Goal: Communication & Community: Ask a question

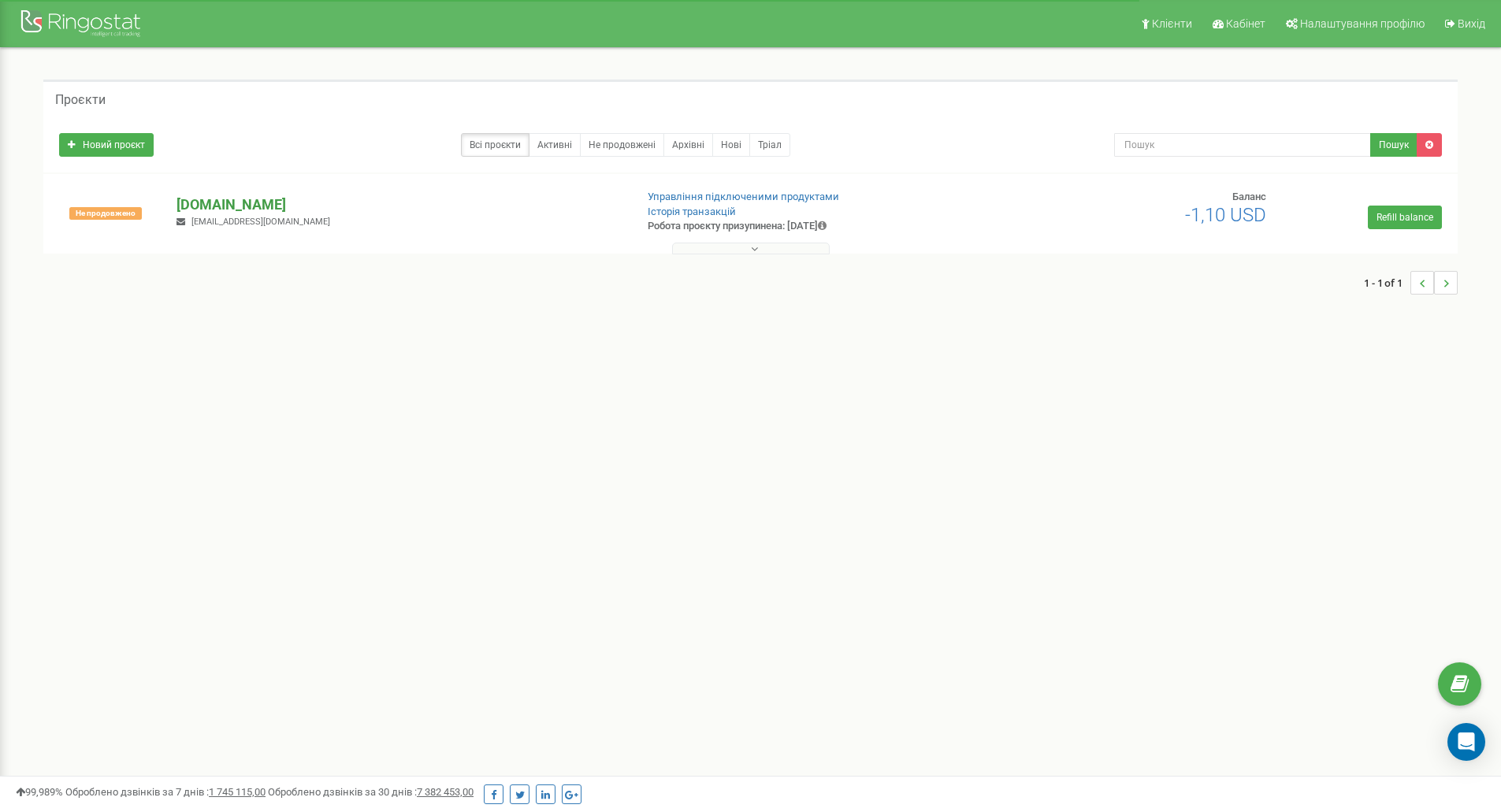
click at [234, 196] on p "[DOMAIN_NAME]" at bounding box center [399, 204] width 445 height 20
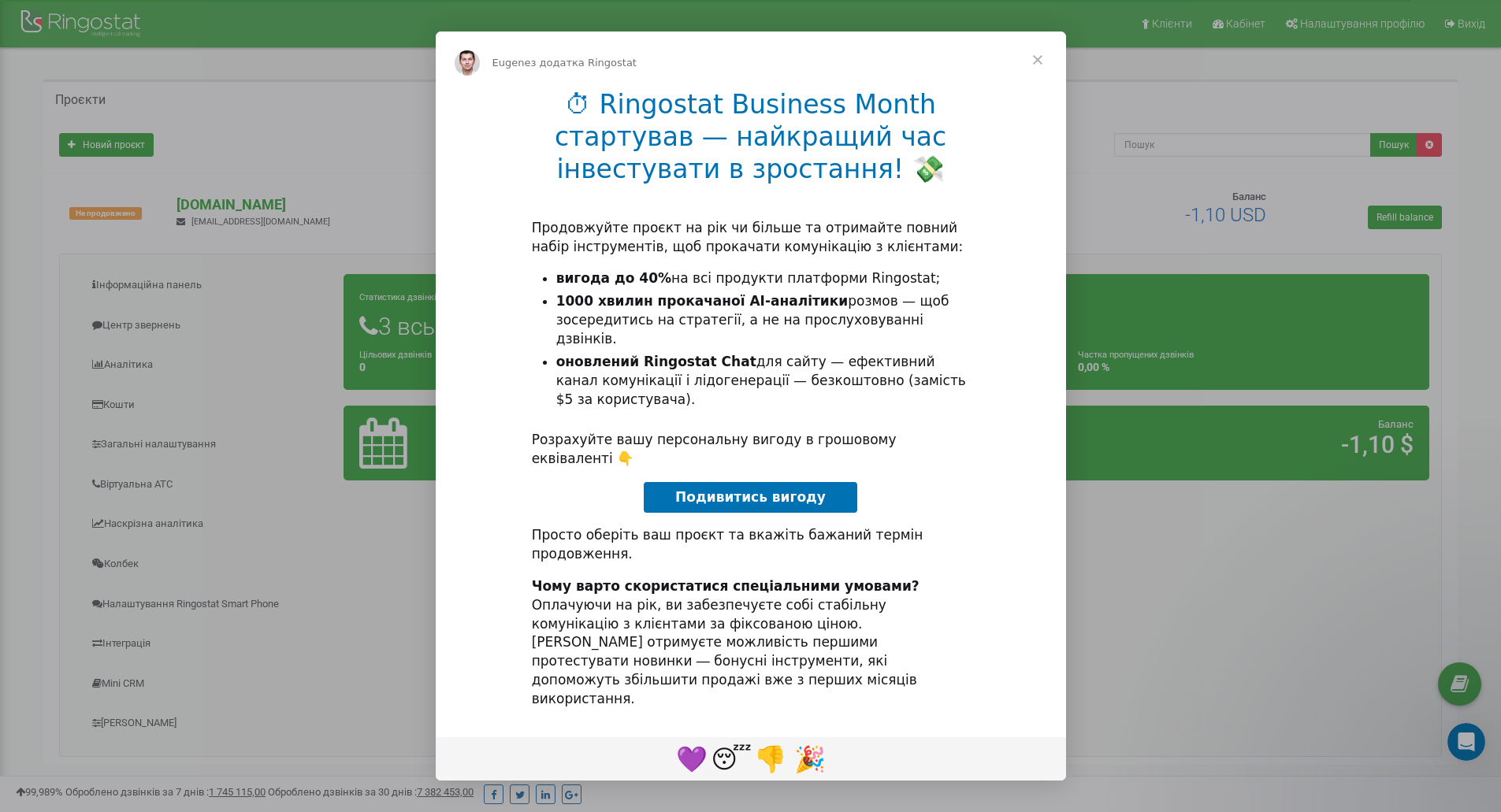
click at [1045, 86] on span "Закрити" at bounding box center [1038, 60] width 57 height 57
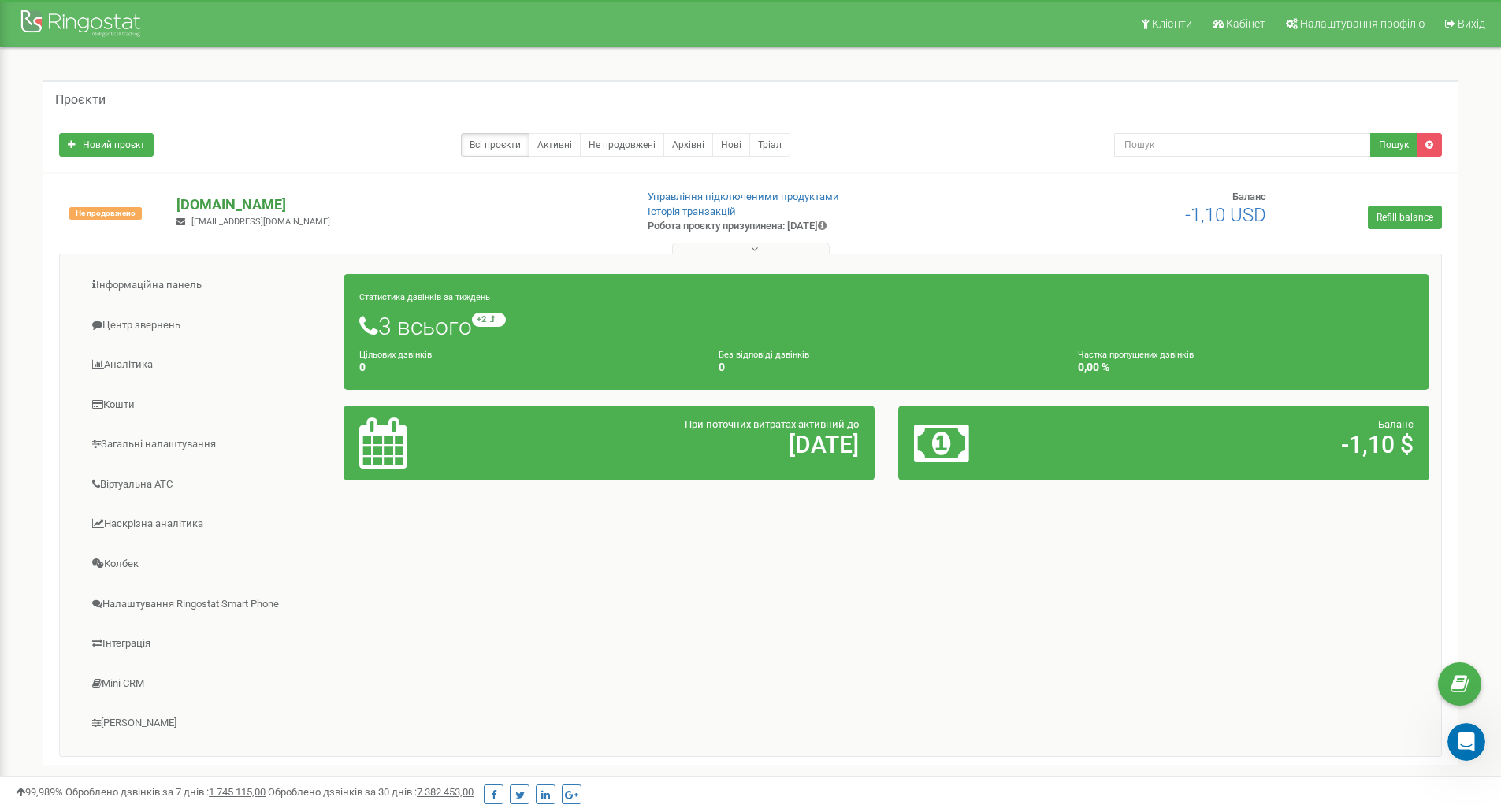
click at [216, 199] on p "[DOMAIN_NAME]" at bounding box center [399, 204] width 445 height 20
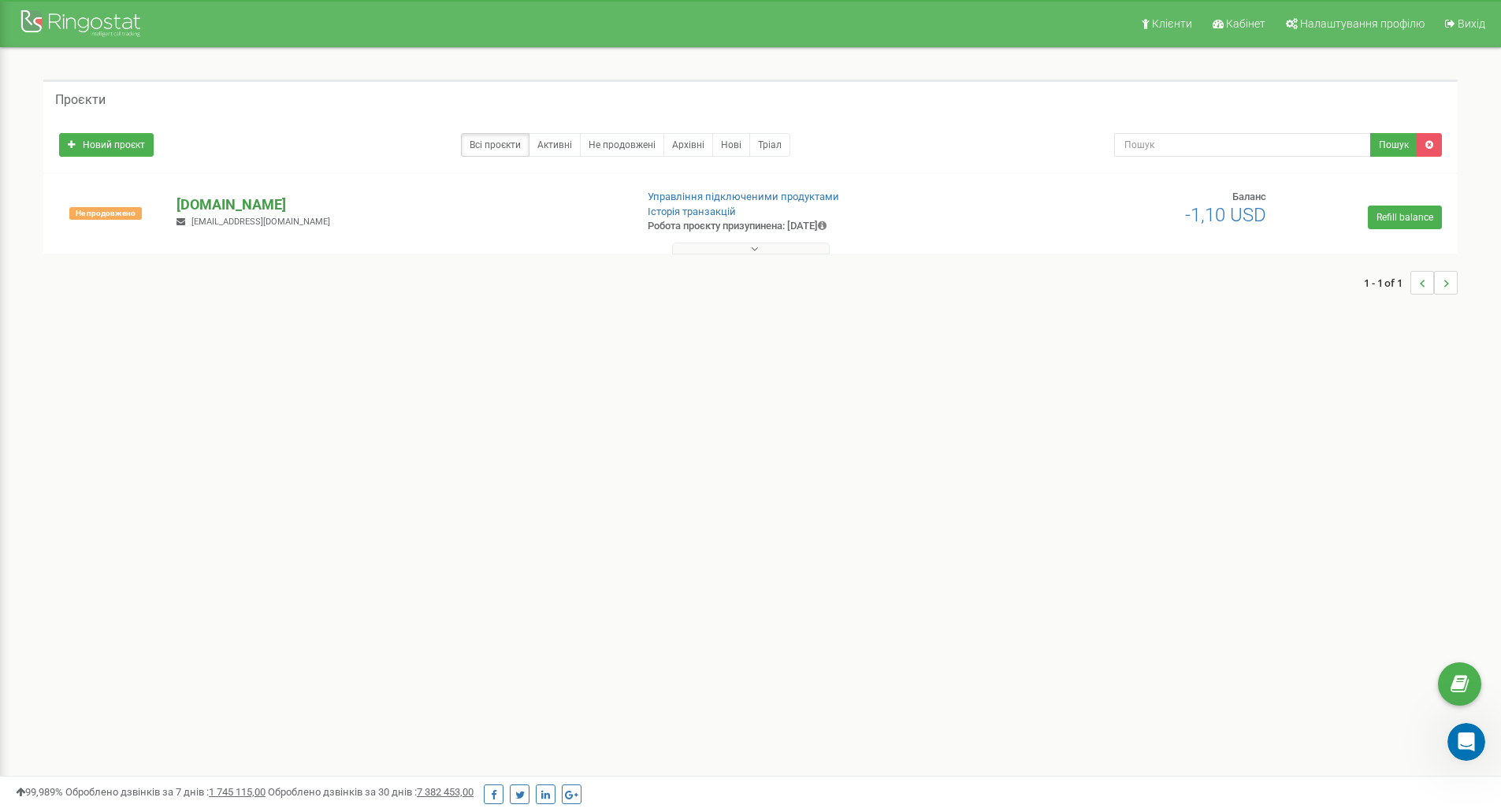
click at [216, 199] on p "[DOMAIN_NAME]" at bounding box center [399, 204] width 445 height 20
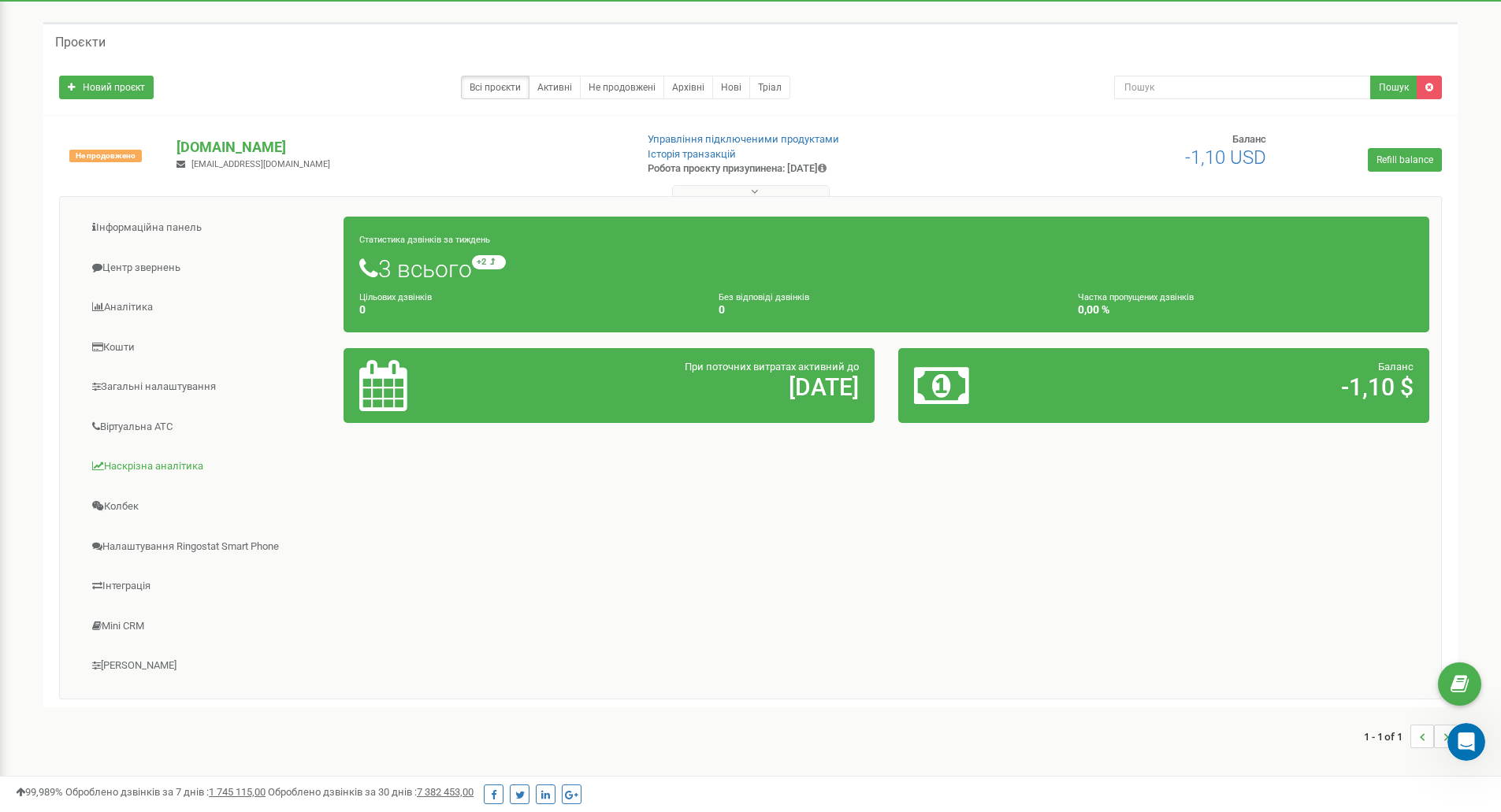
scroll to position [133, 0]
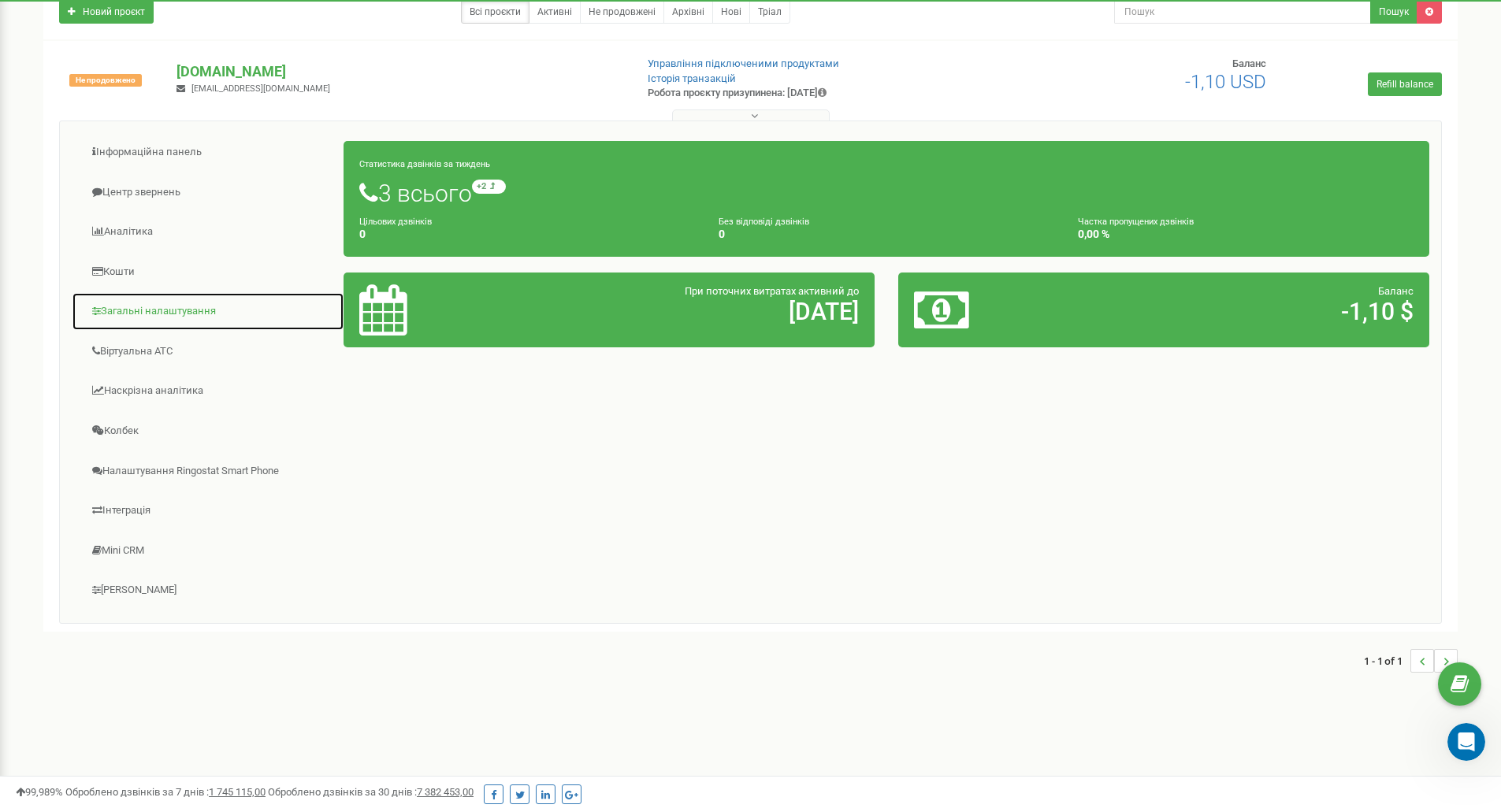
click at [164, 321] on link "Загальні налаштування" at bounding box center [208, 312] width 273 height 39
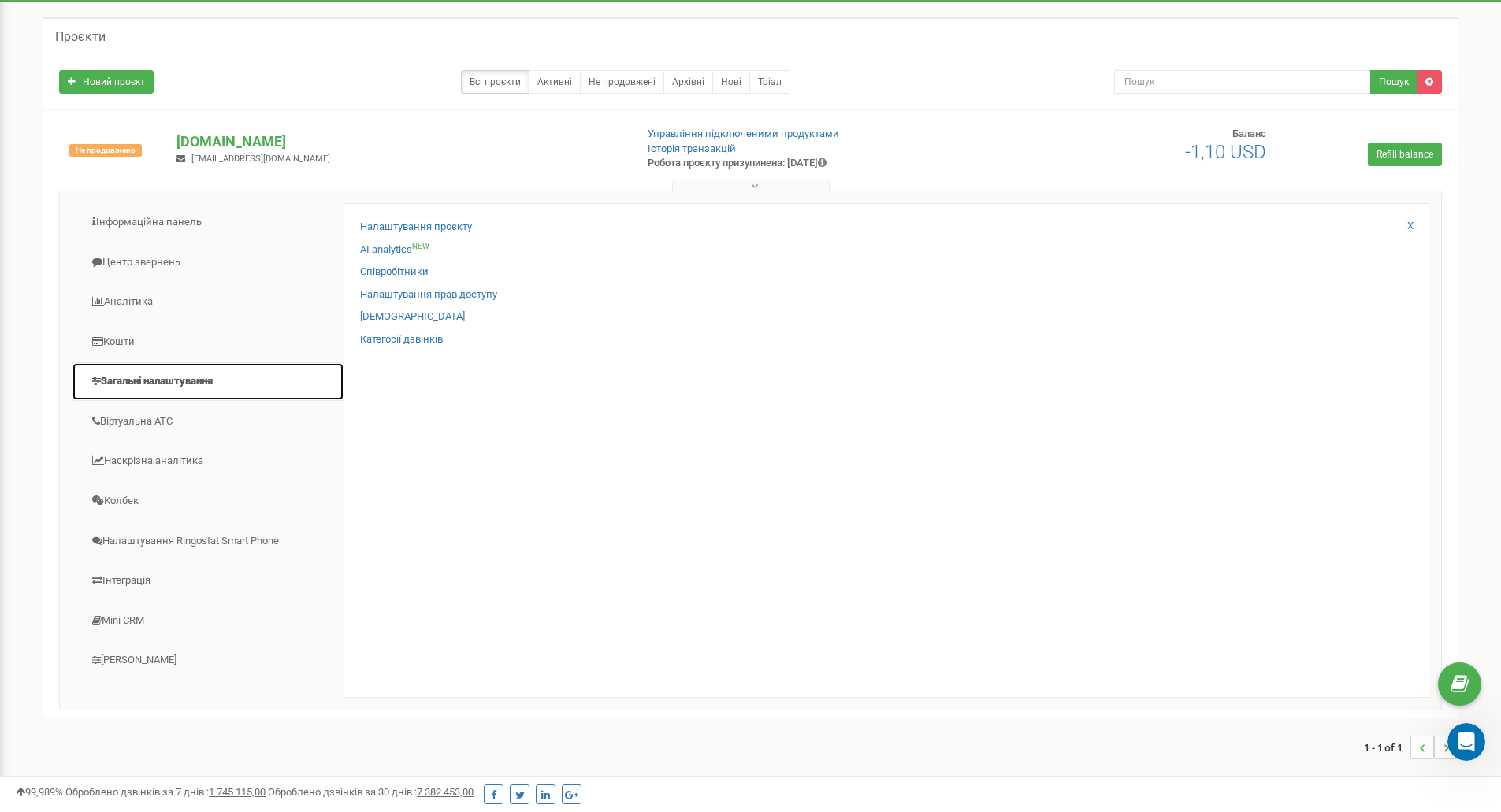
scroll to position [0, 0]
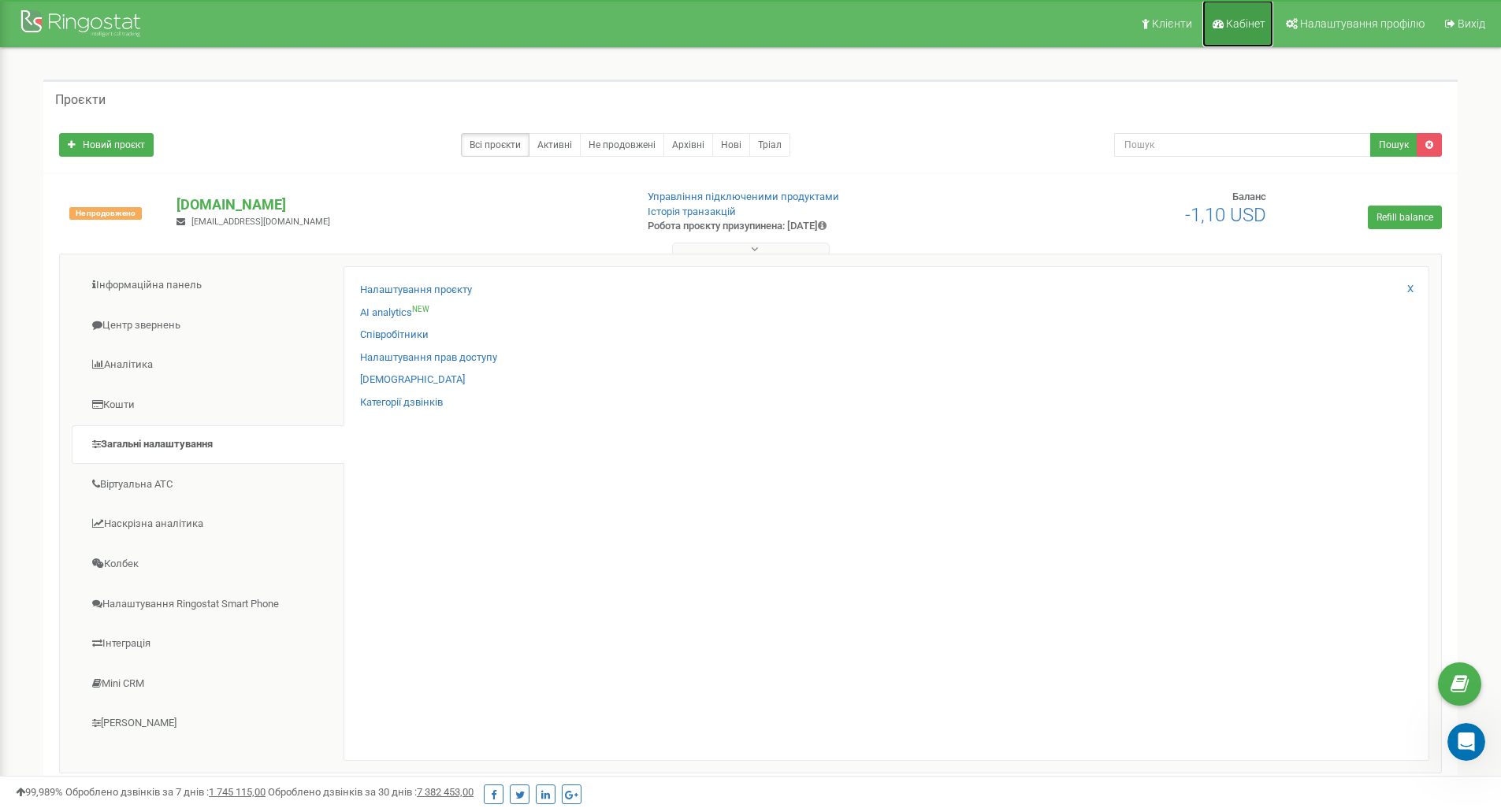
click at [1228, 29] on span "Кабінет" at bounding box center [1246, 24] width 40 height 12
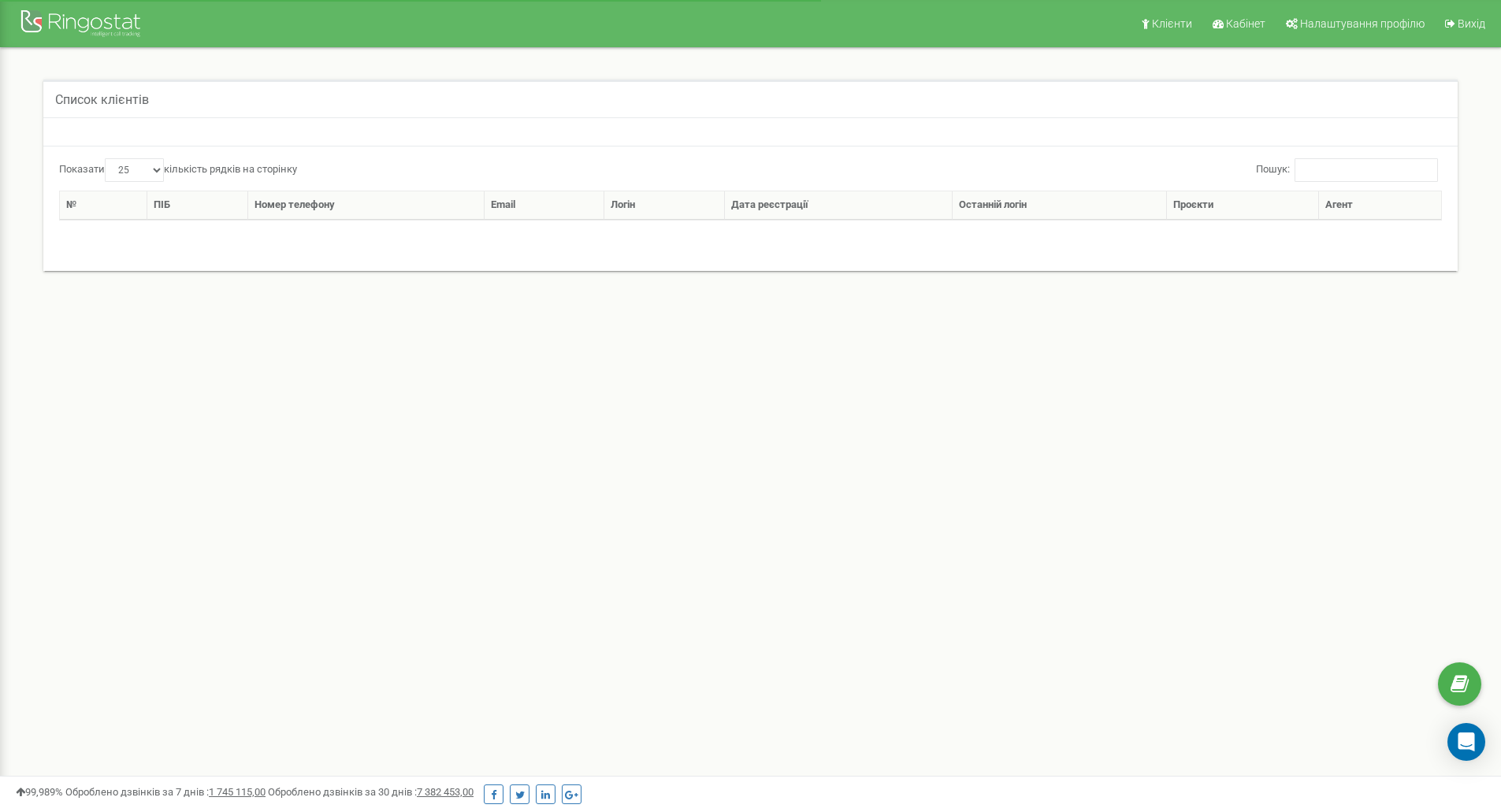
select select "25"
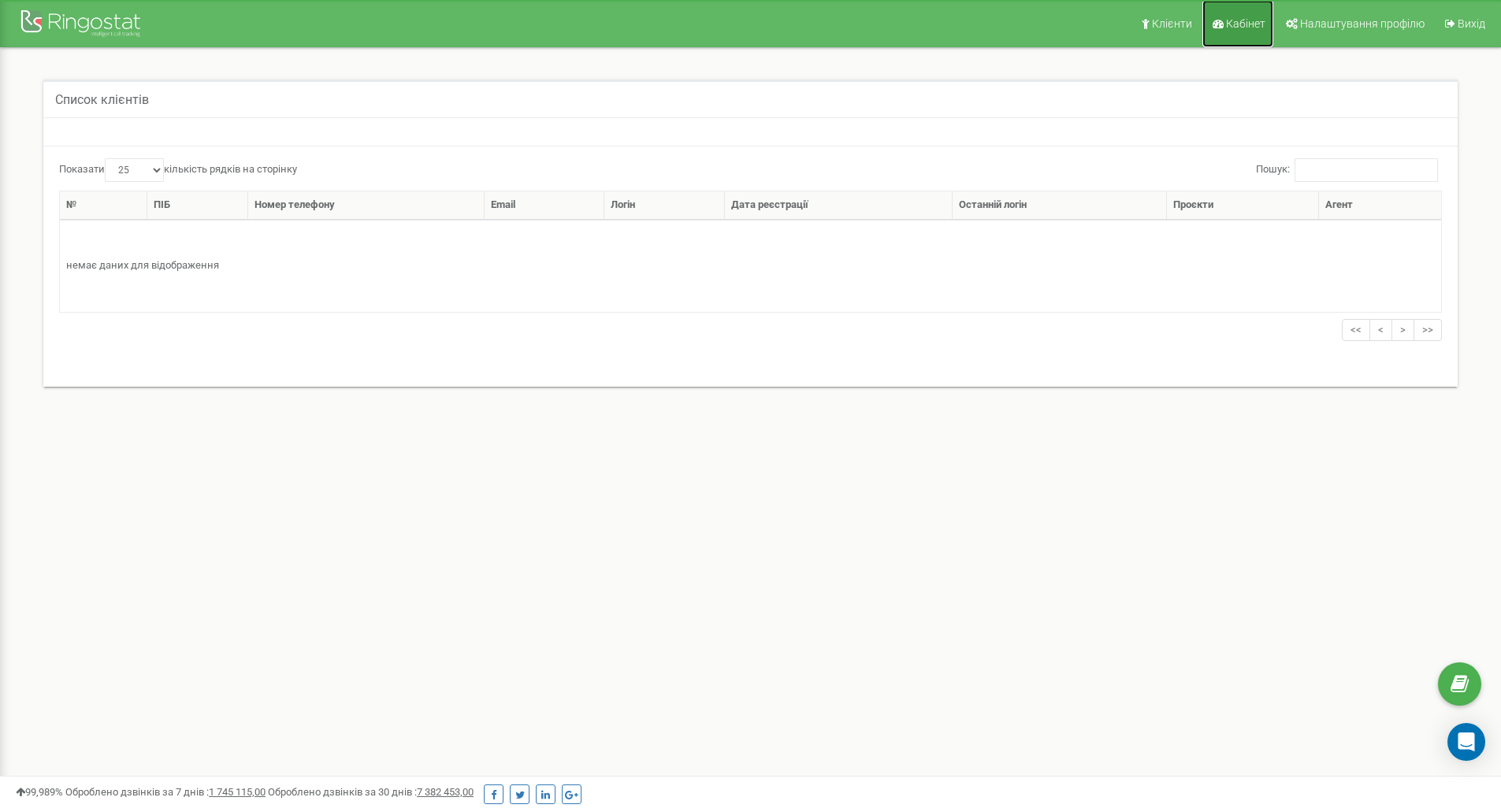
click at [1229, 16] on link "Кабінет" at bounding box center [1238, 24] width 71 height 47
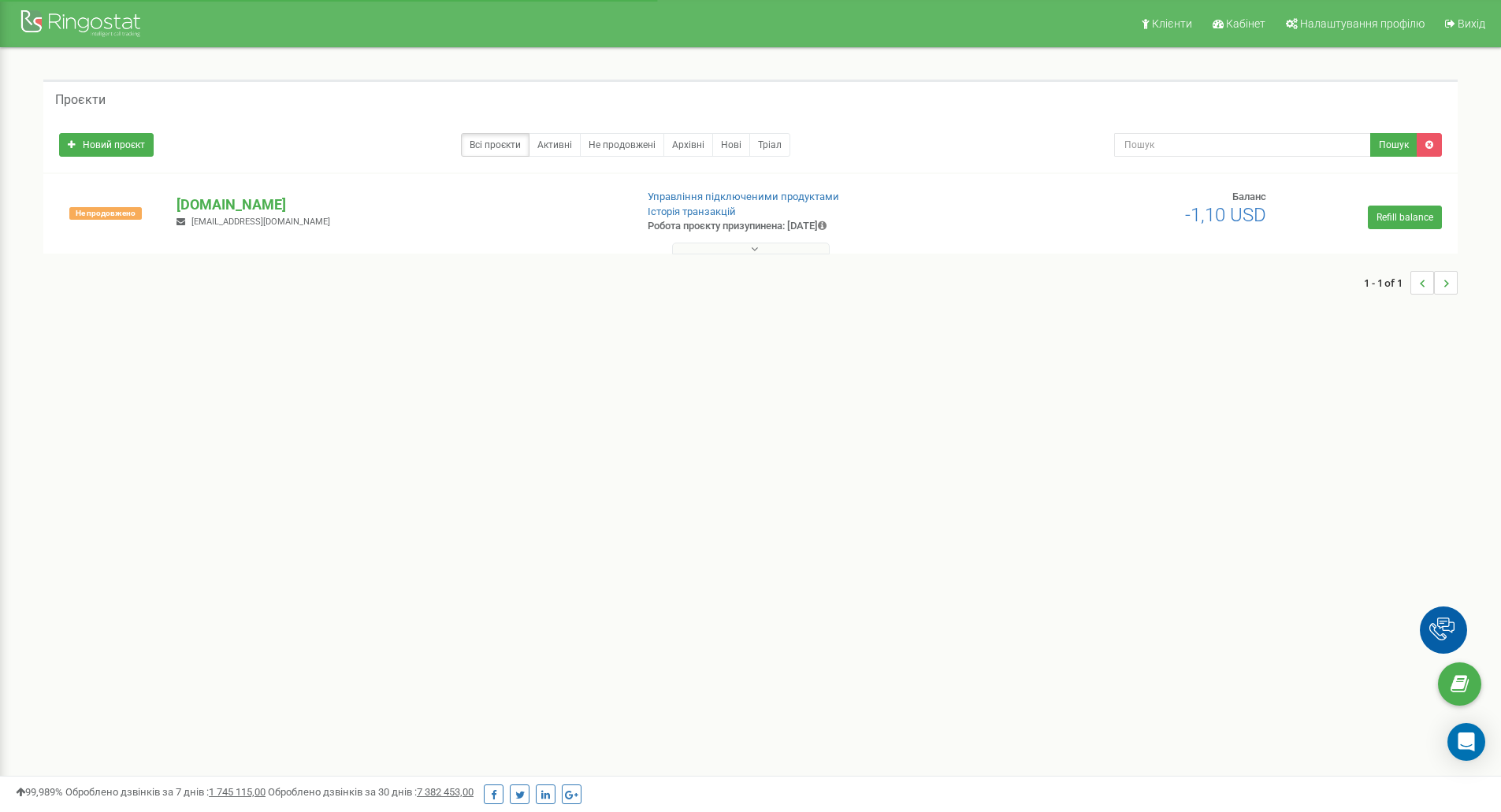
click at [220, 201] on p "[DOMAIN_NAME]" at bounding box center [399, 204] width 445 height 20
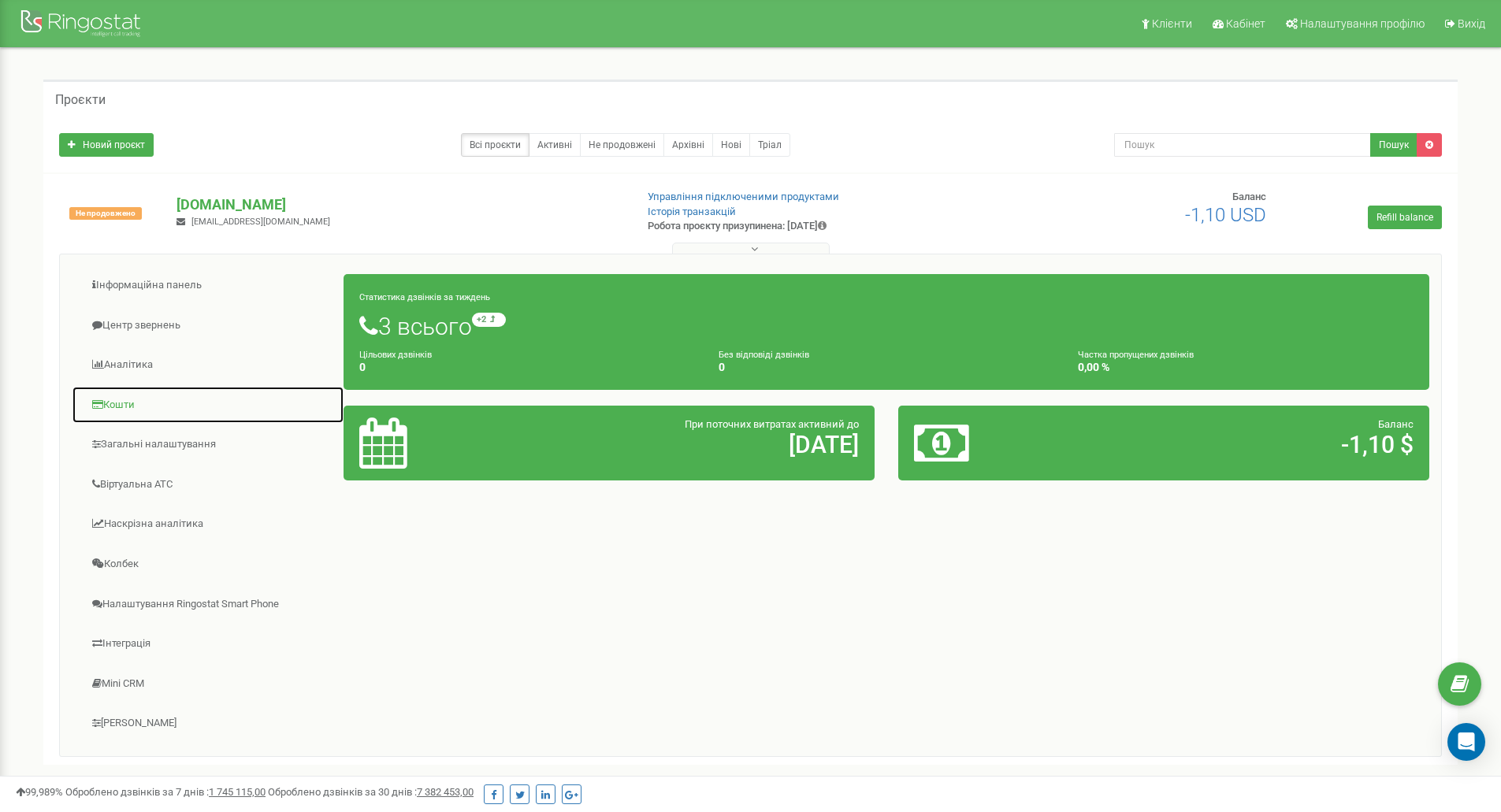
click at [107, 404] on link "Кошти" at bounding box center [208, 405] width 273 height 39
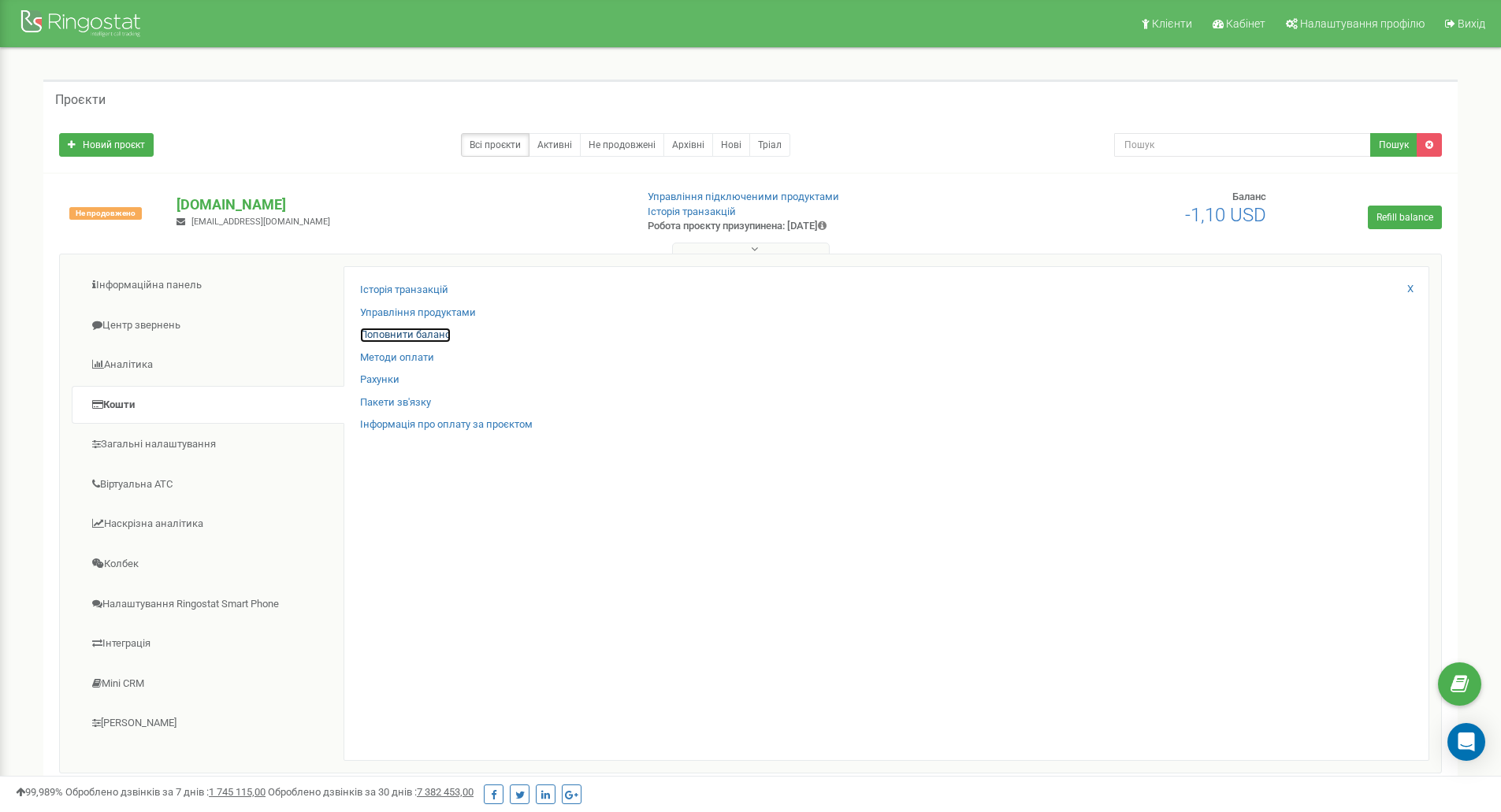
click at [404, 334] on link "Поповнити баланс" at bounding box center [405, 335] width 91 height 15
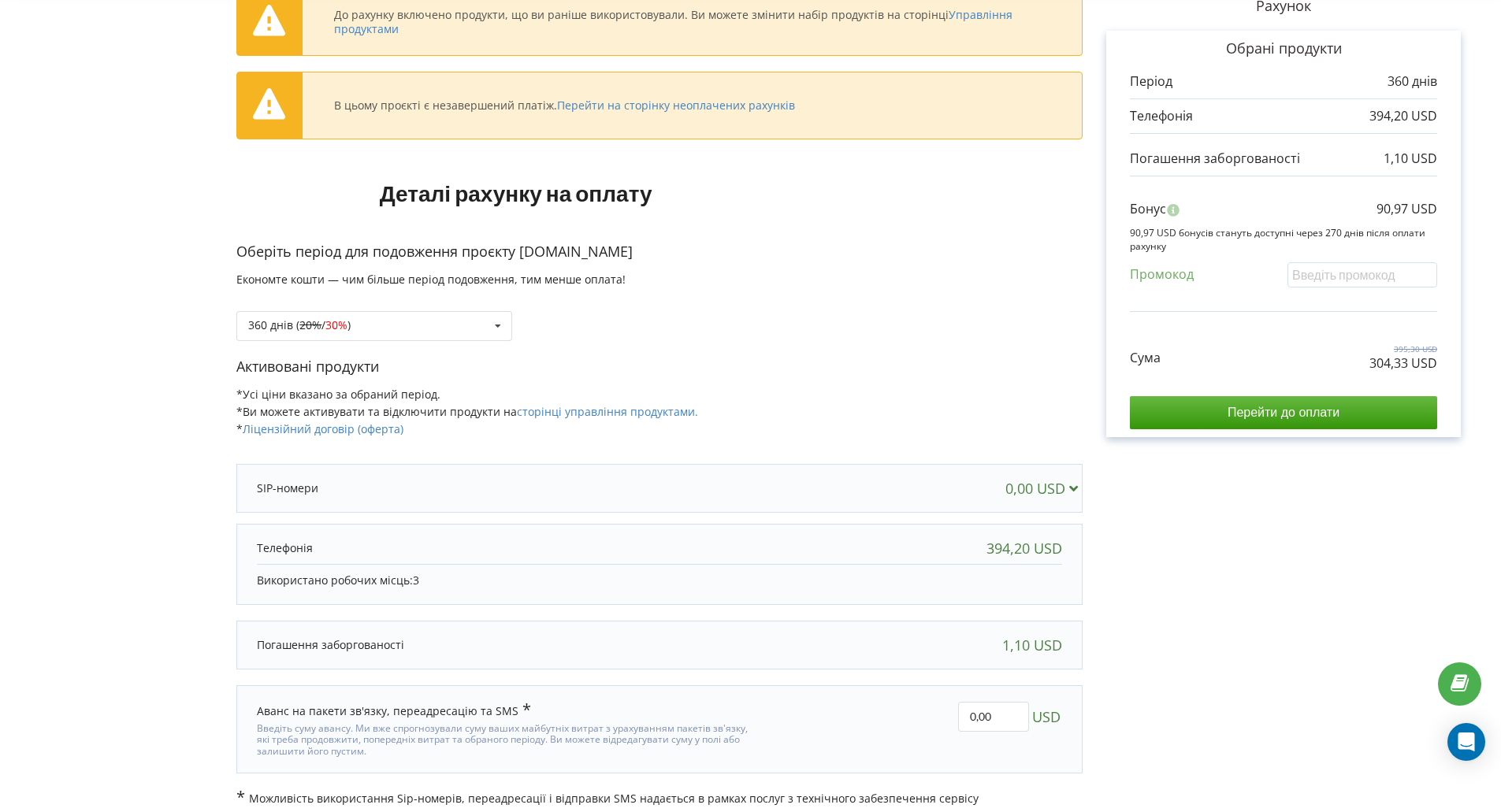
scroll to position [123, 0]
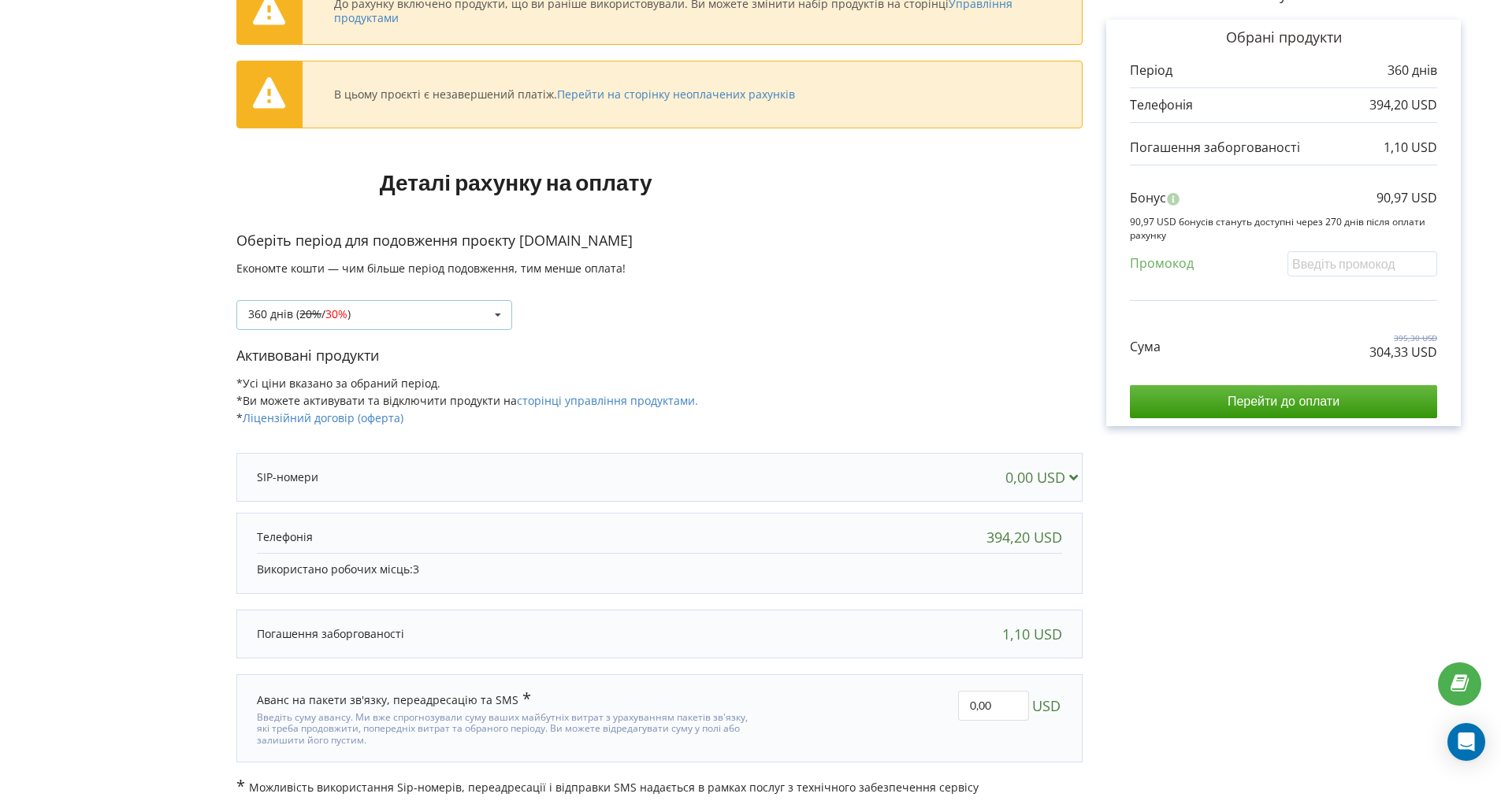
click at [491, 315] on icon at bounding box center [498, 315] width 24 height 29
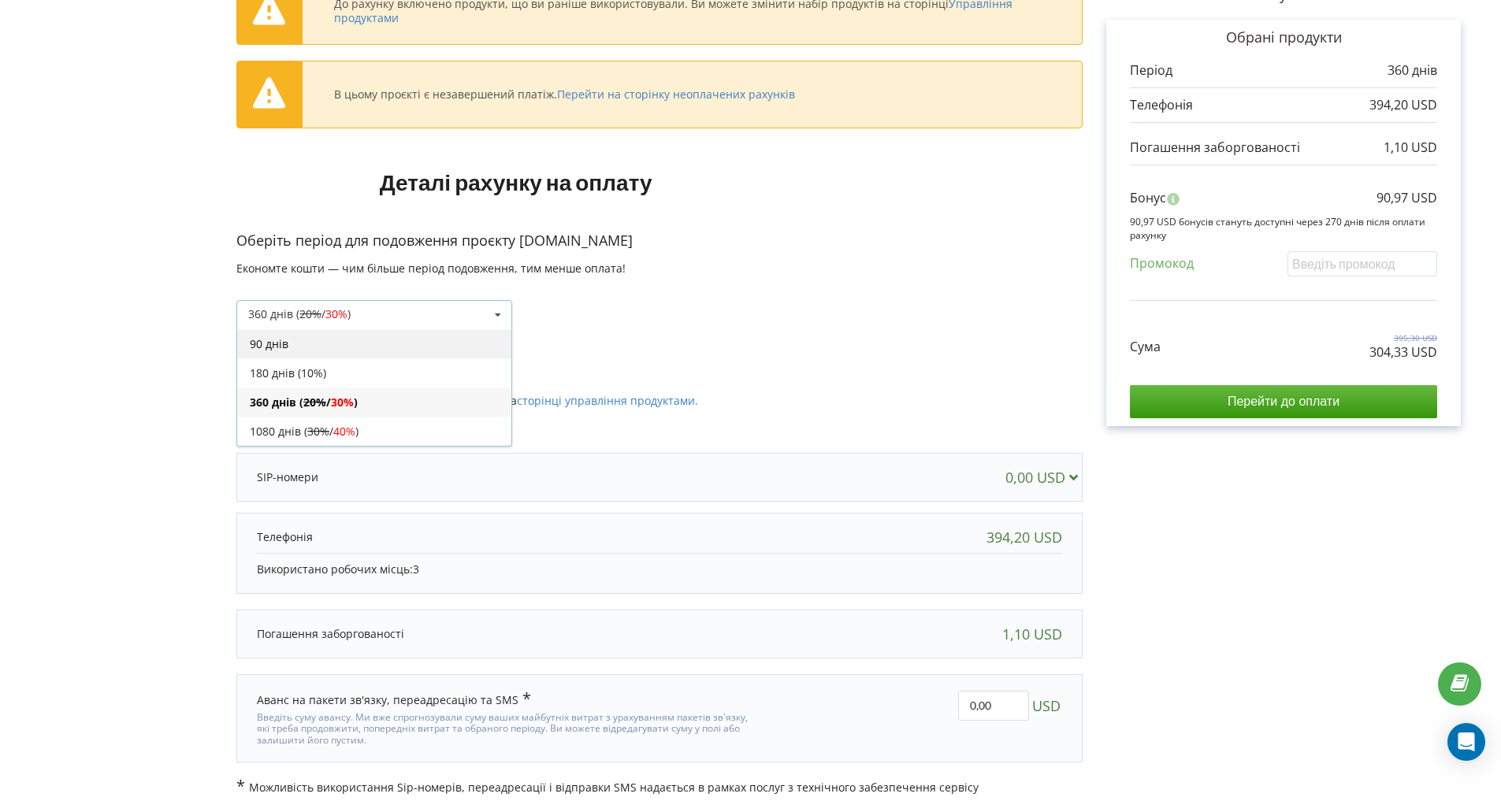
click at [434, 336] on div "90 днів" at bounding box center [375, 344] width 274 height 29
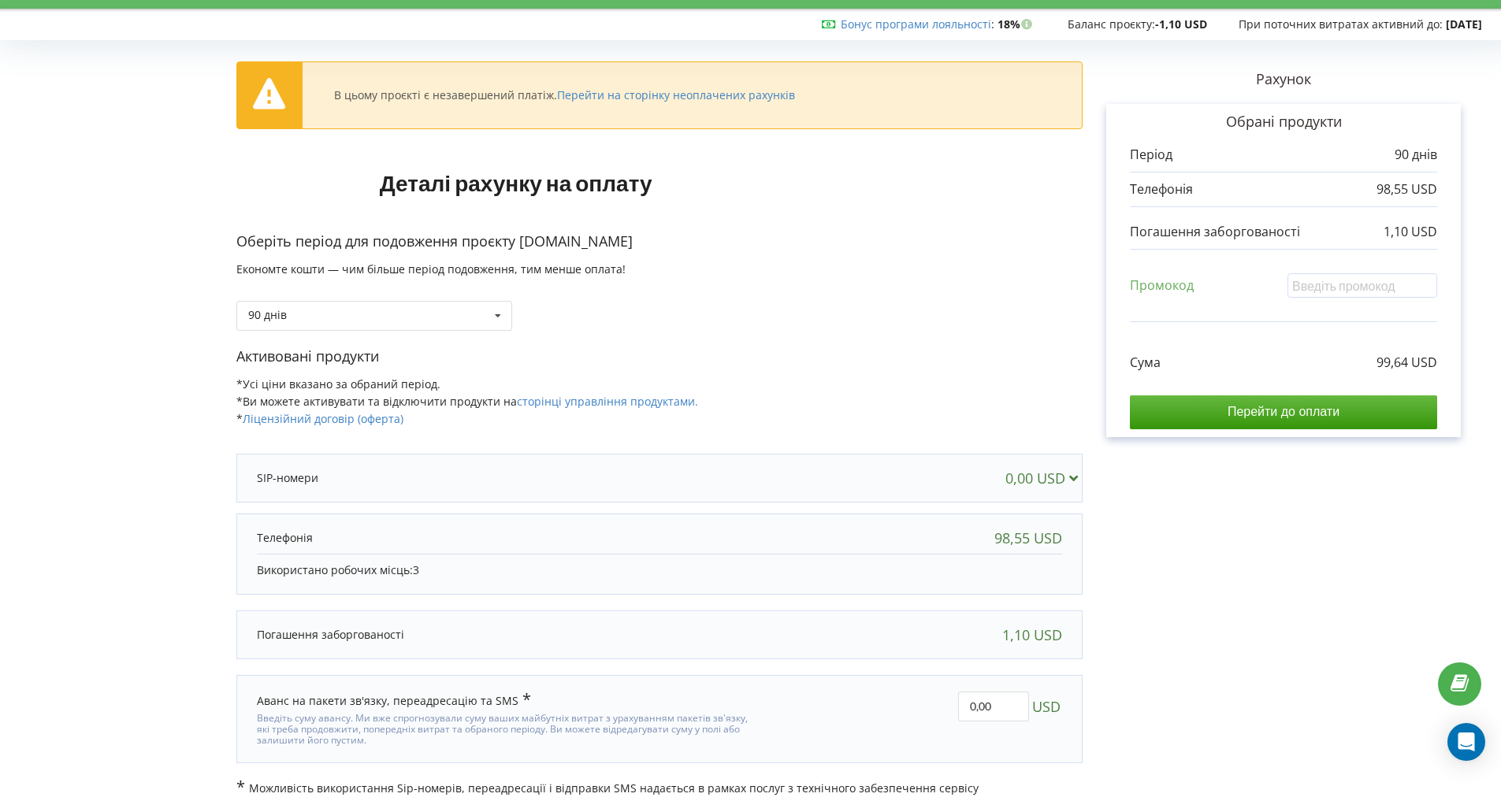
scroll to position [40, 0]
click at [1271, 410] on input "Перейти до оплати" at bounding box center [1284, 411] width 308 height 33
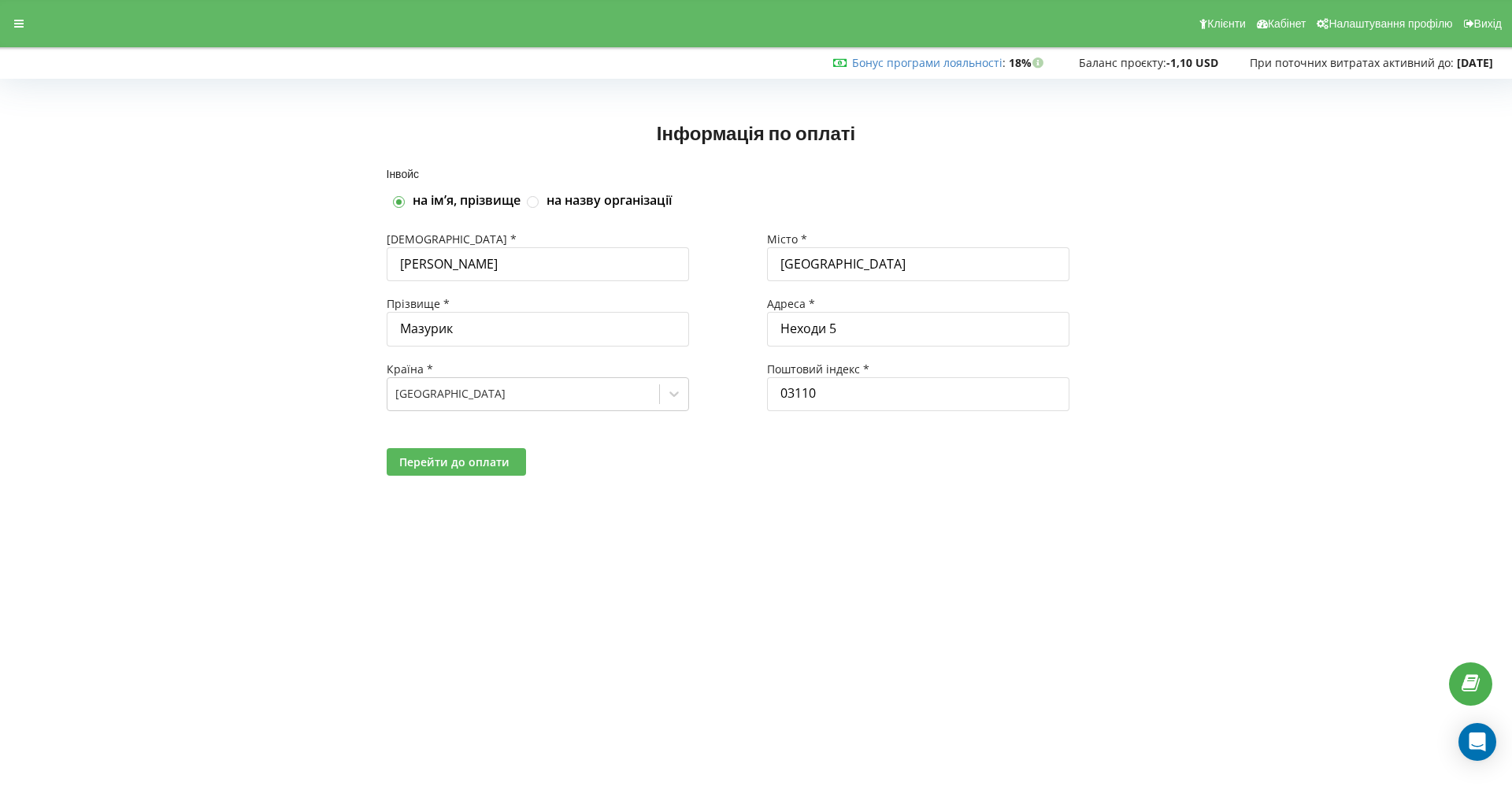
click at [461, 462] on span "Перейти до оплати" at bounding box center [453, 461] width 110 height 15
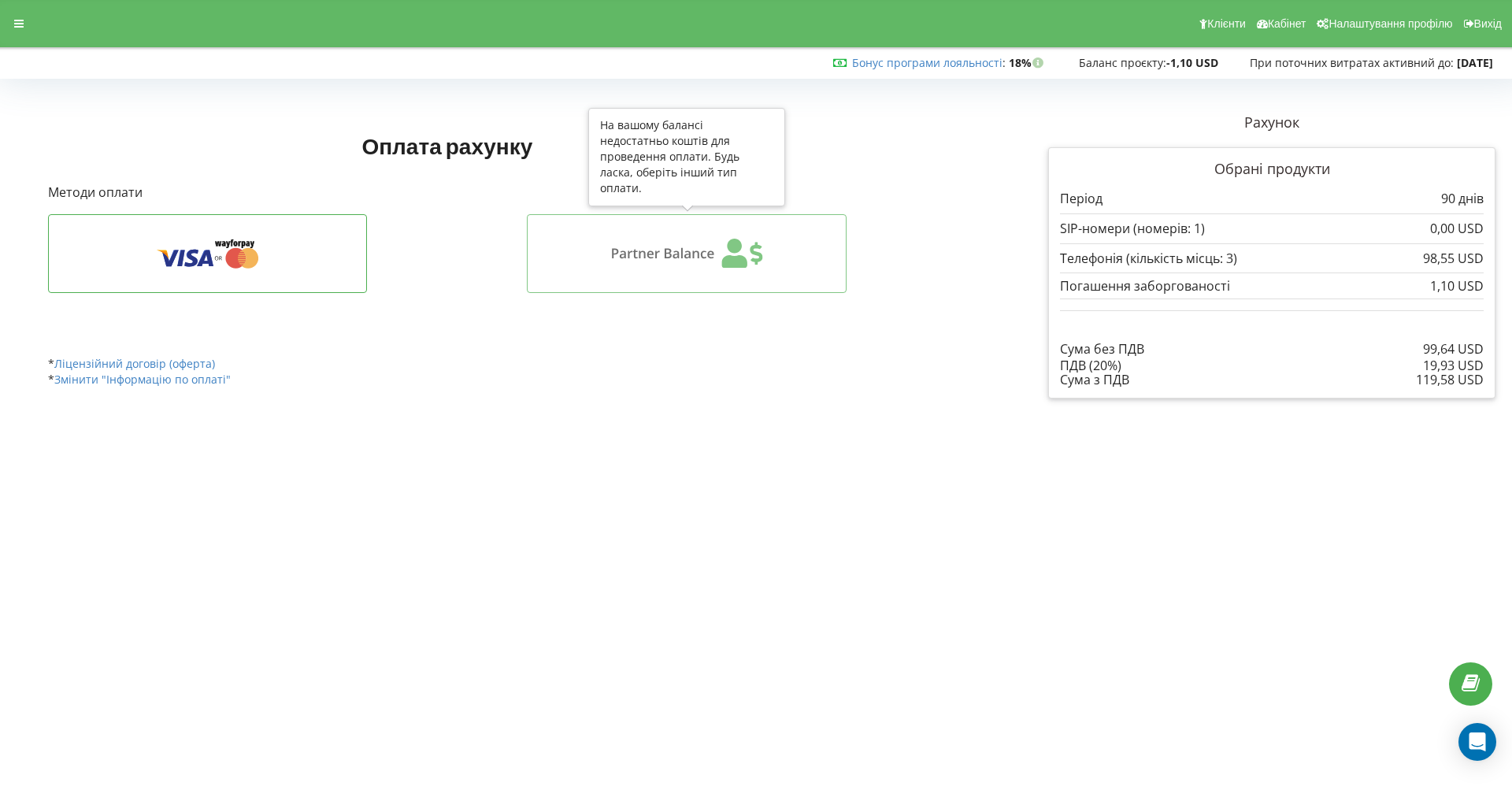
click at [695, 270] on button at bounding box center [687, 254] width 320 height 79
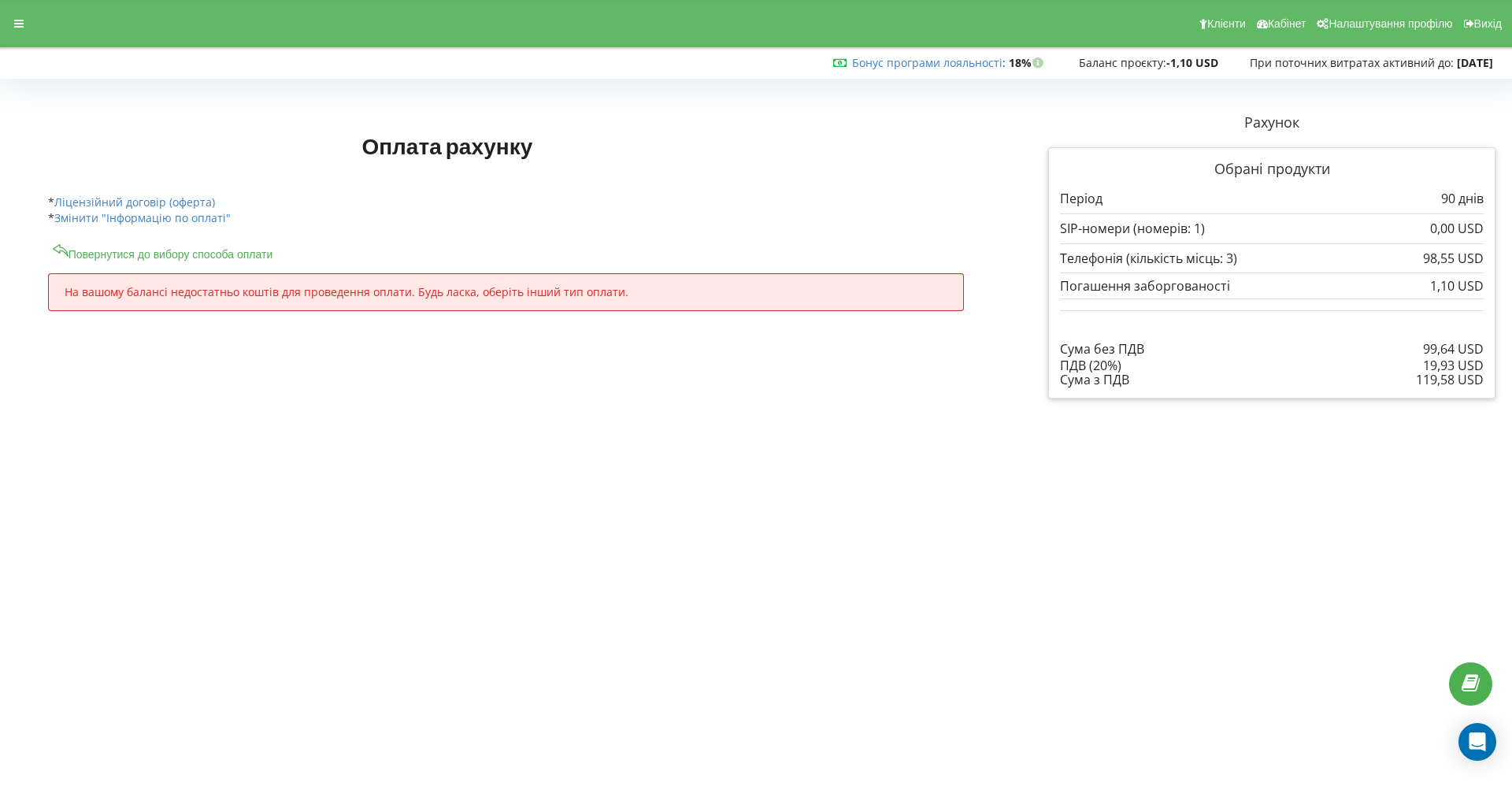
click at [193, 252] on div "Оплата рахунку Рахунок Обрані продукти Період 90 днів" at bounding box center [447, 188] width 821 height 129
click at [84, 257] on button "Повернутися до вибору способа оплати" at bounding box center [163, 251] width 230 height 19
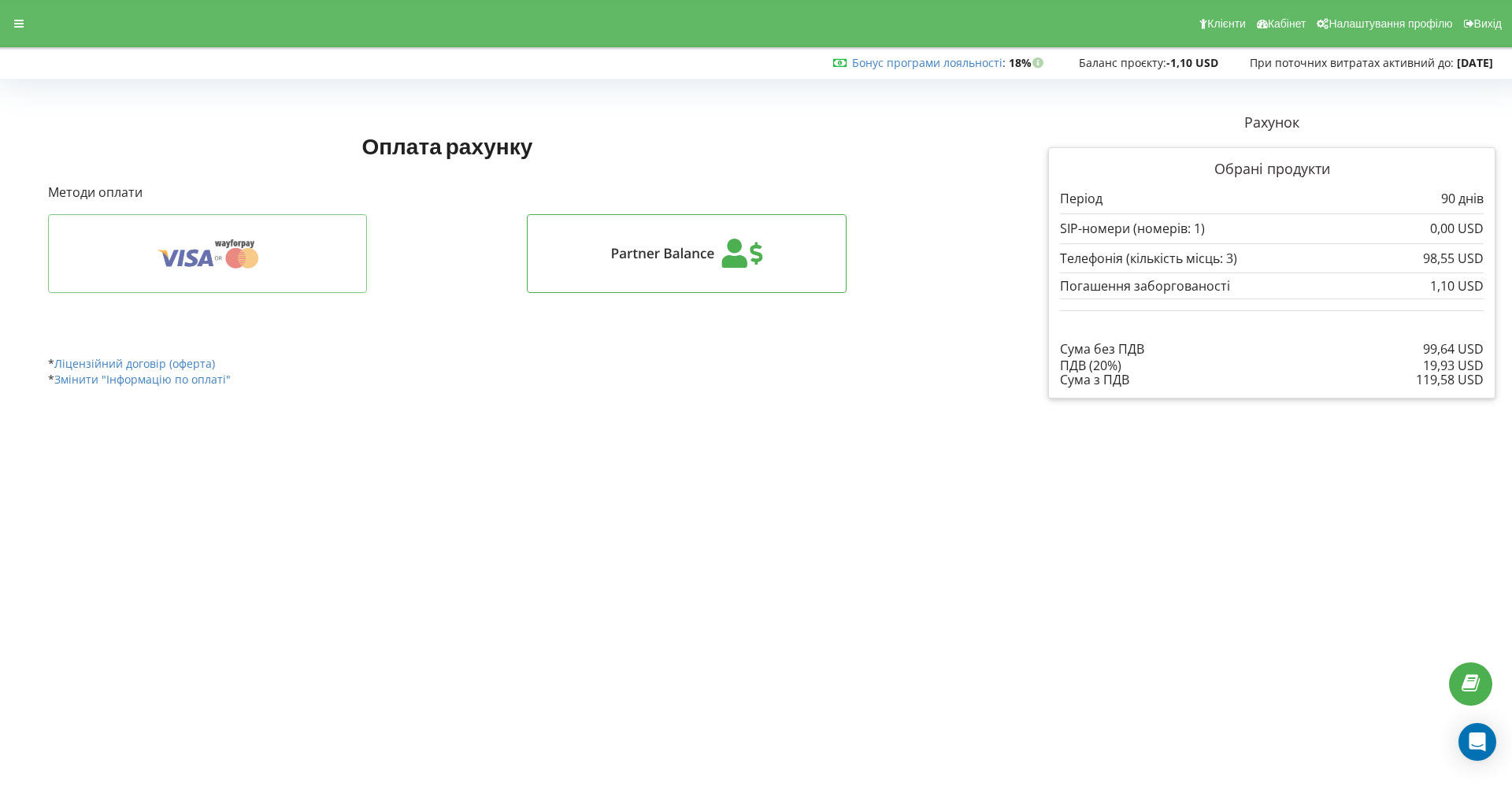
click at [211, 244] on icon at bounding box center [207, 254] width 271 height 30
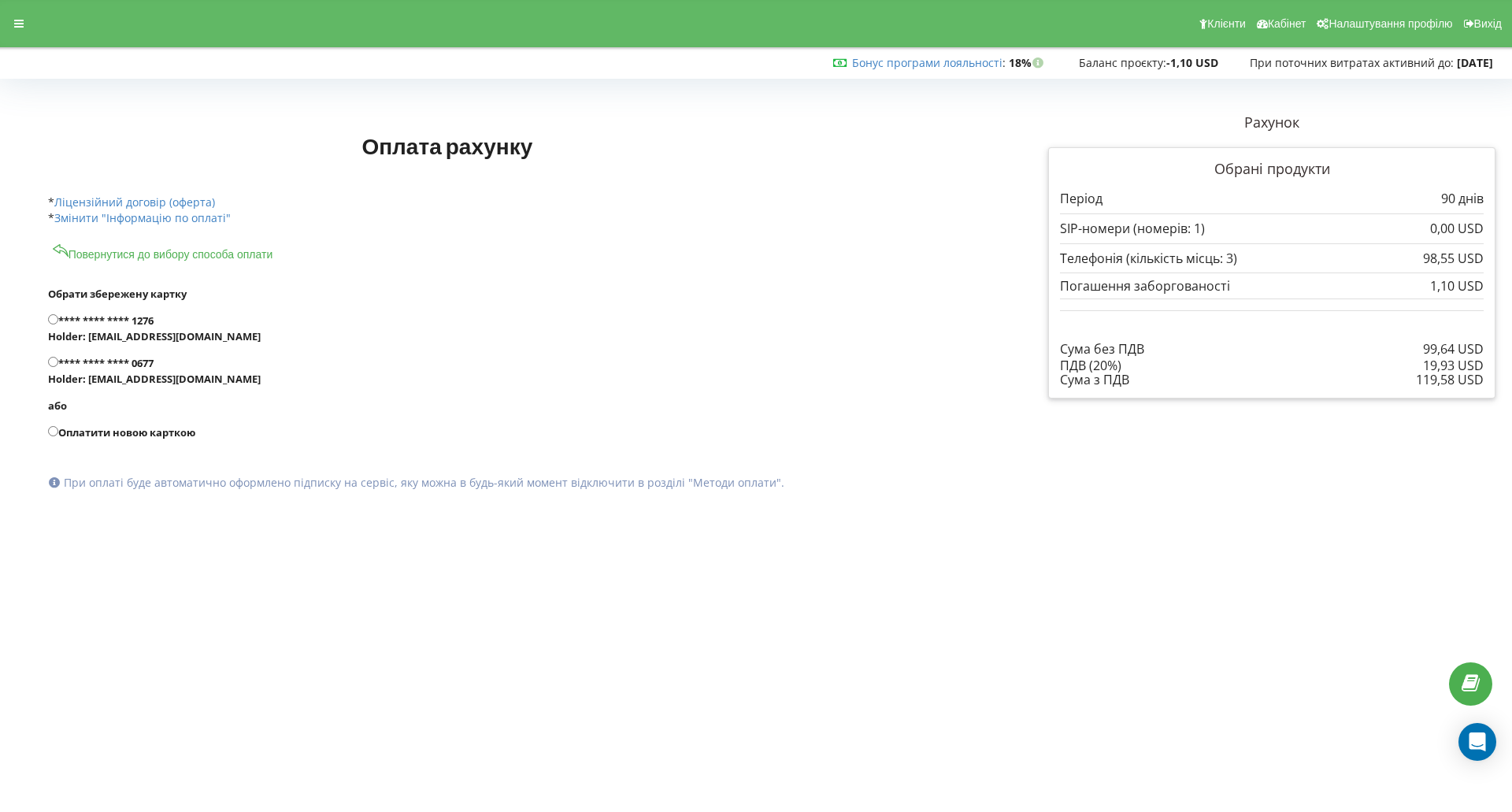
click at [105, 434] on label "Оплатити новою карткою" at bounding box center [506, 432] width 915 height 16
click at [58, 434] on input "Оплатити новою карткою" at bounding box center [54, 431] width 11 height 11
radio input "true"
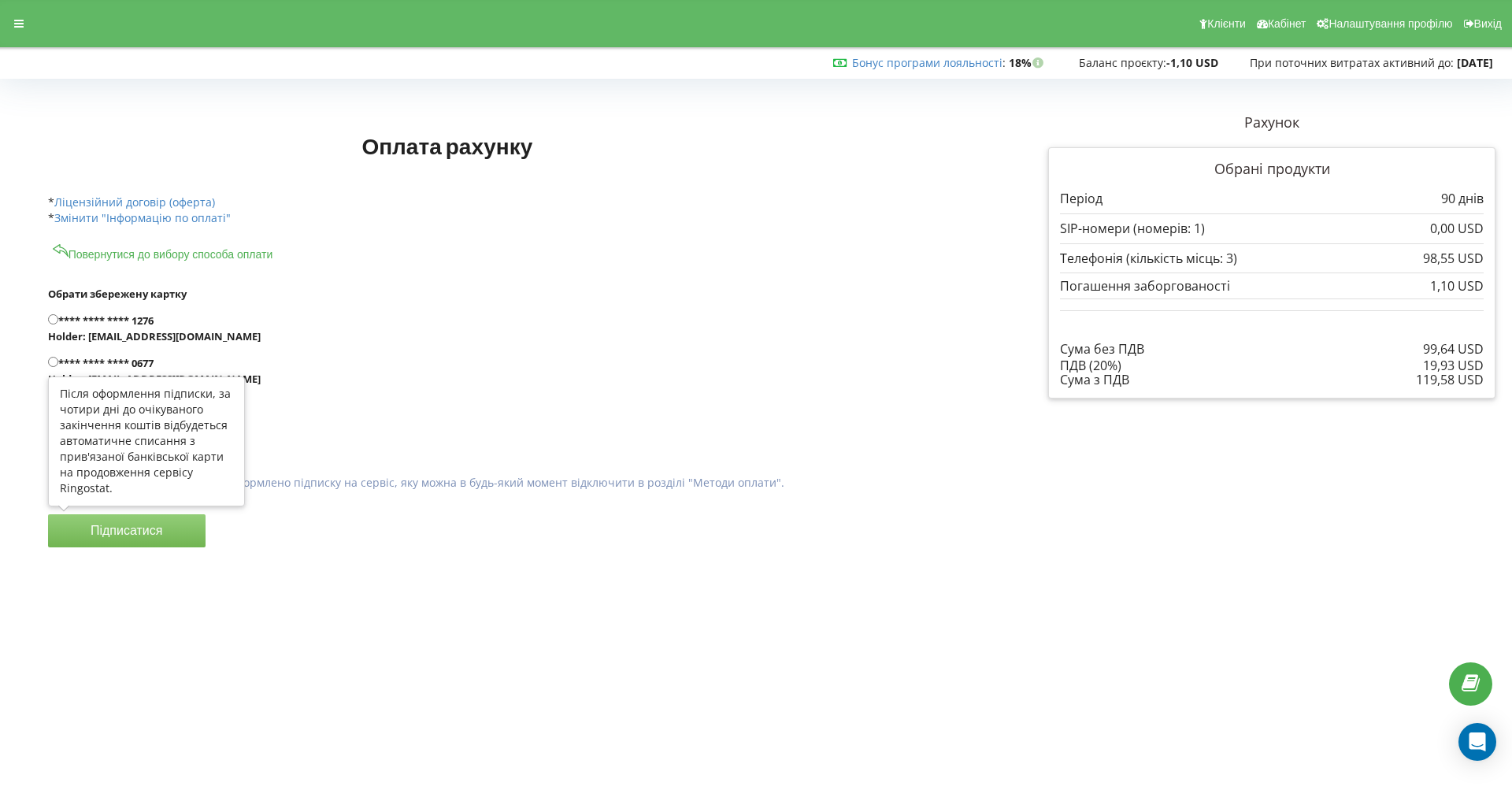
click at [132, 528] on button "Підписатися" at bounding box center [127, 531] width 157 height 33
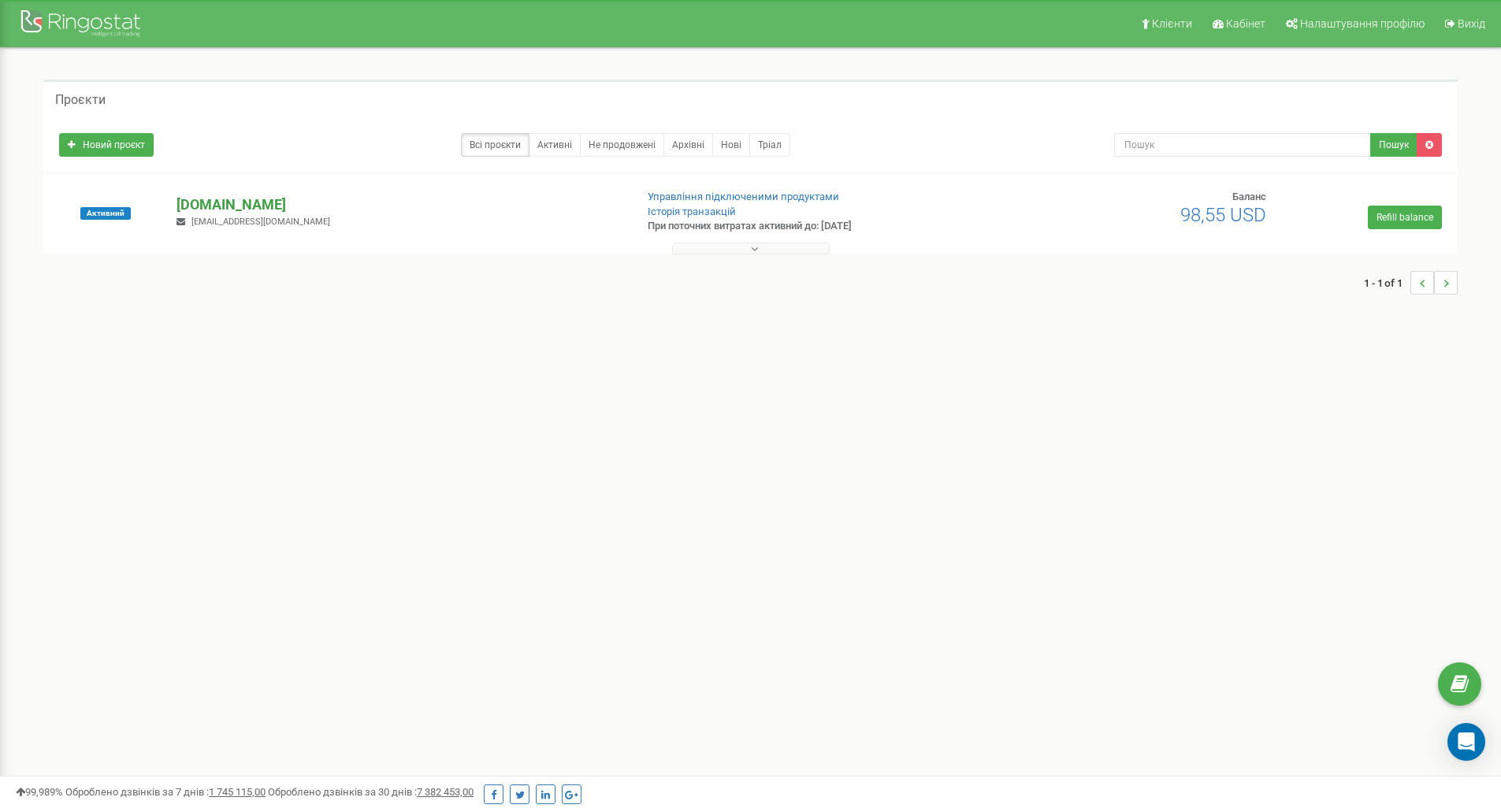
click at [259, 199] on p "[DOMAIN_NAME]" at bounding box center [399, 204] width 445 height 20
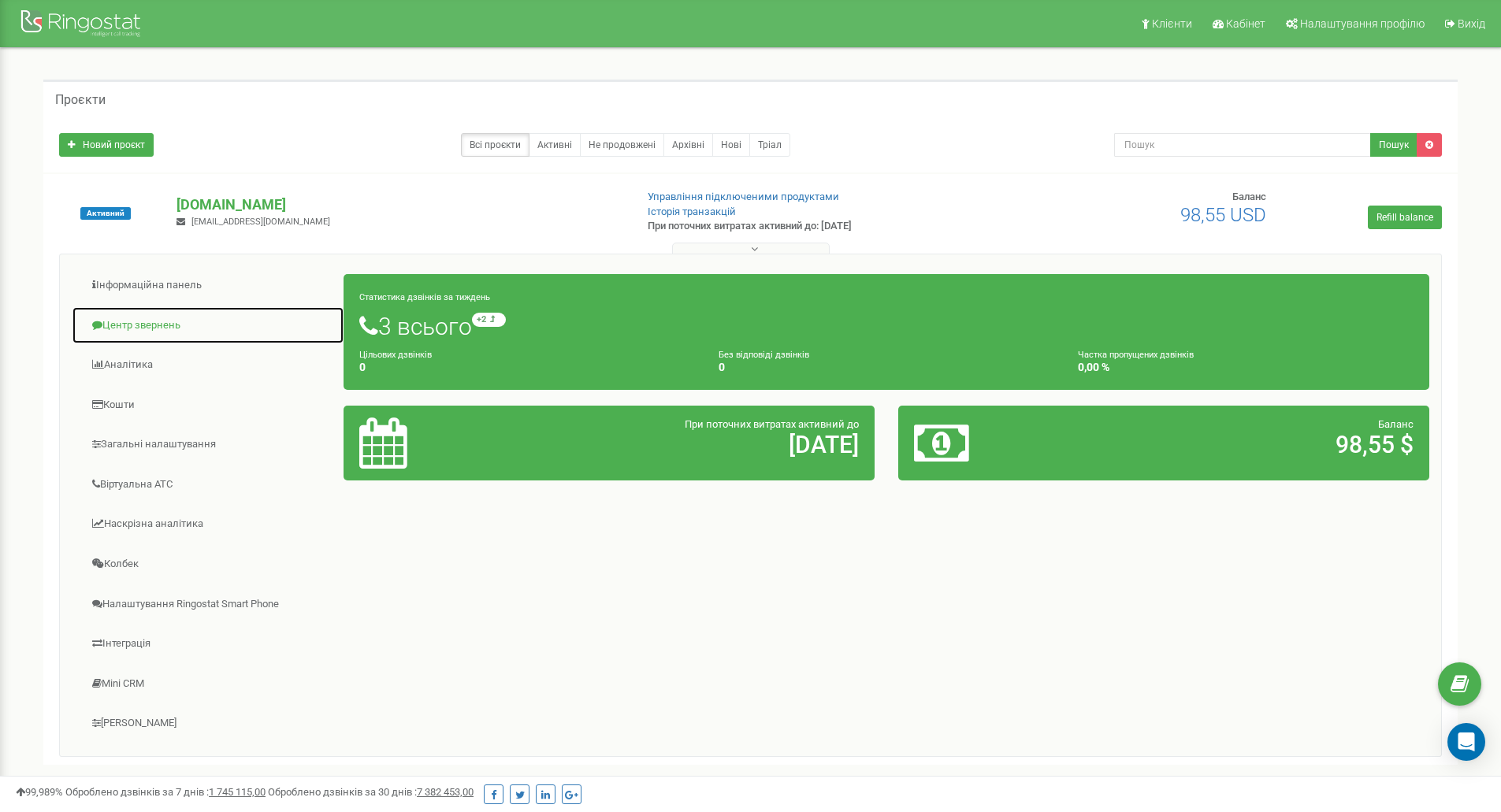
click at [148, 324] on link "Центр звернень" at bounding box center [208, 326] width 273 height 39
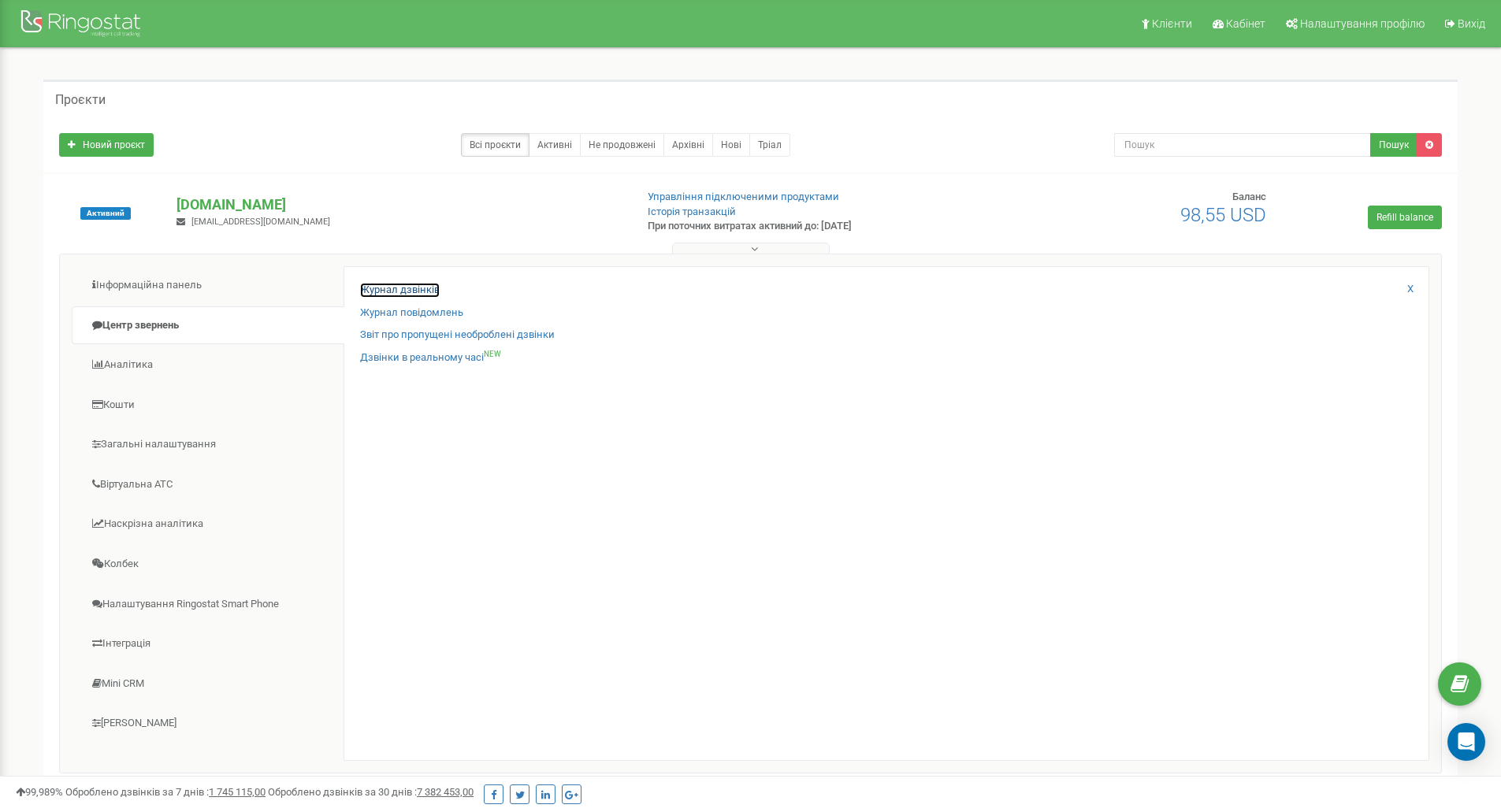
click at [405, 289] on link "Журнал дзвінків" at bounding box center [400, 290] width 80 height 15
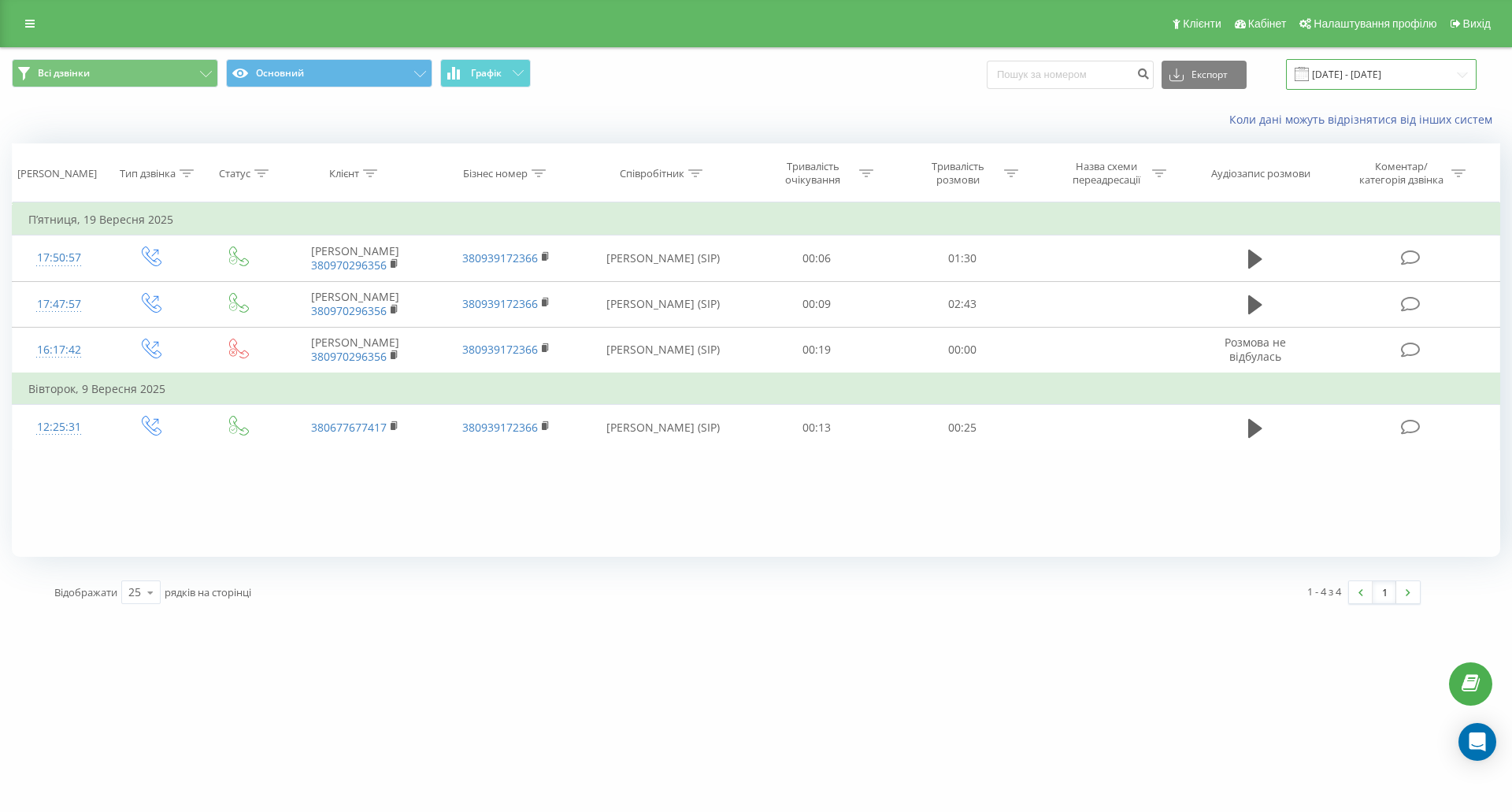
click at [1378, 69] on input "[DATE] - [DATE]" at bounding box center [1381, 74] width 191 height 31
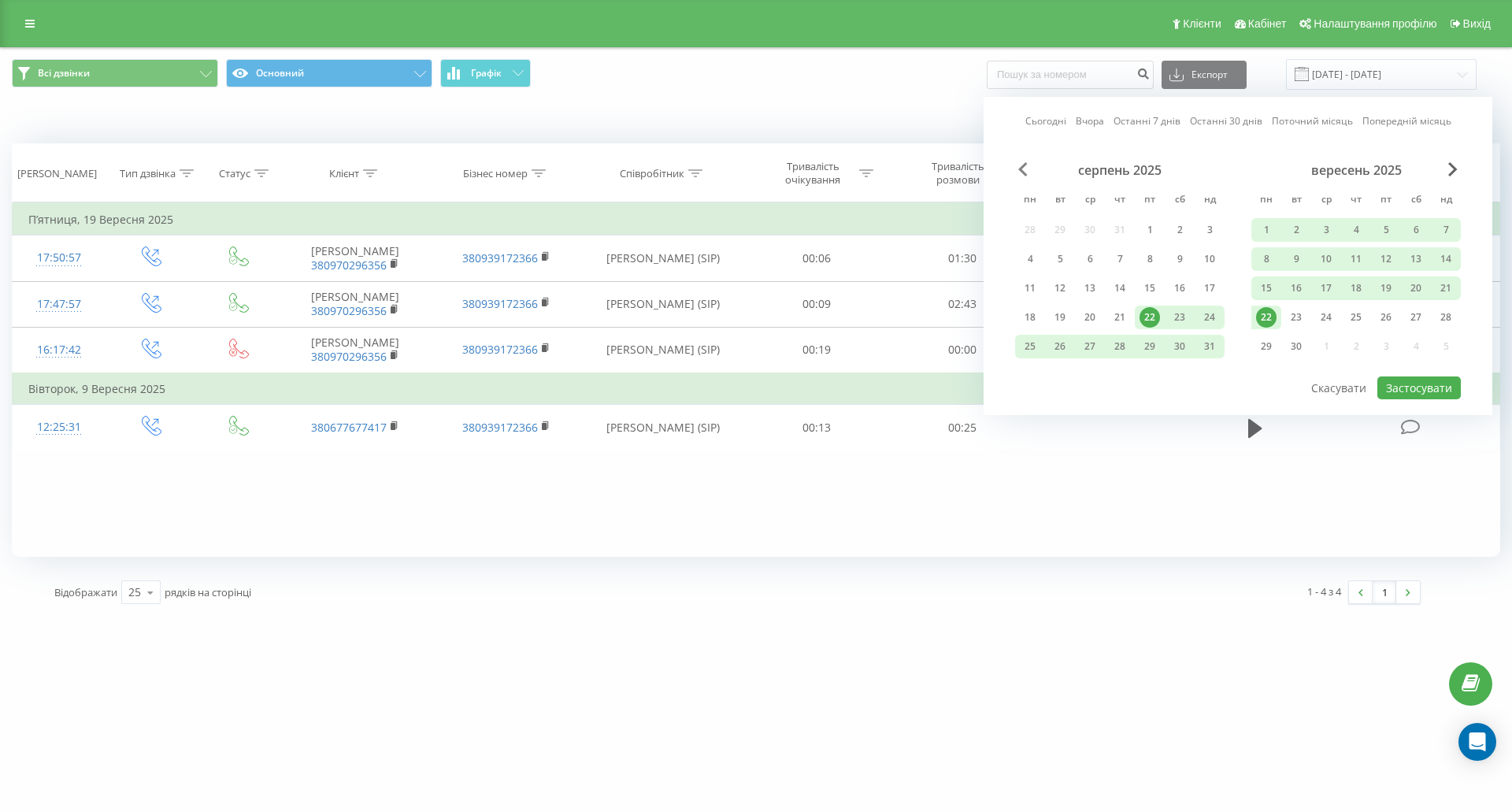
click at [1019, 164] on span "Previous Month" at bounding box center [1023, 170] width 10 height 14
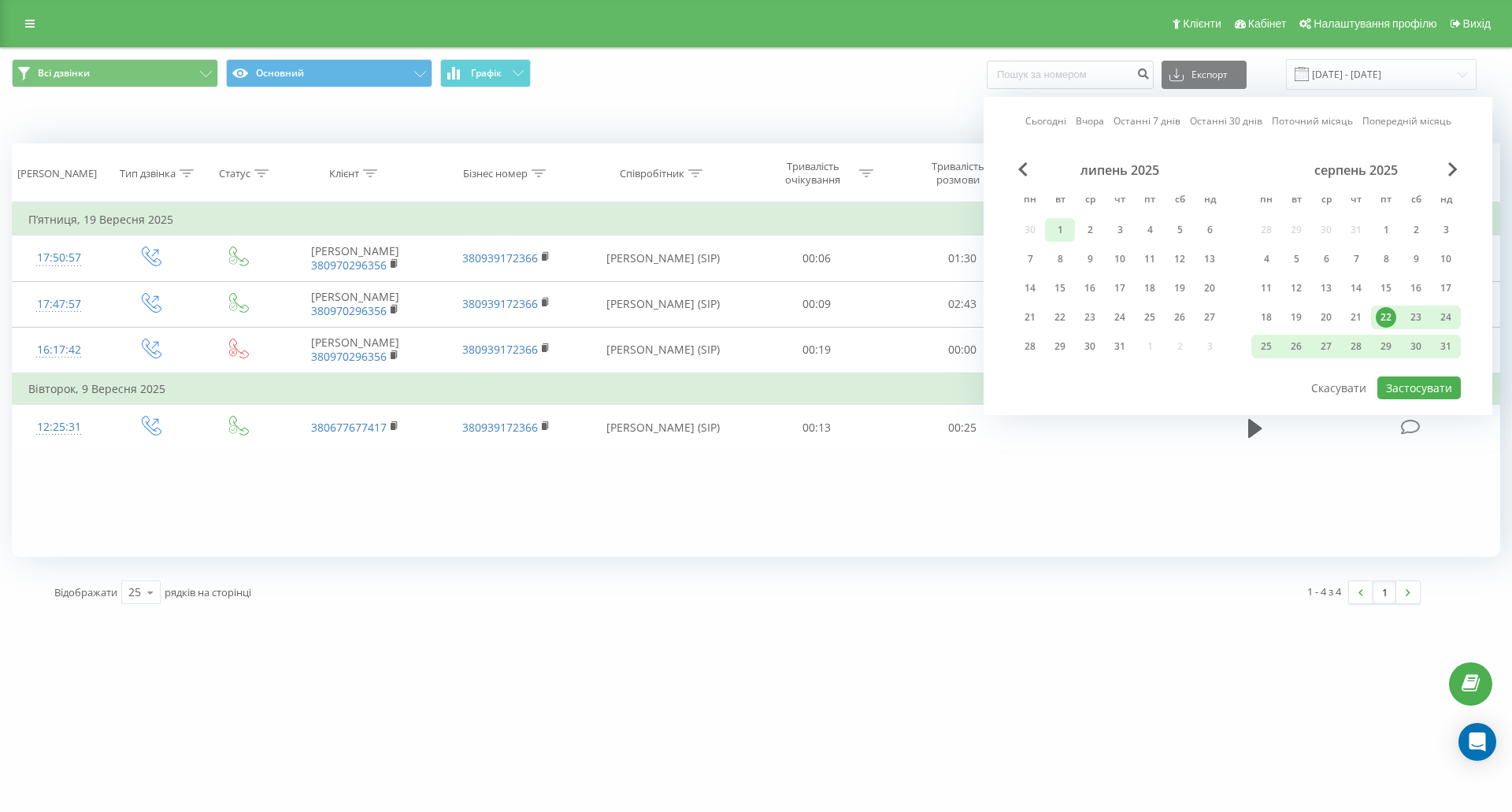
click at [1062, 227] on div "1" at bounding box center [1060, 229] width 20 height 20
click at [1409, 383] on button "Застосувати" at bounding box center [1419, 388] width 83 height 23
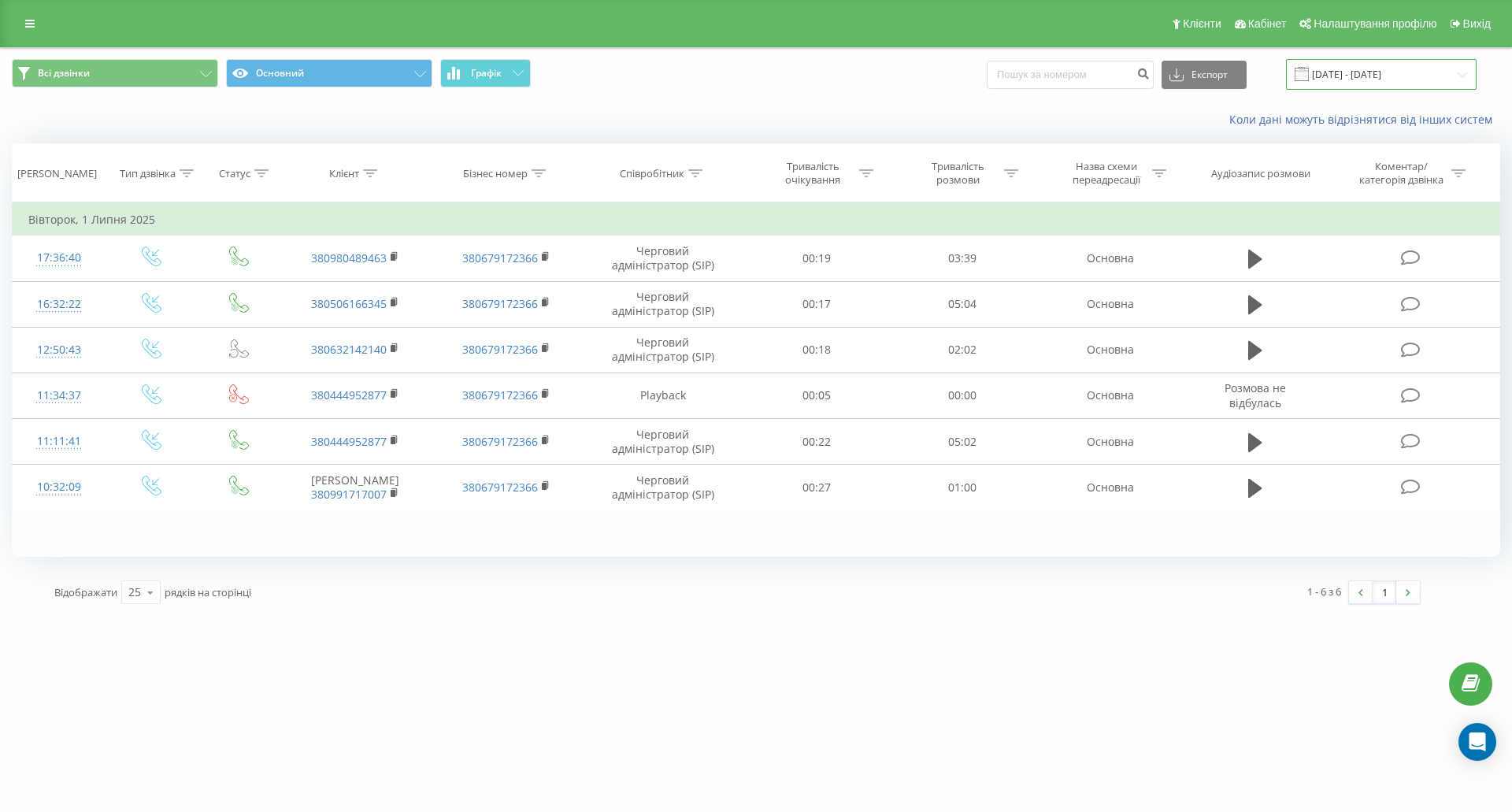
click at [1398, 72] on input "01.07.2025 - 01.07.2025" at bounding box center [1381, 74] width 191 height 31
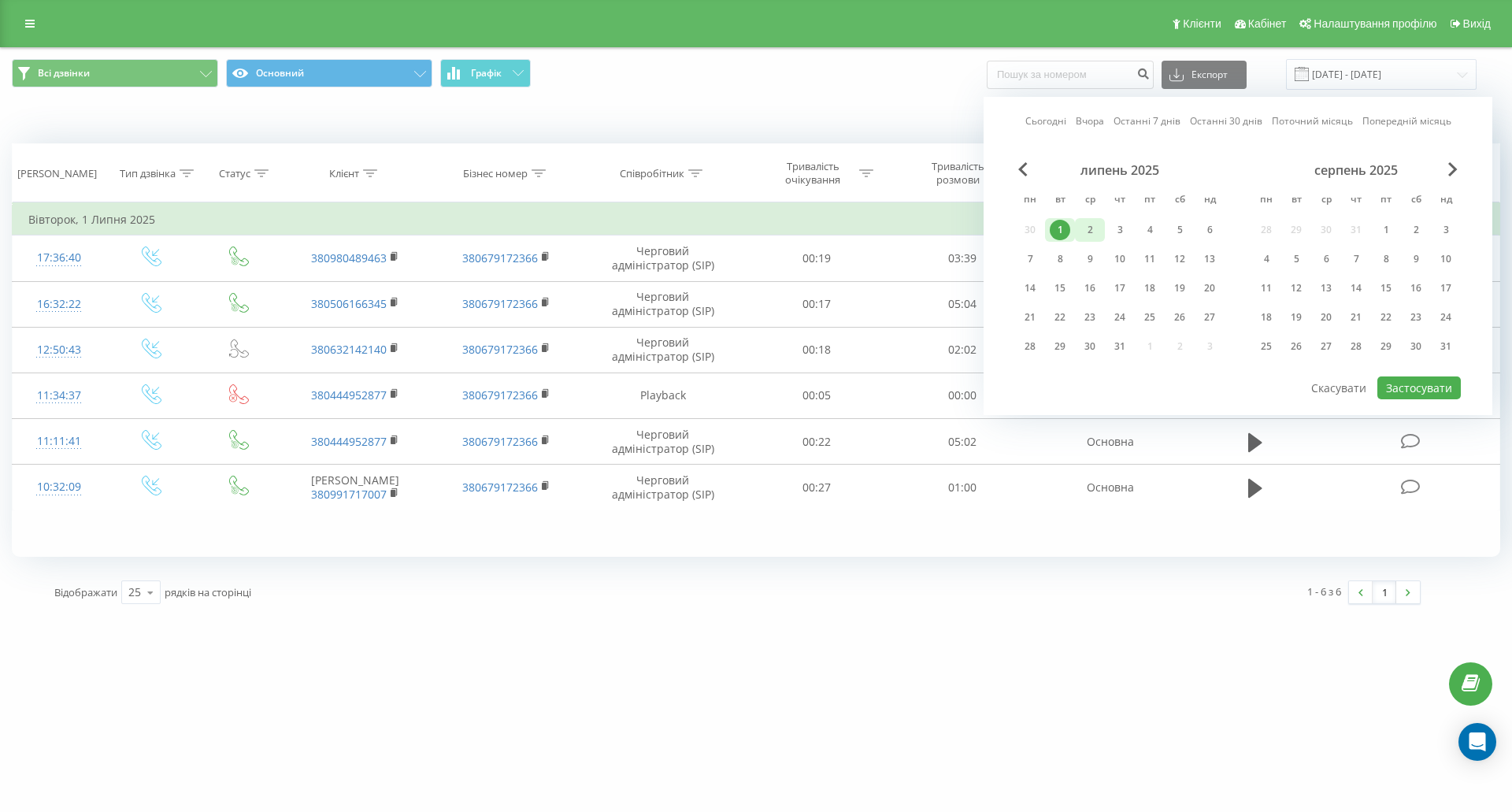
click at [1095, 232] on div "2" at bounding box center [1089, 229] width 20 height 20
click at [1419, 385] on button "Застосувати" at bounding box center [1419, 388] width 83 height 23
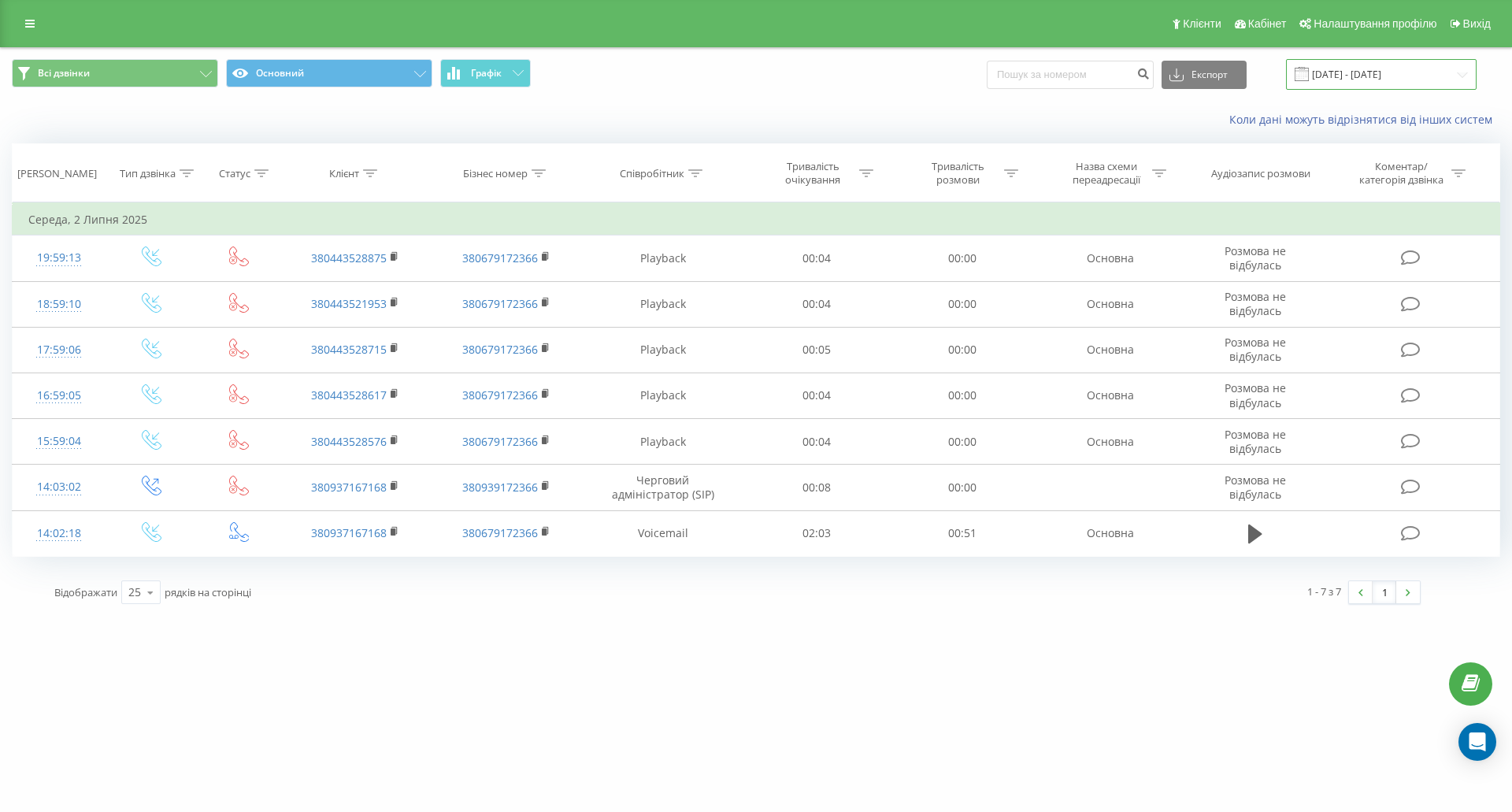
click at [1415, 76] on input "02.07.2025 - 02.07.2025" at bounding box center [1381, 74] width 191 height 31
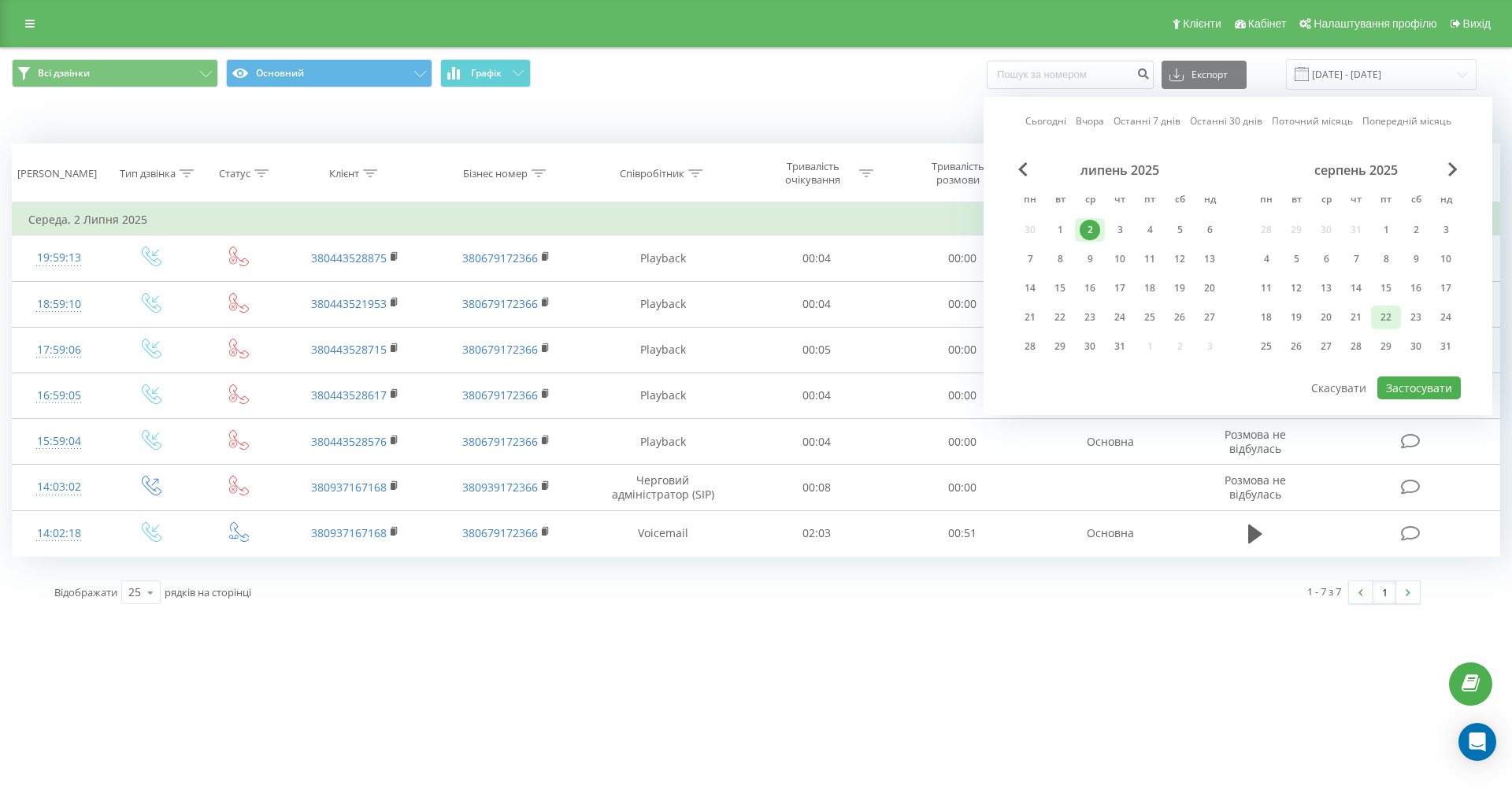
click at [1392, 319] on div "22" at bounding box center [1385, 317] width 20 height 20
click at [1413, 392] on button "Застосувати" at bounding box center [1419, 388] width 83 height 23
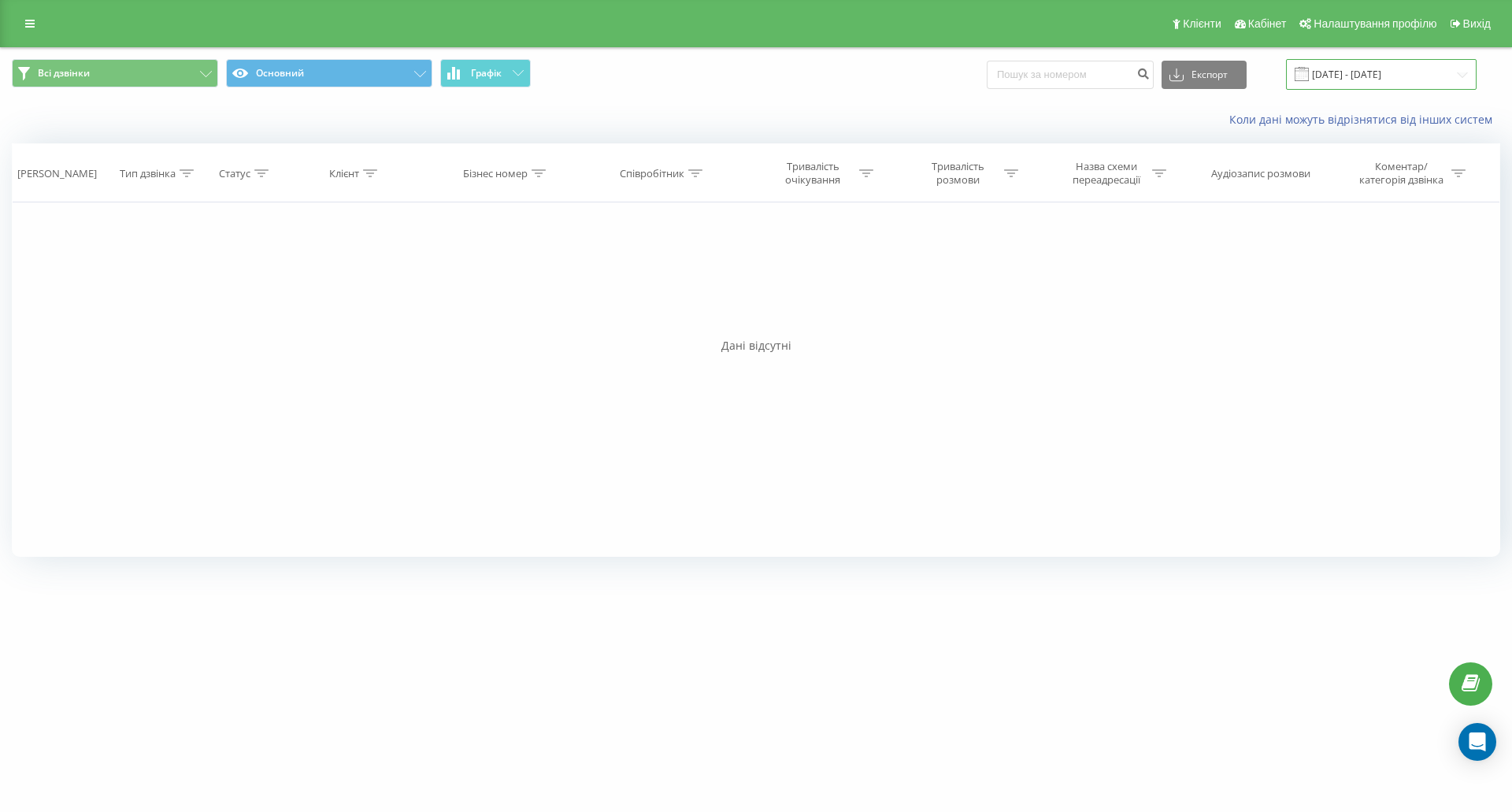
click at [1410, 72] on input "22.08.2025 - 22.08.2025" at bounding box center [1381, 74] width 191 height 31
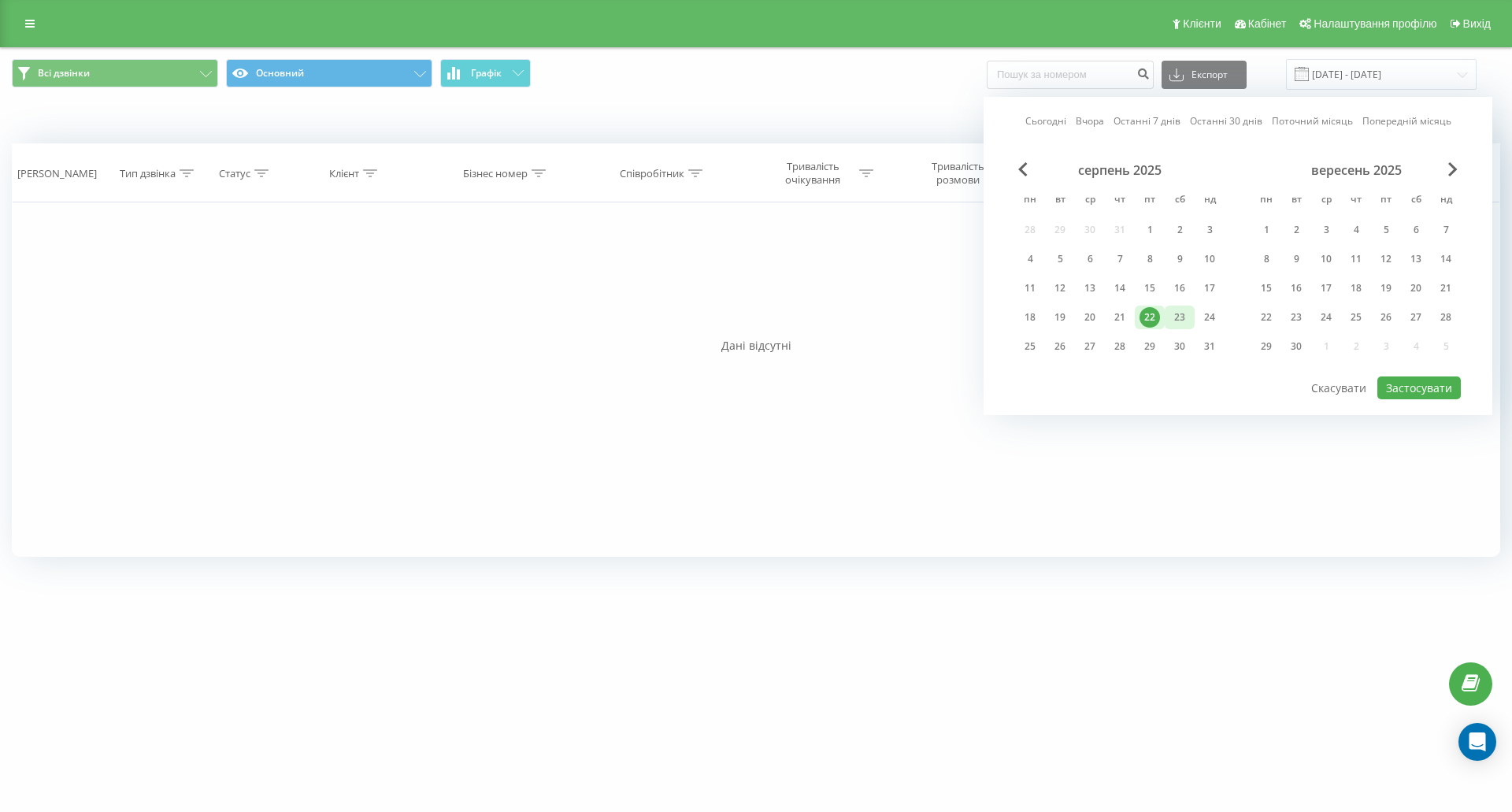
click at [1176, 322] on div "23" at bounding box center [1179, 317] width 20 height 20
click at [1462, 384] on div "Сьогодні Вчора Останні 7 днів Останні 30 днів Поточний місяць Попередній місяць…" at bounding box center [1237, 256] width 509 height 318
click at [1433, 386] on button "Застосувати" at bounding box center [1419, 388] width 83 height 23
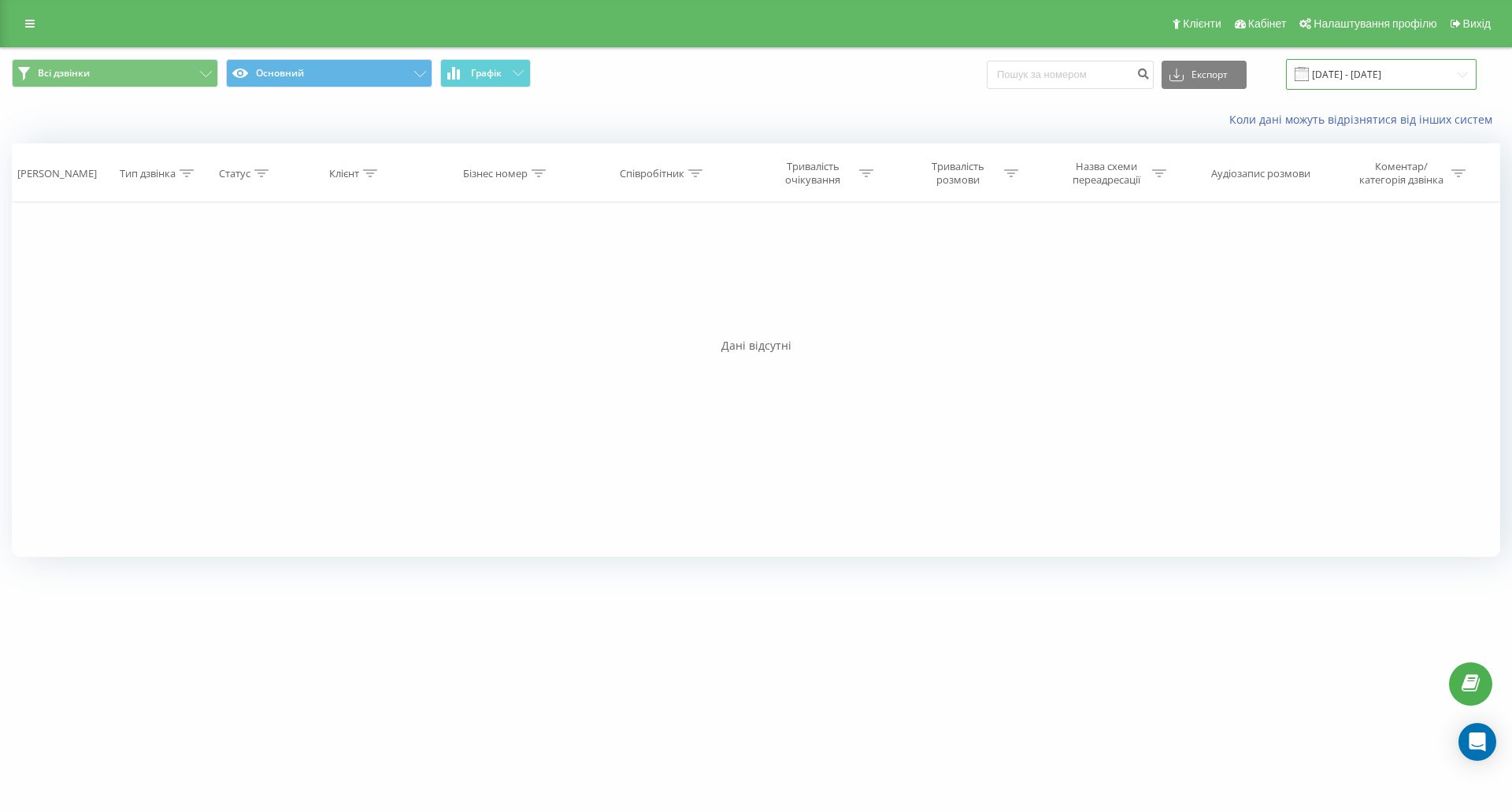
click at [1382, 72] on input "23.08.2025 - 23.08.2025" at bounding box center [1381, 74] width 191 height 31
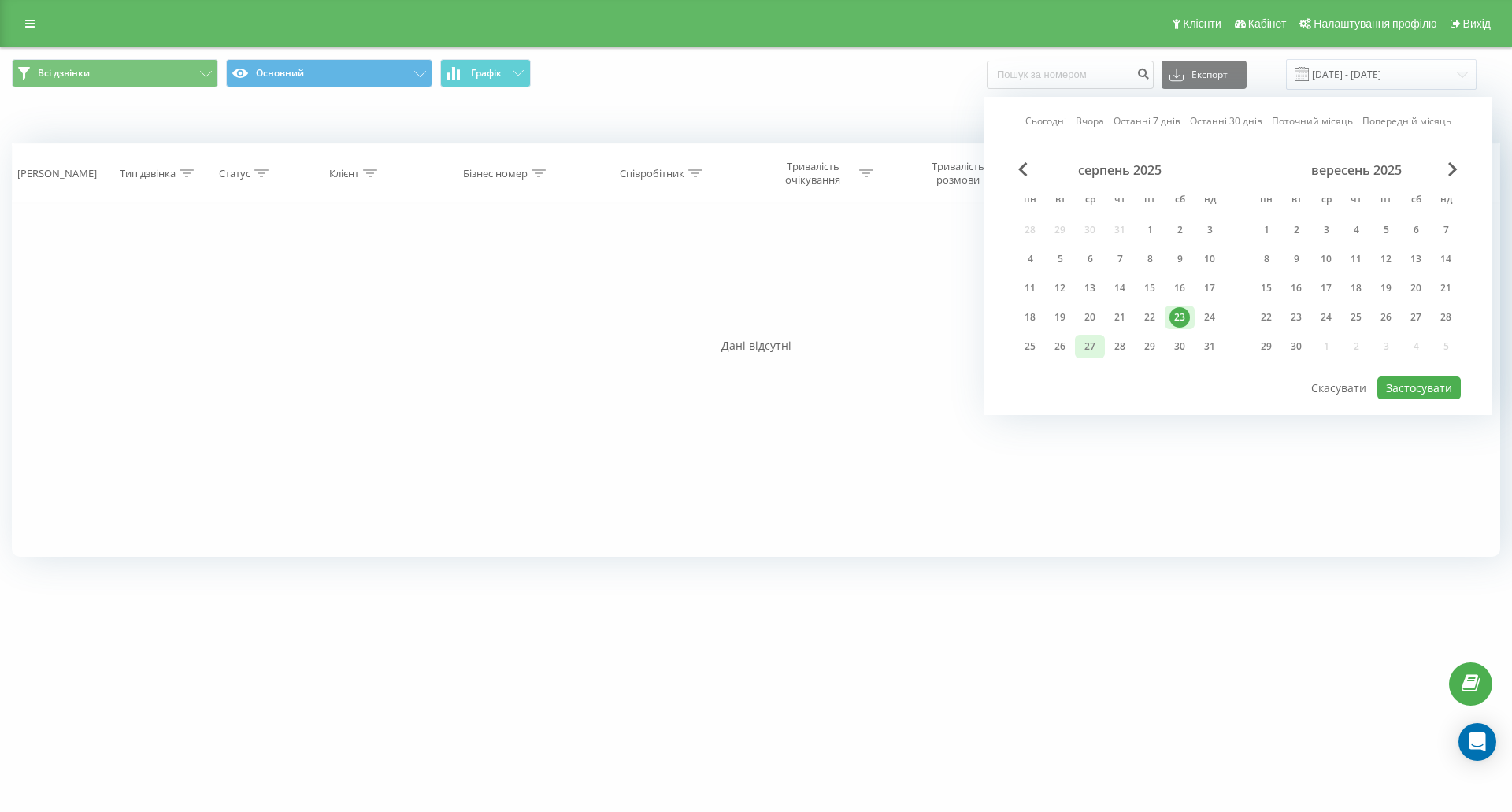
click at [1103, 348] on div "27" at bounding box center [1089, 346] width 30 height 24
click at [1414, 394] on button "Застосувати" at bounding box center [1419, 388] width 83 height 23
type input "27.08.2025 - 27.08.2025"
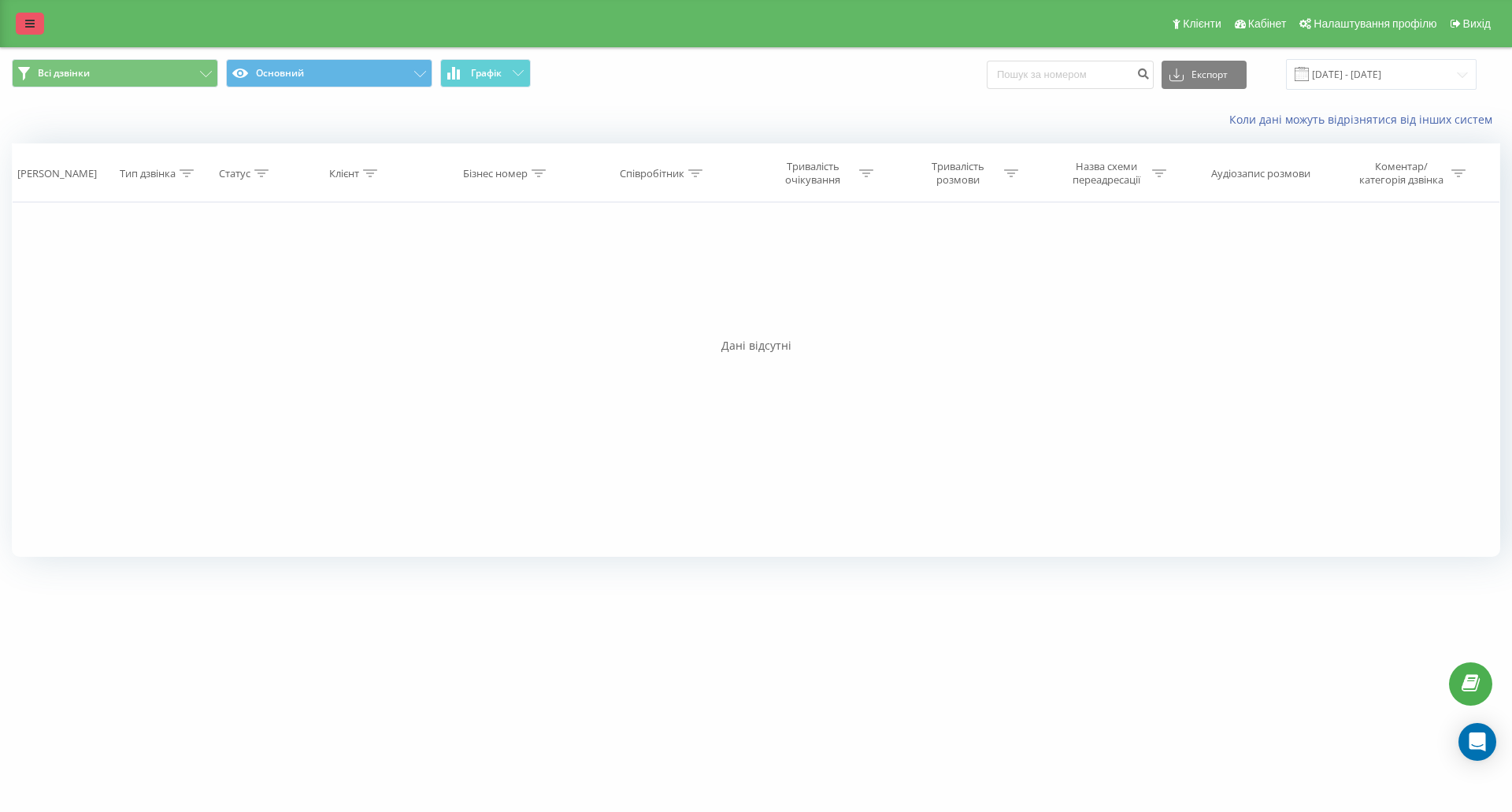
click at [27, 29] on link at bounding box center [30, 23] width 28 height 22
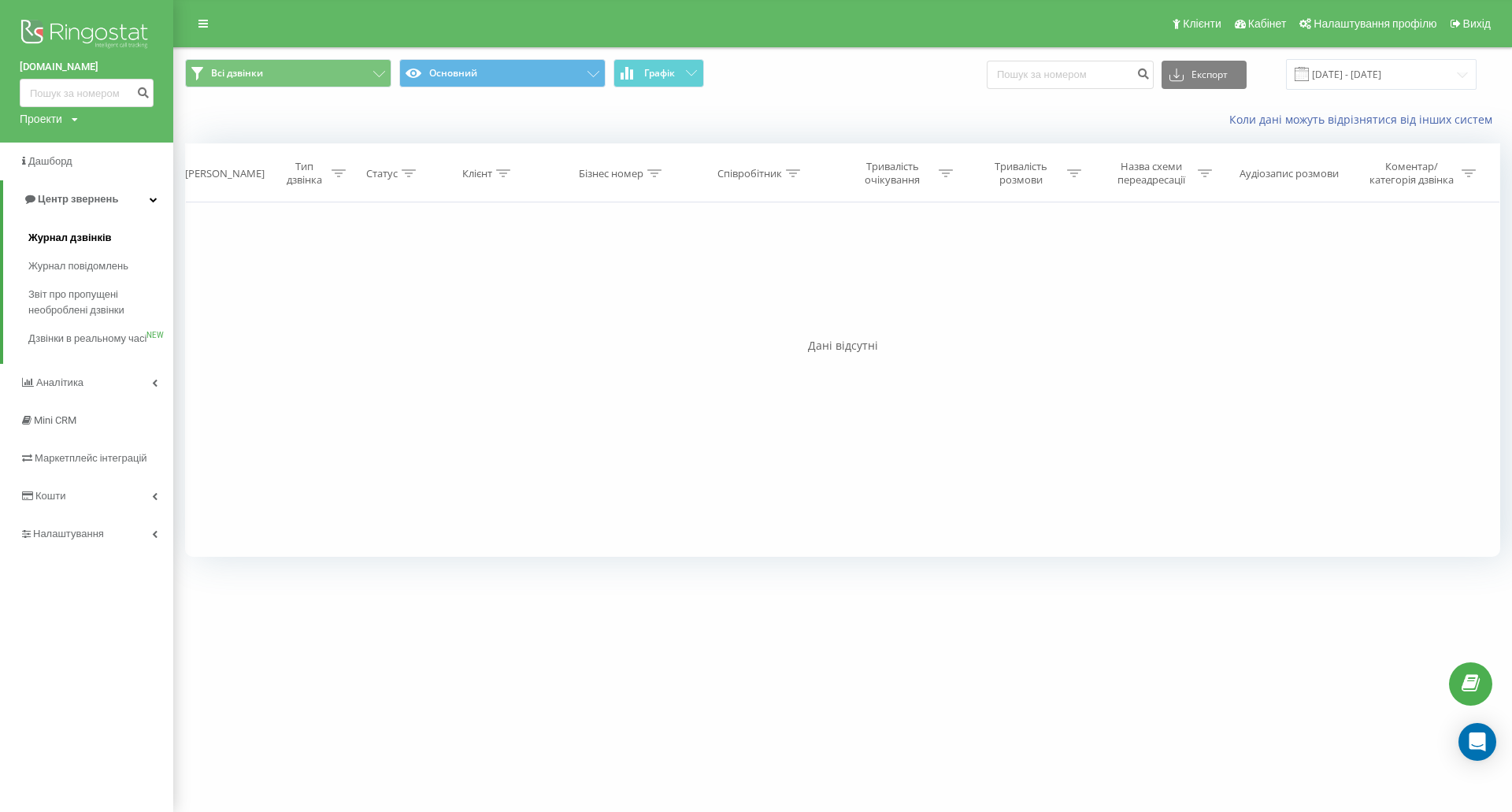
click at [89, 243] on span "Журнал дзвінків" at bounding box center [69, 238] width 83 height 16
click at [87, 264] on span "Журнал повідомлень" at bounding box center [82, 266] width 108 height 16
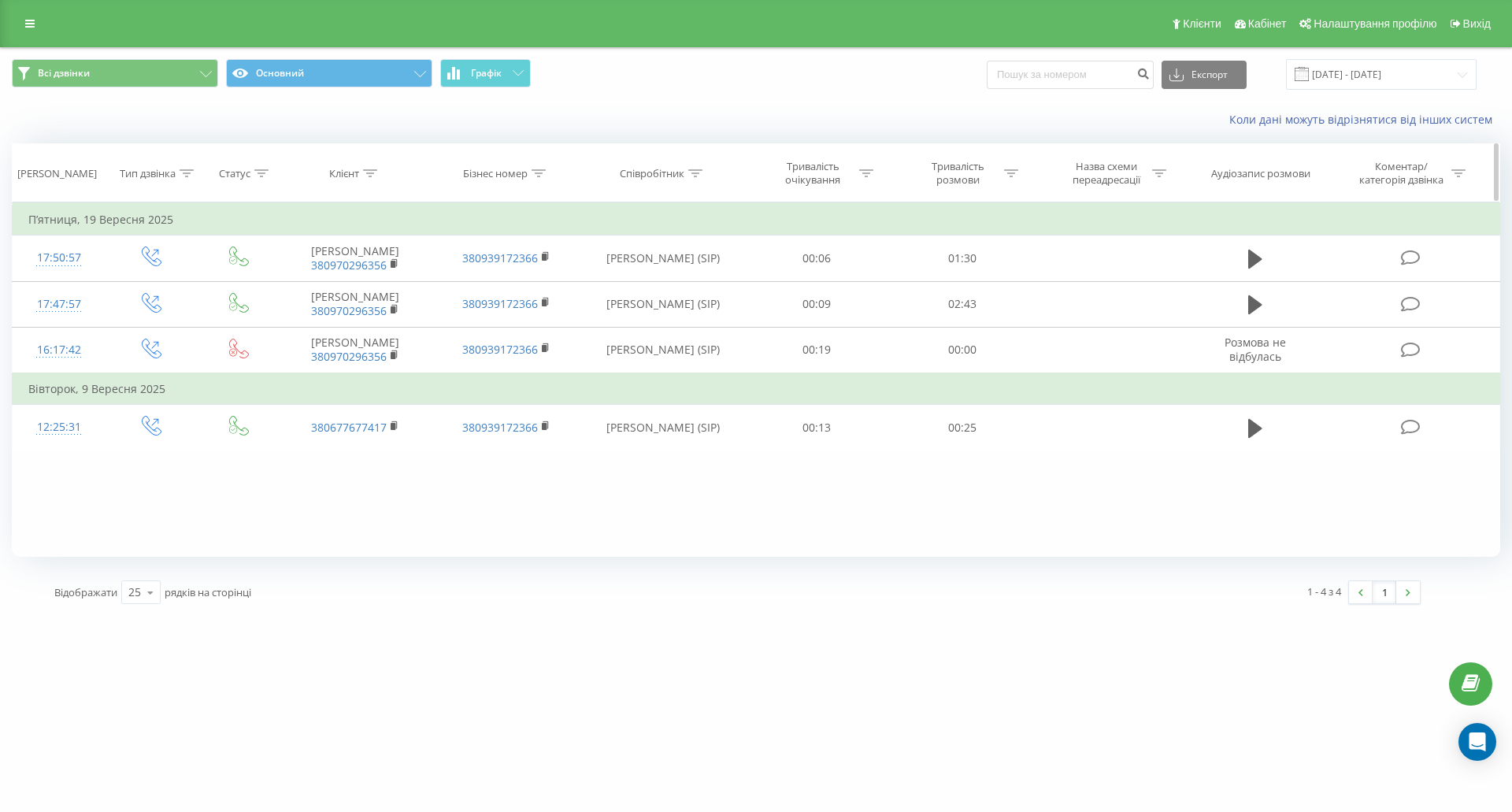
click at [183, 178] on div at bounding box center [186, 173] width 14 height 13
click at [185, 249] on div at bounding box center [142, 250] width 112 height 15
click at [185, 250] on div at bounding box center [142, 250] width 112 height 15
click at [185, 276] on div "Введіть значення" at bounding box center [143, 287] width 115 height 24
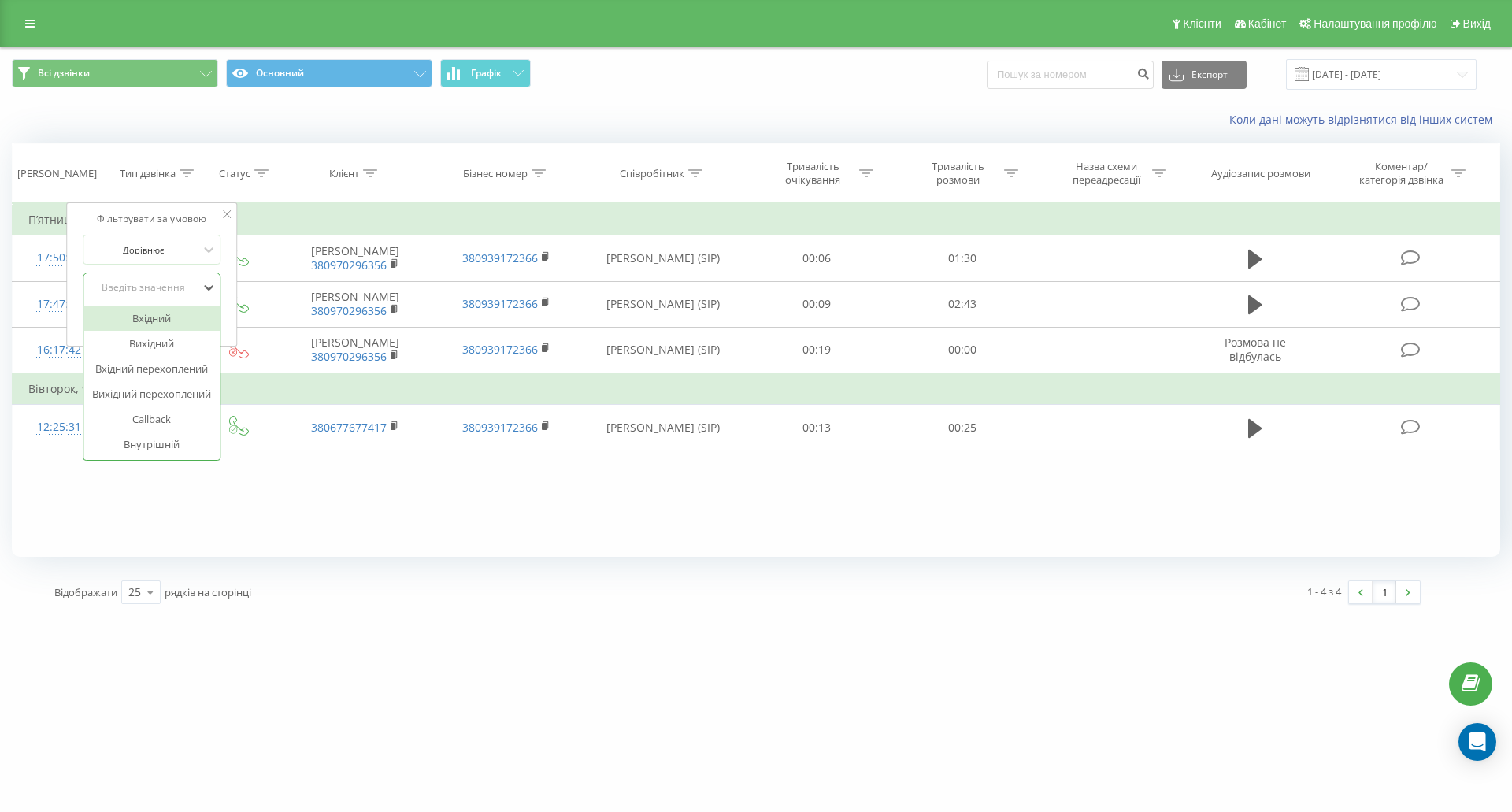
click at [183, 323] on div "Вхідний" at bounding box center [152, 318] width 137 height 25
click at [189, 315] on span "OK" at bounding box center [185, 320] width 44 height 25
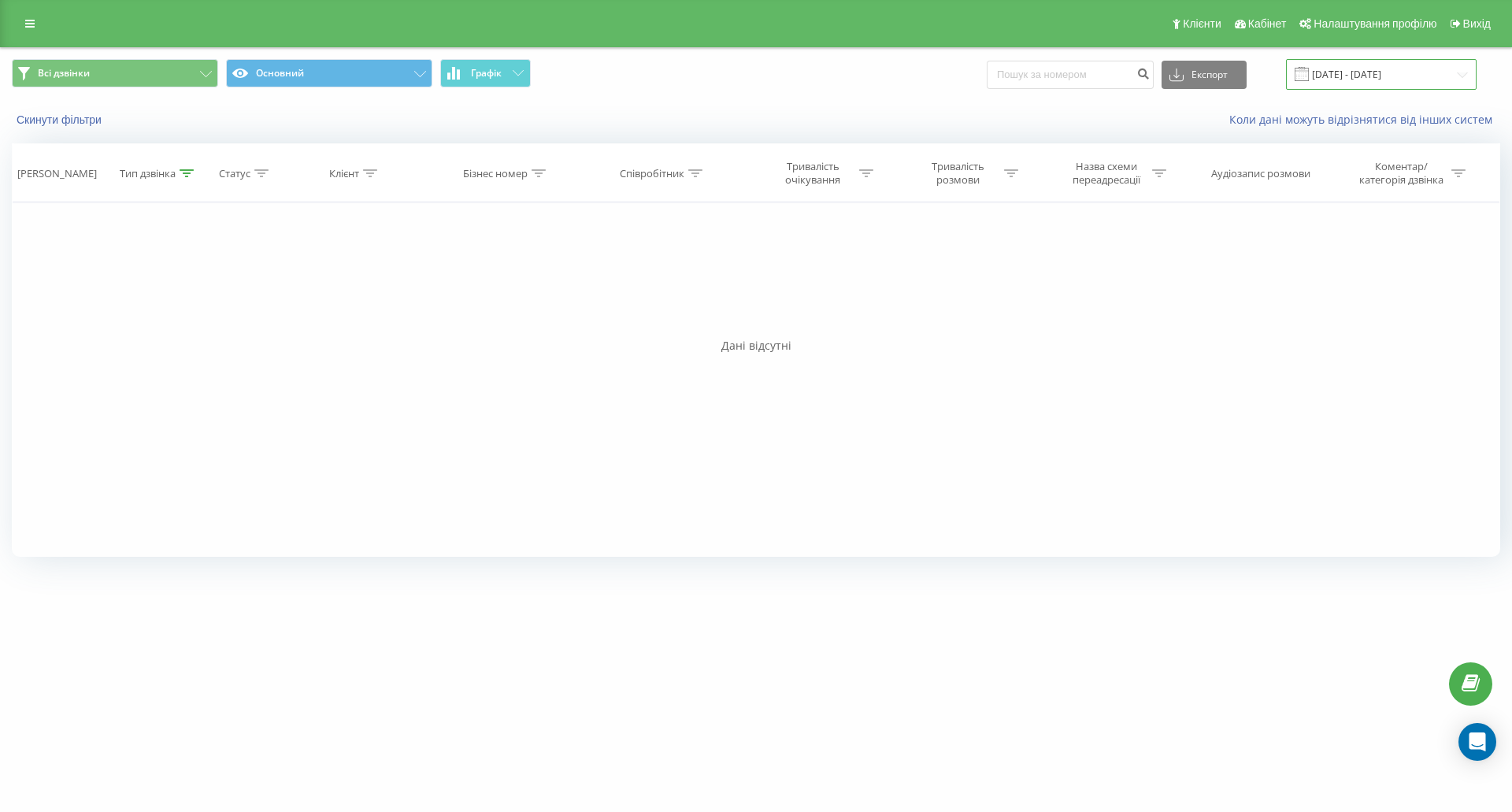
click at [1388, 66] on input "21.08.2025 - 30.09.2025" at bounding box center [1381, 74] width 191 height 31
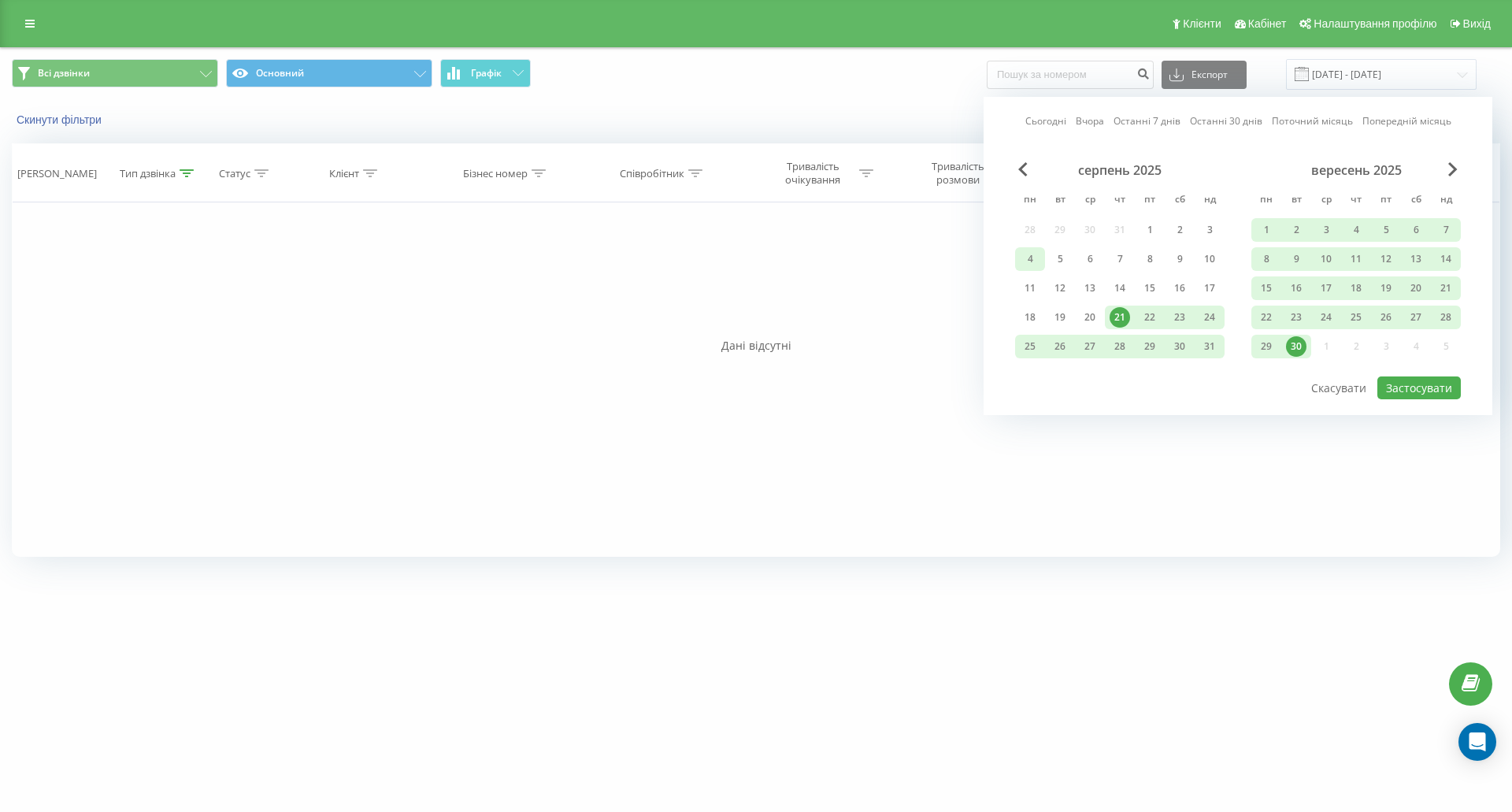
click at [1034, 259] on div "4" at bounding box center [1030, 258] width 20 height 20
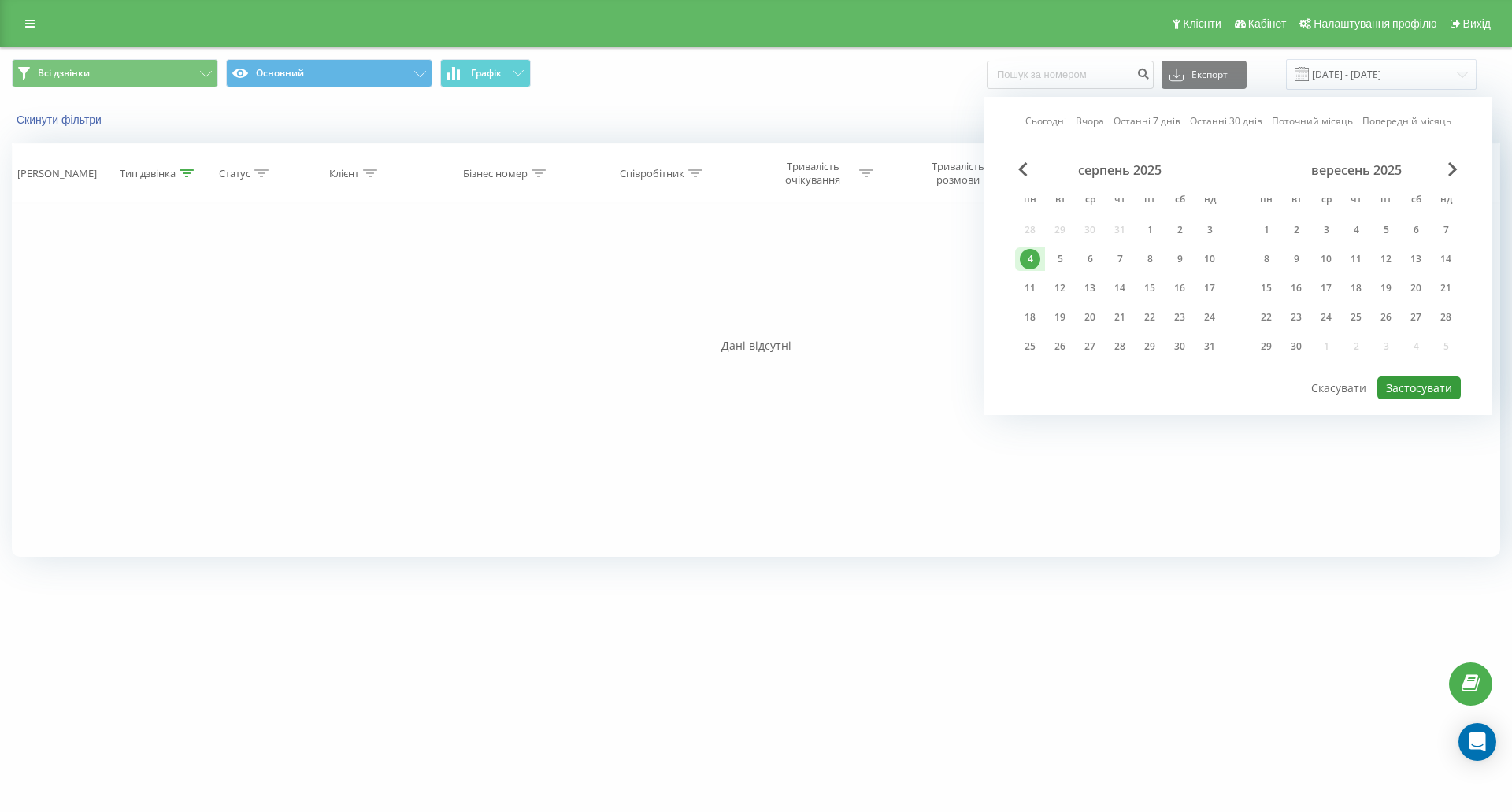
click at [1408, 384] on button "Застосувати" at bounding box center [1419, 388] width 83 height 23
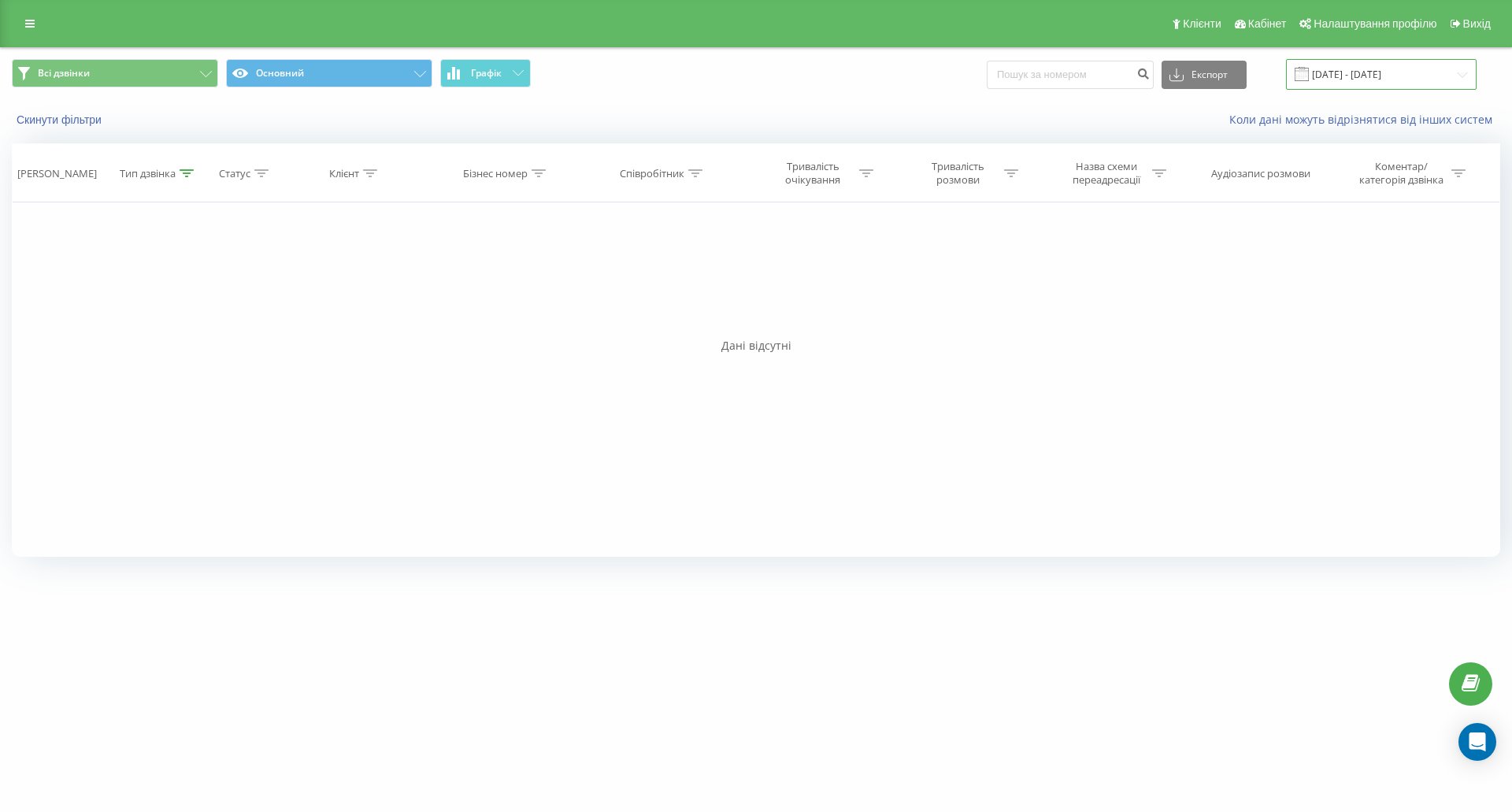
click at [1375, 72] on input "04.08.2025 - 04.08.2025" at bounding box center [1381, 74] width 191 height 31
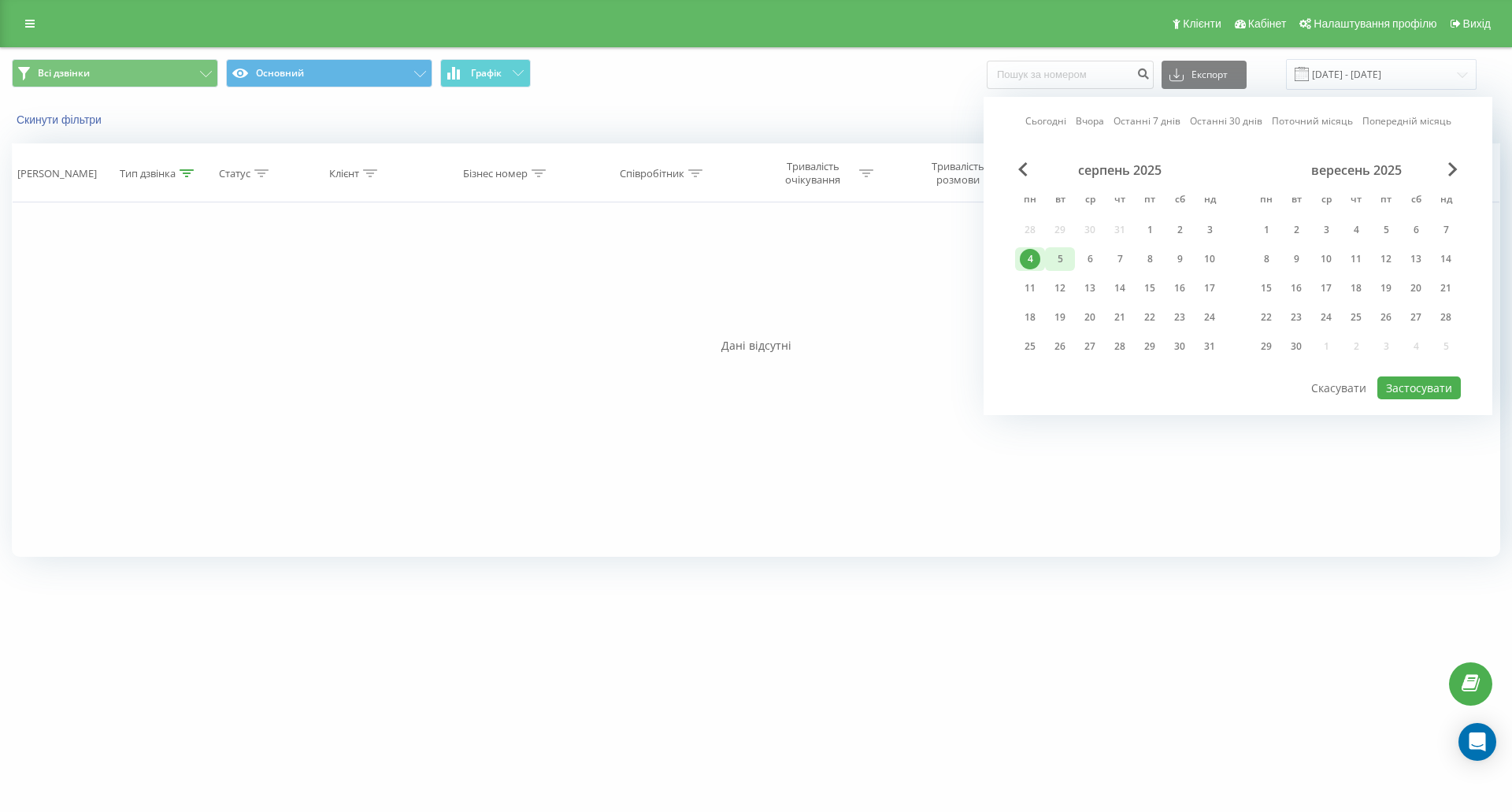
click at [1060, 253] on div "5" at bounding box center [1060, 258] width 20 height 20
click at [1157, 228] on div "1" at bounding box center [1149, 229] width 20 height 20
click at [1205, 337] on div "31" at bounding box center [1209, 346] width 20 height 20
drag, startPoint x: 1146, startPoint y: 222, endPoint x: 1212, endPoint y: 250, distance: 71.7
click at [1146, 222] on div "1" at bounding box center [1149, 229] width 20 height 20
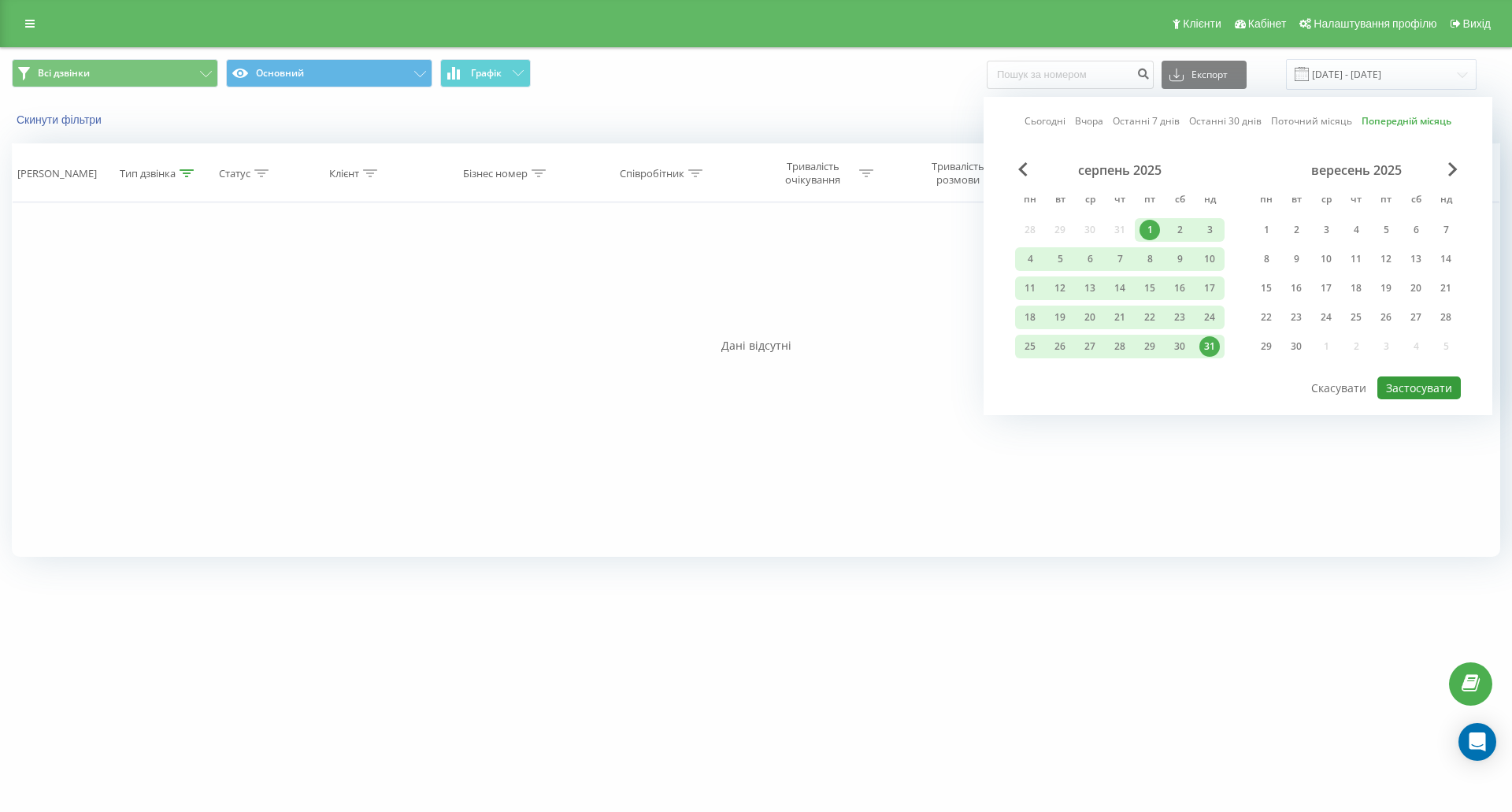
click at [1409, 384] on button "Застосувати" at bounding box center [1419, 388] width 83 height 23
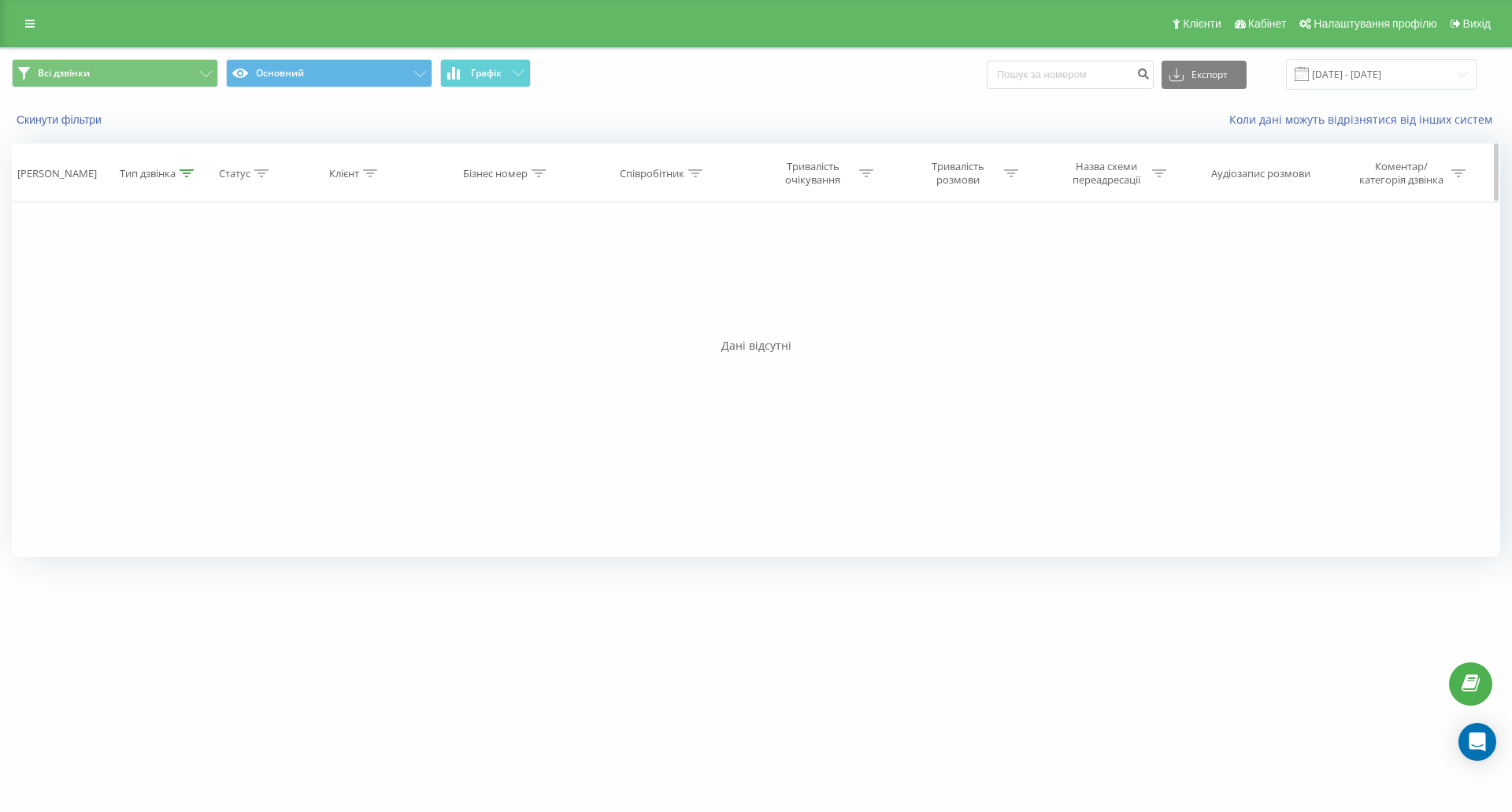
click at [181, 171] on icon at bounding box center [186, 173] width 14 height 8
click at [457, 388] on div "Фільтрувати за умовою Дорівнює Вхідний Скасувати OK Фільтрувати за умовою Дорів…" at bounding box center [756, 379] width 1488 height 354
click at [591, 410] on div "Фільтрувати за умовою Дорівнює Вхідний Скасувати OK Фільтрувати за умовою Дорів…" at bounding box center [756, 379] width 1488 height 354
click at [1396, 66] on input "01.08.2025 - 31.08.2025" at bounding box center [1381, 74] width 191 height 31
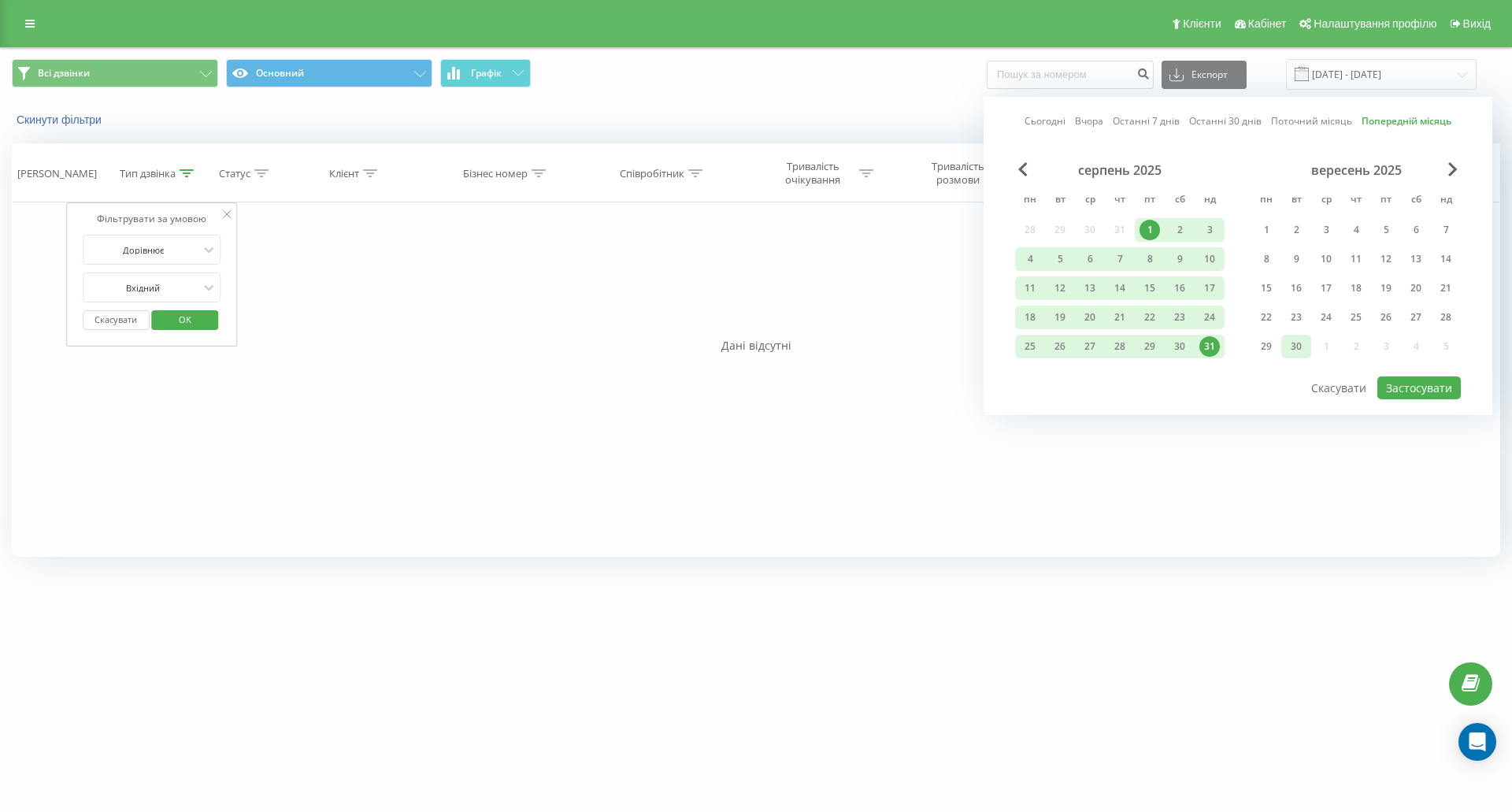
click at [1298, 337] on div "30" at bounding box center [1296, 346] width 20 height 20
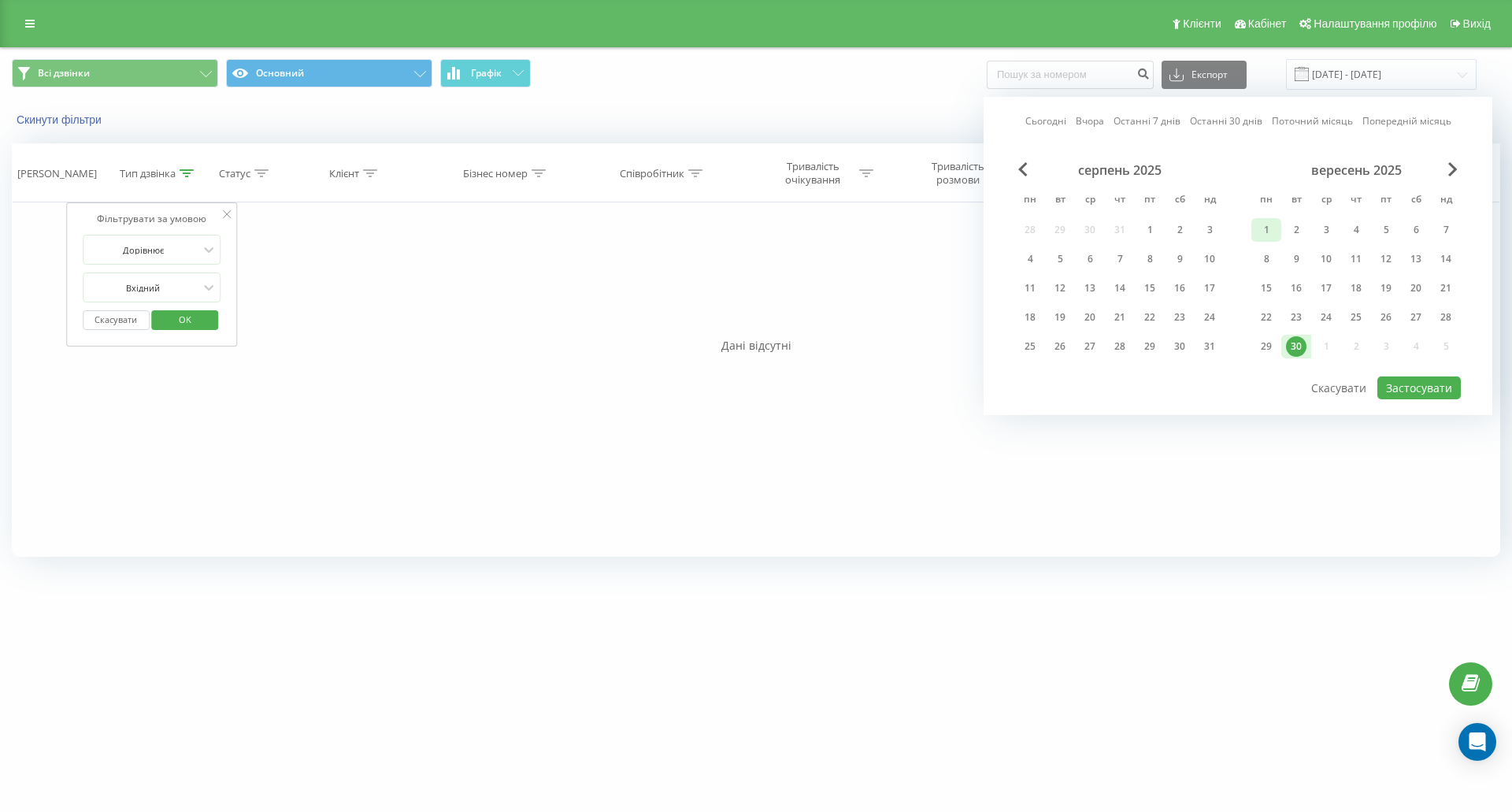
click at [1274, 231] on div "1" at bounding box center [1266, 229] width 20 height 20
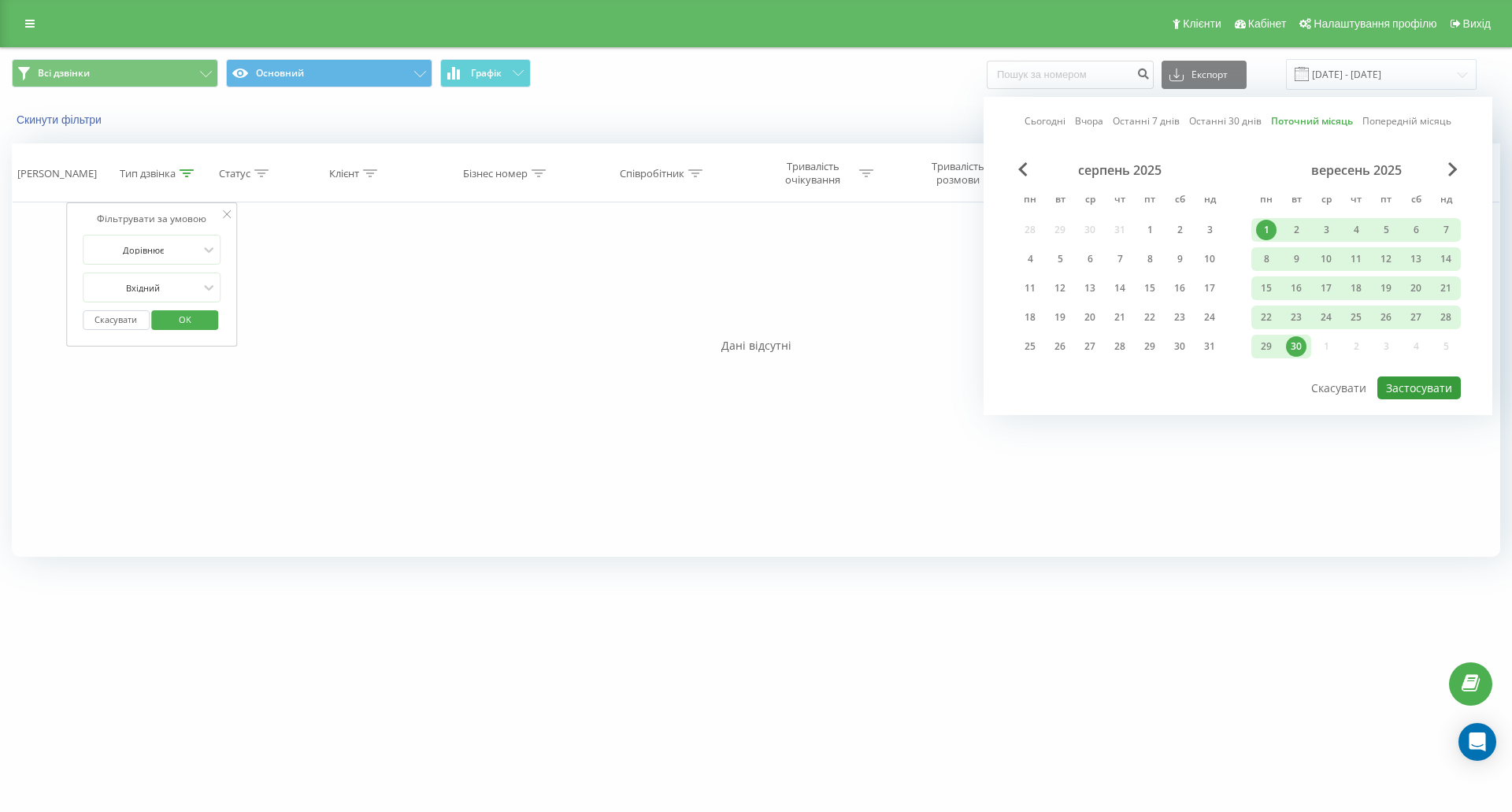
click at [1425, 387] on button "Застосувати" at bounding box center [1419, 388] width 83 height 23
type input "01.09.2025 - 30.09.2025"
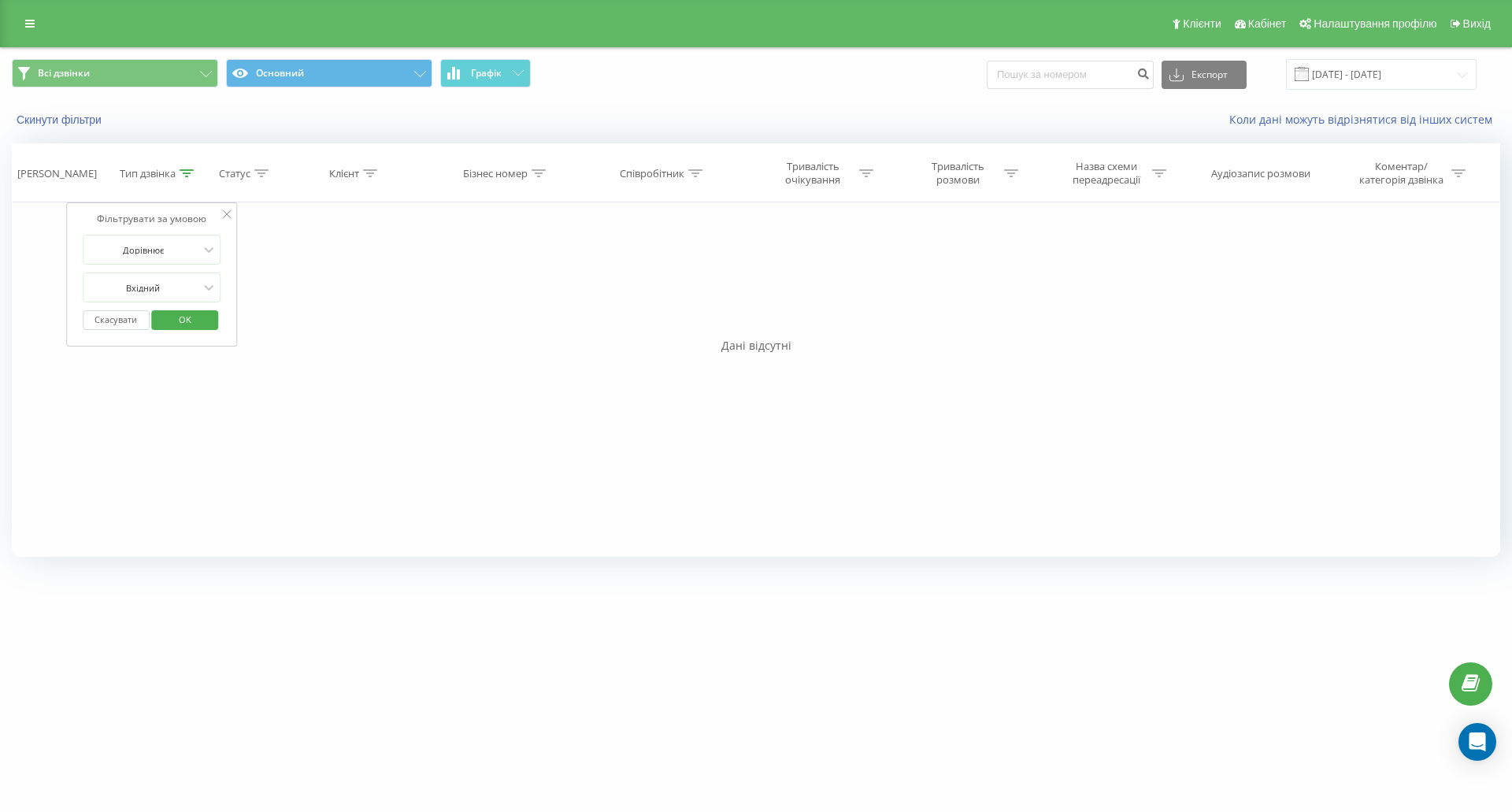
click at [184, 319] on span "OK" at bounding box center [185, 320] width 44 height 25
click at [188, 168] on div at bounding box center [186, 173] width 14 height 13
click at [178, 285] on div at bounding box center [142, 287] width 112 height 15
click at [195, 368] on div "Вхідний перехоплений" at bounding box center [152, 368] width 137 height 25
click at [187, 310] on span "OK" at bounding box center [185, 320] width 44 height 25
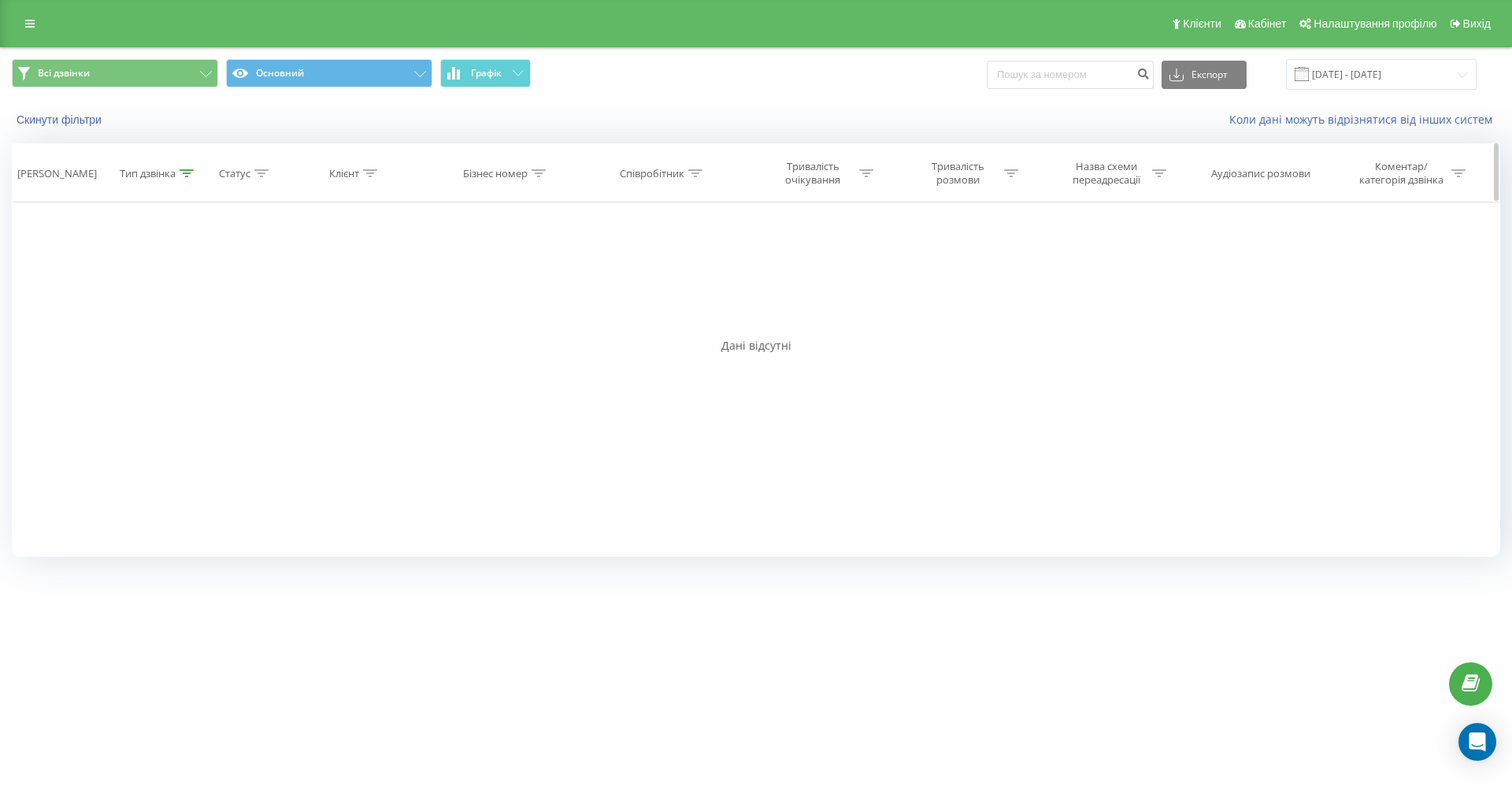
click at [190, 167] on div at bounding box center [186, 173] width 14 height 13
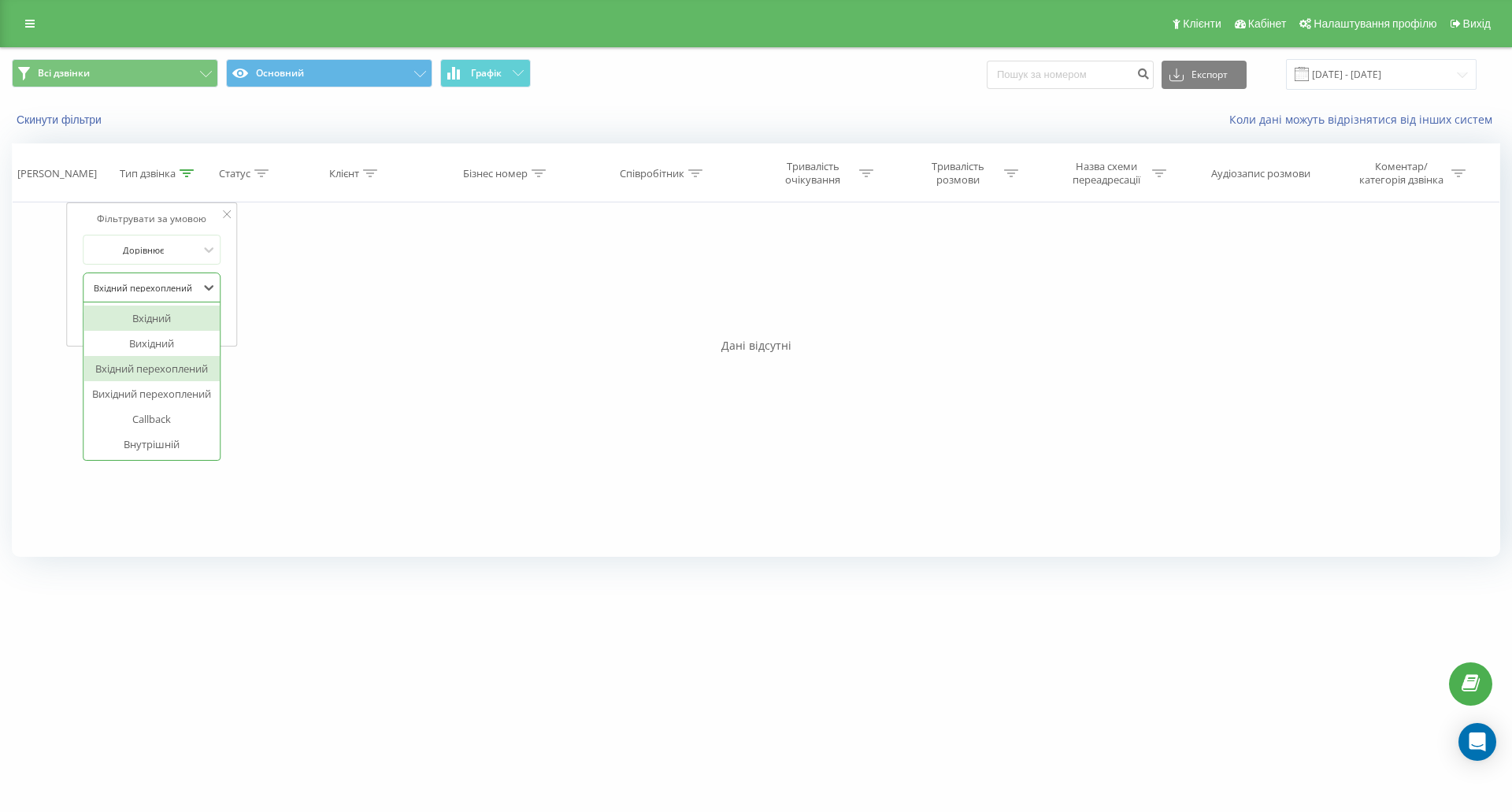
click at [178, 288] on div at bounding box center [142, 287] width 112 height 15
click at [180, 277] on div "Вхідний перехоплений" at bounding box center [143, 287] width 115 height 24
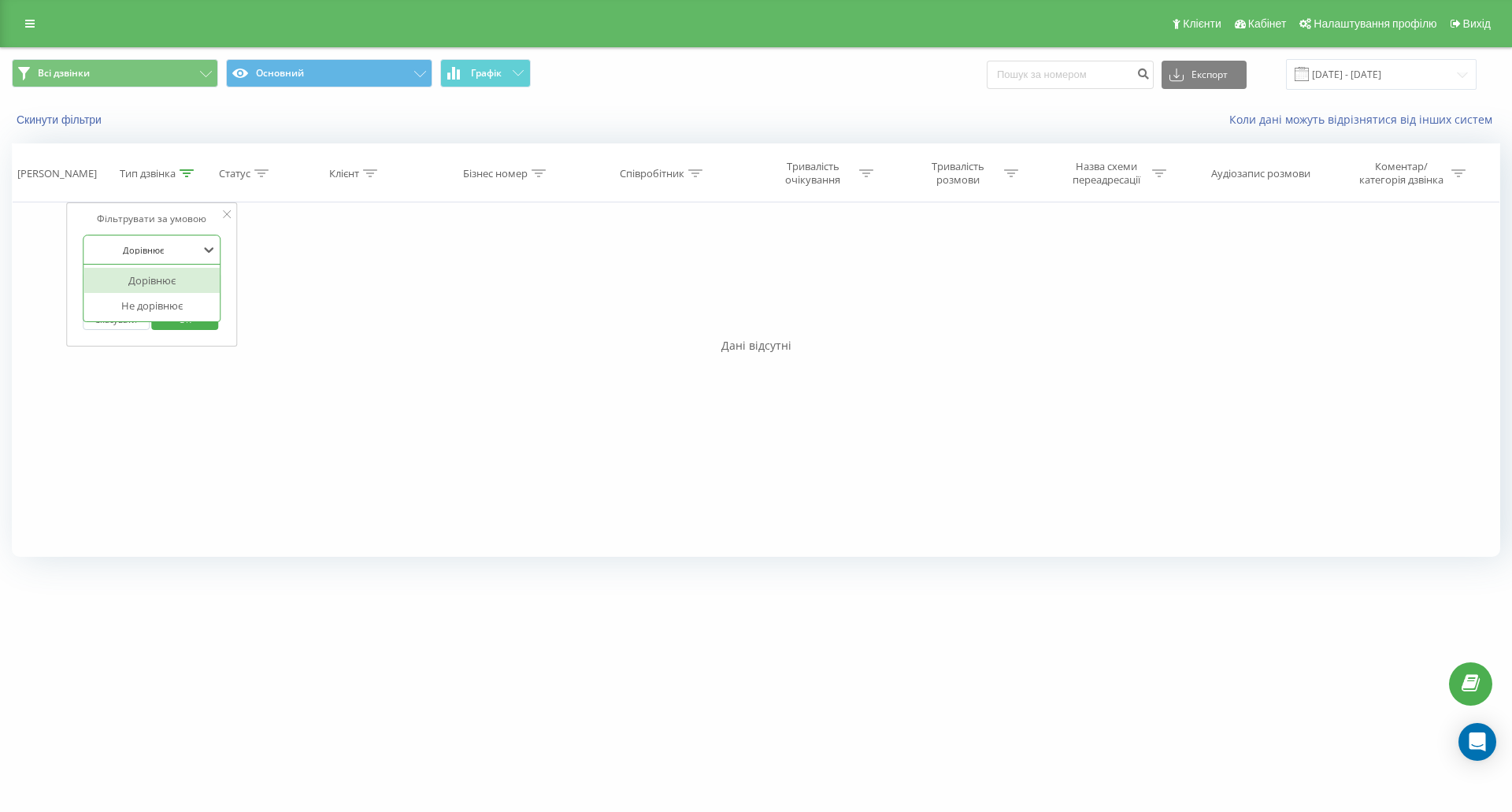
click at [181, 250] on div at bounding box center [142, 250] width 112 height 15
click at [169, 247] on div at bounding box center [142, 250] width 112 height 15
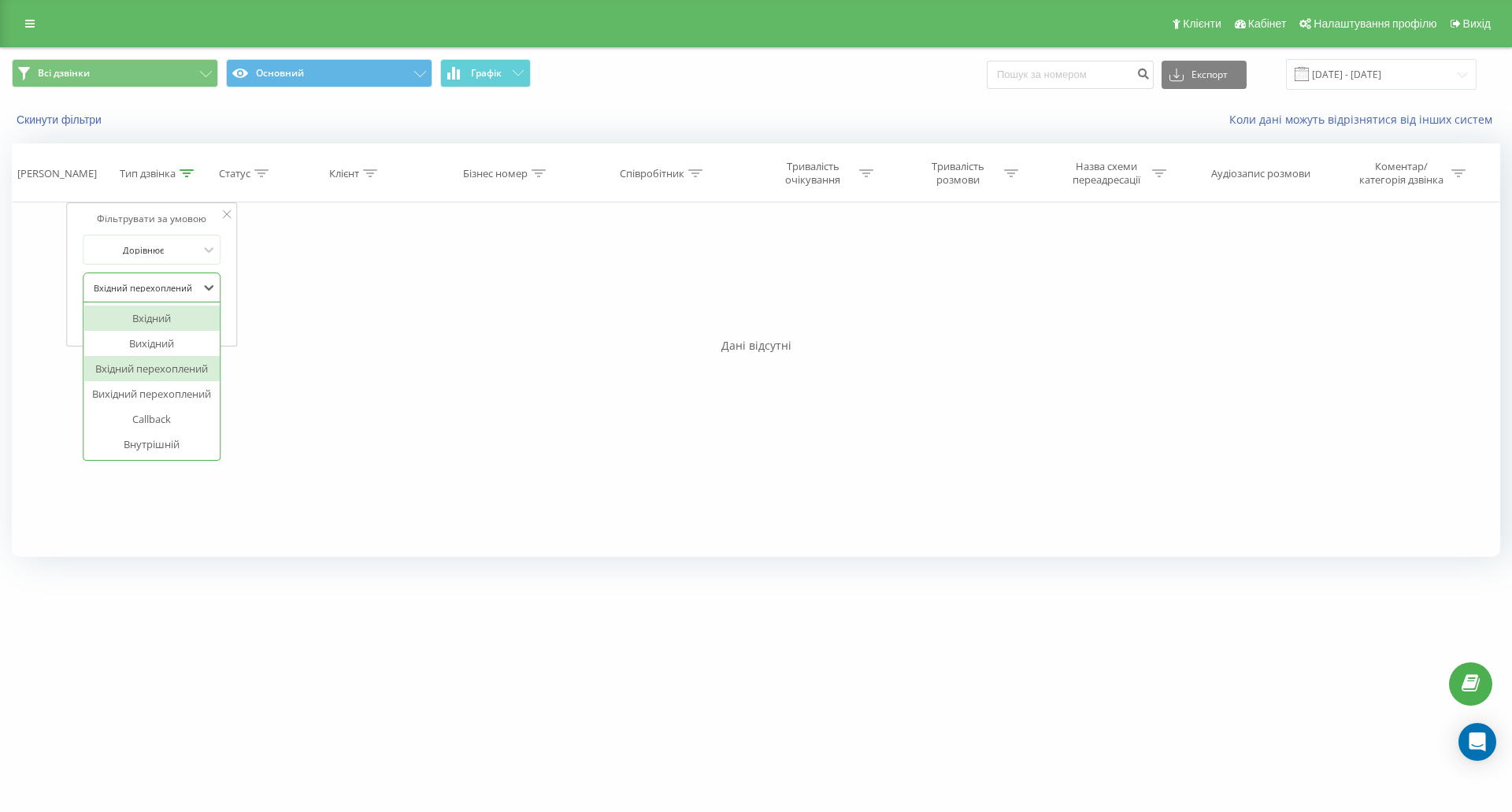
click at [164, 285] on div at bounding box center [142, 287] width 112 height 15
click at [160, 439] on div "Внутрішній" at bounding box center [152, 444] width 137 height 25
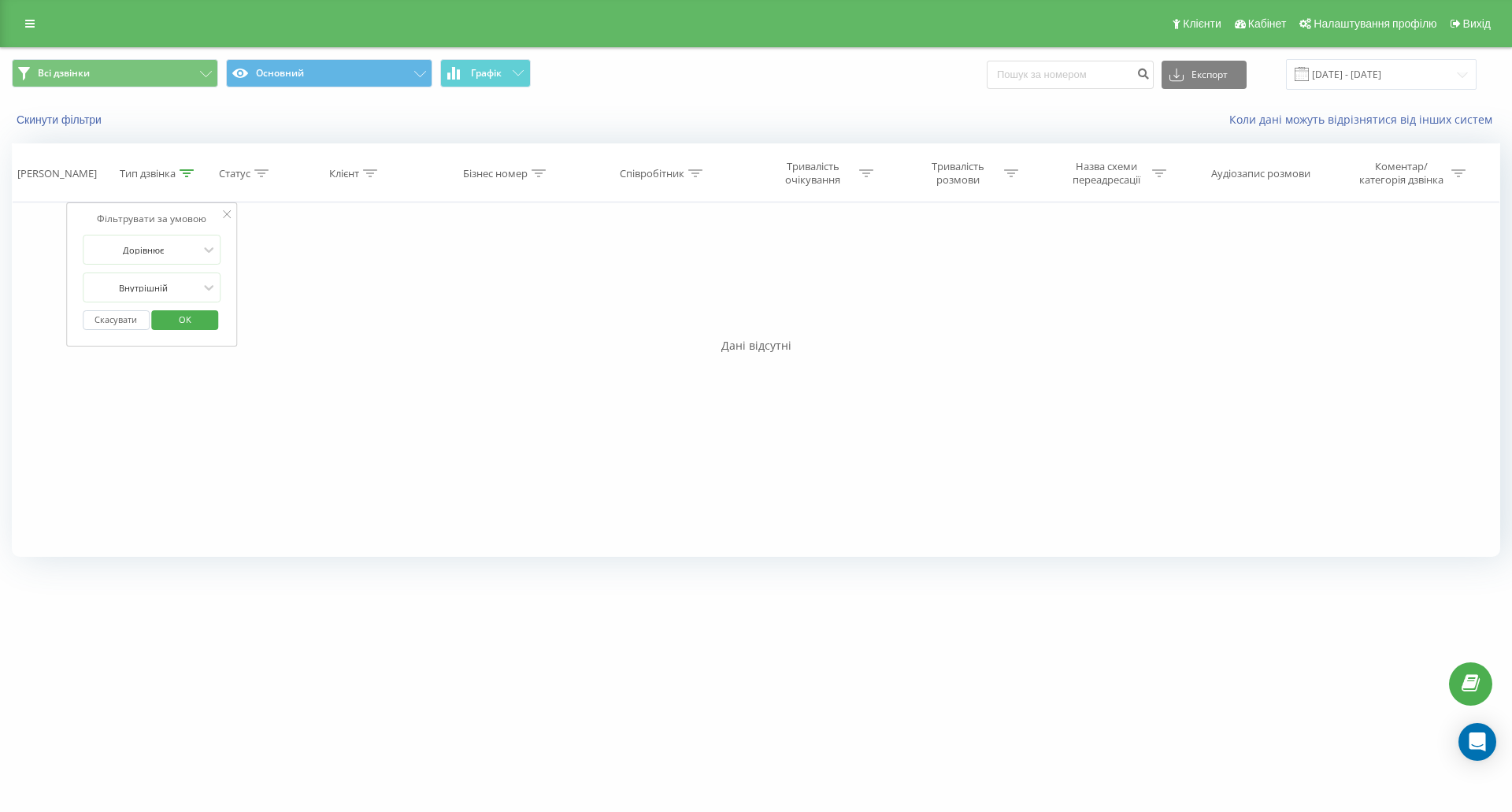
click at [191, 311] on span "OK" at bounding box center [185, 320] width 44 height 25
click at [186, 178] on div at bounding box center [186, 173] width 14 height 13
click at [226, 215] on icon at bounding box center [227, 214] width 8 height 8
click at [186, 178] on div at bounding box center [186, 173] width 14 height 13
click at [202, 239] on div at bounding box center [209, 250] width 18 height 24
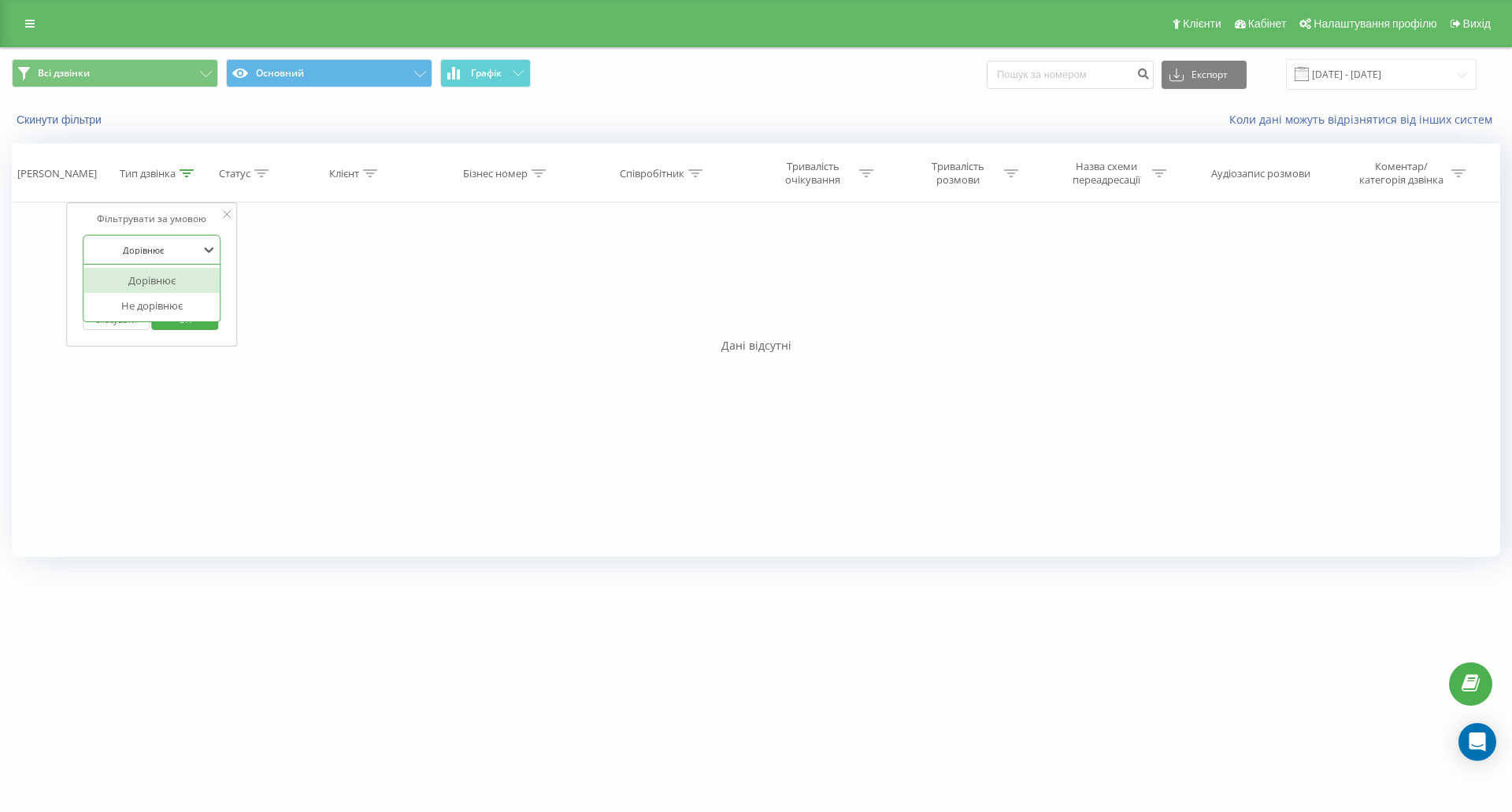
click at [202, 239] on div at bounding box center [209, 250] width 18 height 24
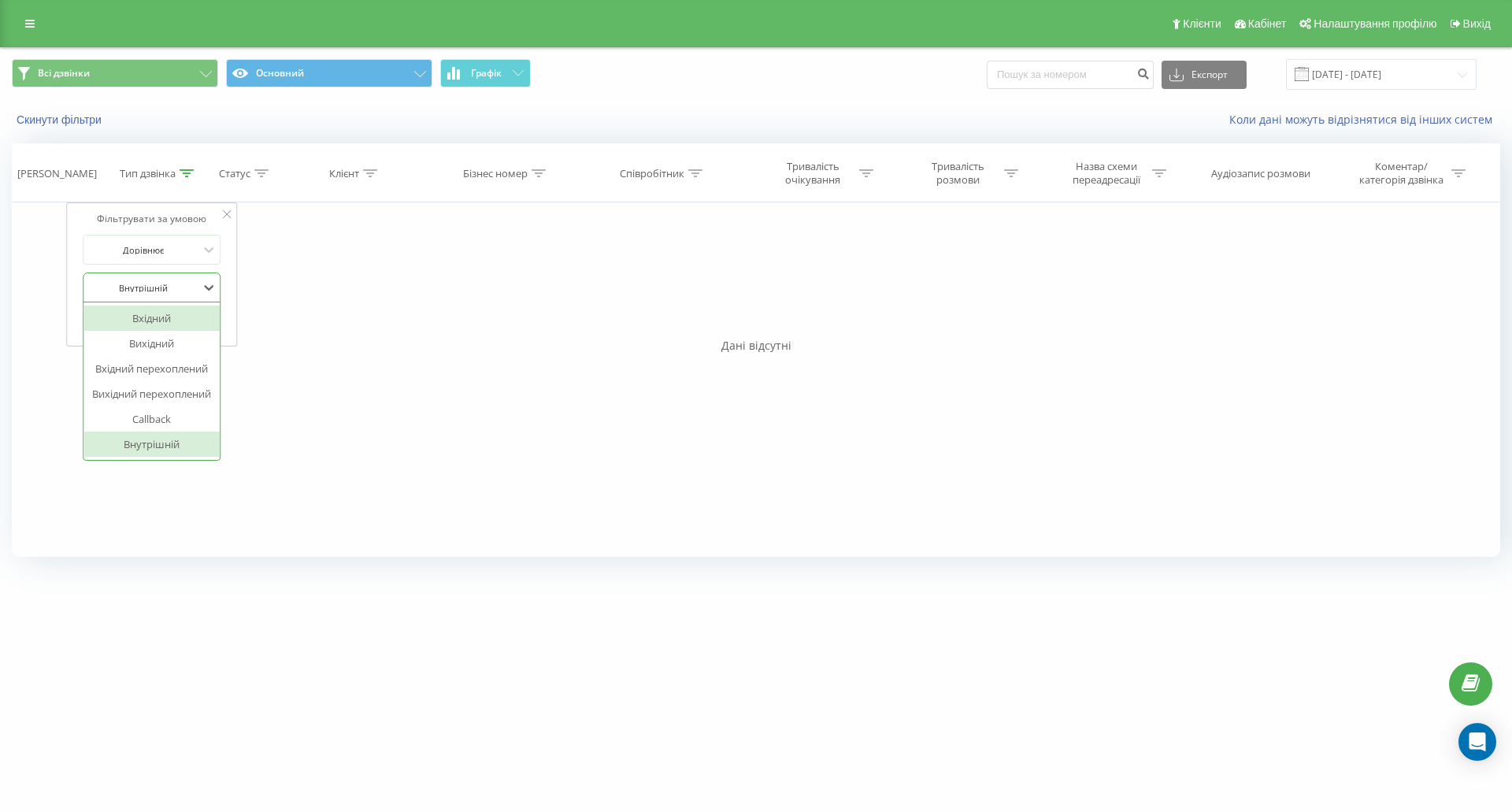
click at [186, 286] on div at bounding box center [142, 287] width 112 height 15
click at [192, 395] on div "Вихідний перехоплений" at bounding box center [152, 394] width 137 height 25
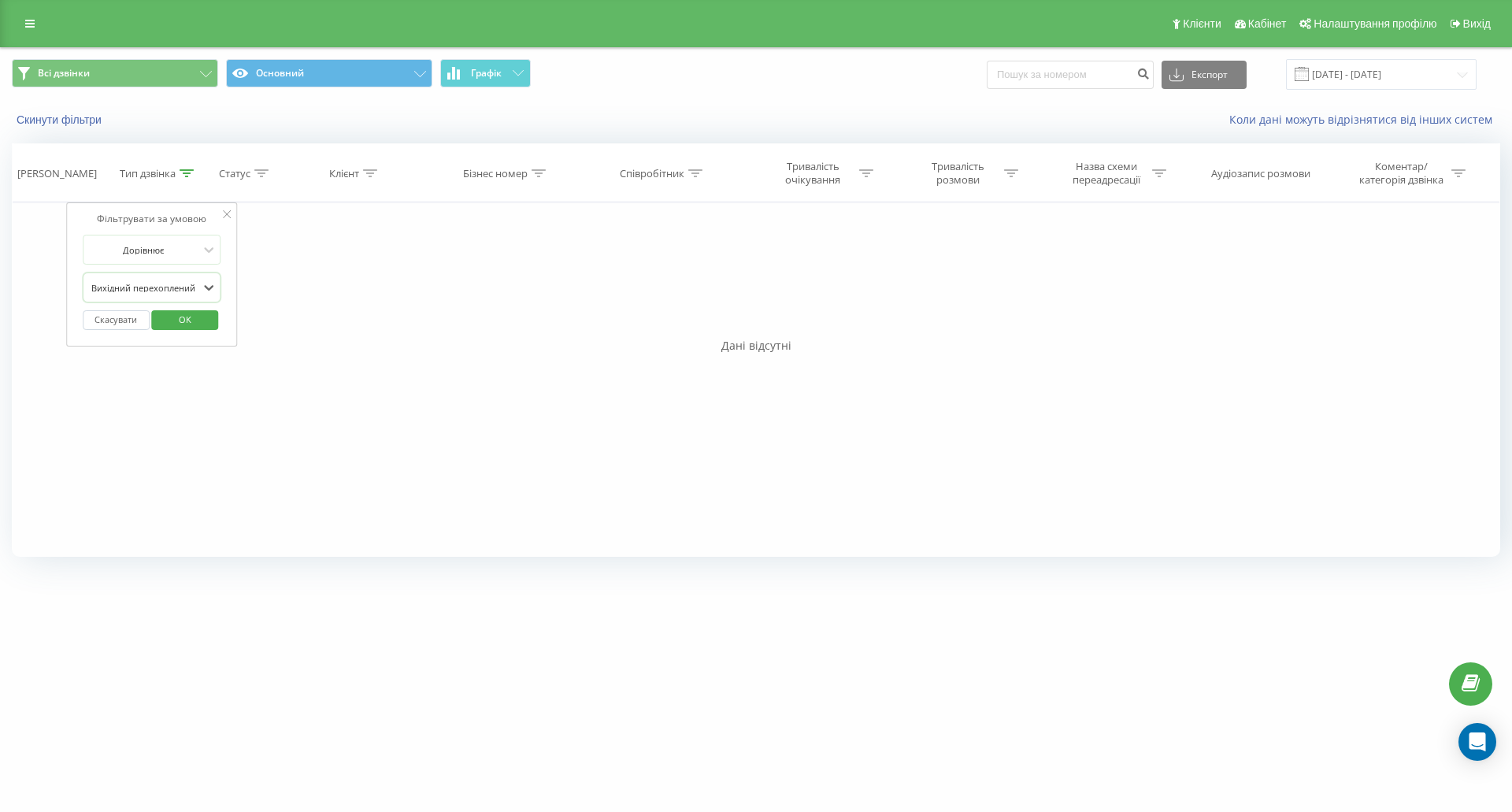
click at [202, 321] on span "OK" at bounding box center [185, 320] width 44 height 25
click at [30, 26] on icon at bounding box center [30, 24] width 10 height 11
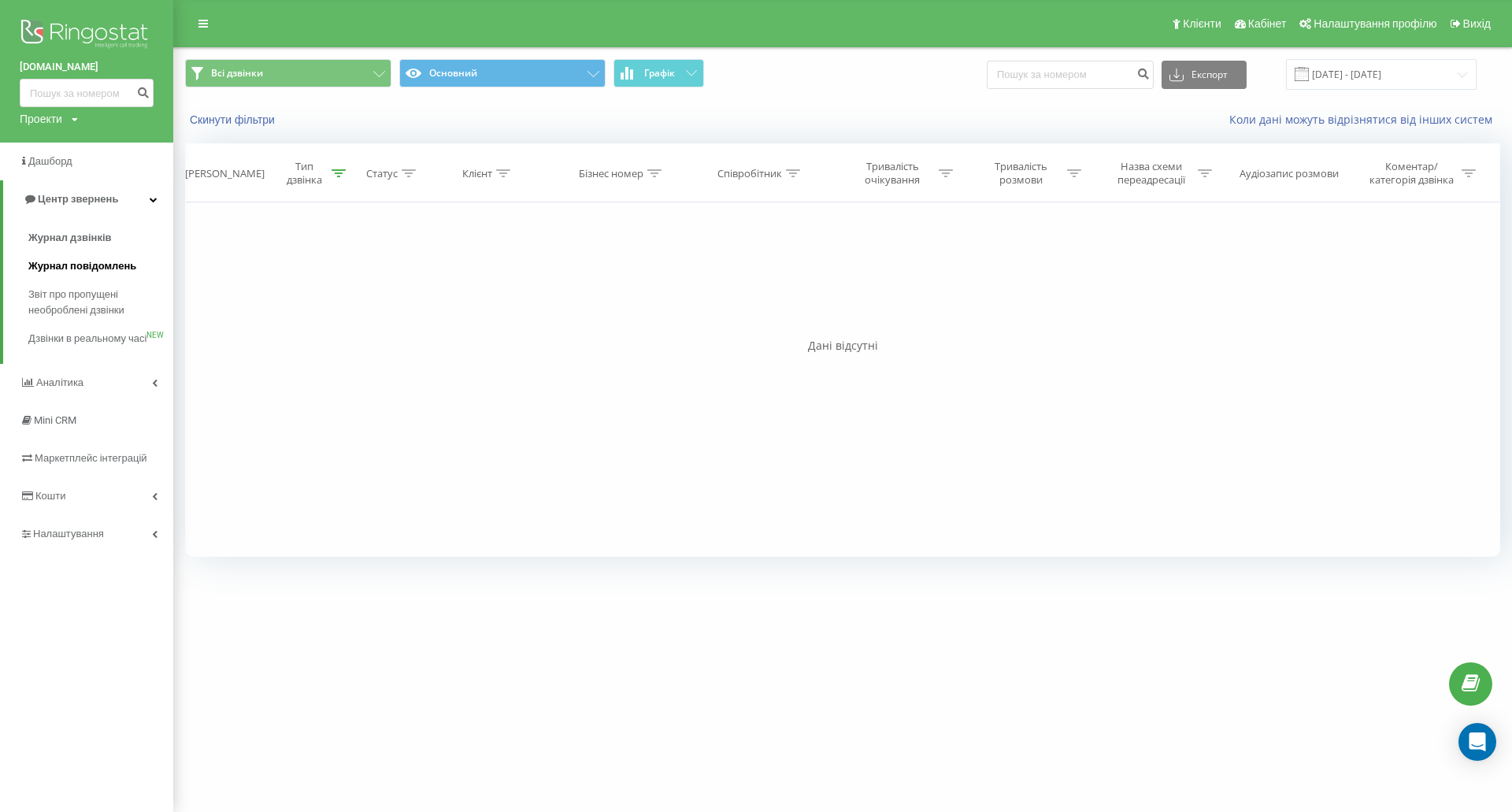
click at [73, 264] on span "Журнал повідомлень" at bounding box center [82, 266] width 108 height 16
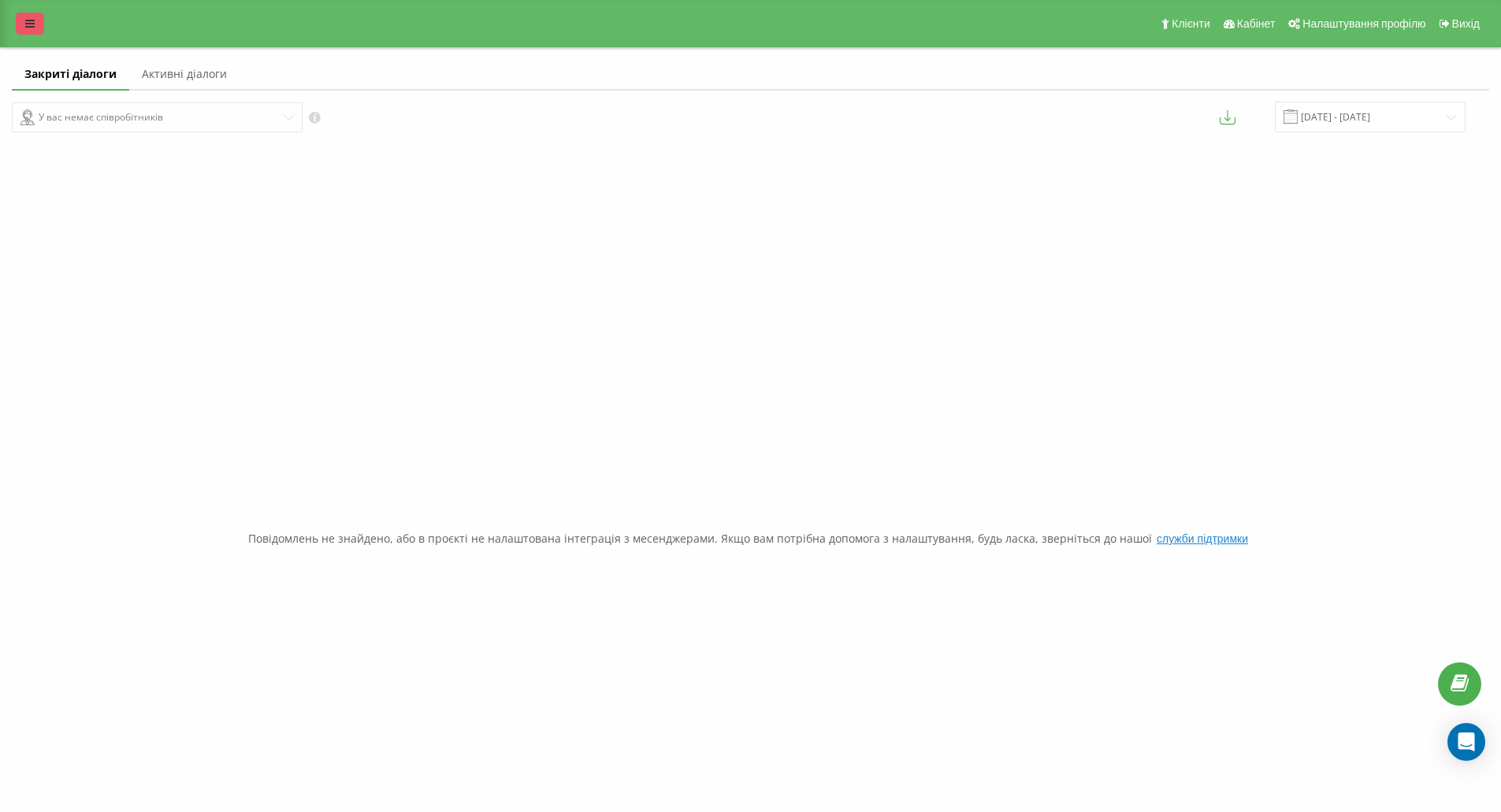
click at [33, 21] on icon at bounding box center [30, 24] width 10 height 11
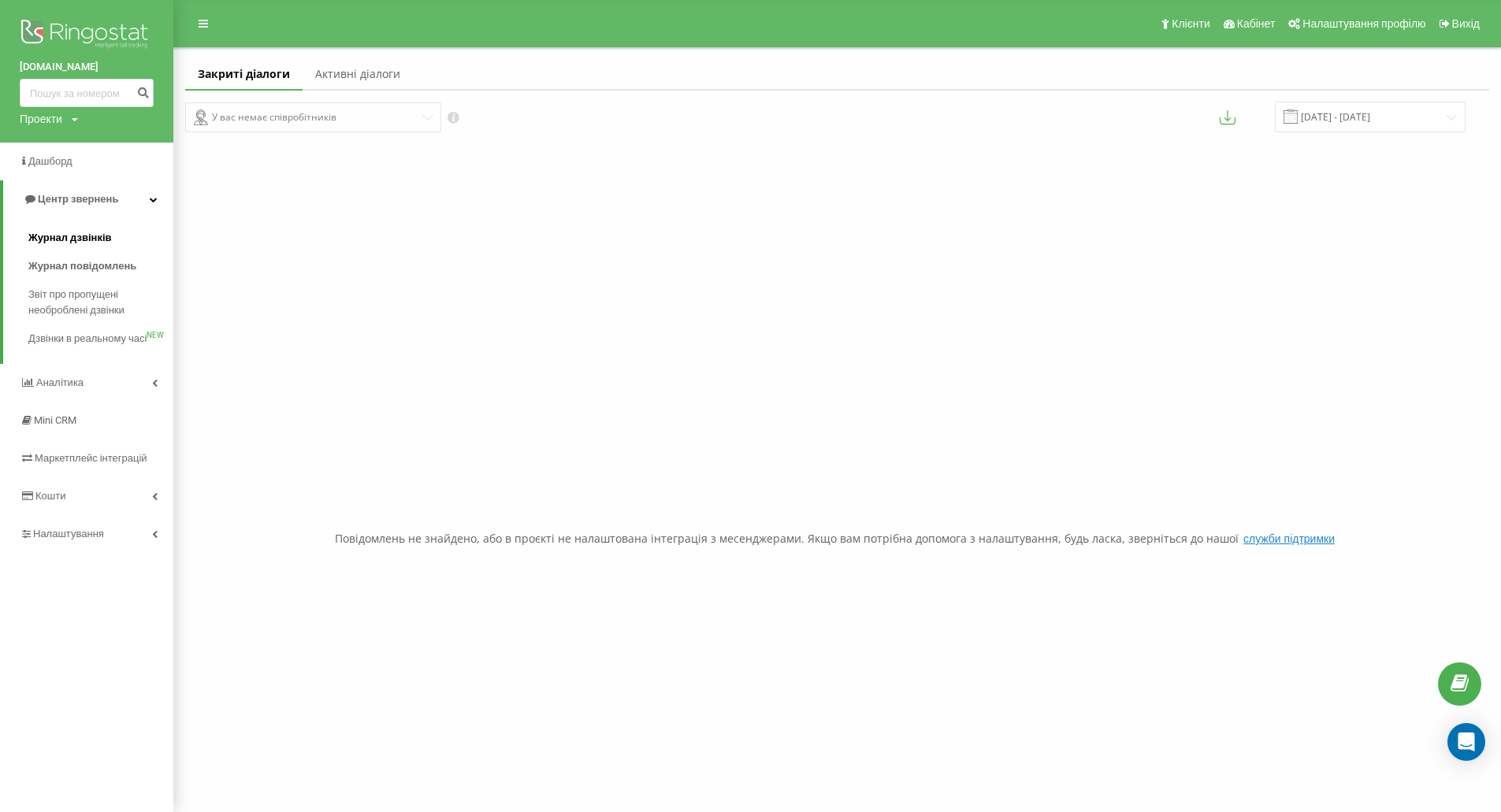
click at [90, 232] on span "Журнал дзвінків" at bounding box center [69, 238] width 84 height 16
click at [86, 235] on span "Журнал дзвінків" at bounding box center [69, 238] width 84 height 16
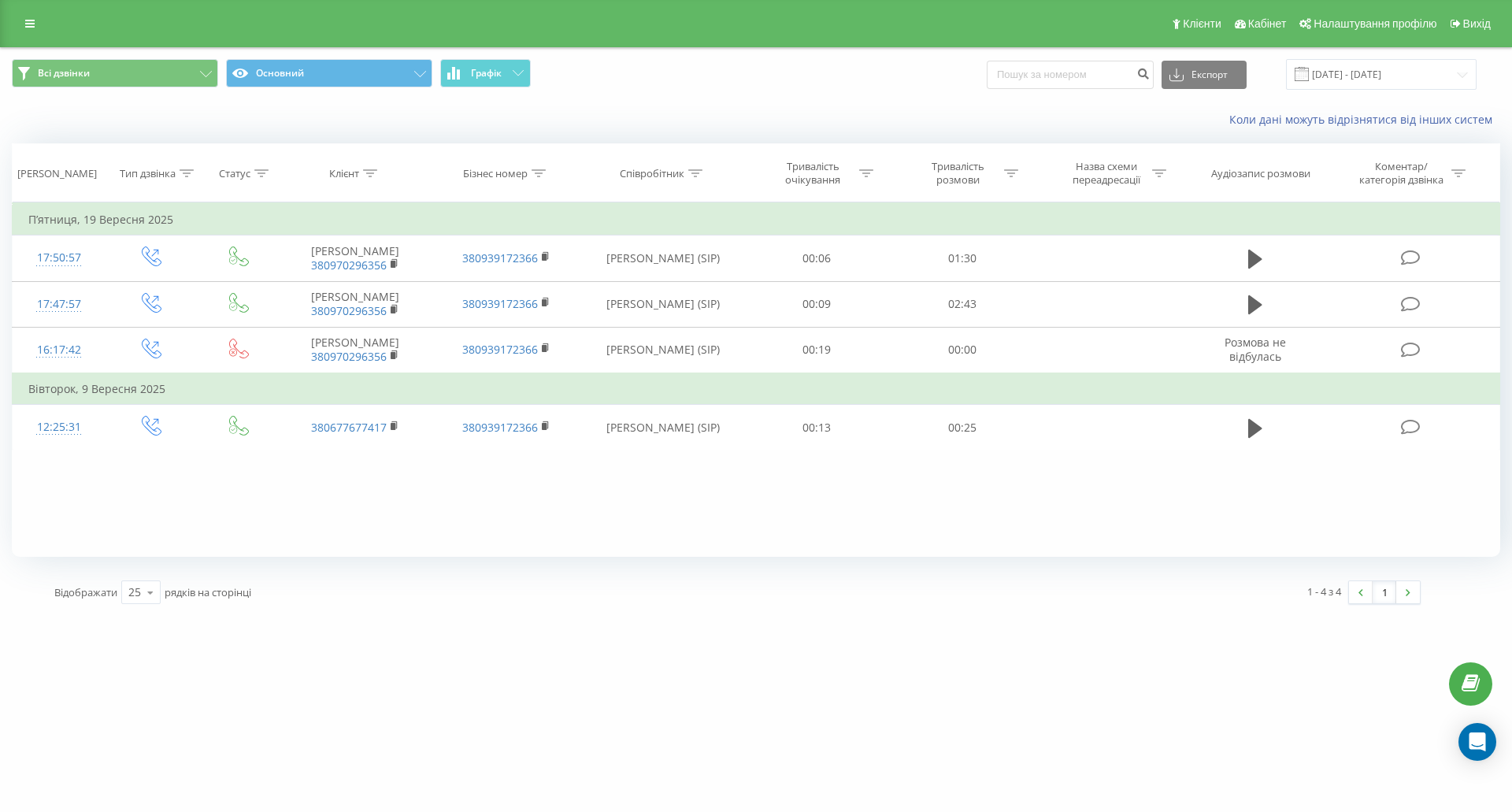
click at [607, 540] on div "Фільтрувати за умовою Дорівнює Введіть значення Скасувати OK Фільтрувати за умо…" at bounding box center [756, 379] width 1488 height 354
click at [705, 105] on div "Коли дані можуть відрізнятися вiд інших систем" at bounding box center [756, 120] width 1510 height 38
click at [370, 69] on button "Основний" at bounding box center [329, 73] width 206 height 28
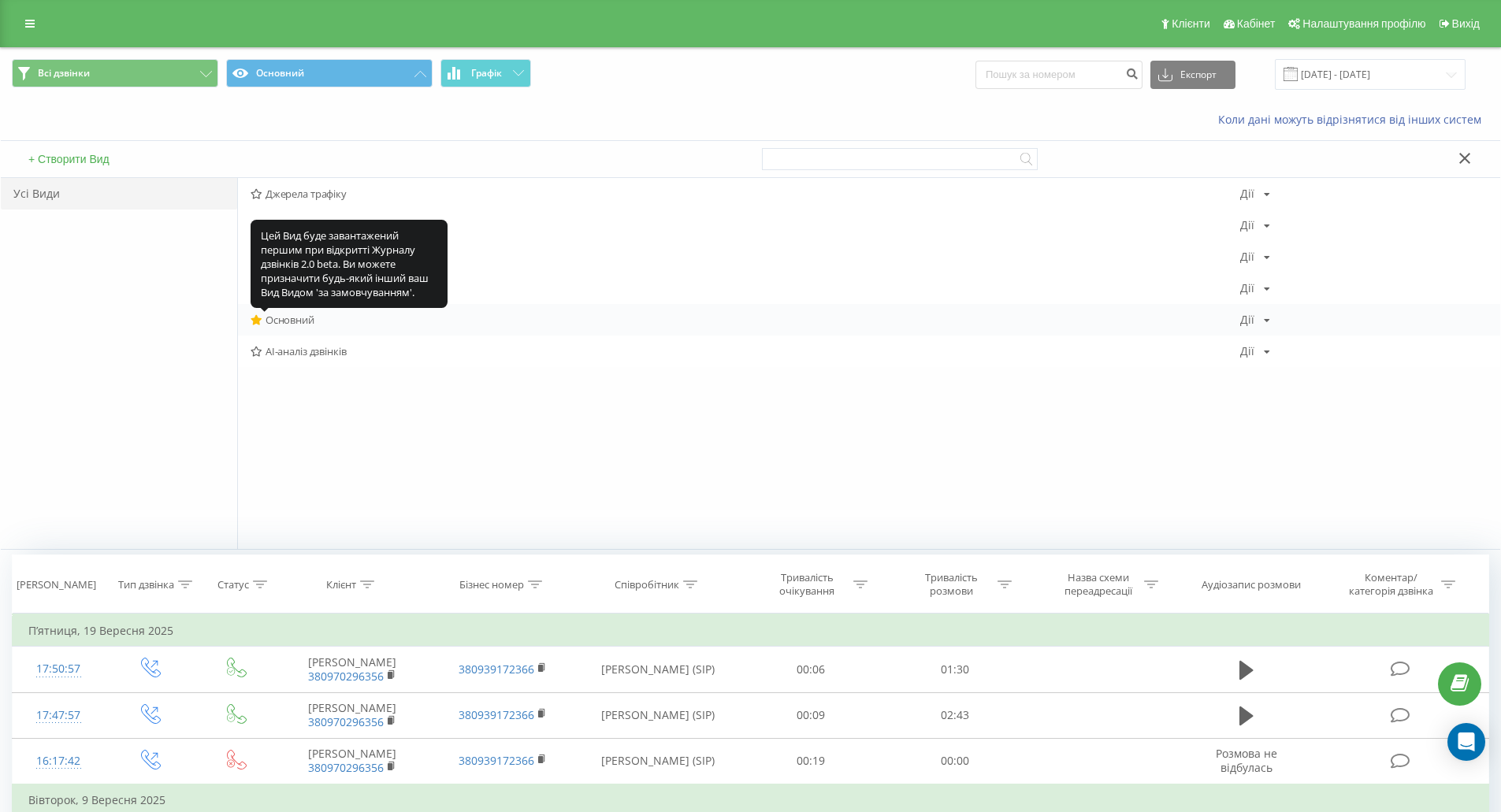
click at [255, 318] on icon at bounding box center [256, 321] width 11 height 11
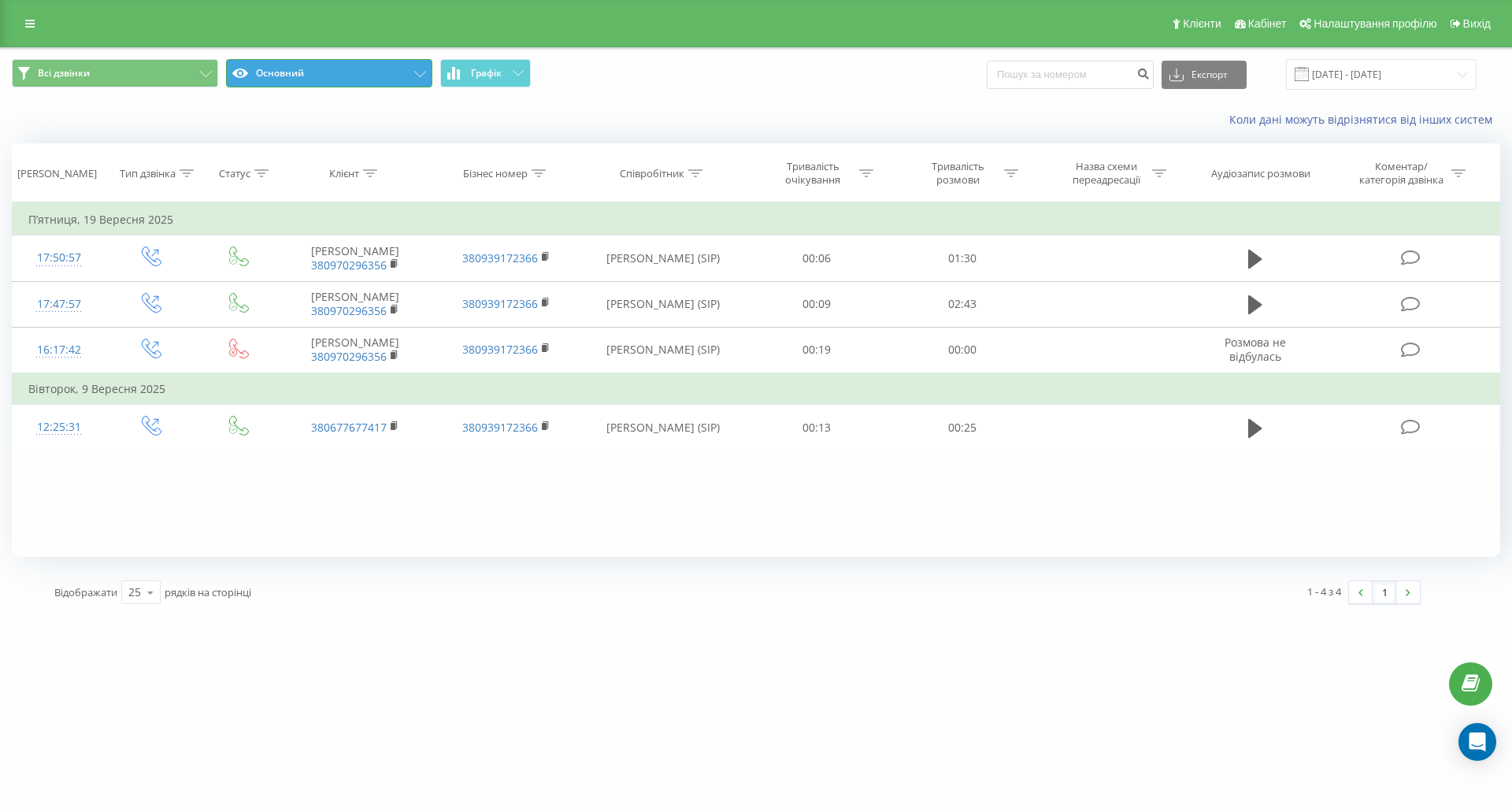
click at [339, 77] on button "Основний" at bounding box center [329, 73] width 206 height 28
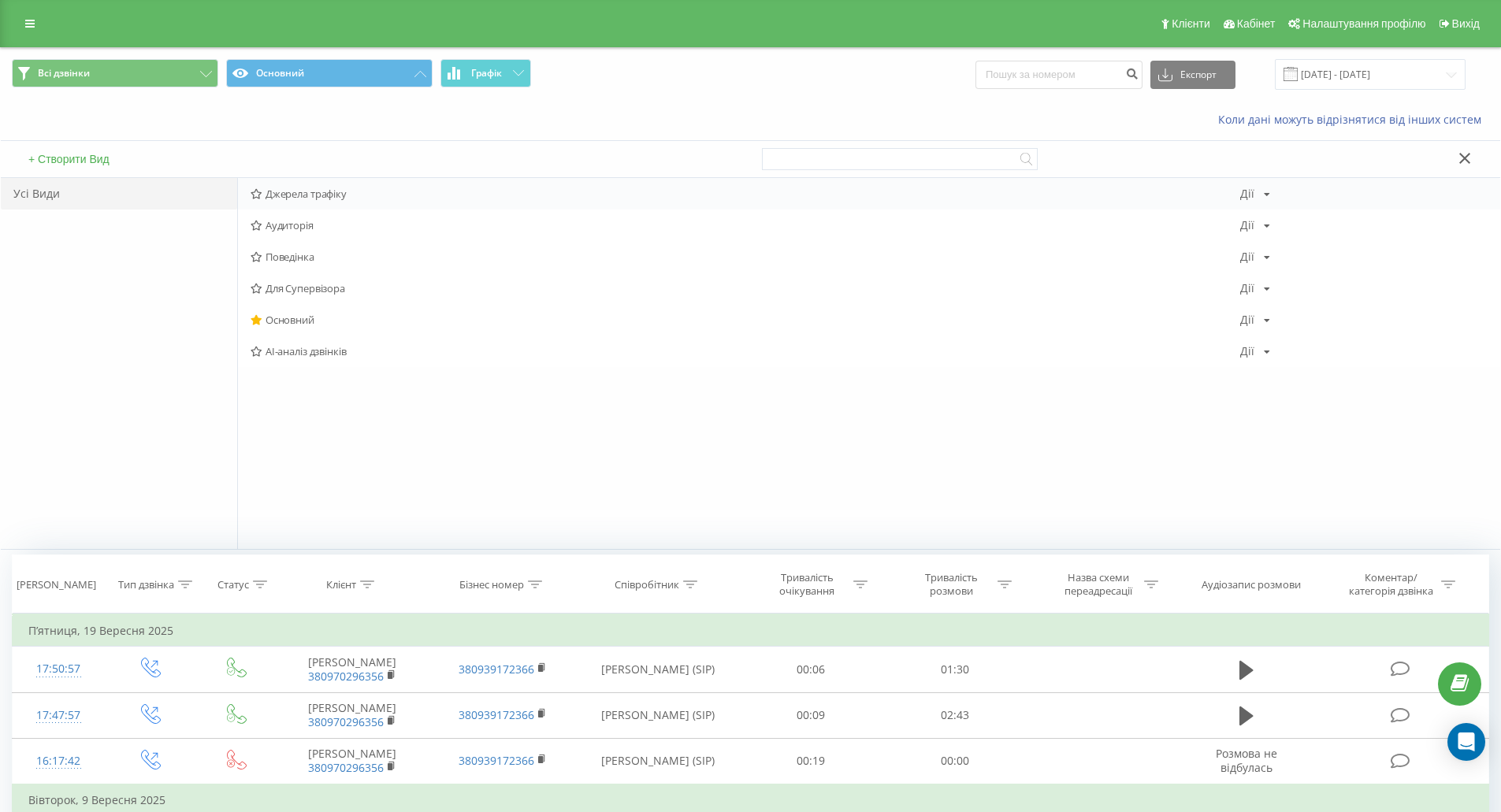
click at [295, 195] on span "Джерела трафіку" at bounding box center [746, 193] width 990 height 11
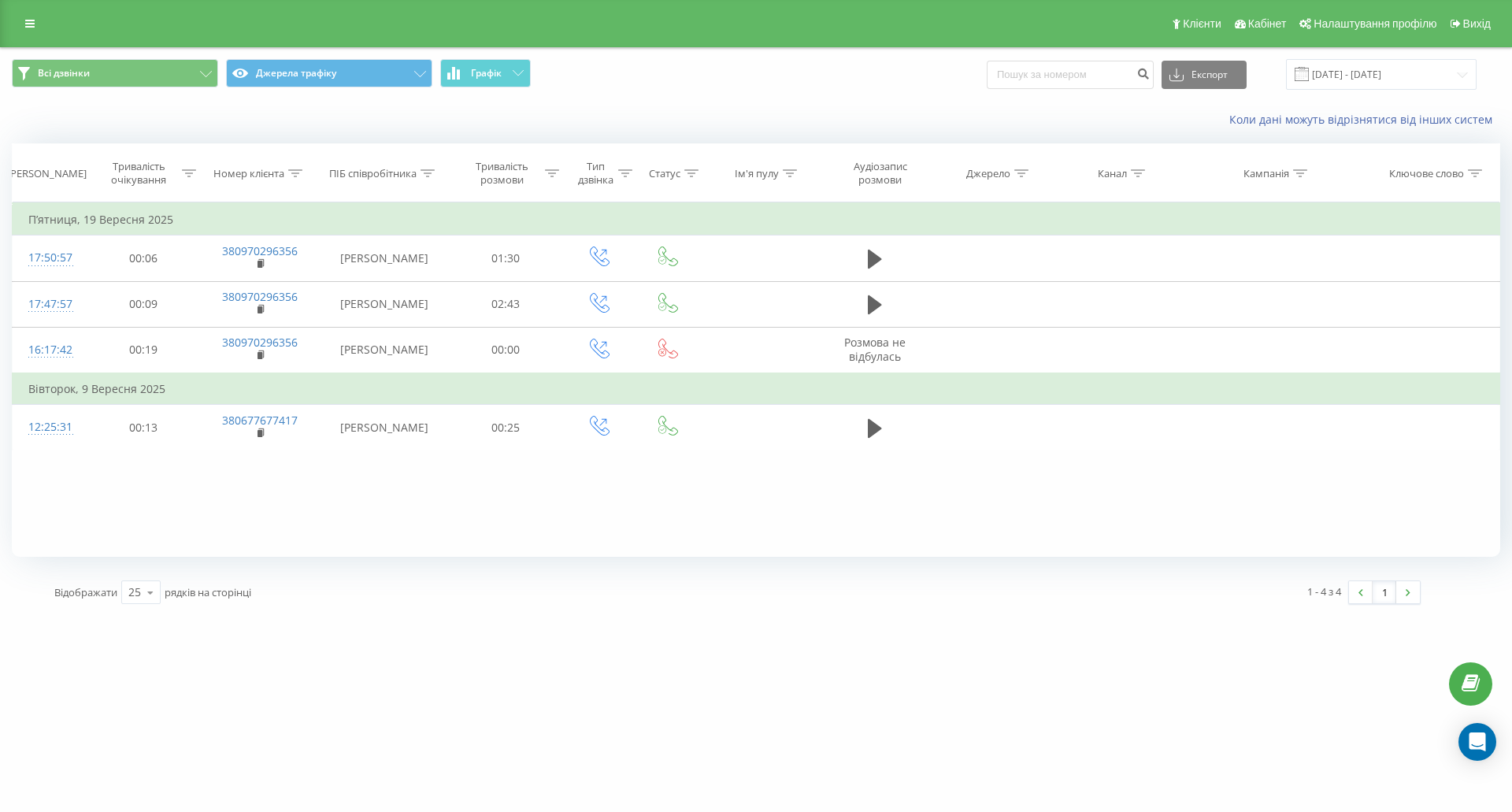
click at [93, 51] on div "Всі дзвінки Джерела трафіку Графік Експорт .csv .xls .xlsx 22.08.2025 - 22.09.2…" at bounding box center [756, 75] width 1510 height 53
click at [95, 65] on button "Всі дзвінки" at bounding box center [114, 73] width 206 height 28
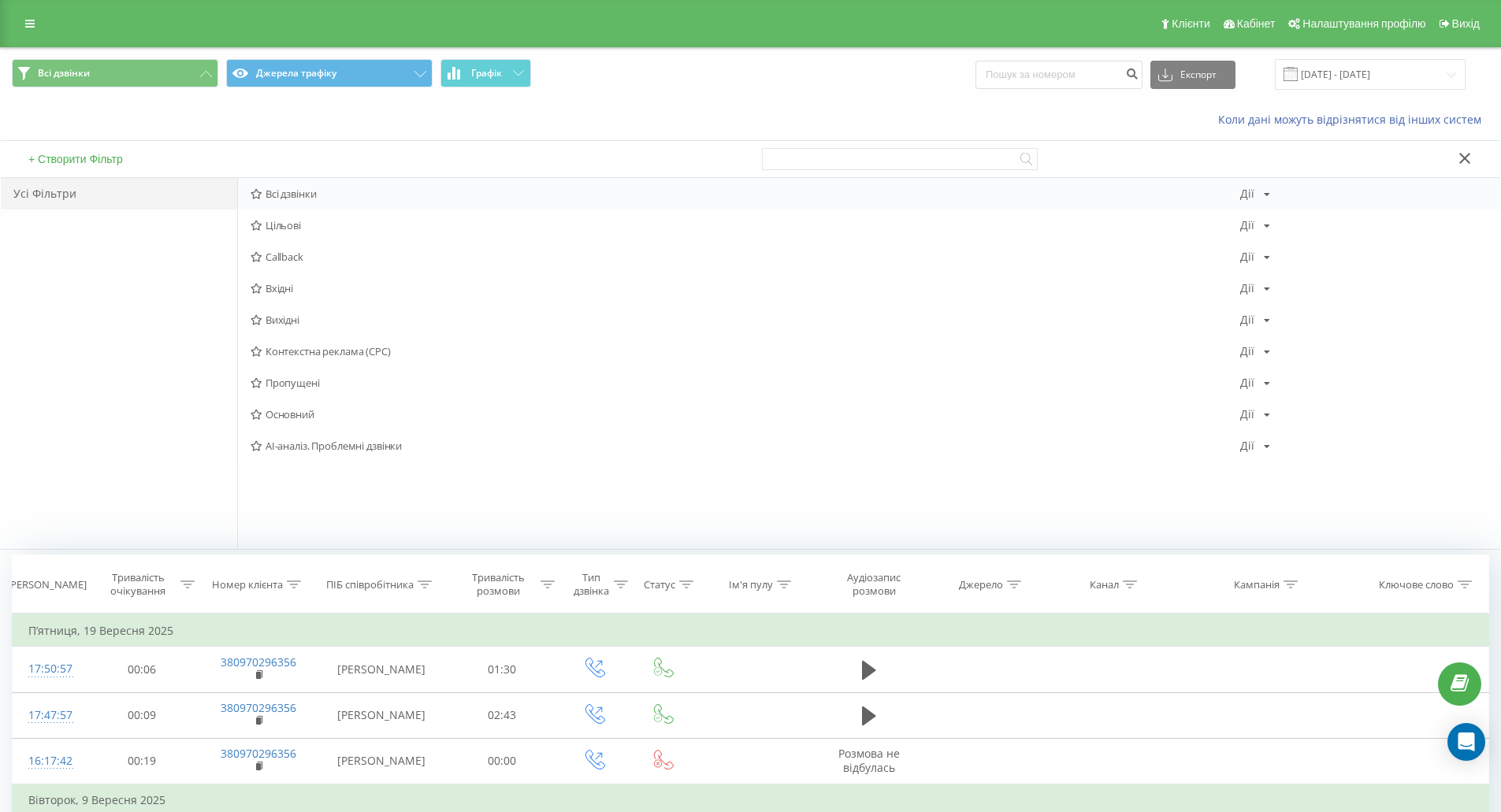
click at [254, 187] on div "Всі дзвінки Дії Редагувати Копіювати Видалити За замовчуванням Поділитися" at bounding box center [870, 194] width 1263 height 32
click at [266, 198] on span "Всі дзвінки" at bounding box center [746, 193] width 990 height 11
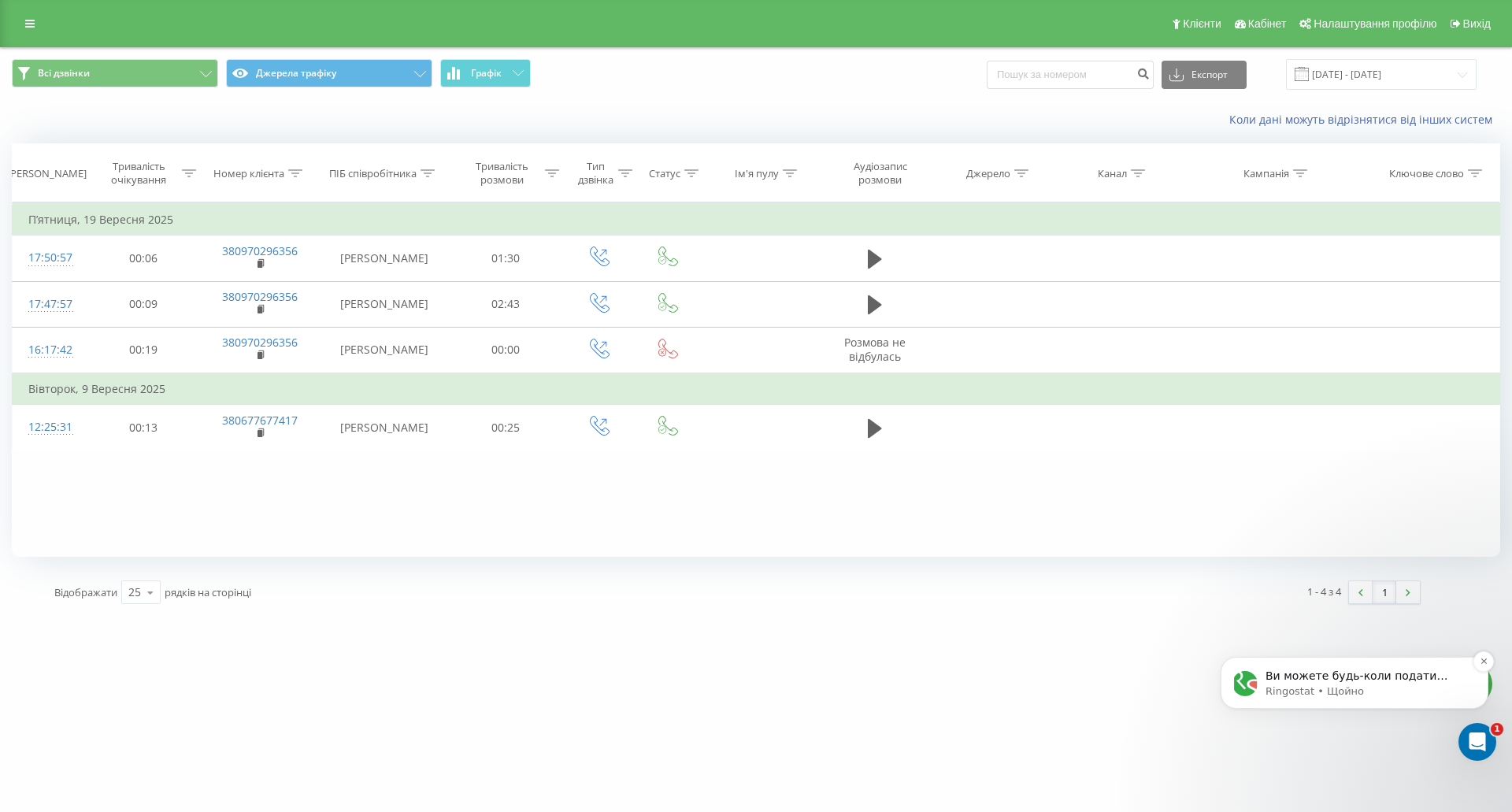
click at [1332, 683] on p "Ви можете будь-коли подати запит на спілкування з оператором. Зверніть увагу, щ…" at bounding box center [1366, 677] width 203 height 16
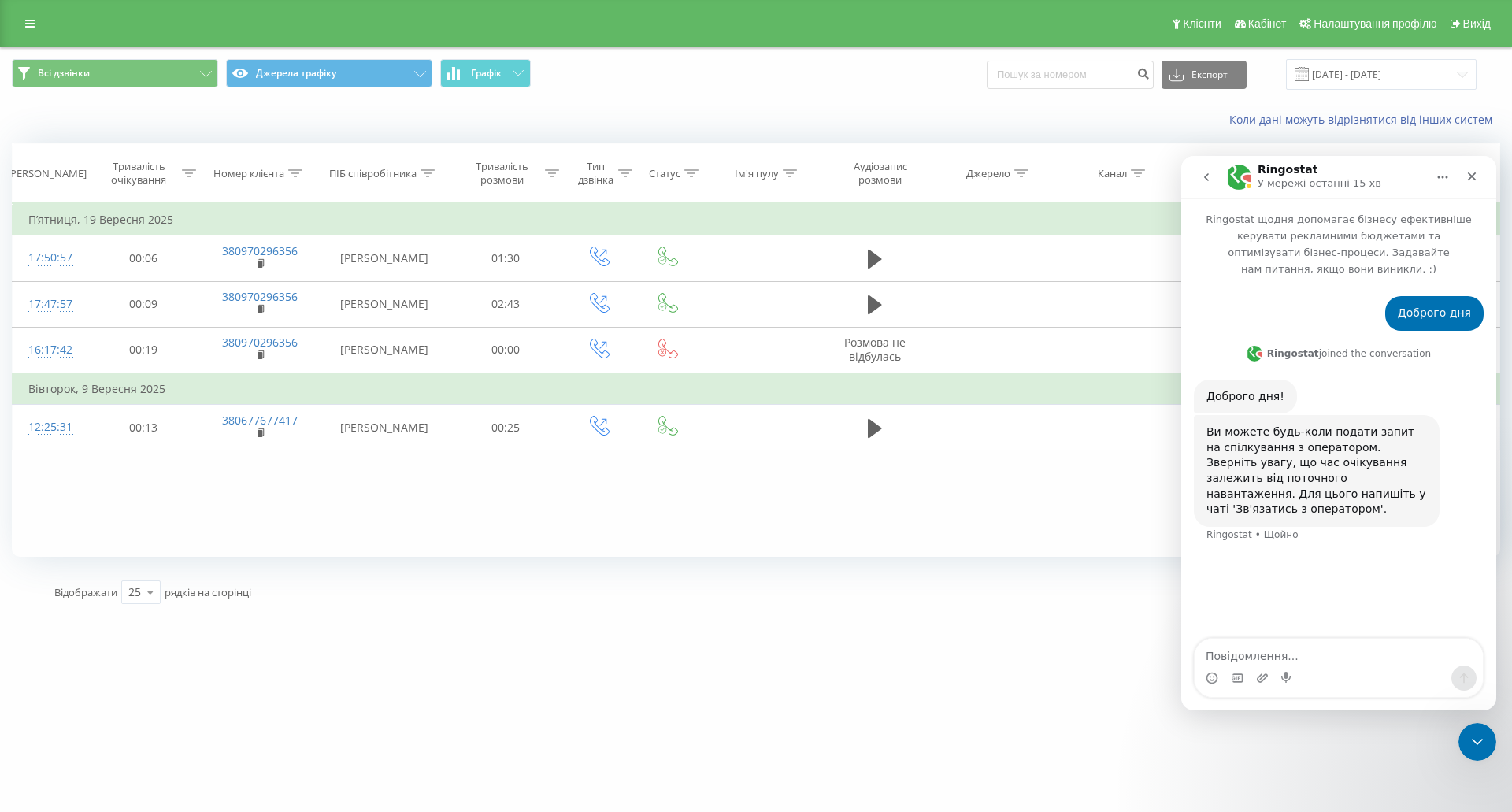
click at [1344, 674] on div "Месенджер Intercom" at bounding box center [1339, 678] width 288 height 25
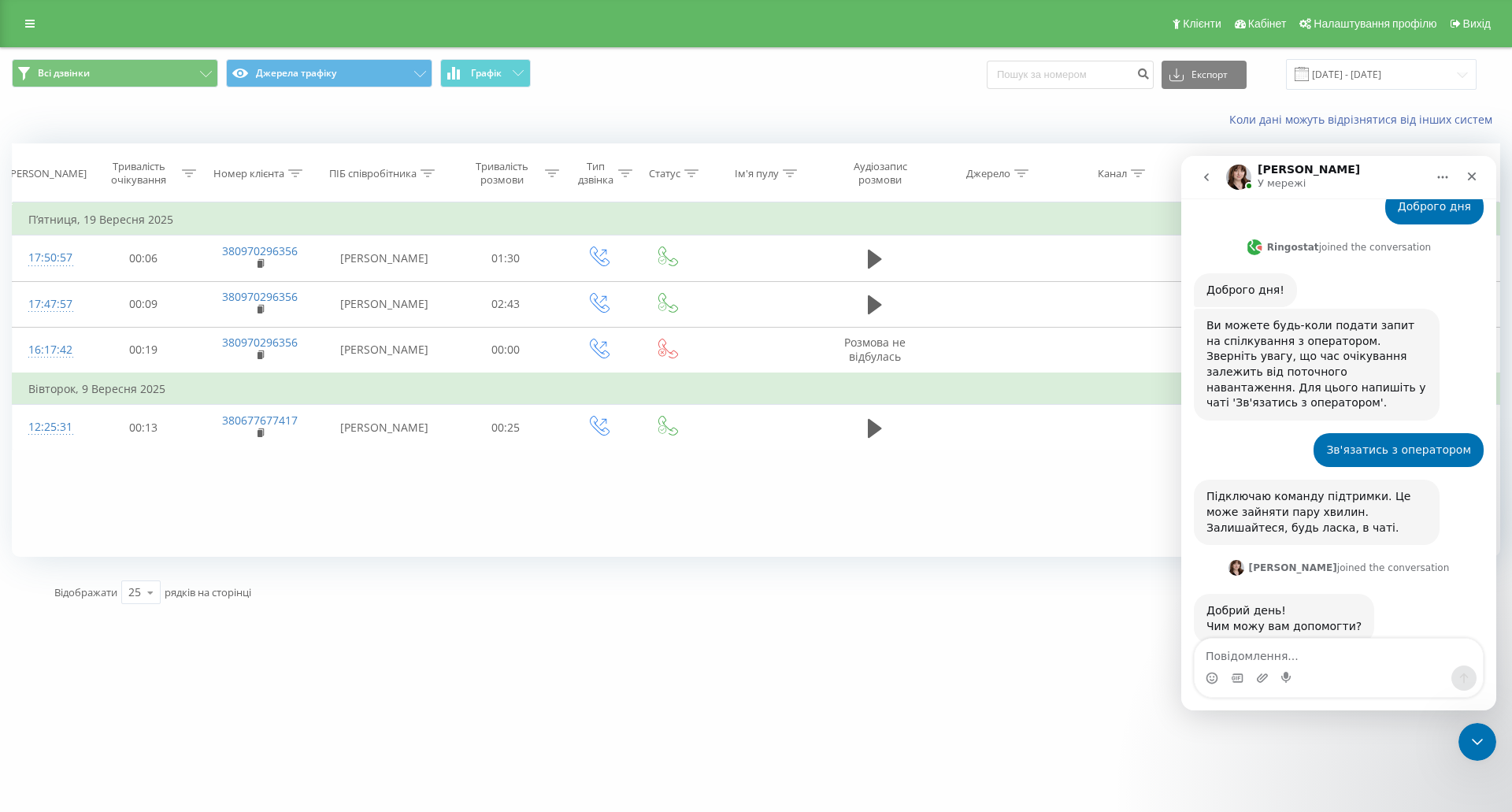
scroll to position [112, 0]
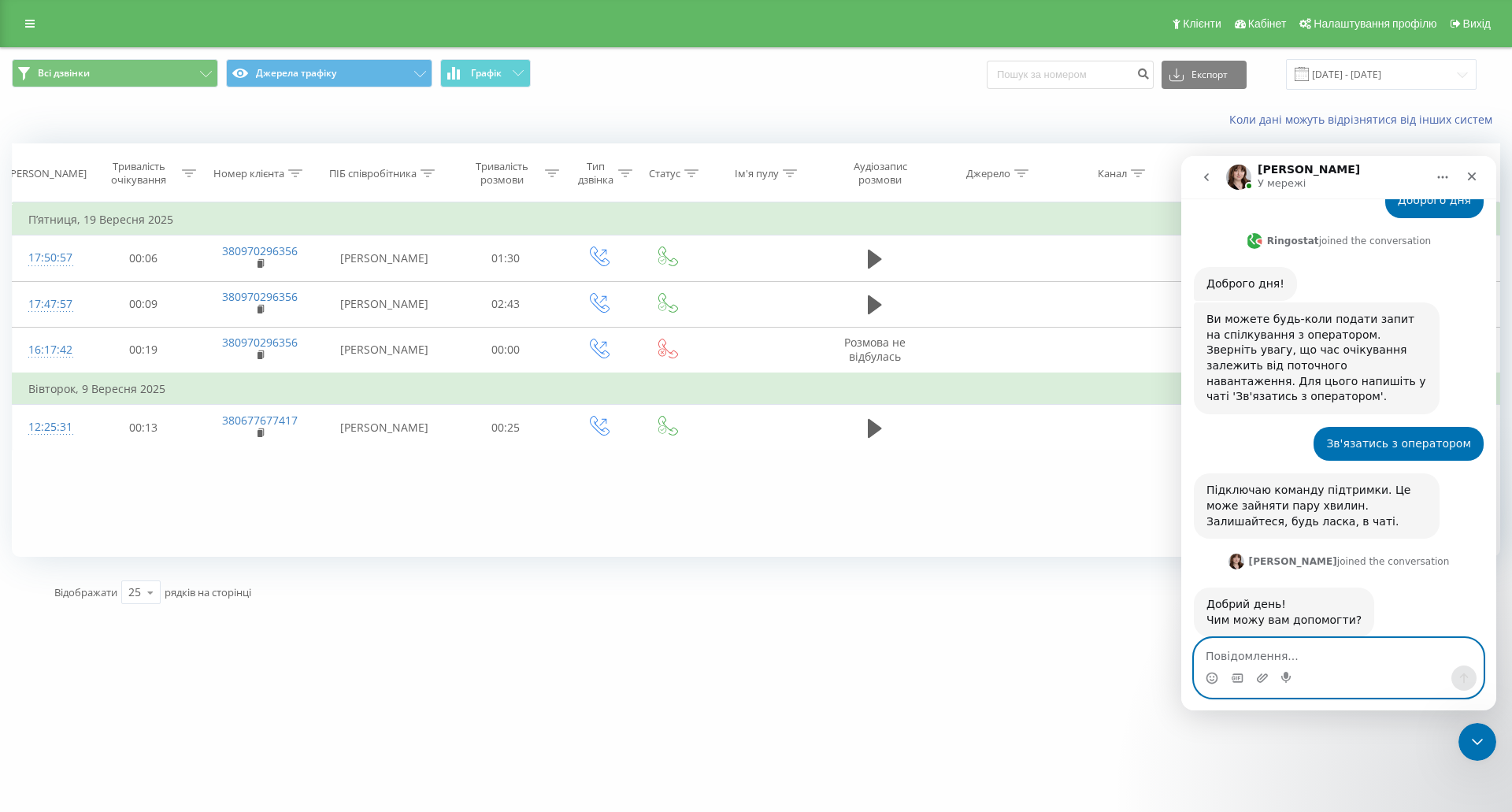
click at [1331, 655] on textarea "Повідомлення..." at bounding box center [1339, 652] width 288 height 26
type textarea "Доброго дня"
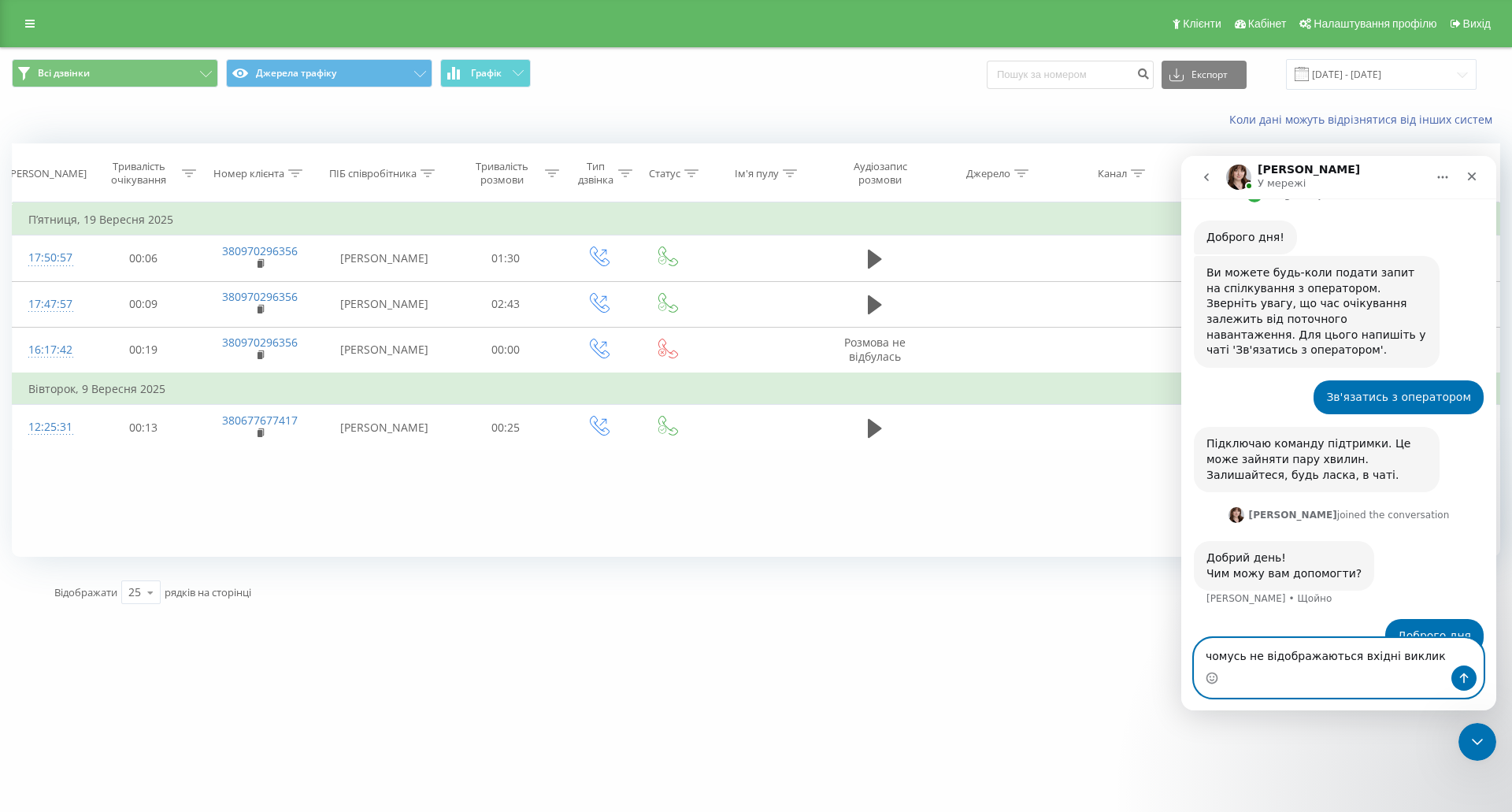
type textarea "чомусь не відображаються вхідні виклики"
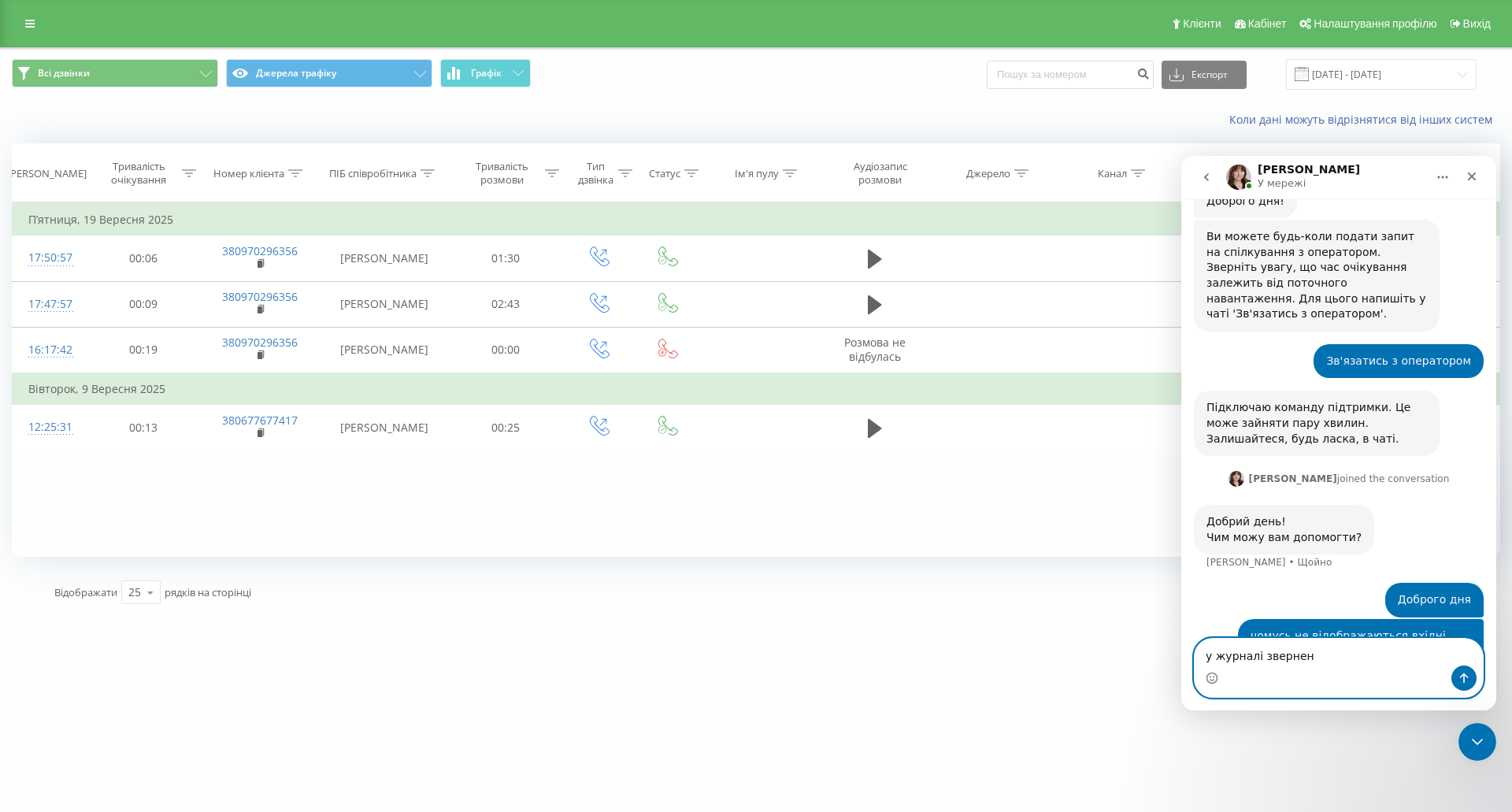
type textarea "у журналі звернень"
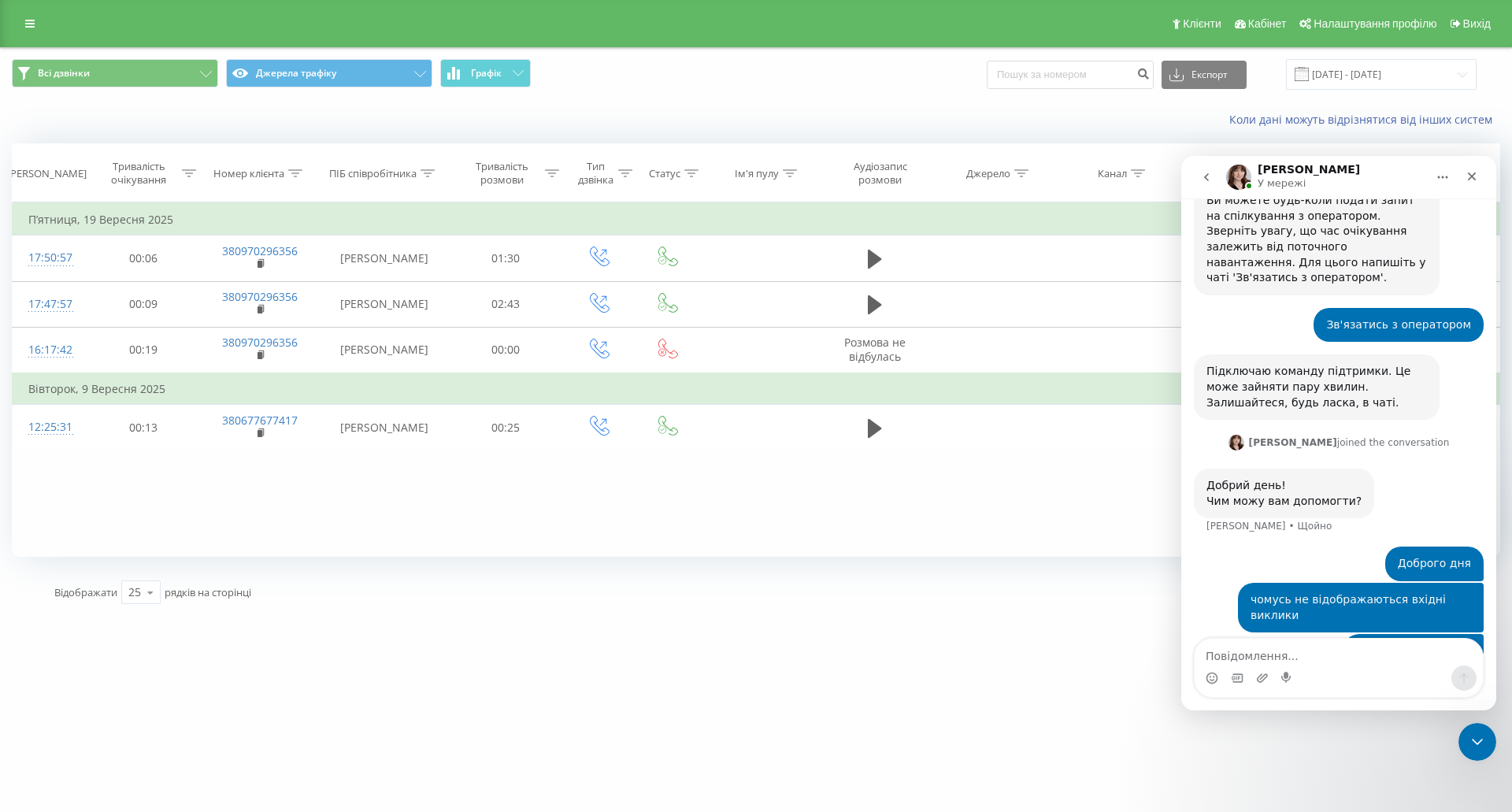
click at [1019, 665] on div "jumpinghall.com Проекти jumpinghall.com Дашборд Центр звернень Журнал дзвінків …" at bounding box center [756, 406] width 1512 height 812
click at [1264, 656] on textarea "Повідомлення..." at bounding box center [1339, 652] width 288 height 26
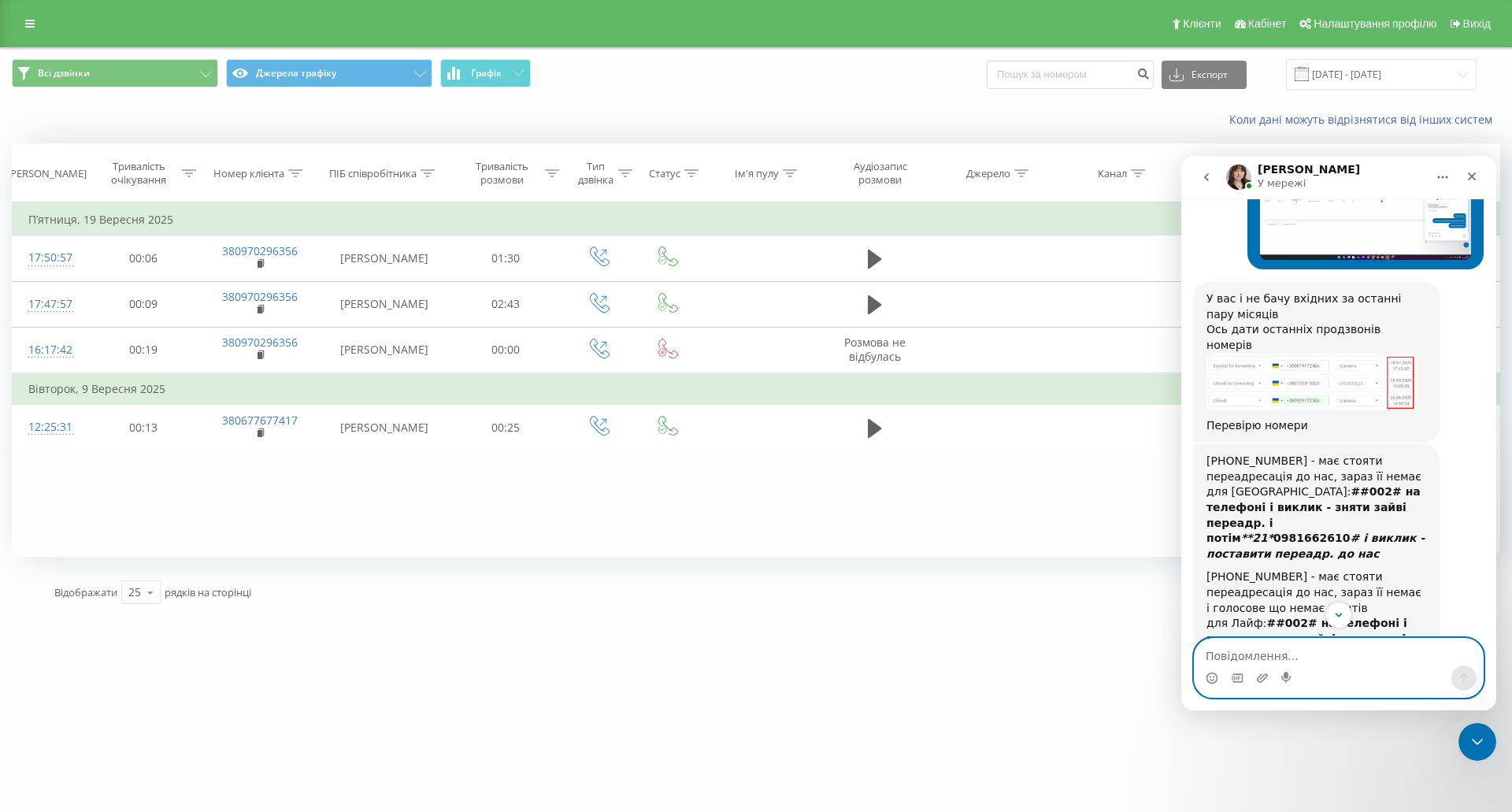
scroll to position [664, 0]
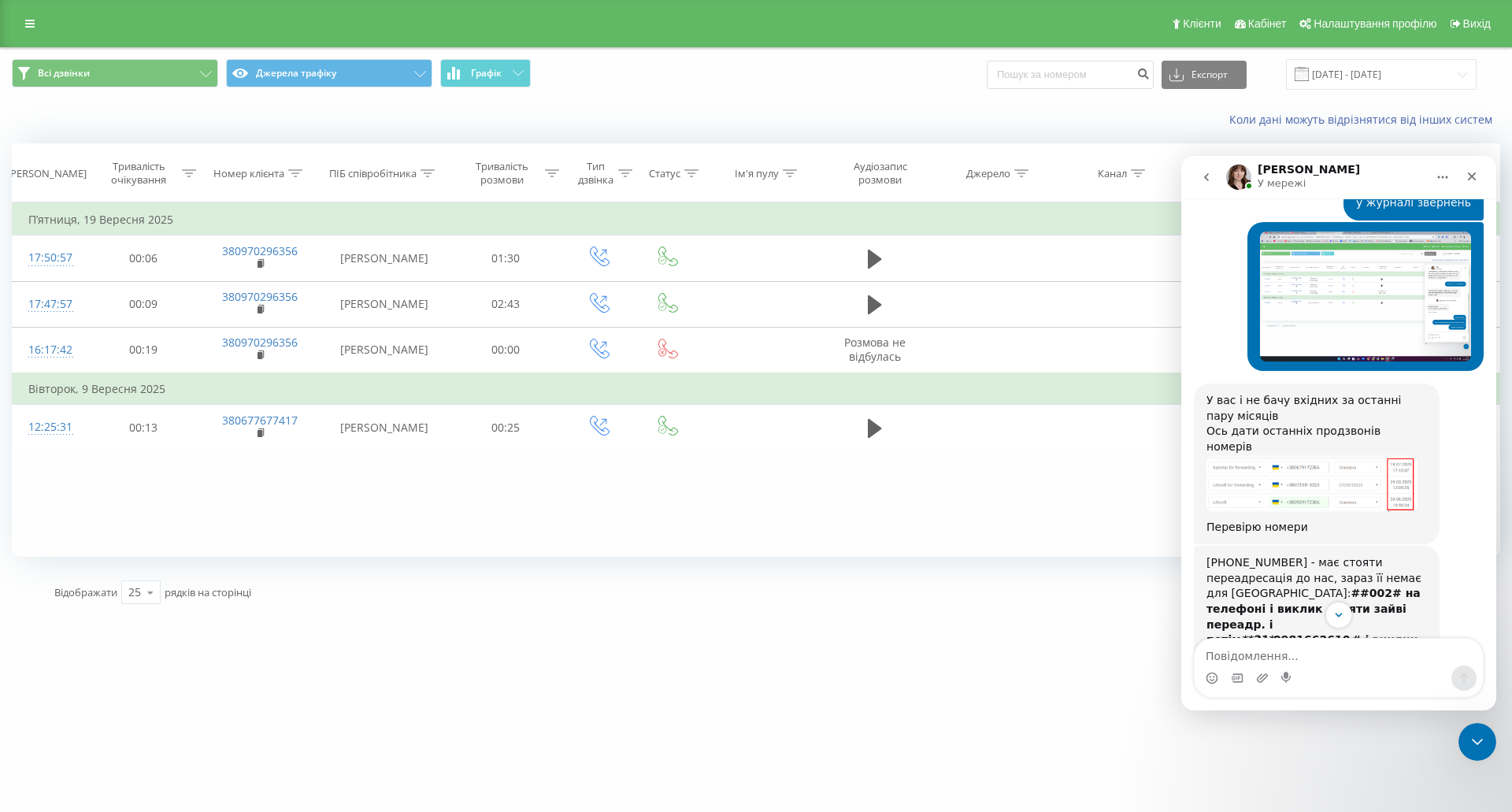
click at [961, 618] on div "jumpinghall.com Проекти jumpinghall.com Дашборд Центр звернень Журнал дзвінків …" at bounding box center [756, 406] width 1512 height 812
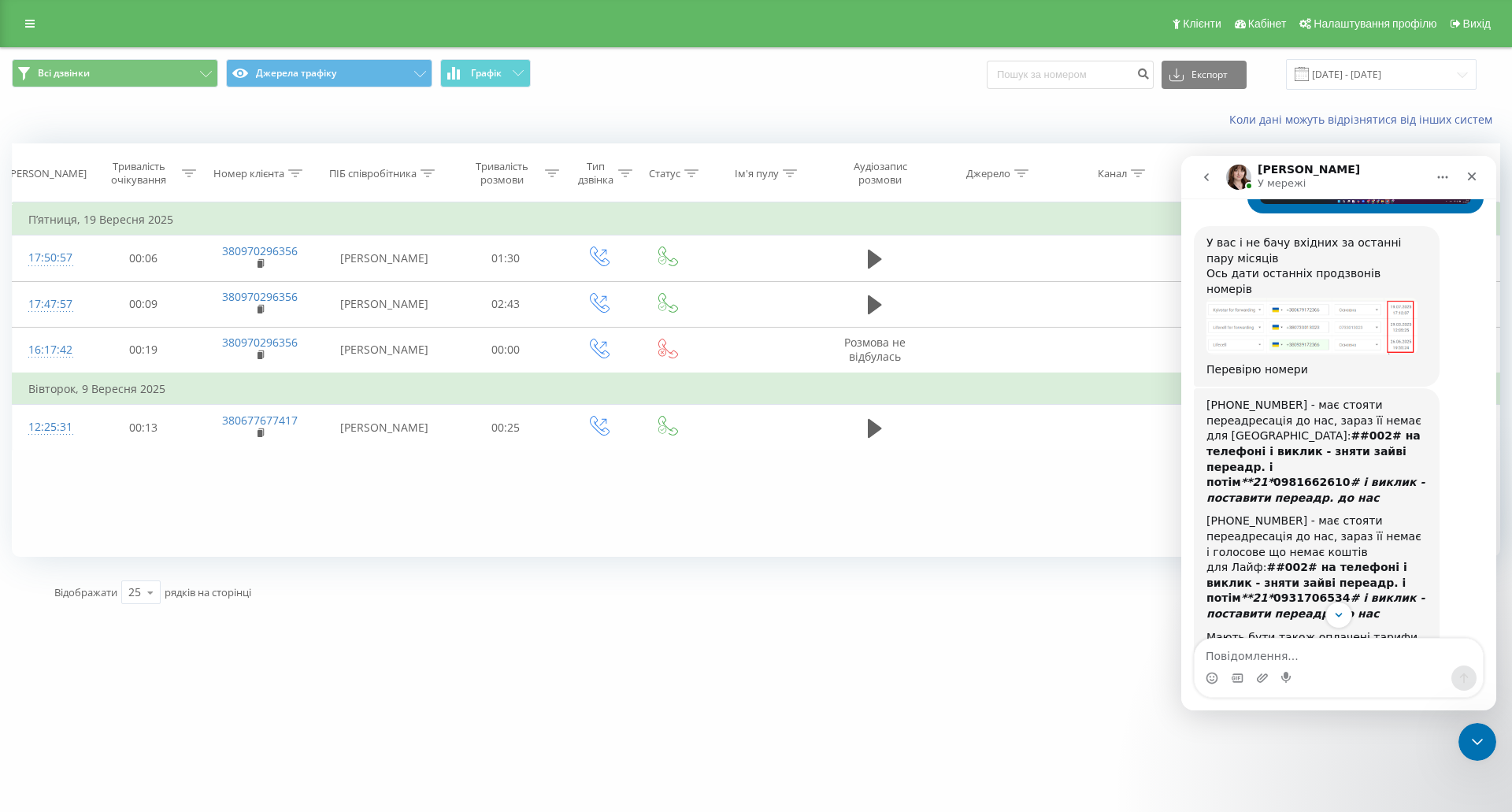
scroll to position [900, 0]
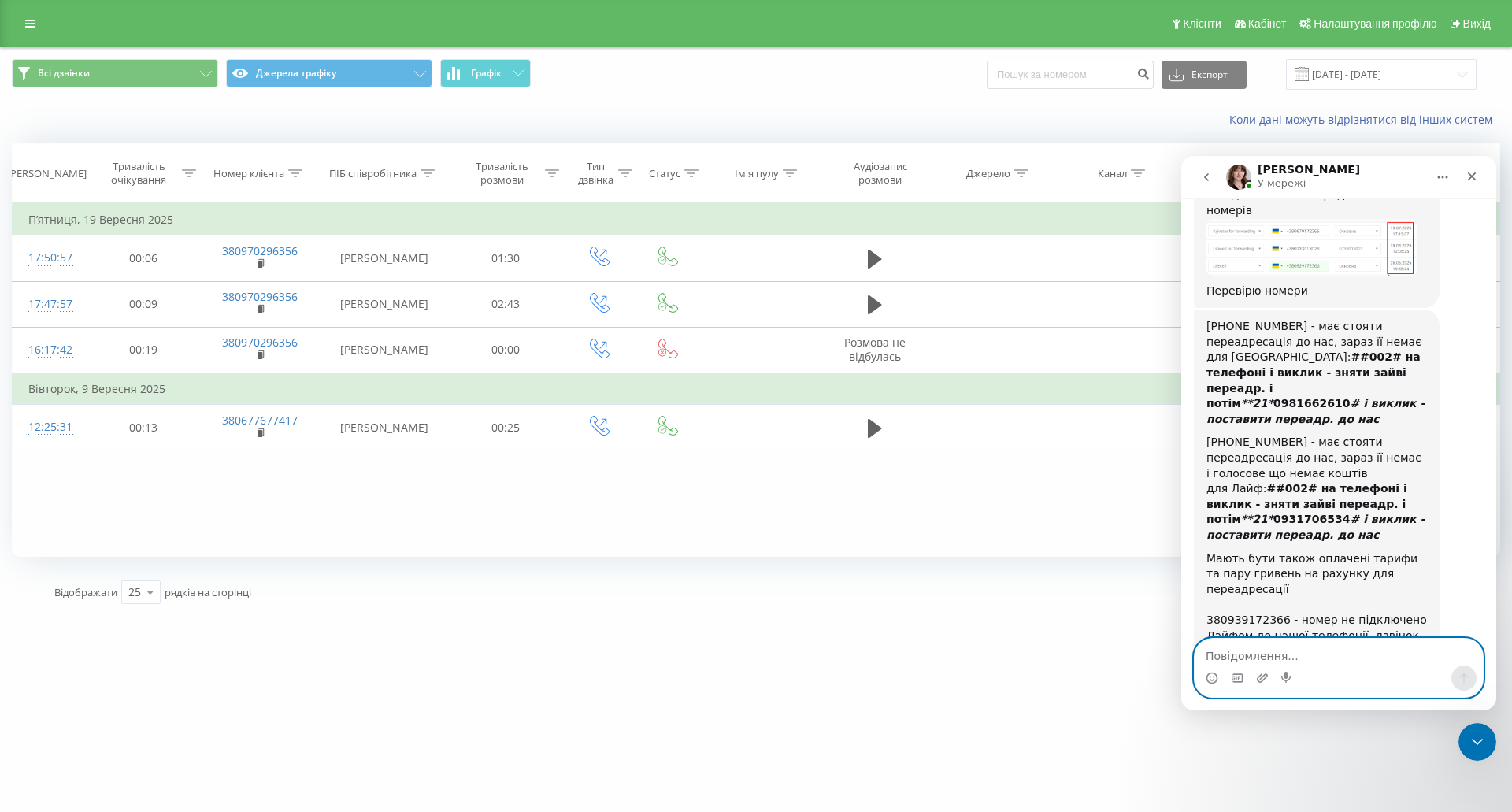
click at [1297, 658] on textarea "Повідомлення..." at bounding box center [1339, 652] width 288 height 26
type textarea "с"
type textarea "дзвінки проходять все добре"
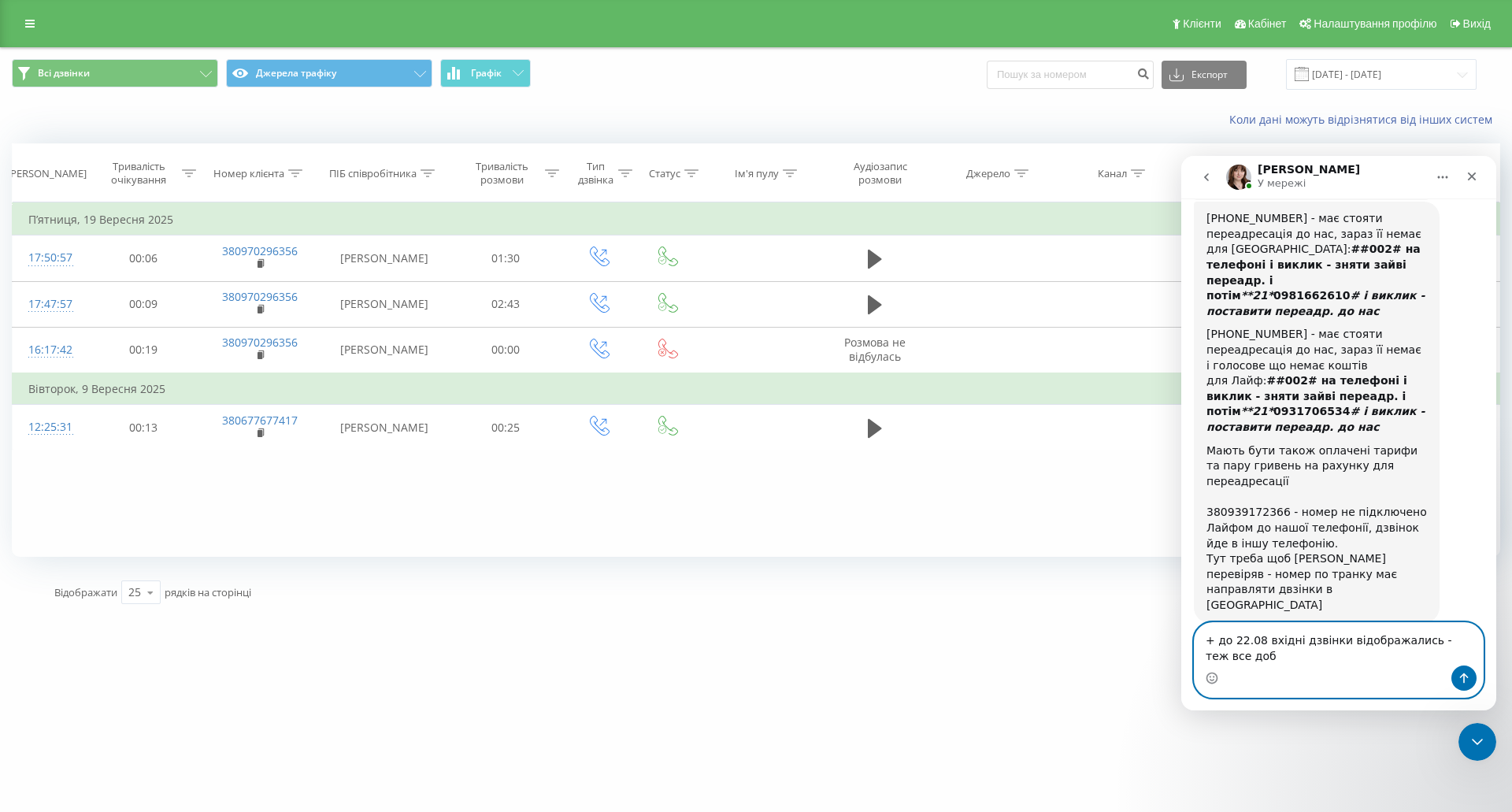
scroll to position [1024, 0]
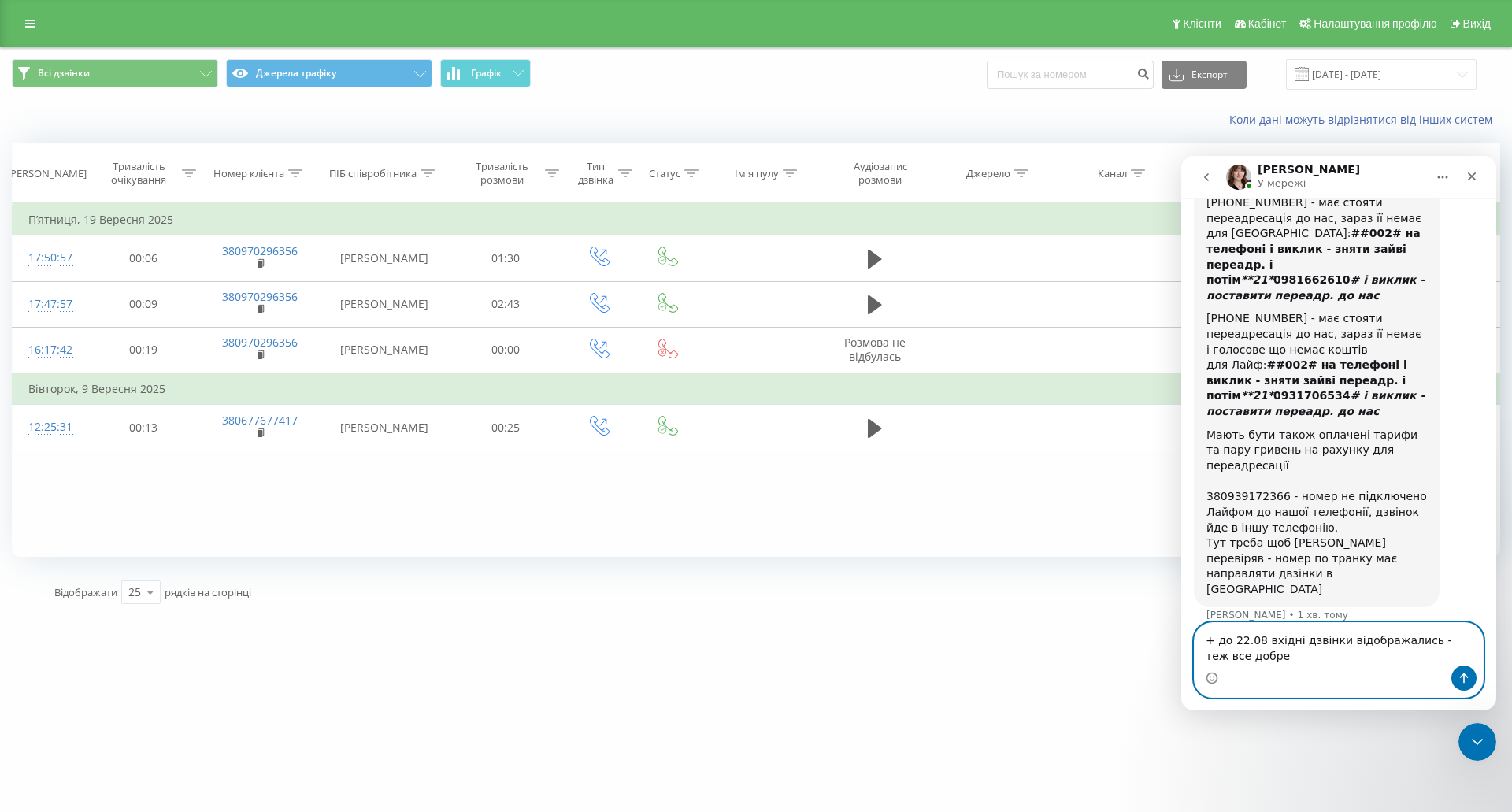
type textarea "+ до 22.08 вхідні дзвінки відображались - теж все добре"
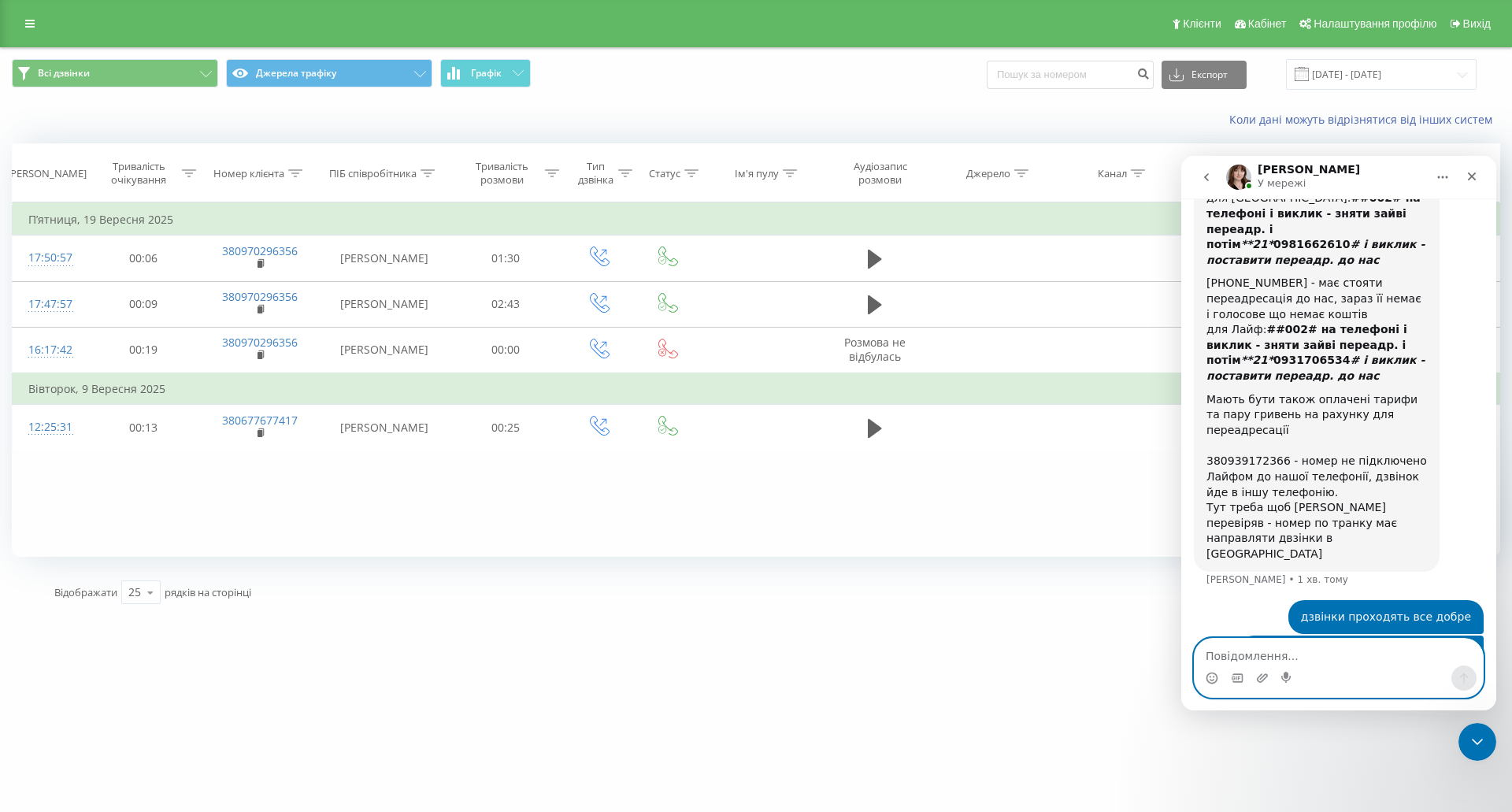
click at [1298, 662] on textarea "Повідомлення..." at bounding box center [1339, 652] width 288 height 26
type textarea "п"
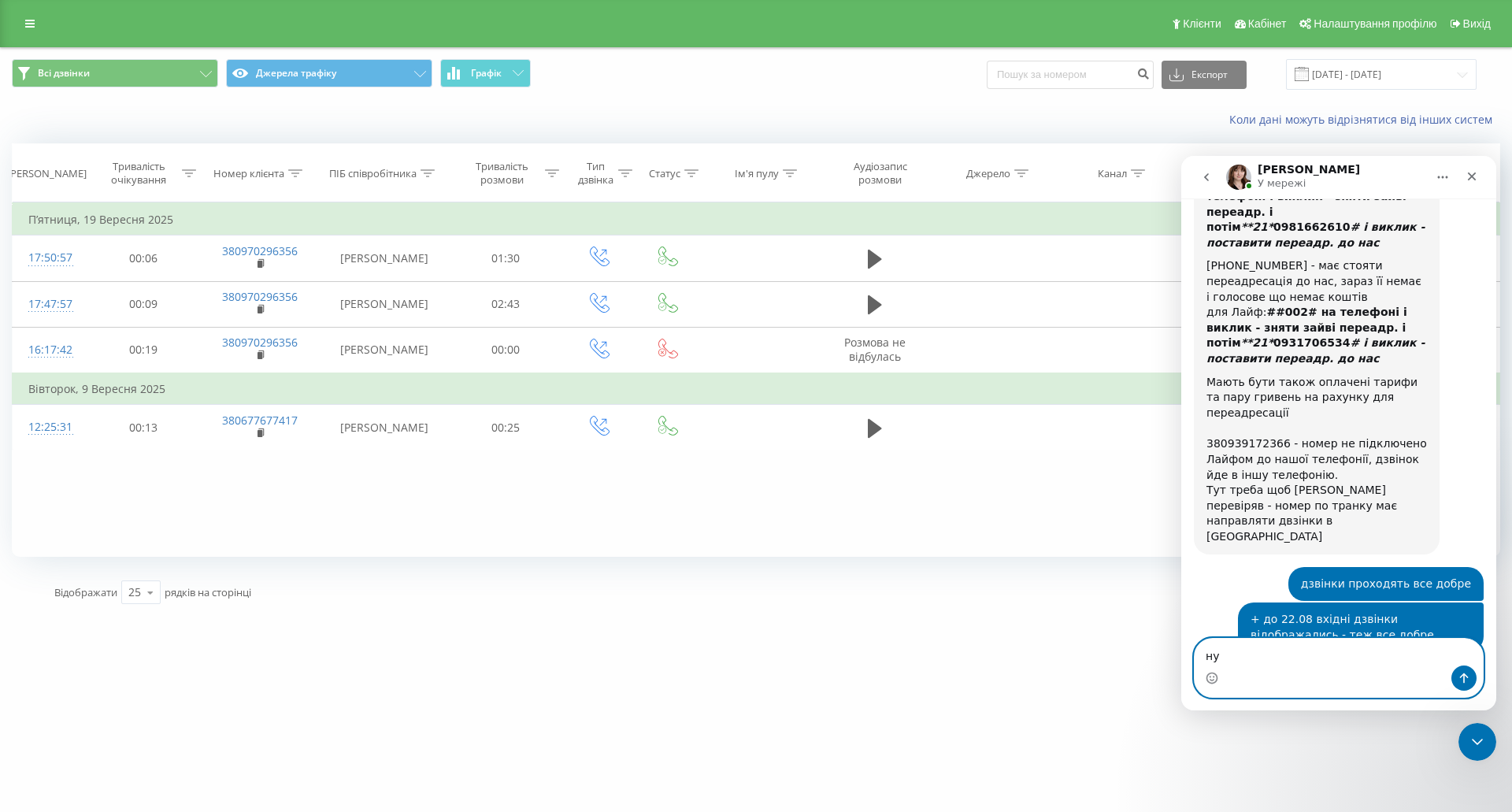
type textarea "н"
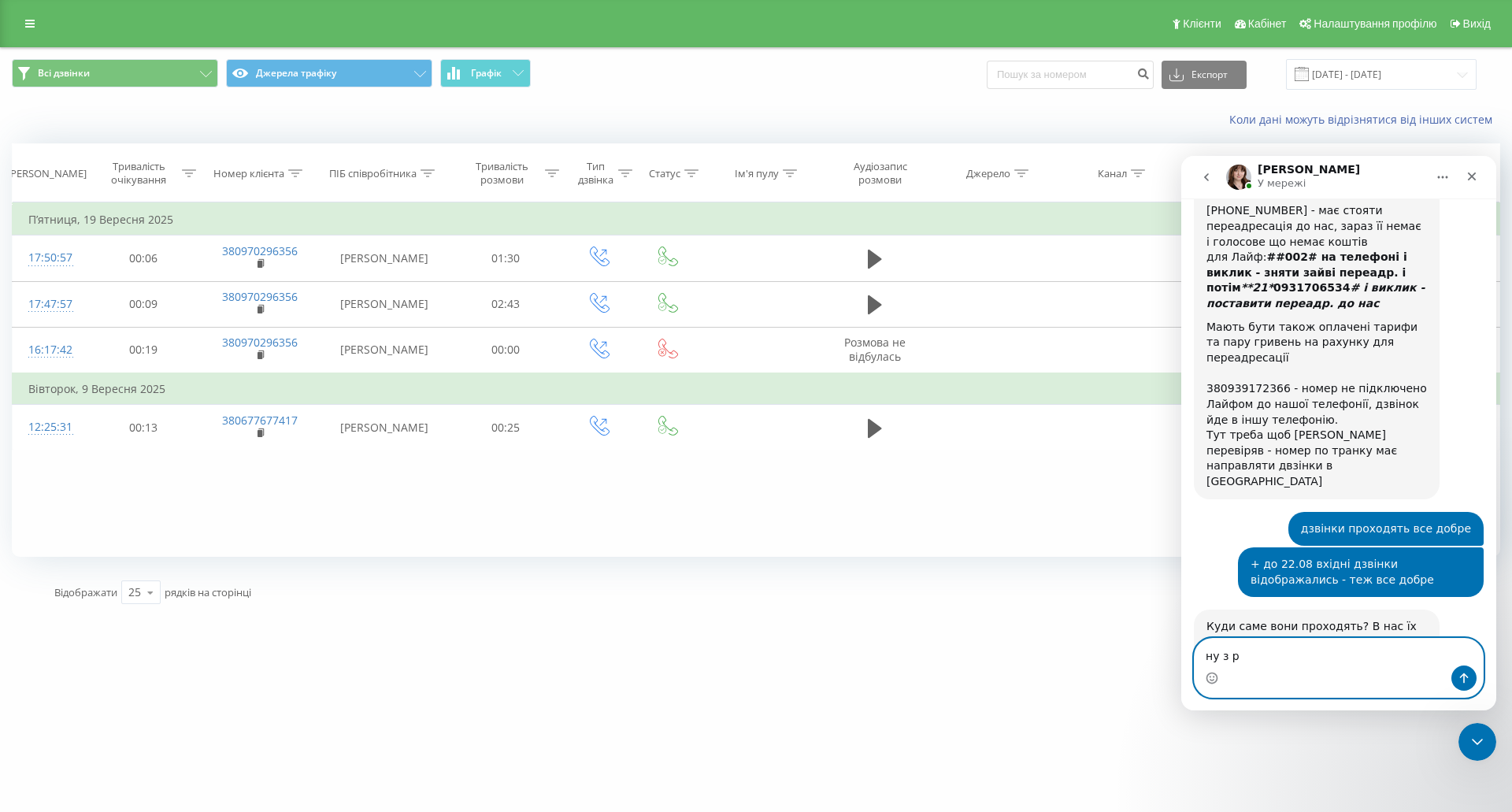
scroll to position [1137, 0]
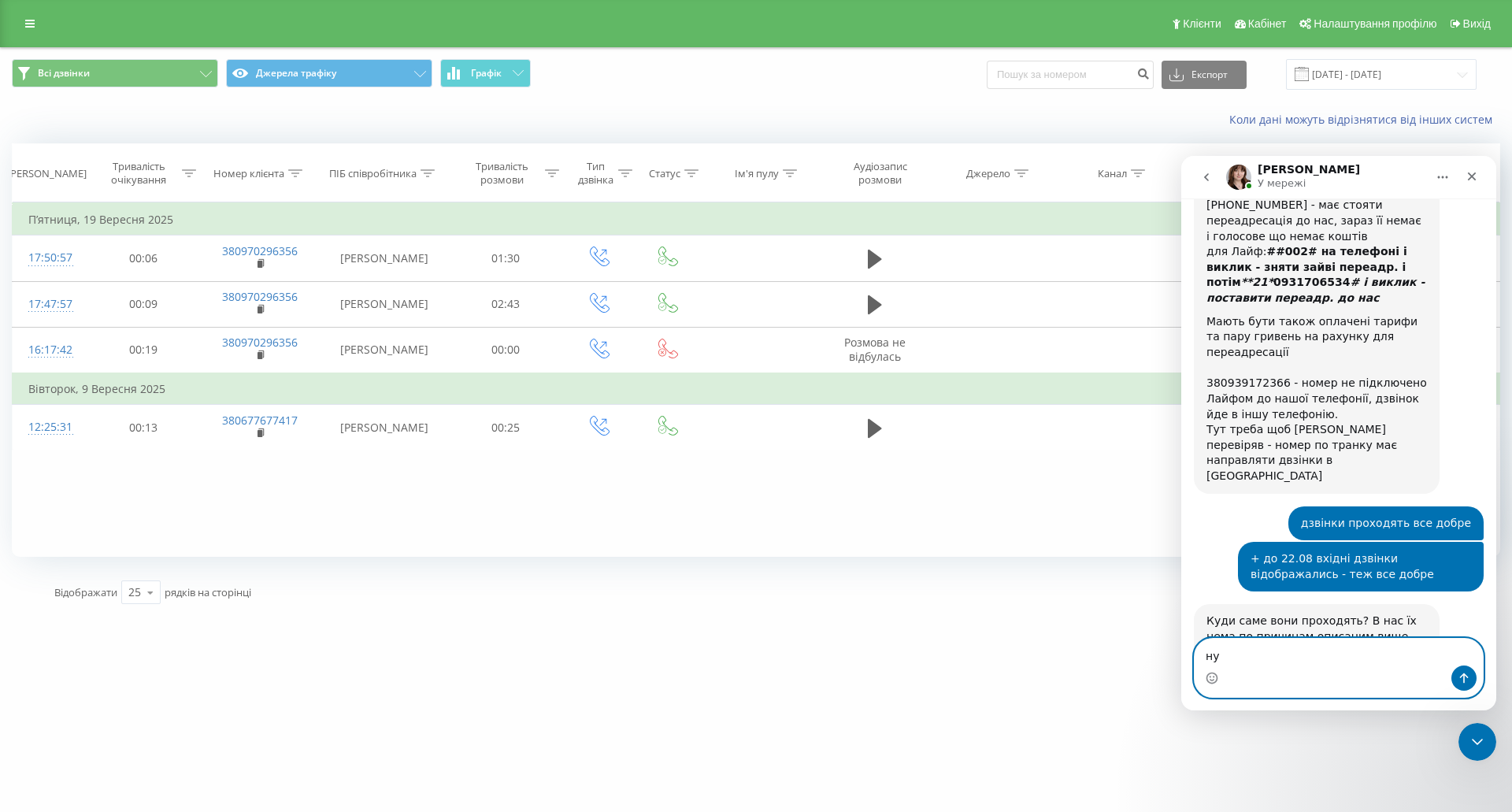
type textarea "н"
type textarea "о"
type textarea "особисто ми не міняли ніяких налаштувань з 22.08"
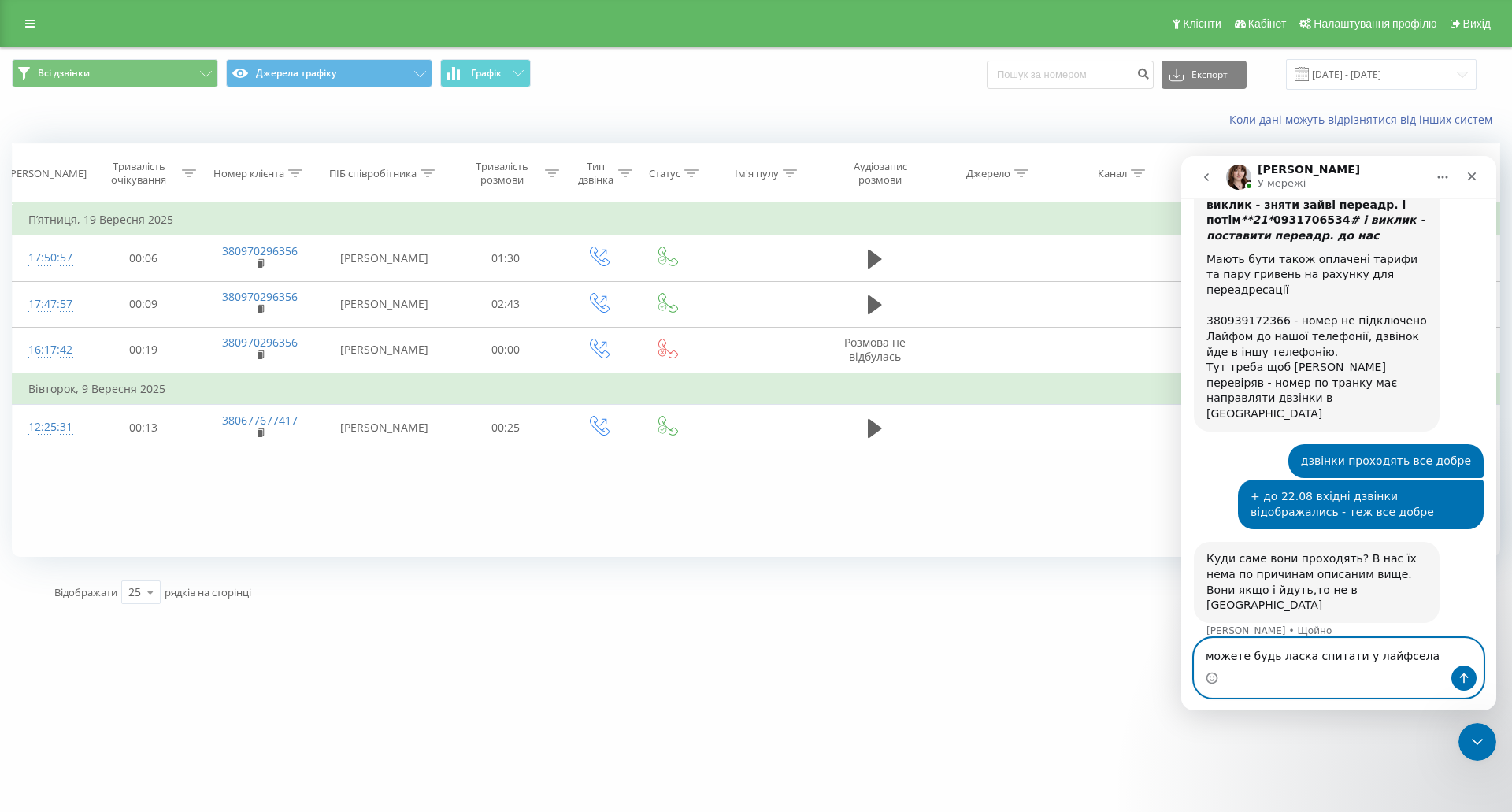
type textarea "можете будь ласка спитати у лайфсела?"
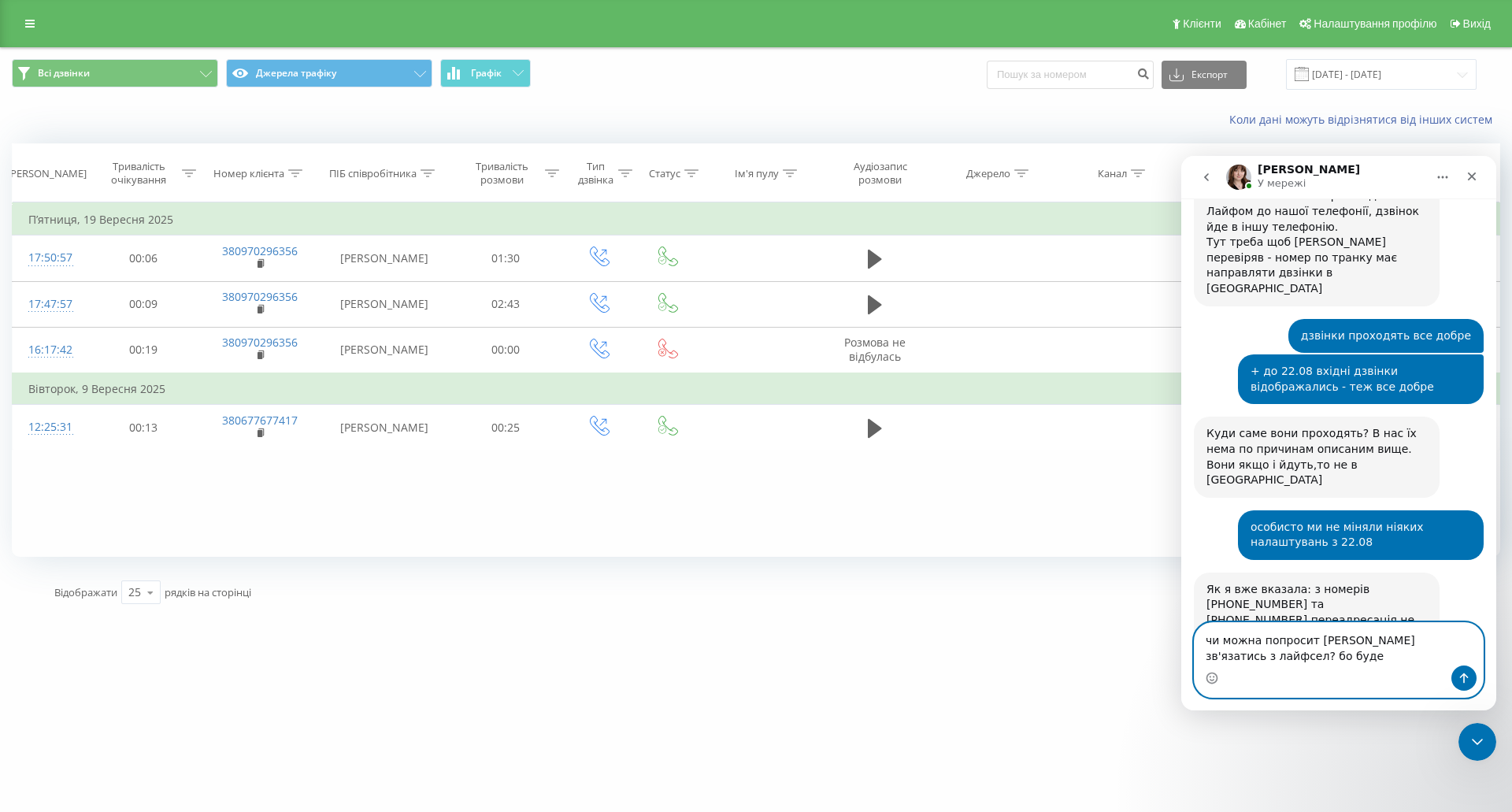
scroll to position [1340, 0]
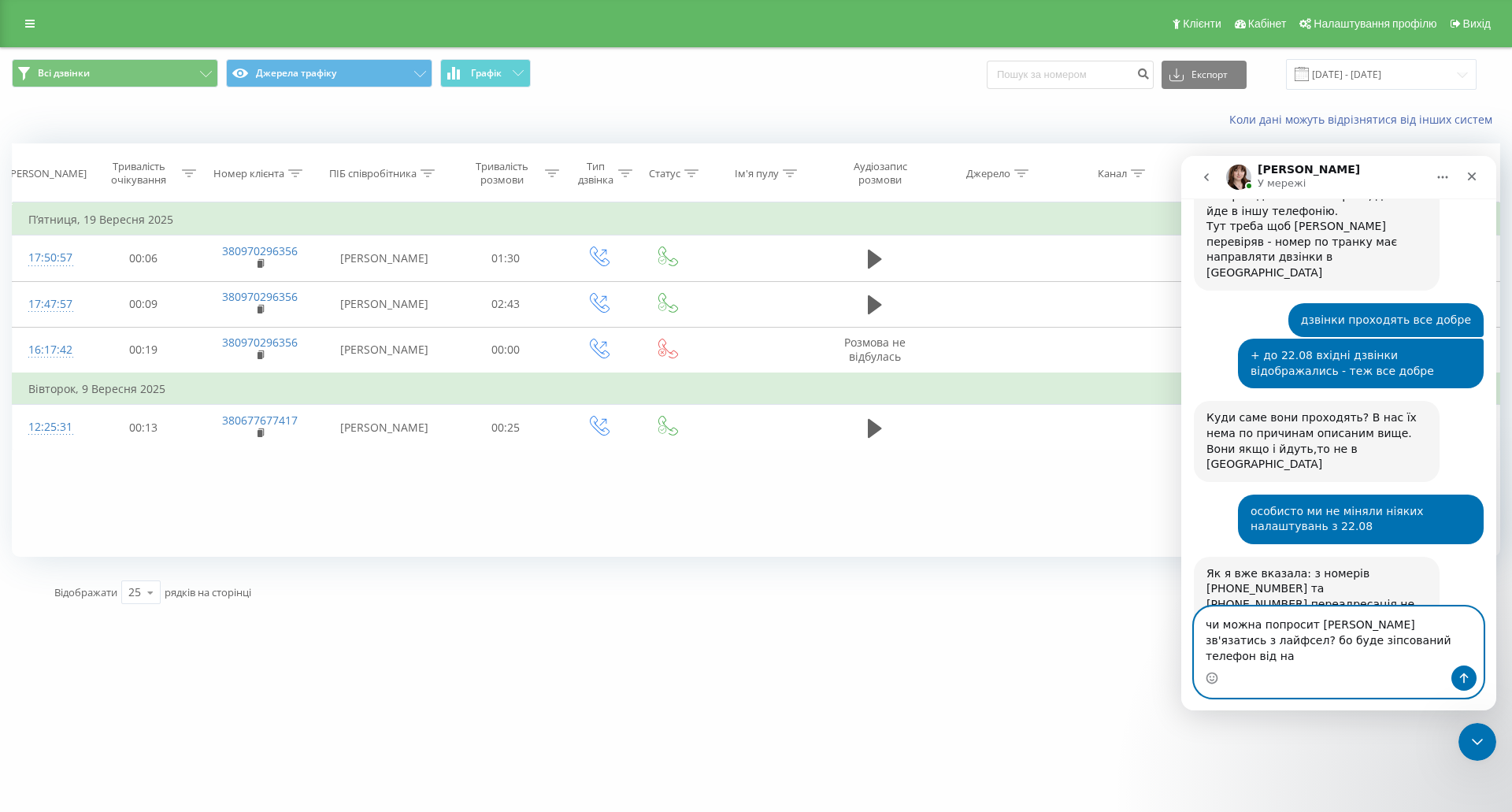
type textarea "чи можна попросит [PERSON_NAME] зв'язатись з лайфсел? бо буде зіпсований телефо…"
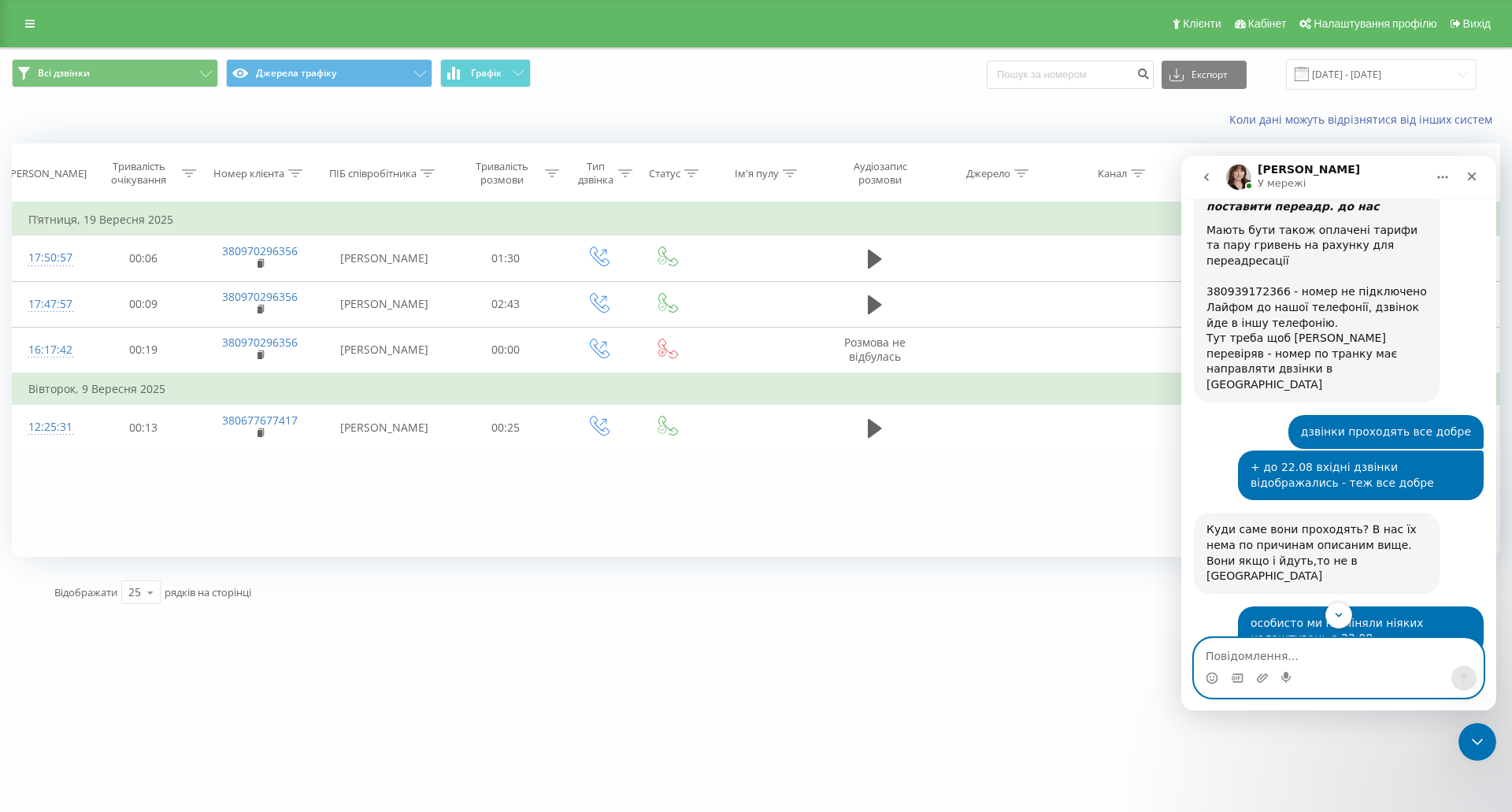
scroll to position [1465, 0]
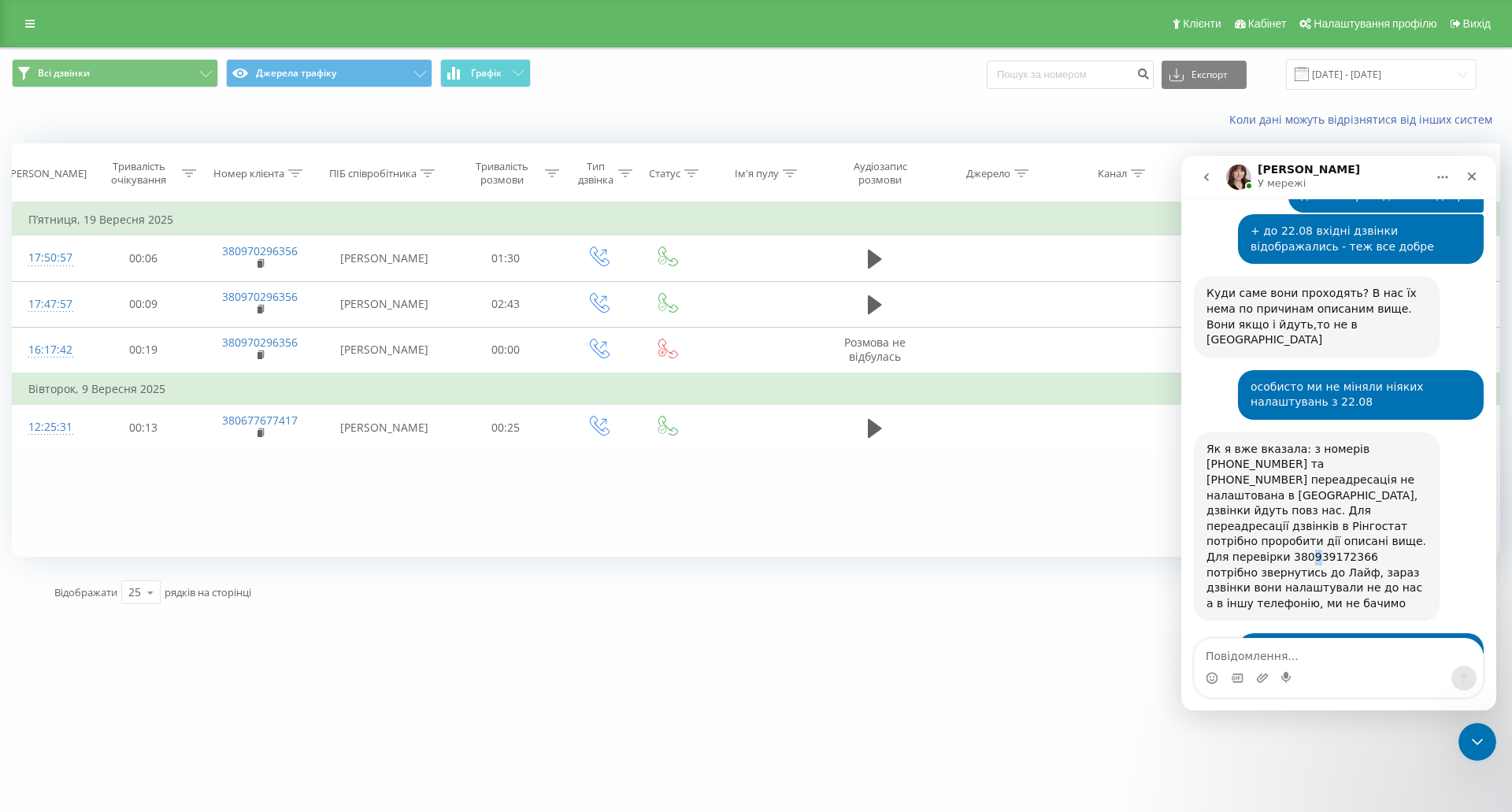
drag, startPoint x: 1298, startPoint y: 402, endPoint x: 1308, endPoint y: 400, distance: 10.2
click at [1308, 550] on div "Для перевірки 380939172366 потрібно звернутись до Лайф, зараз дзвінки вони нала…" at bounding box center [1316, 581] width 221 height 62
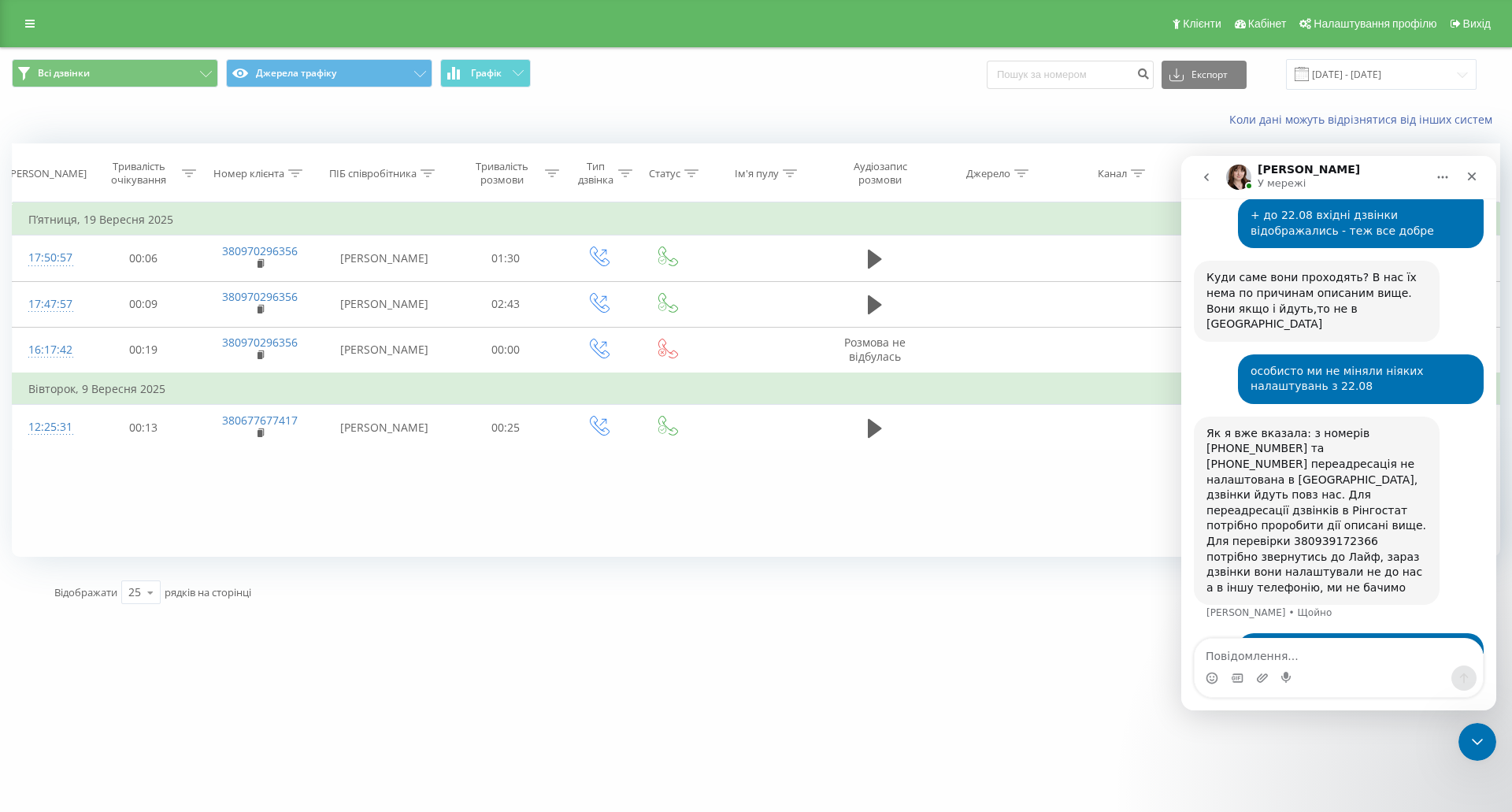
click at [1316, 534] on div "Для перевірки 380939172366 потрібно звернутись до Лайф, зараз дзвінки вони нала…" at bounding box center [1316, 565] width 221 height 62
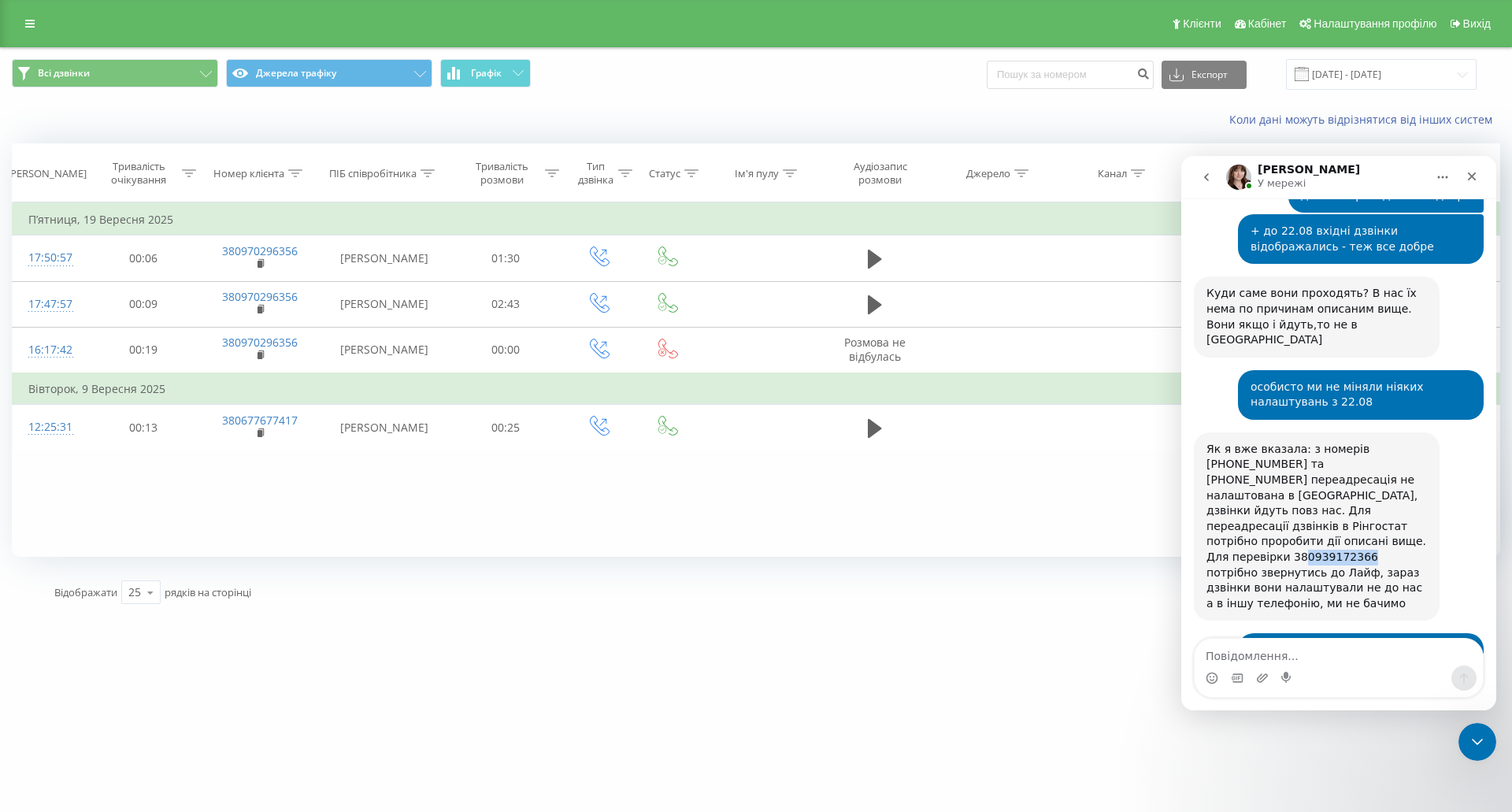
drag, startPoint x: 1355, startPoint y: 400, endPoint x: 1294, endPoint y: 401, distance: 61.0
click at [1294, 550] on div "Для перевірки 380939172366 потрібно звернутись до Лайф, зараз дзвінки вони нала…" at bounding box center [1316, 581] width 221 height 62
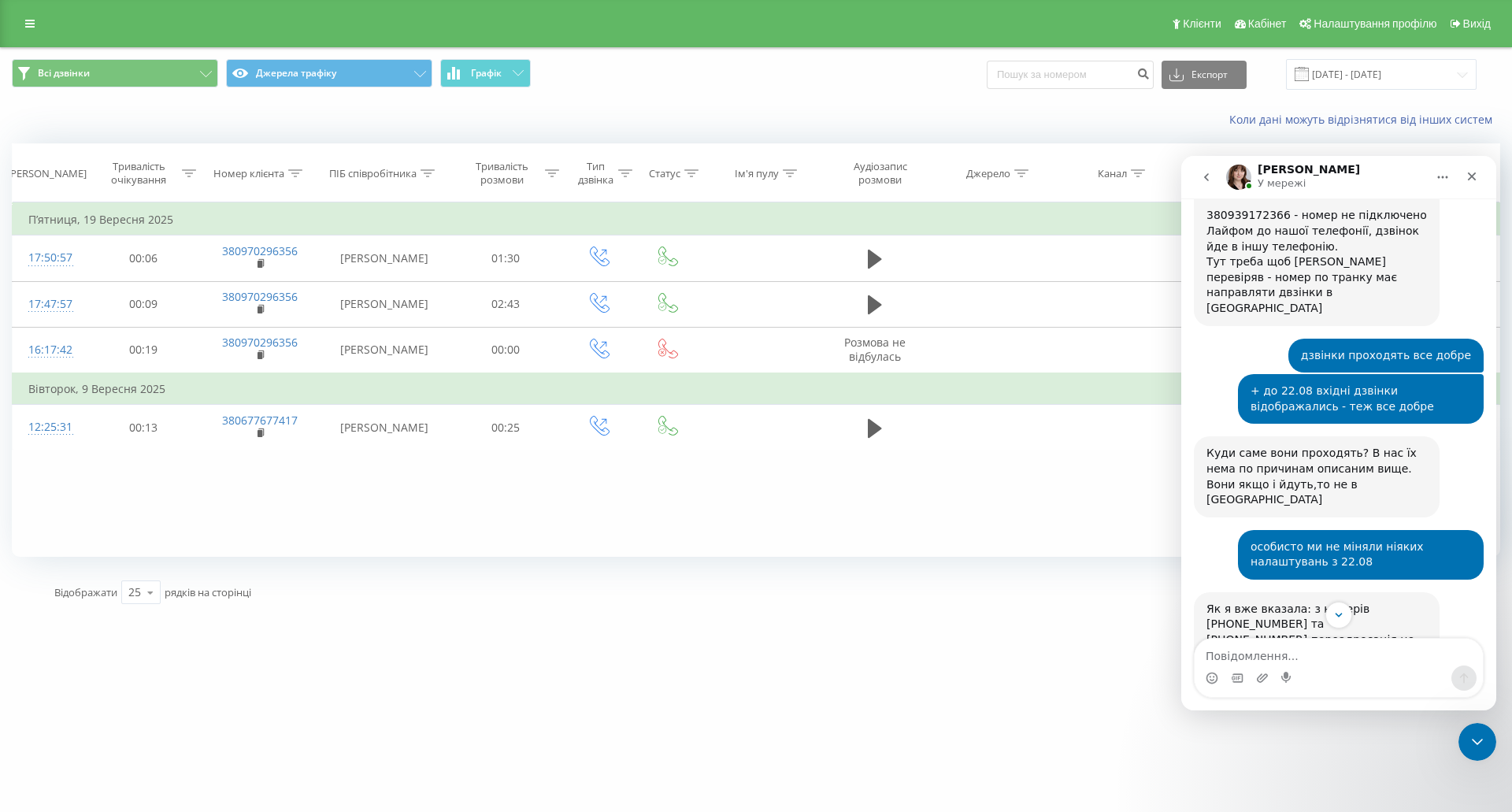
scroll to position [1481, 0]
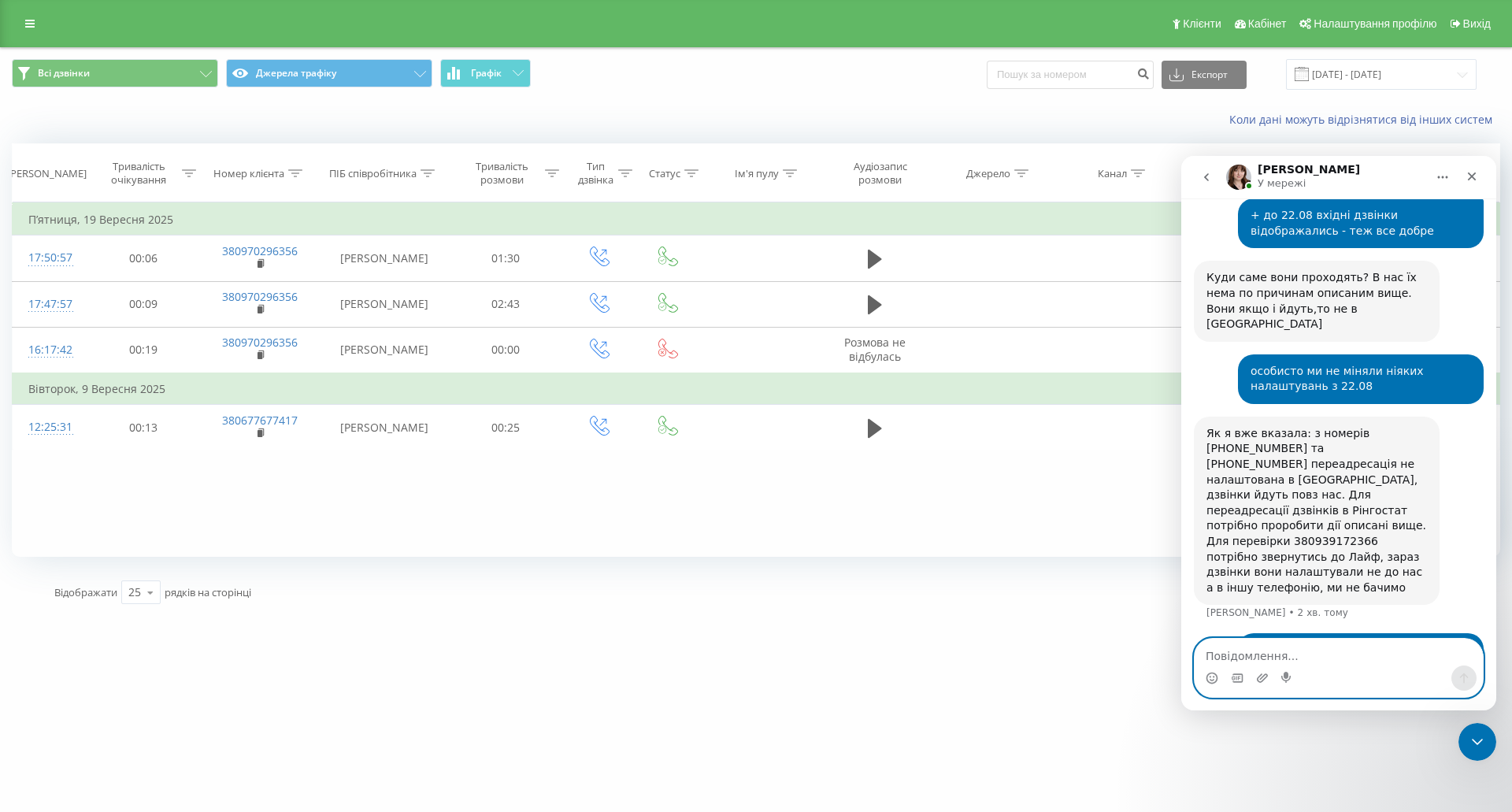
click at [1275, 664] on textarea "Повідомлення..." at bounding box center [1339, 652] width 288 height 26
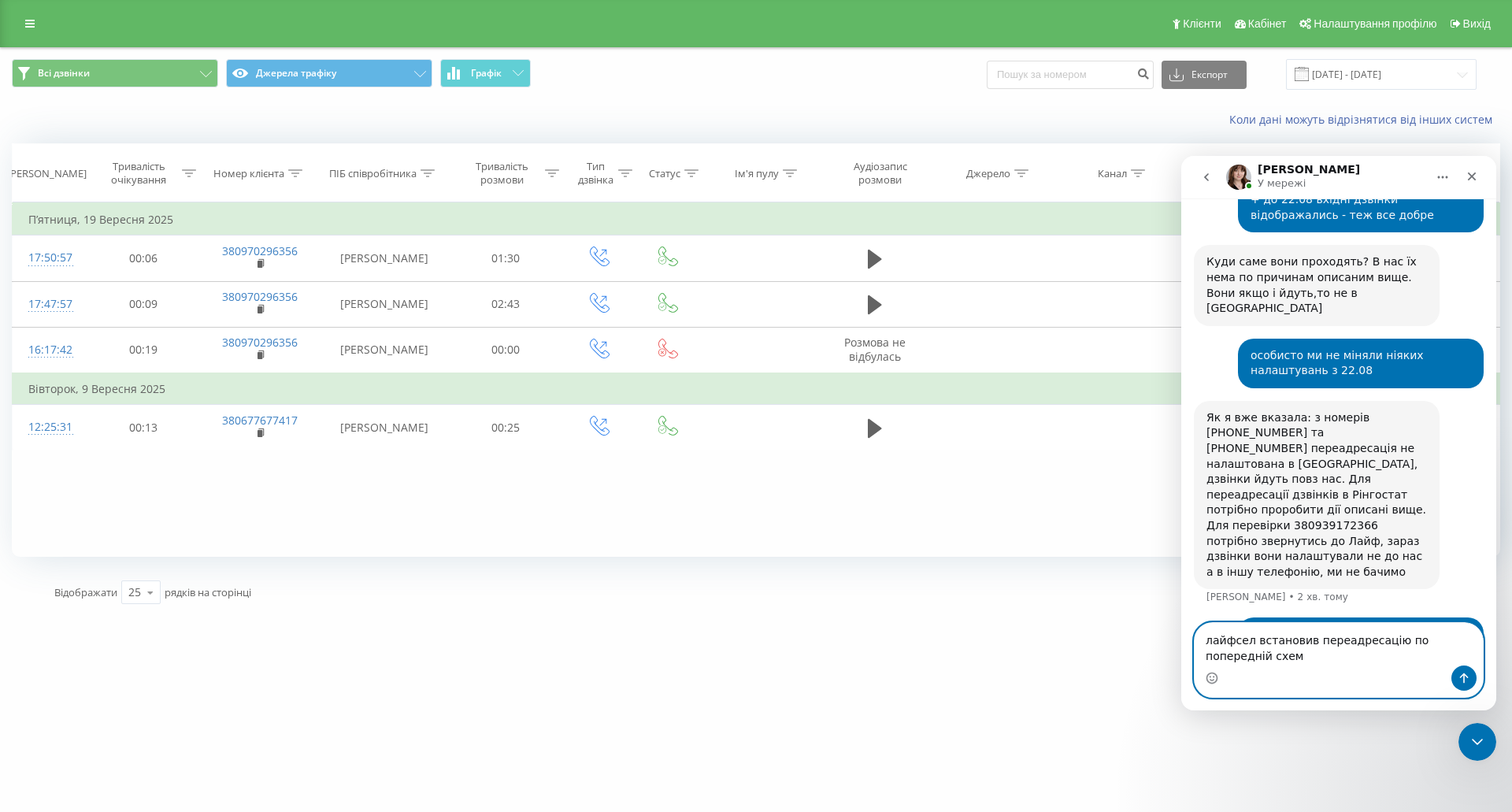
type textarea "лайфсел встановив переадресацію по попередній схемі"
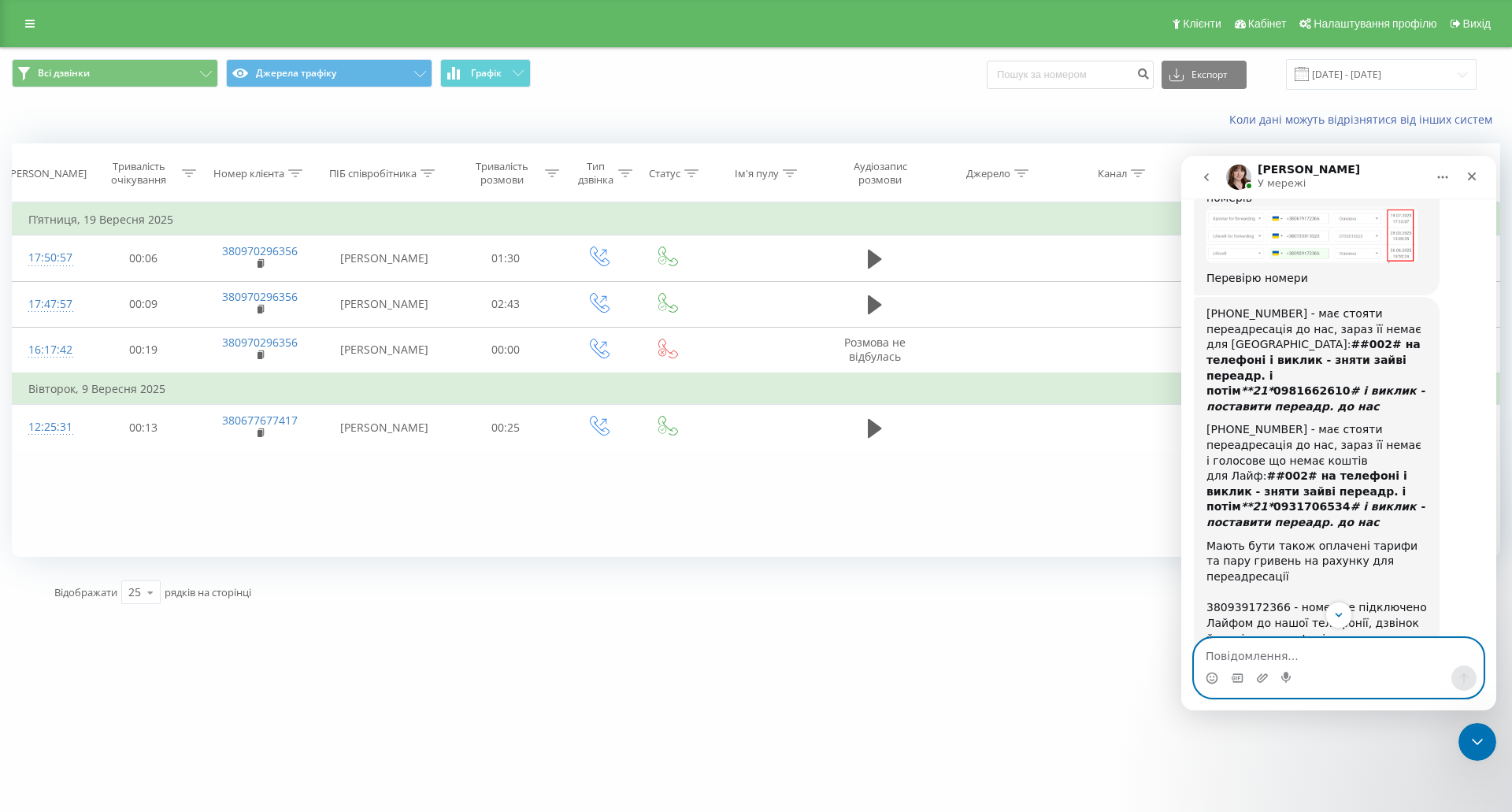
scroll to position [834, 0]
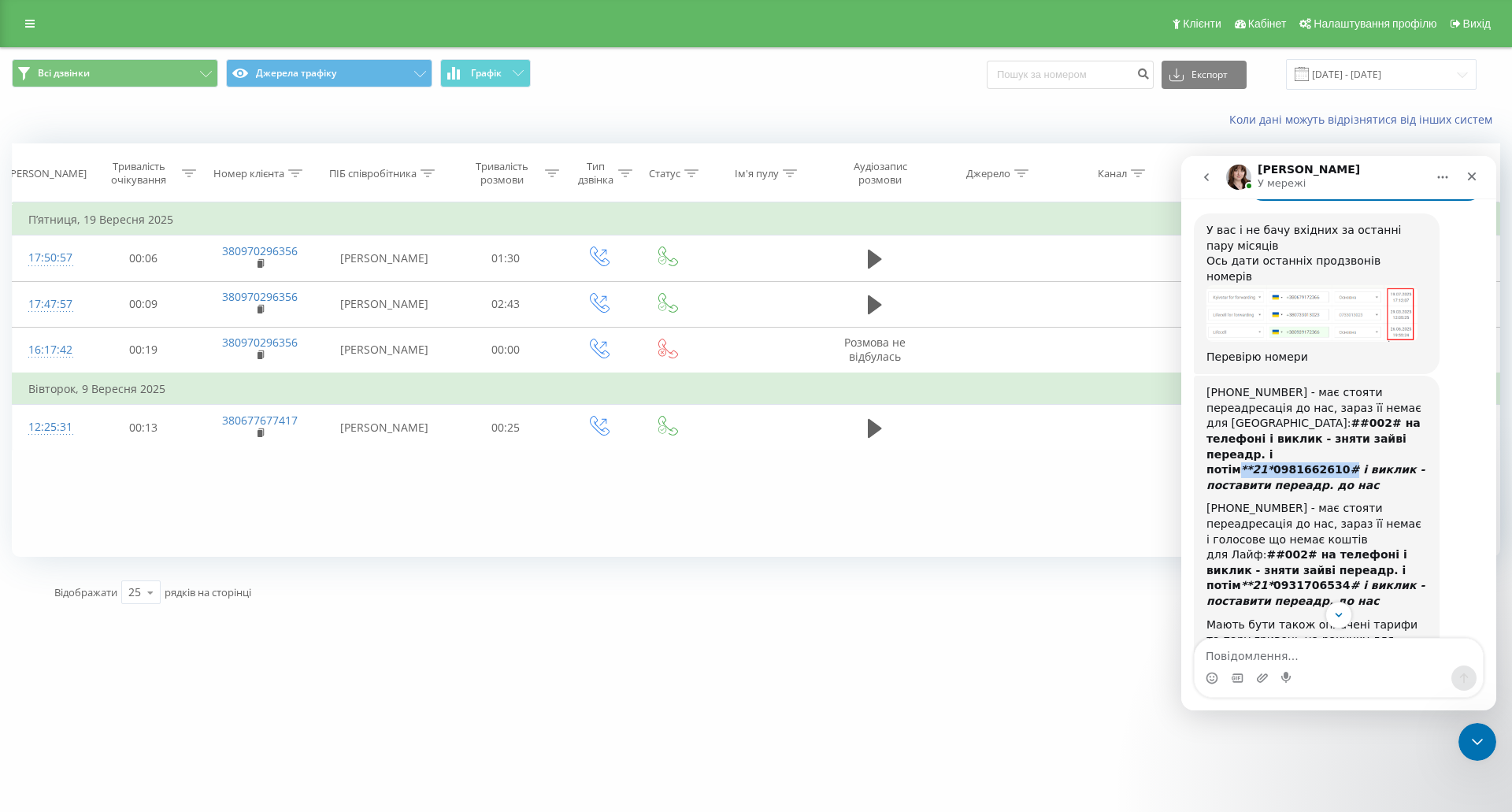
drag, startPoint x: 1207, startPoint y: 391, endPoint x: 1297, endPoint y: 390, distance: 90.0
click at [1297, 417] on b "##002# на телефоні і виклик - зняти зайві переадр. і потім **21* 0981662610 # і…" at bounding box center [1315, 453] width 218 height 74
copy b "**21* 0981662610 #"
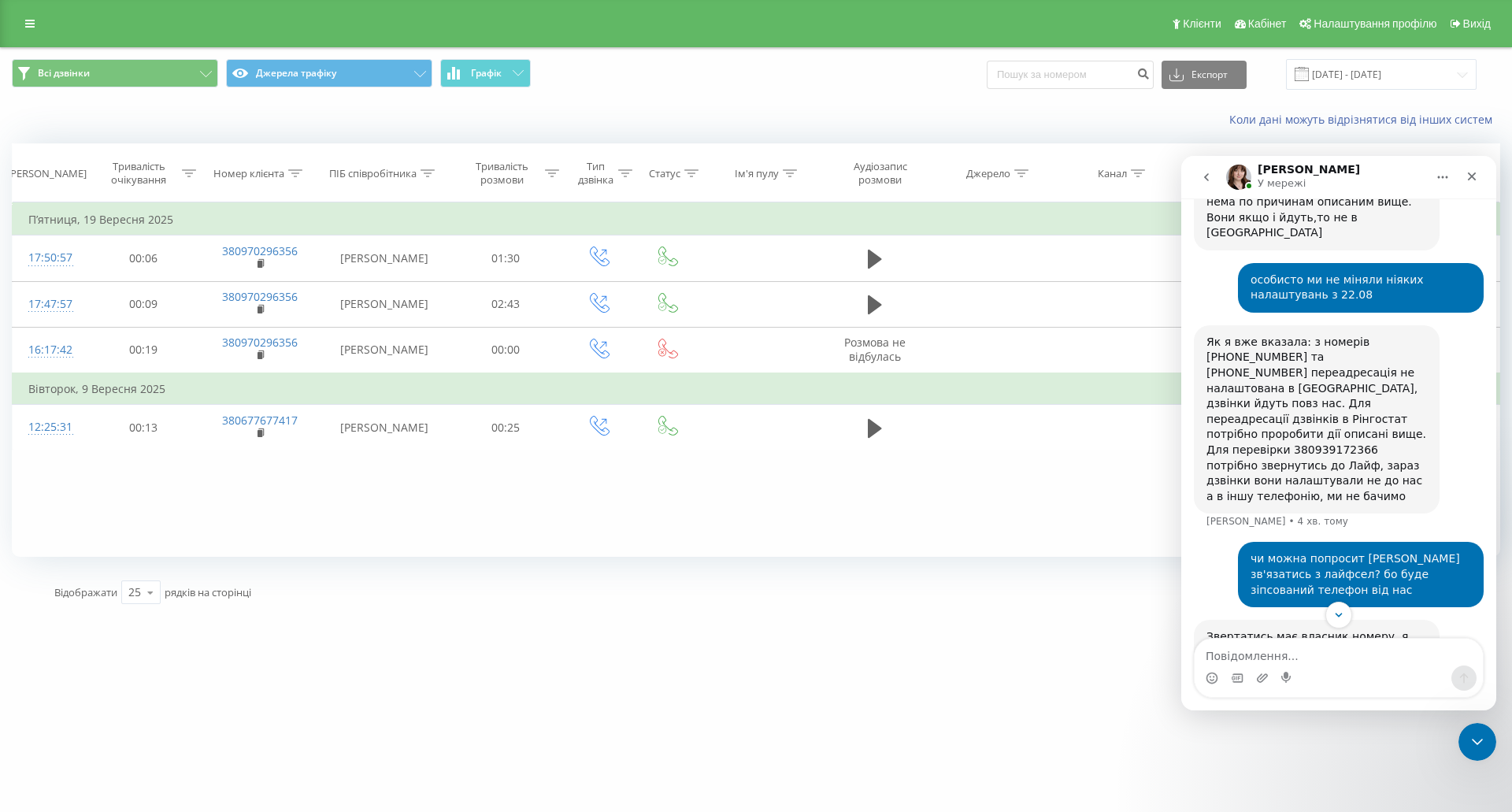
scroll to position [1620, 0]
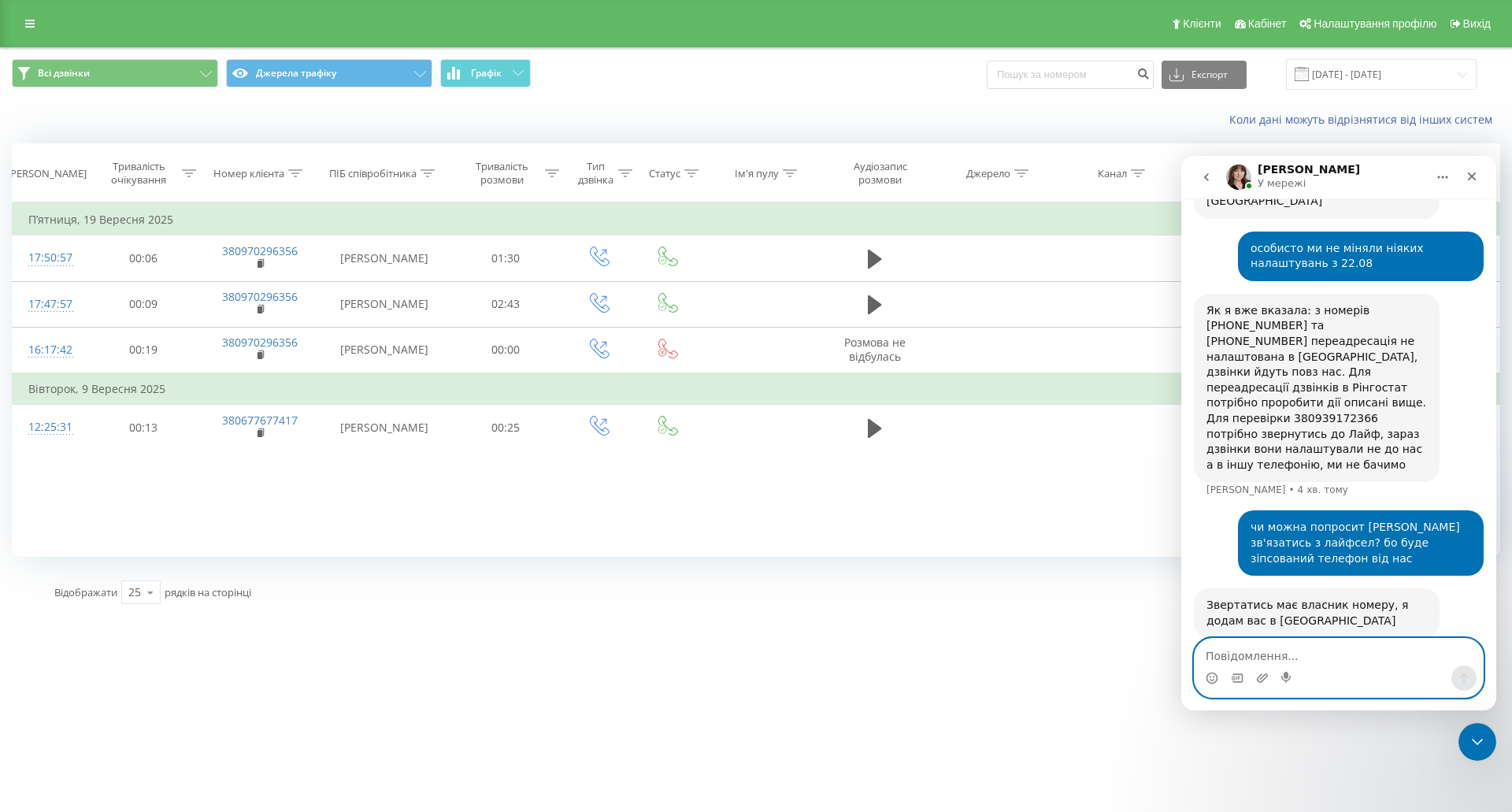
click at [1305, 653] on textarea "Повідомлення..." at bounding box center [1339, 652] width 288 height 26
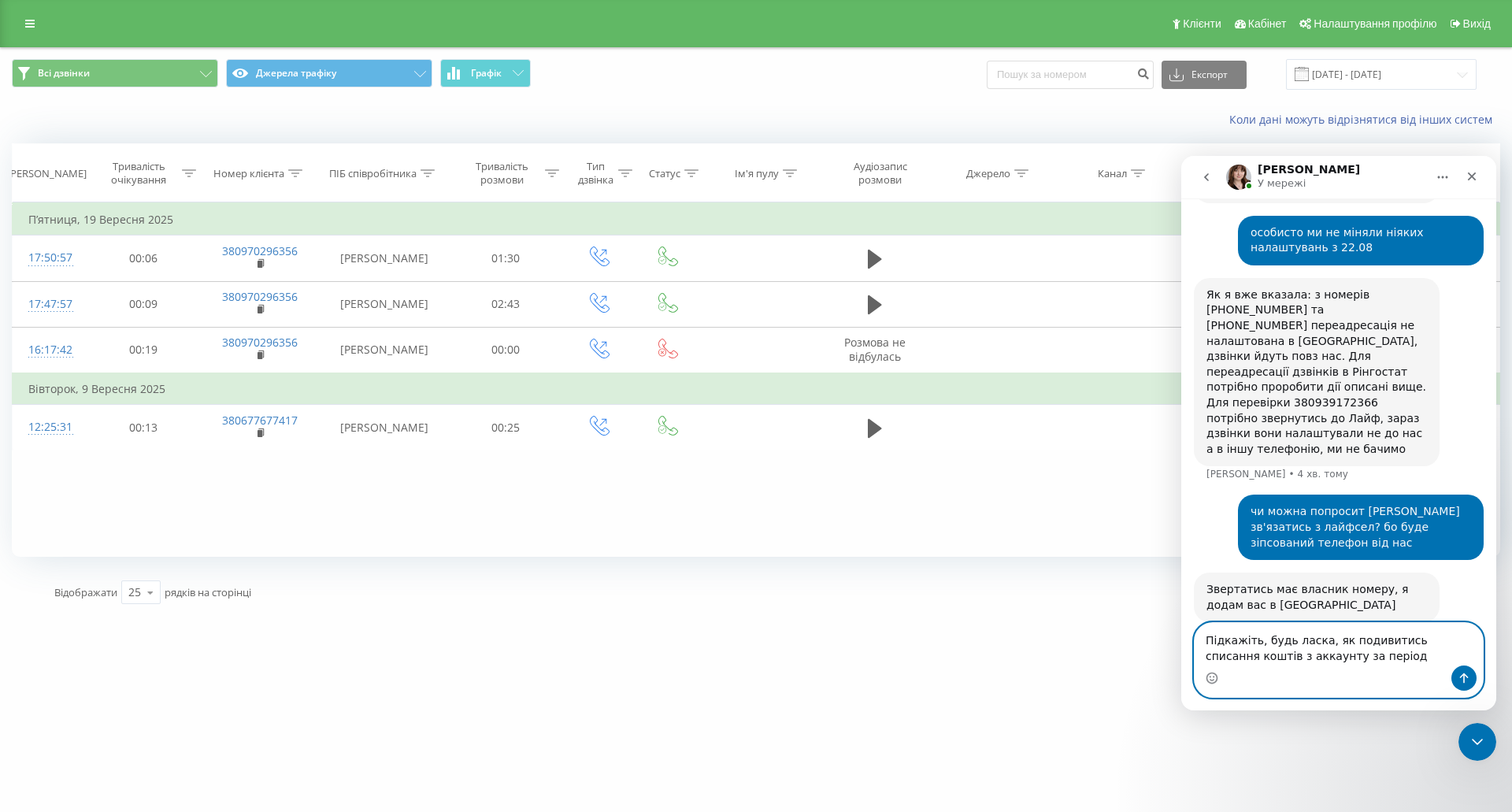
type textarea "Підкажіть, будь ласка, як подивитись списання коштів з аккаунту за період?"
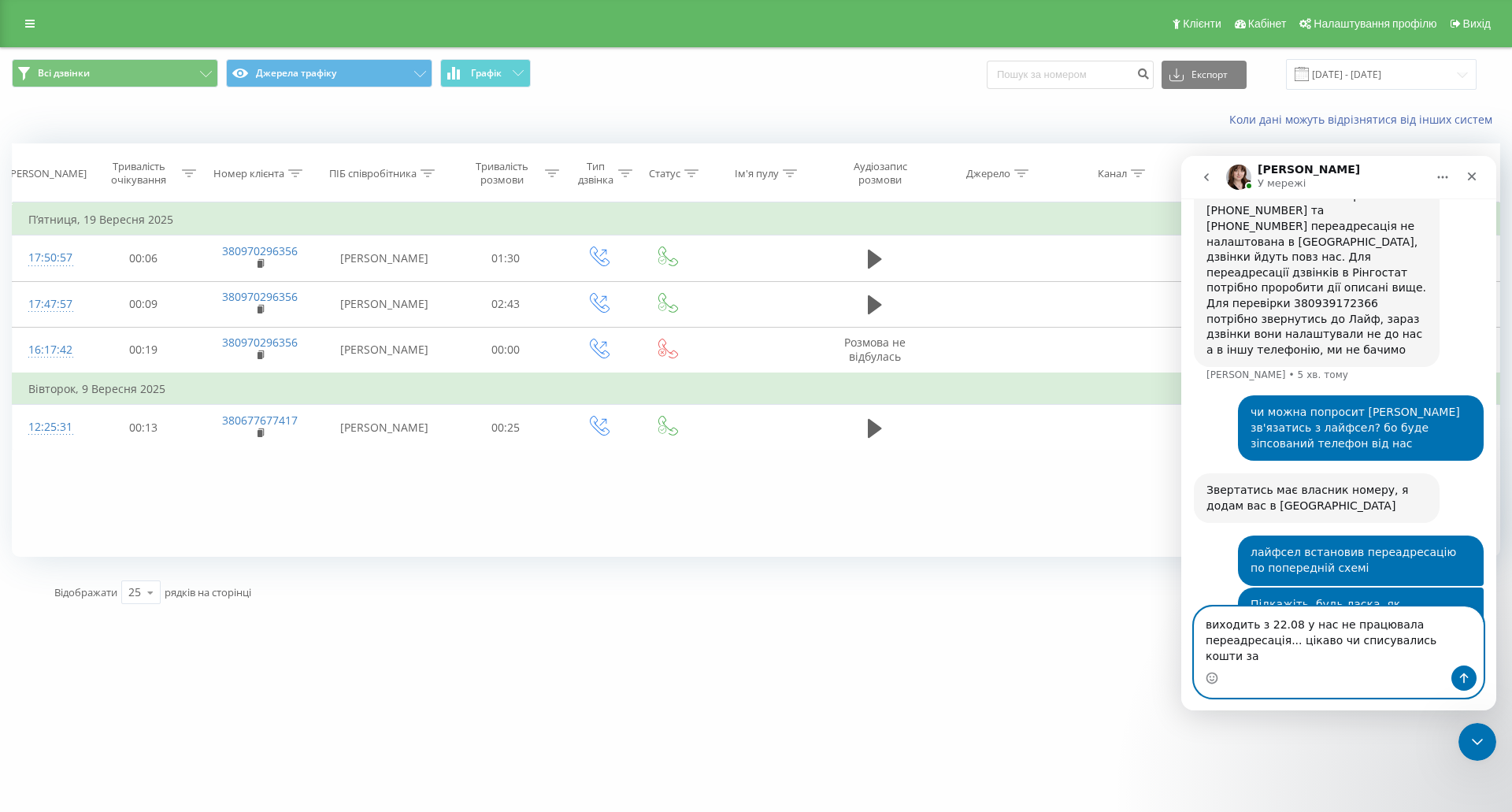
scroll to position [1795, 0]
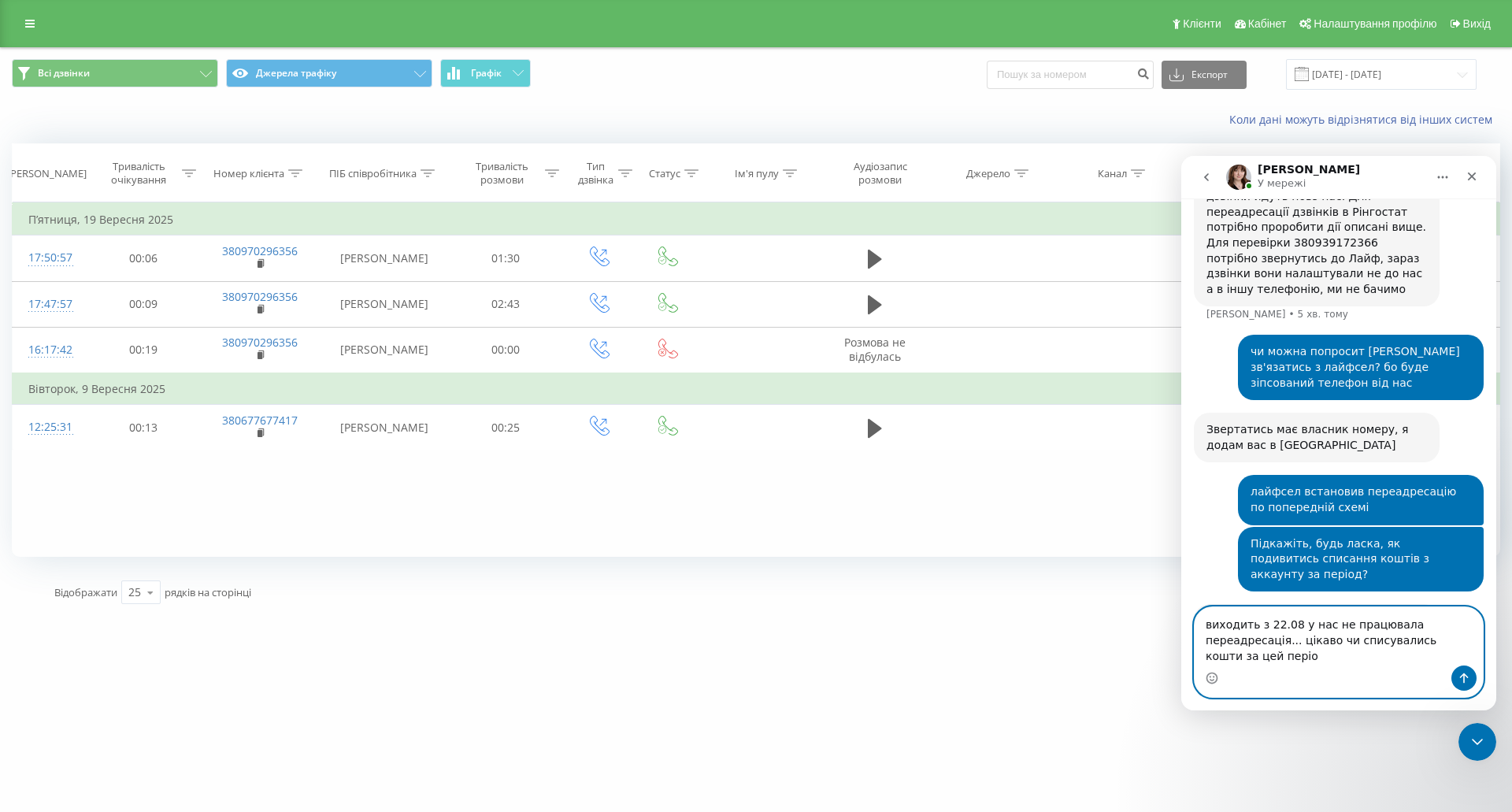
type textarea "виходить з 22.08 у нас не працювала переадресація... цікаво чи списувались кошт…"
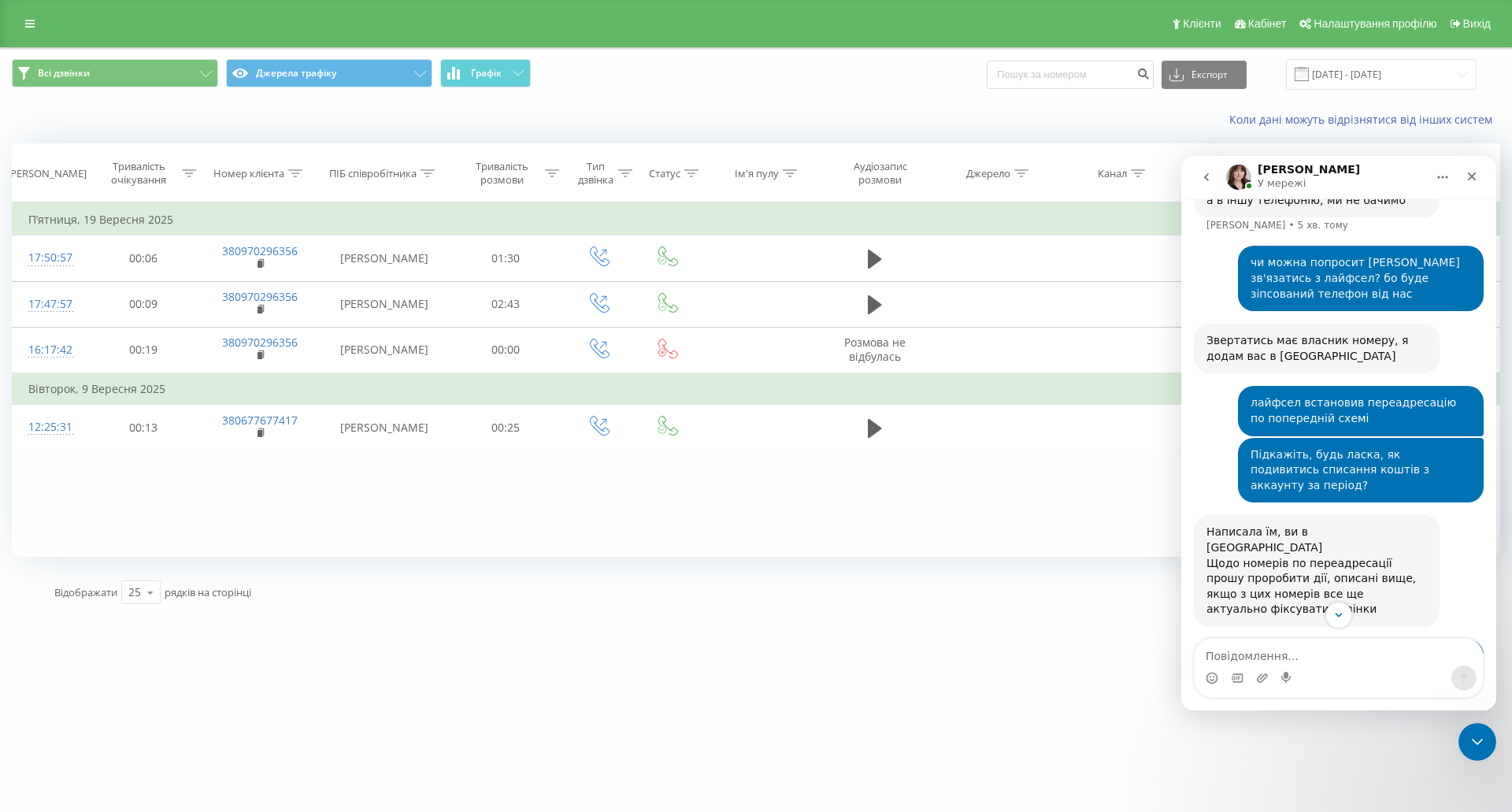
scroll to position [1921, 0]
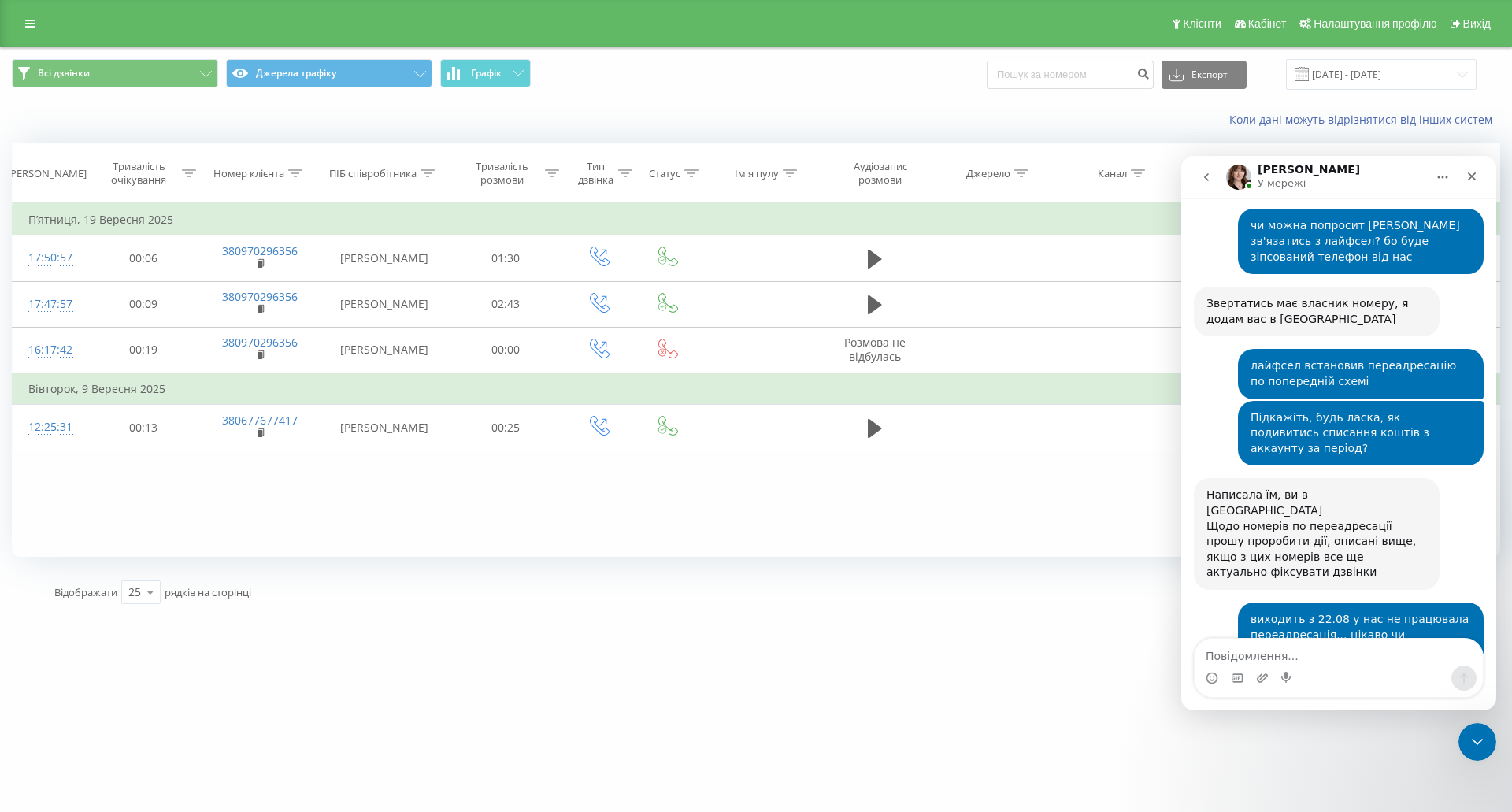
click at [1271, 721] on link "[URL][DOMAIN_NAME]" at bounding box center [1333, 728] width 123 height 12
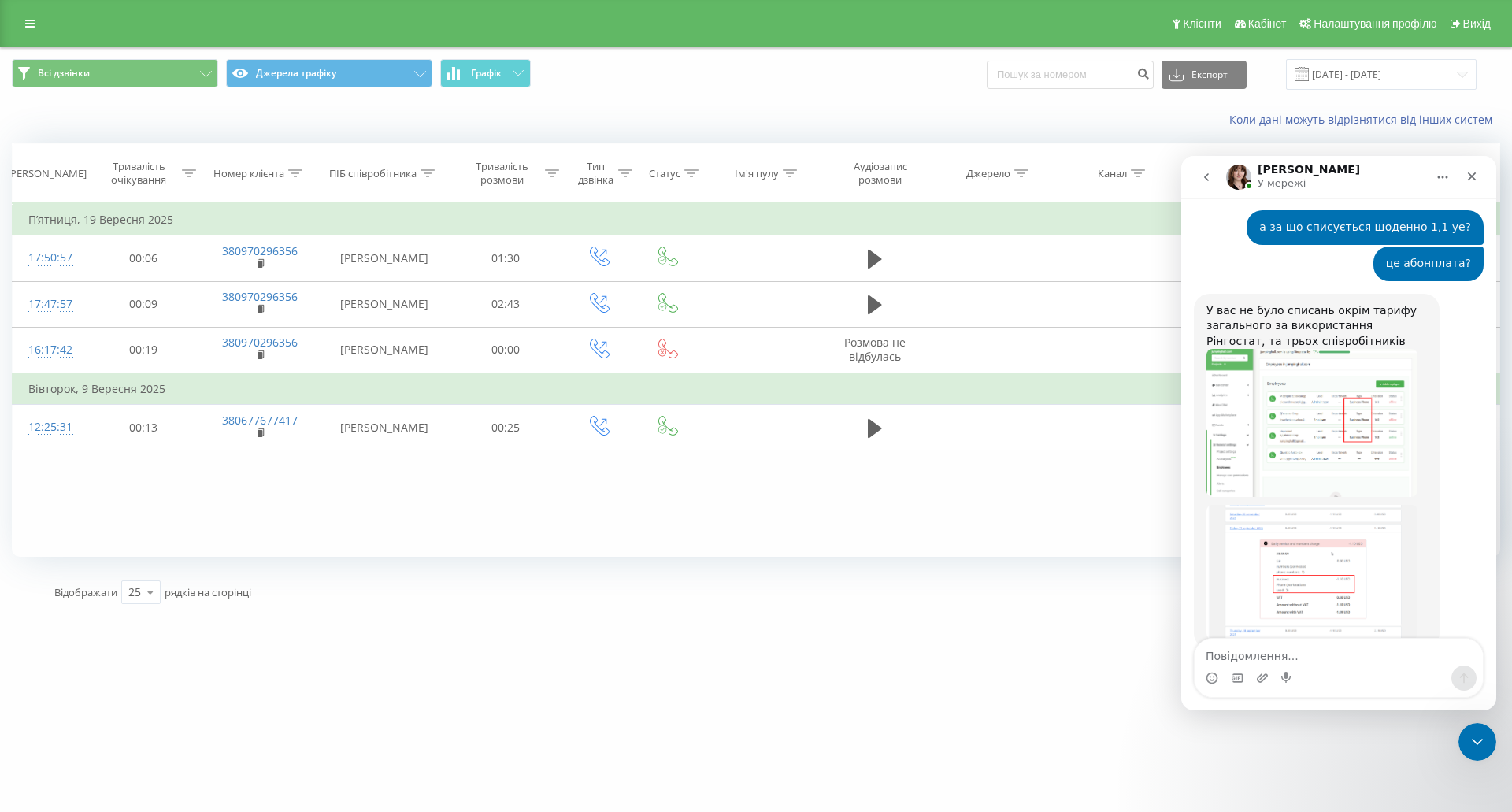
scroll to position [2486, 0]
click at [1479, 723] on div "Закрити програму для спілкування Intercom" at bounding box center [1474, 739] width 38 height 38
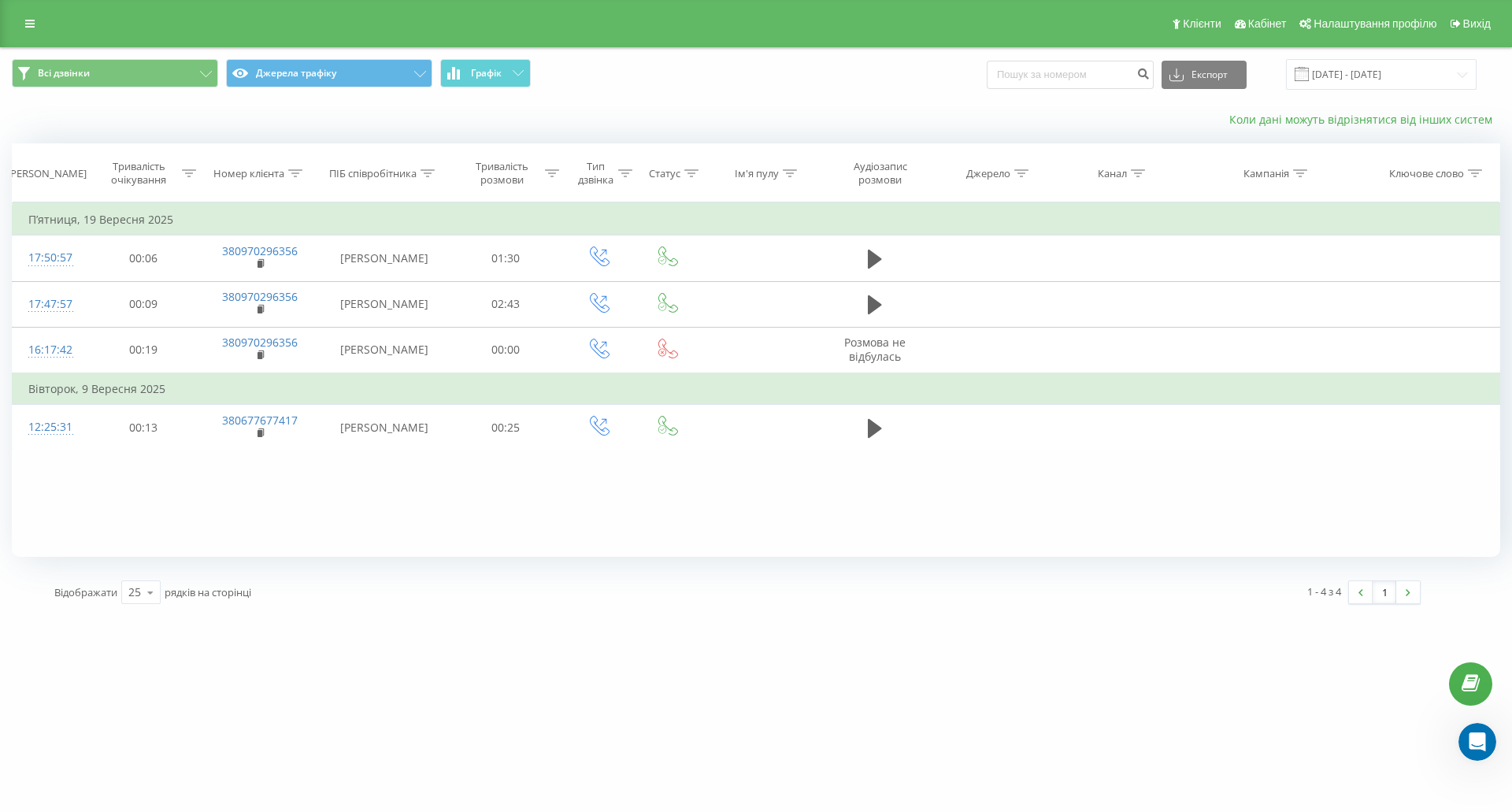
scroll to position [2439, 0]
click at [1385, 80] on input "[DATE] - [DATE]" at bounding box center [1381, 74] width 191 height 31
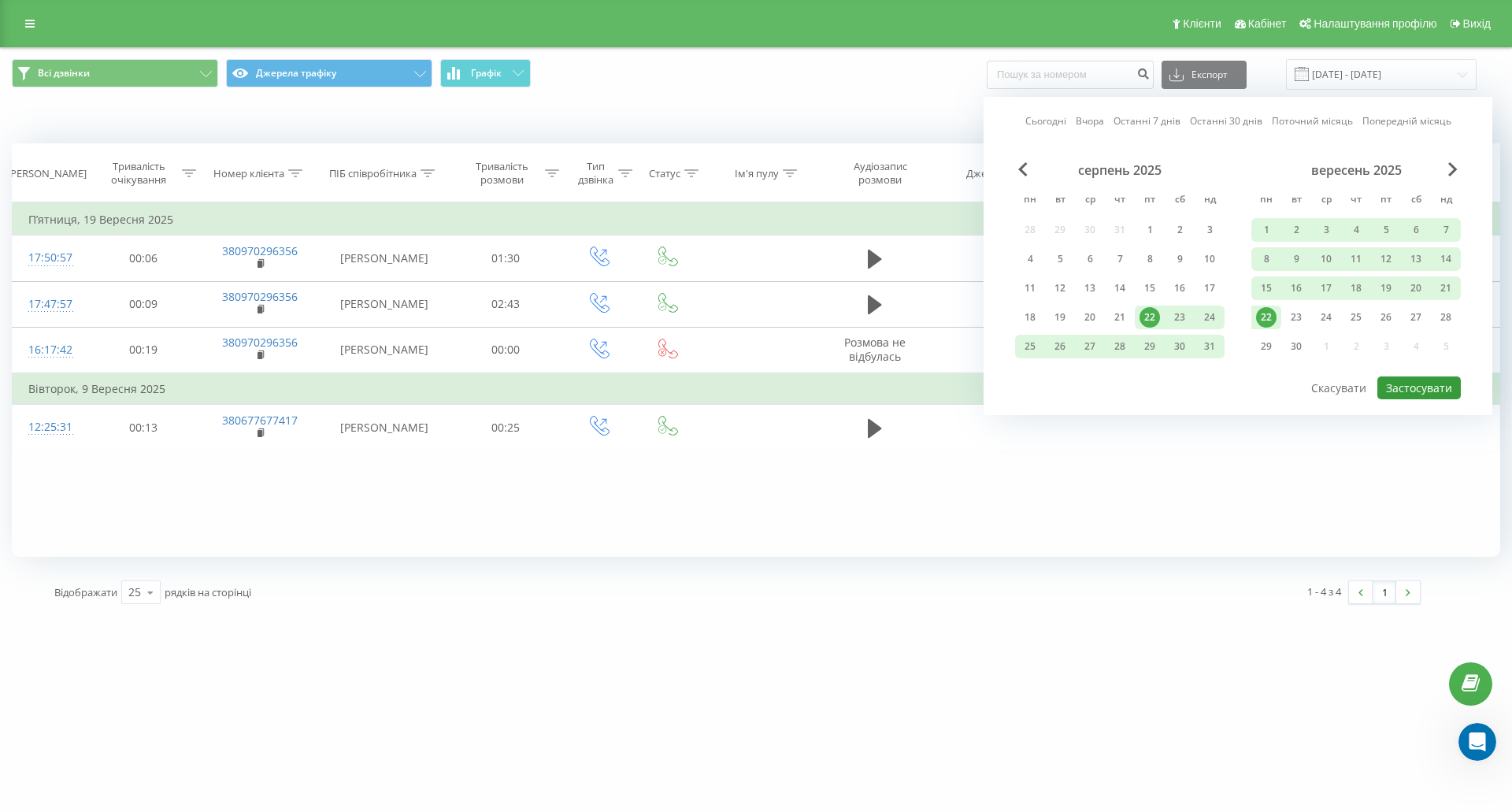
click at [1405, 392] on button "Застосувати" at bounding box center [1419, 388] width 83 height 23
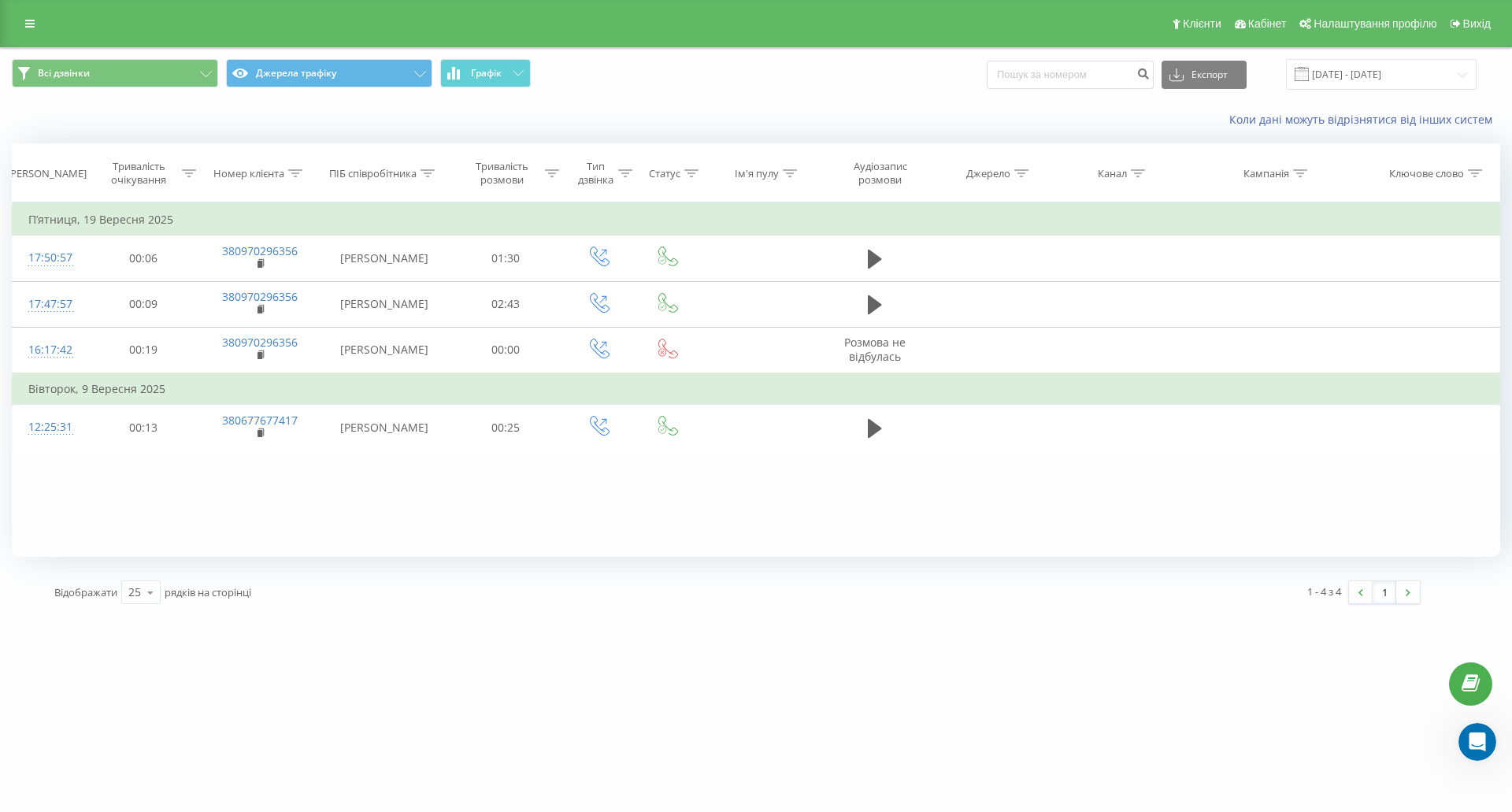
click at [1296, 694] on div "jumpinghall.com Проекти jumpinghall.com Дашборд Центр звернень Журнал дзвінків …" at bounding box center [756, 406] width 1512 height 812
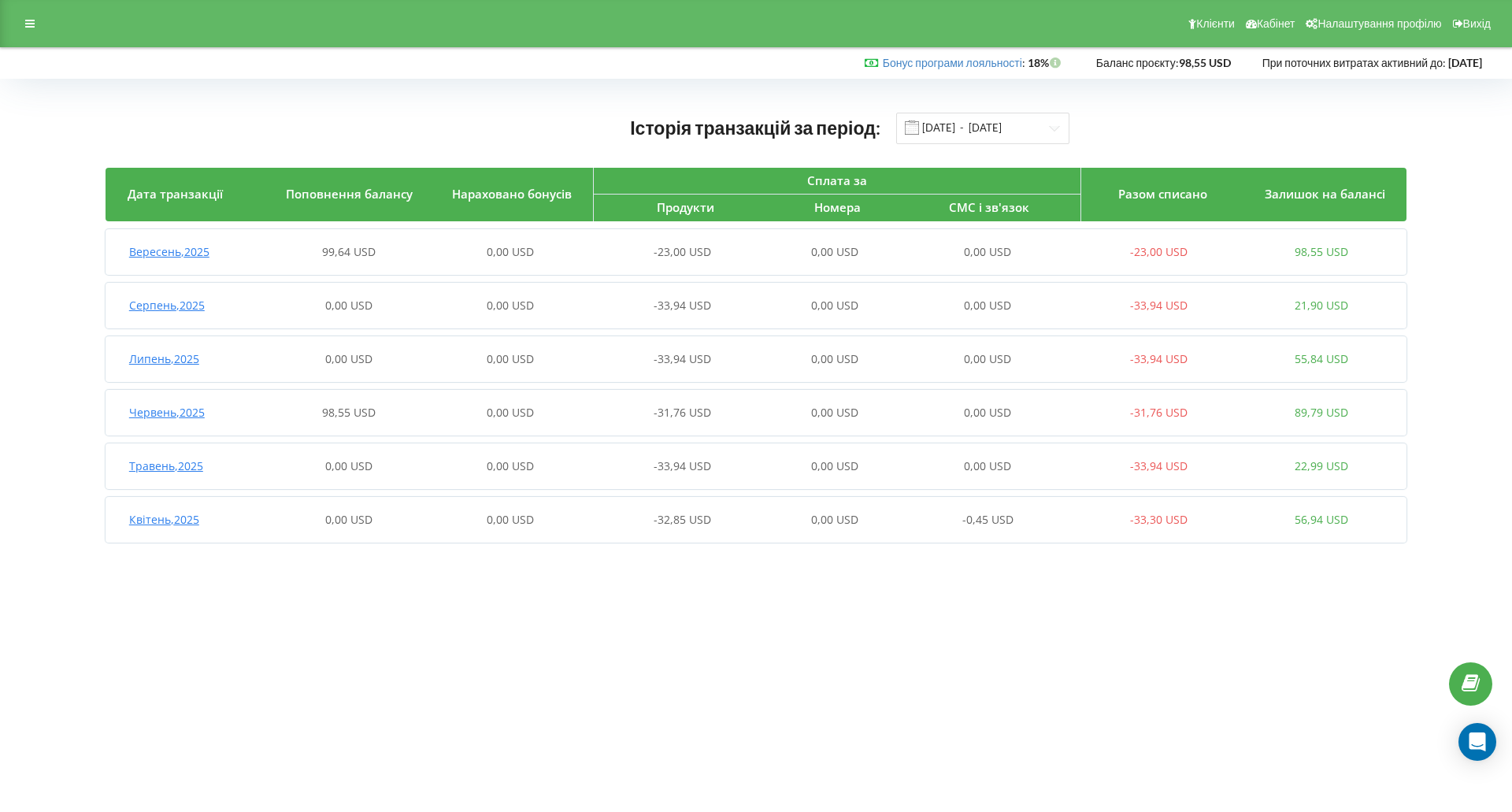
click at [195, 257] on span "Вересень , 2025" at bounding box center [169, 251] width 80 height 15
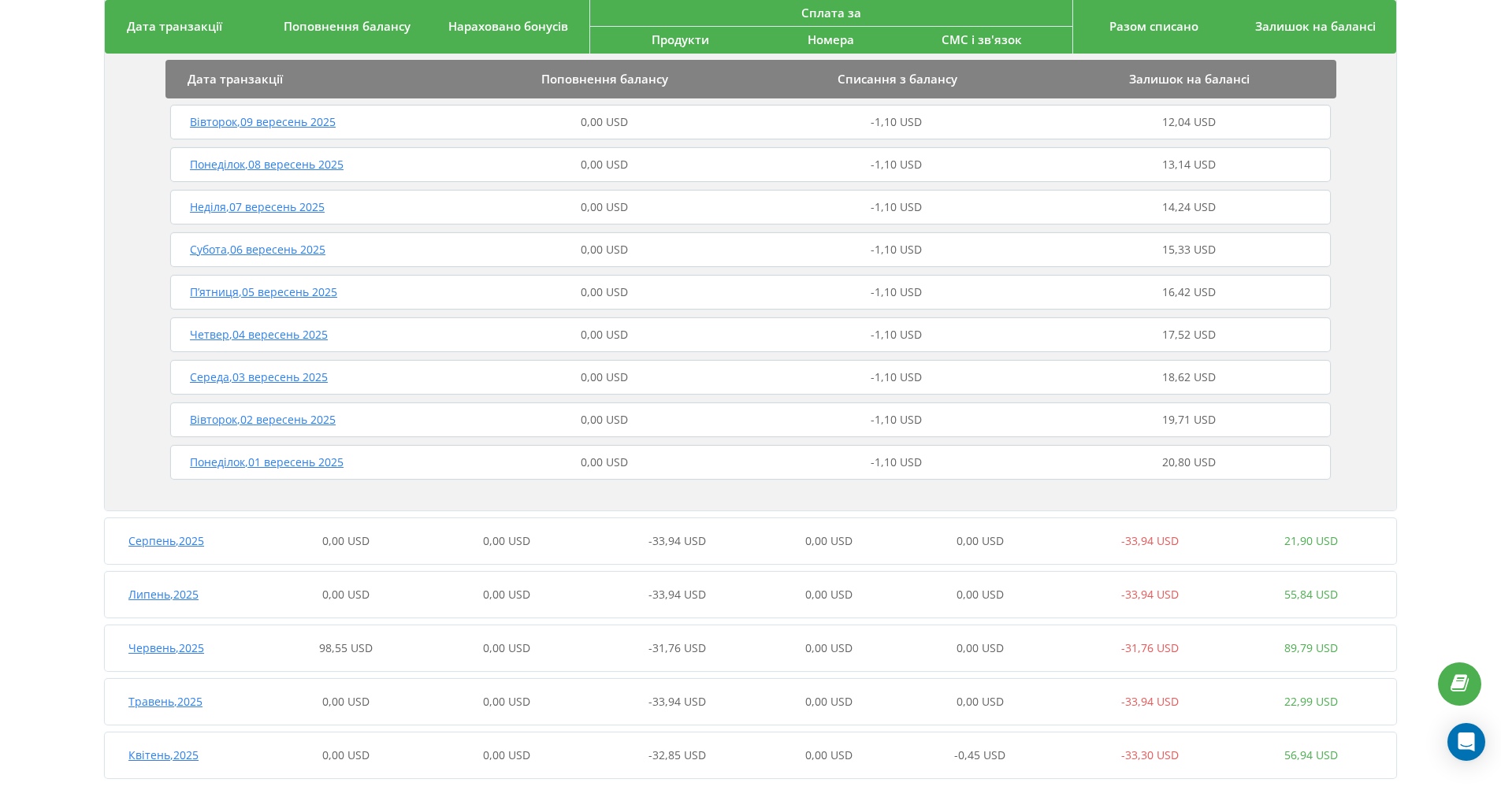
scroll to position [816, 0]
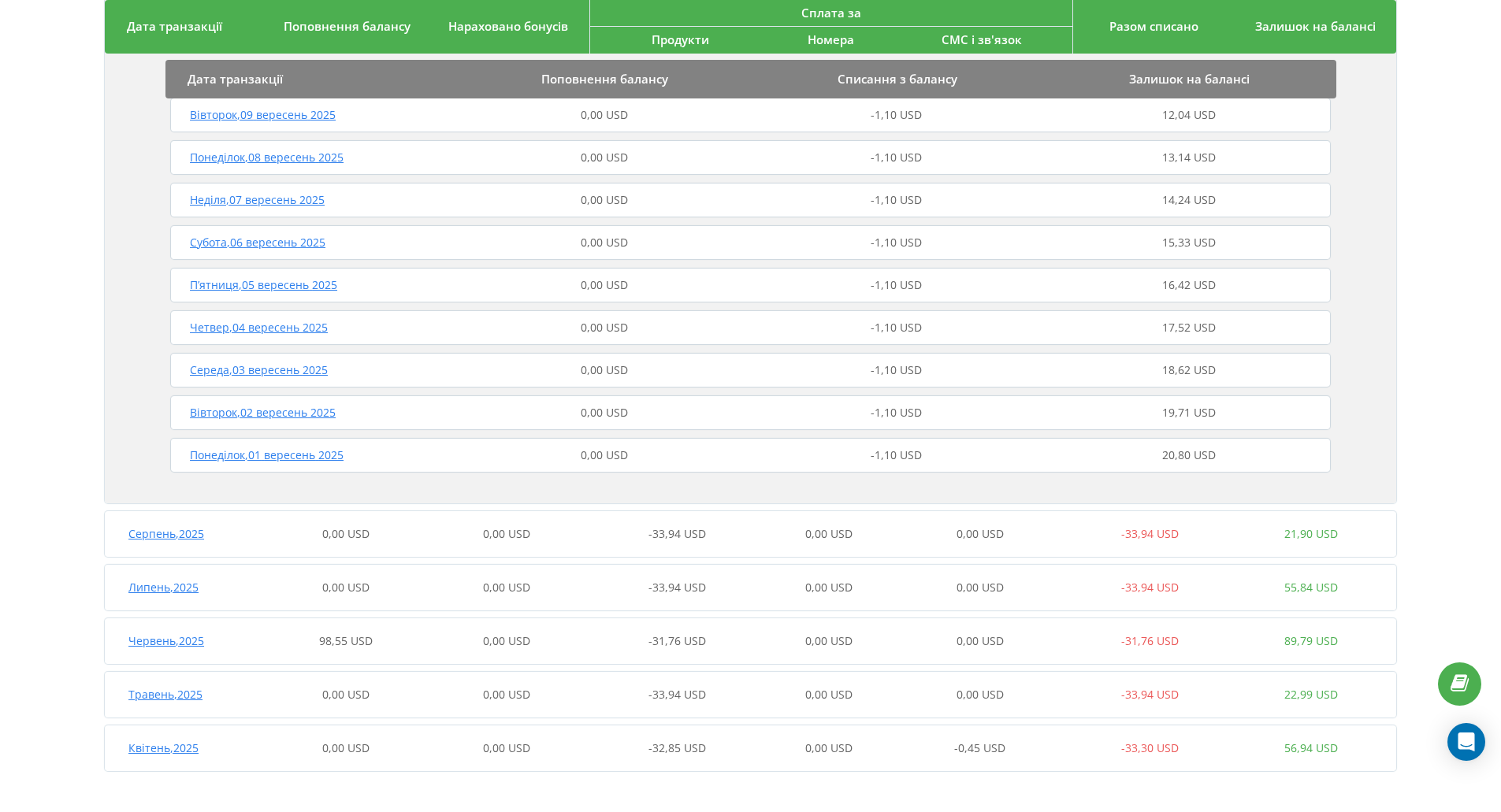
click at [513, 540] on span "0,00 USD" at bounding box center [506, 533] width 47 height 15
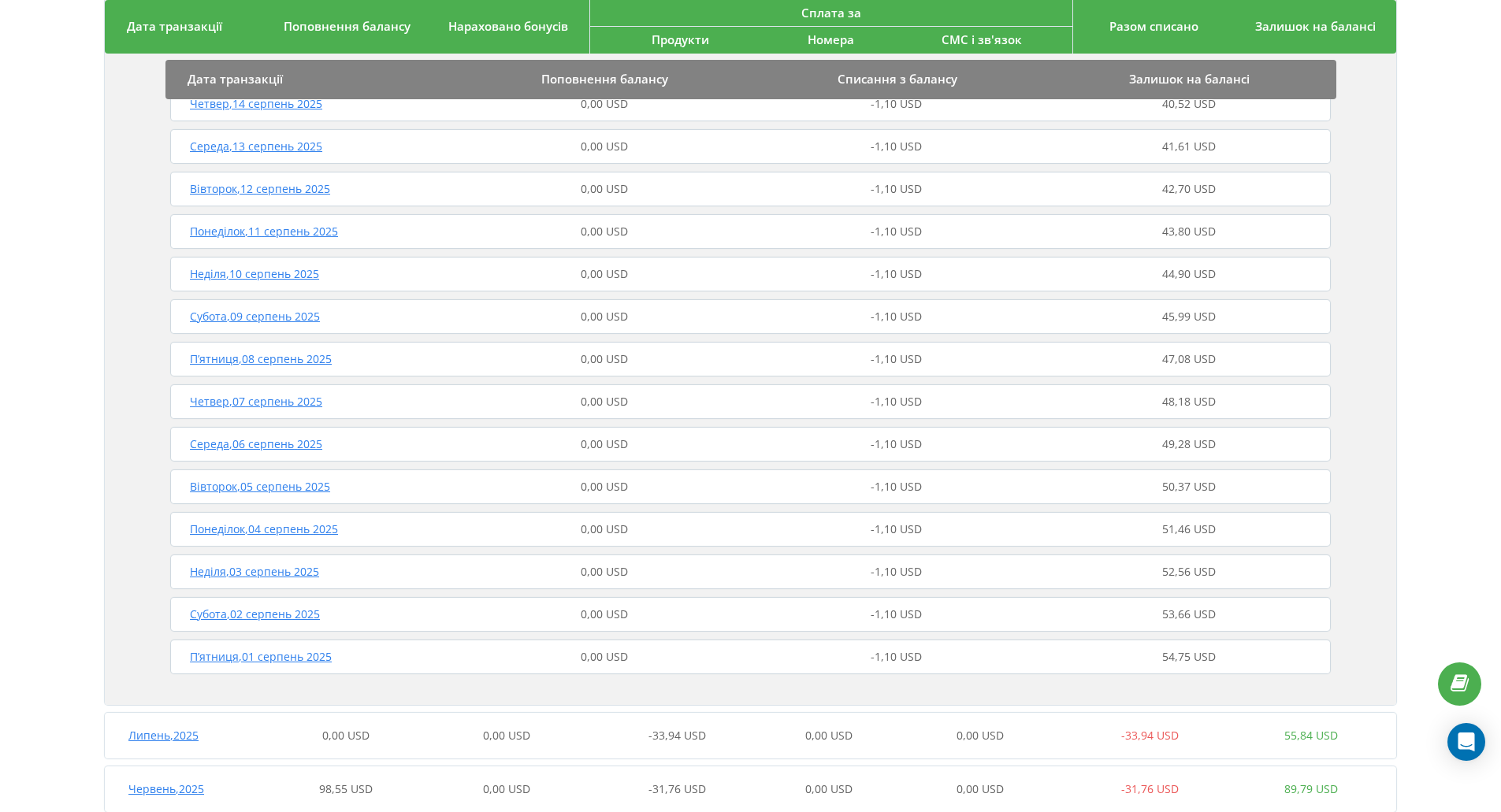
scroll to position [2243, 0]
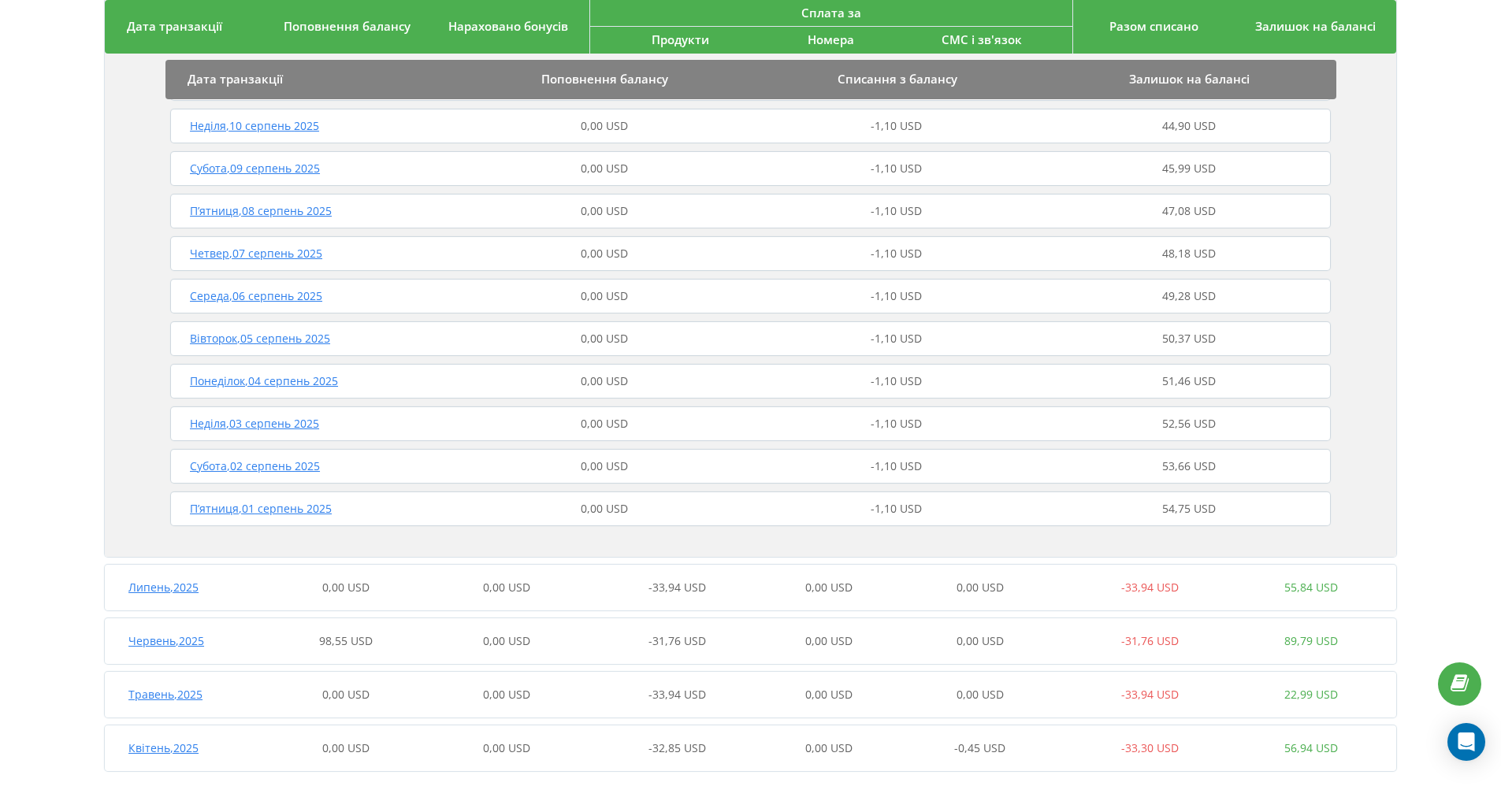
click at [550, 598] on div "[DATE] 0,00 USD 0,00 USD -33,94 USD 0,00 USD 0,00 USD -33,94 USD 55,84 USD" at bounding box center [748, 587] width 1287 height 38
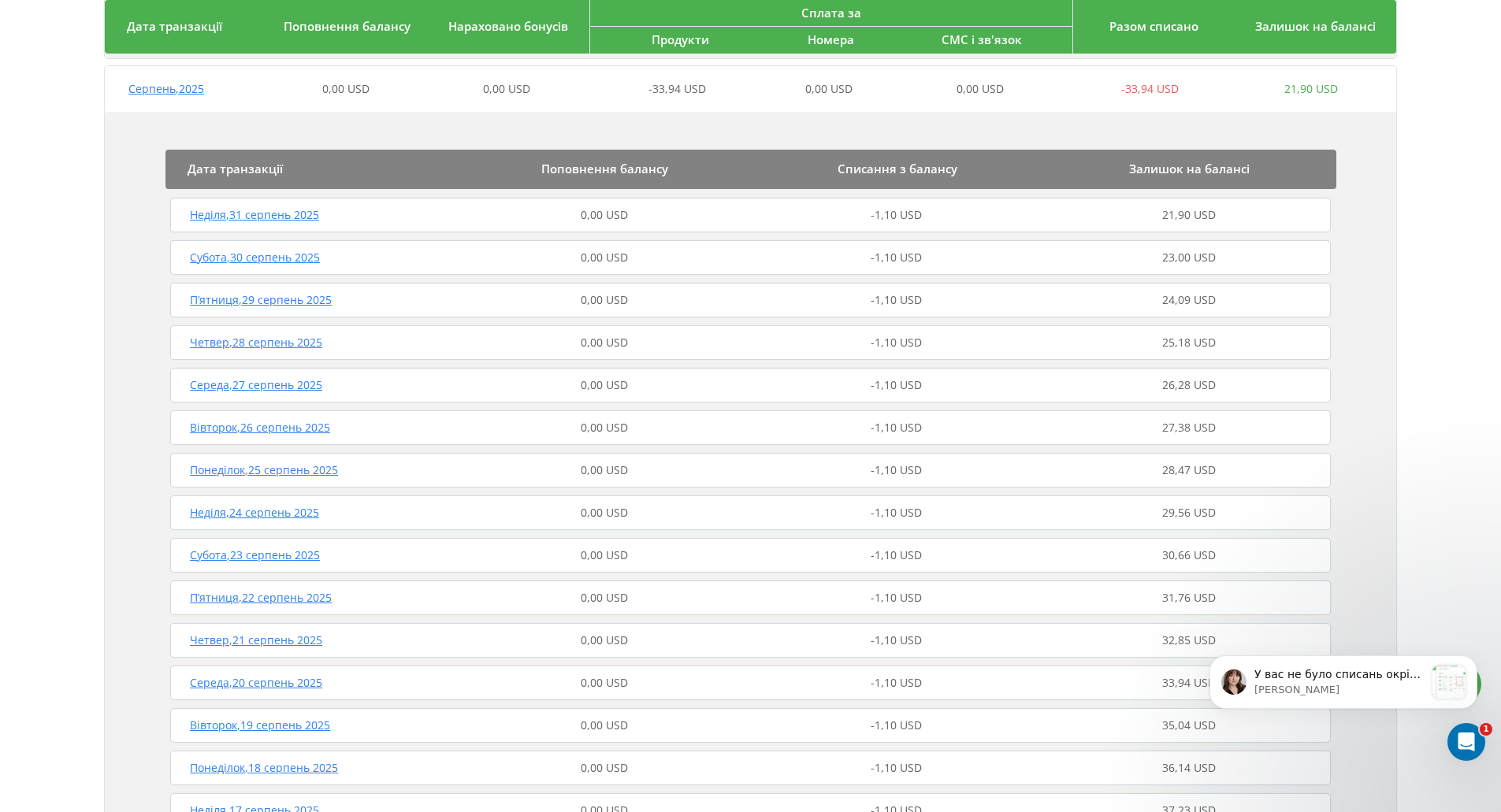
scroll to position [0, 0]
click at [1410, 678] on p "У вас не було списань окрім тарифу загального за використання Рінгостат, та трь…" at bounding box center [1340, 675] width 171 height 16
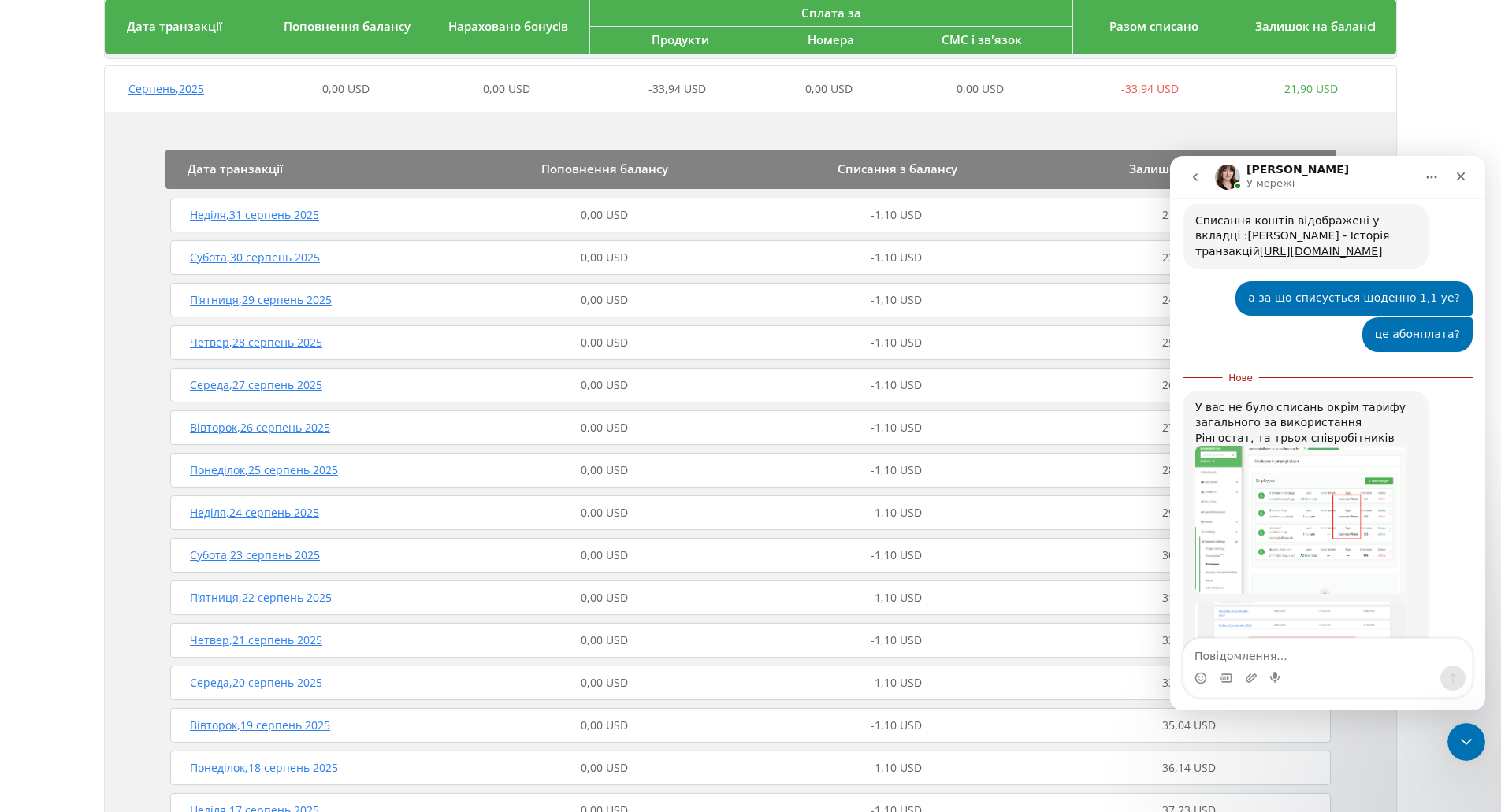
scroll to position [2366, 0]
click at [1289, 444] on img "Olga каже…" at bounding box center [1301, 518] width 211 height 148
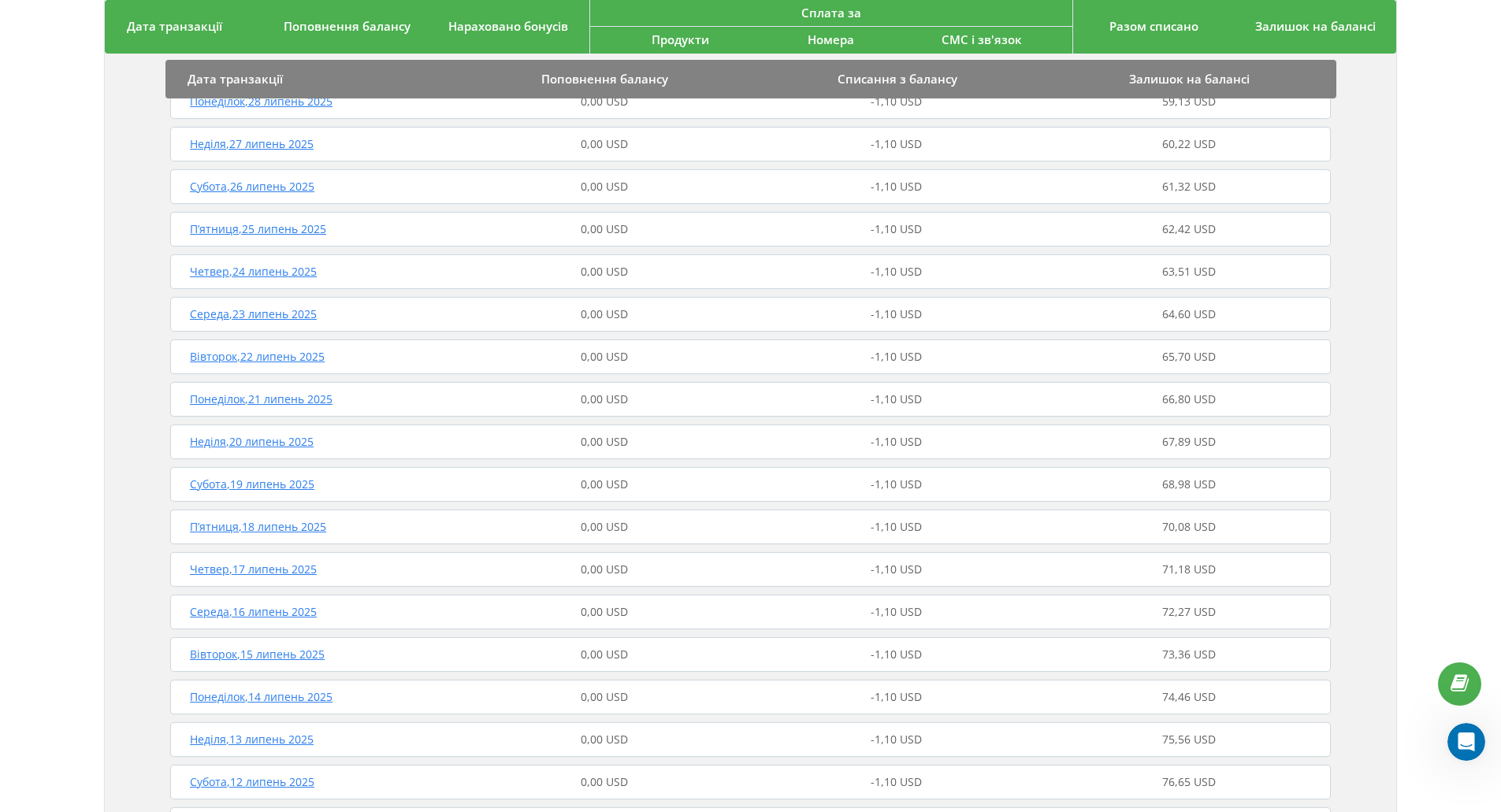
scroll to position [3669, 0]
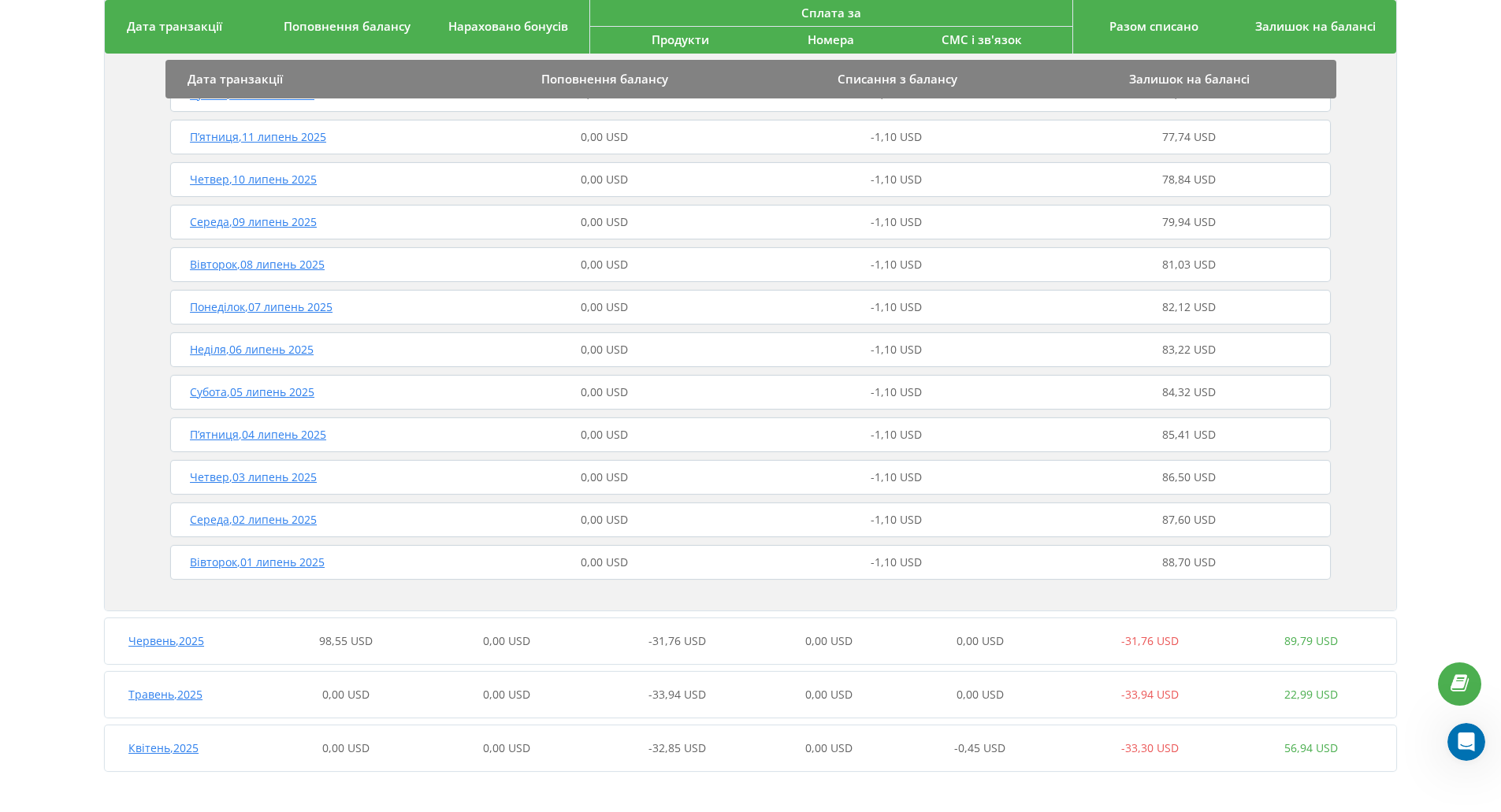
click at [863, 747] on div "0,00 USD" at bounding box center [828, 748] width 161 height 16
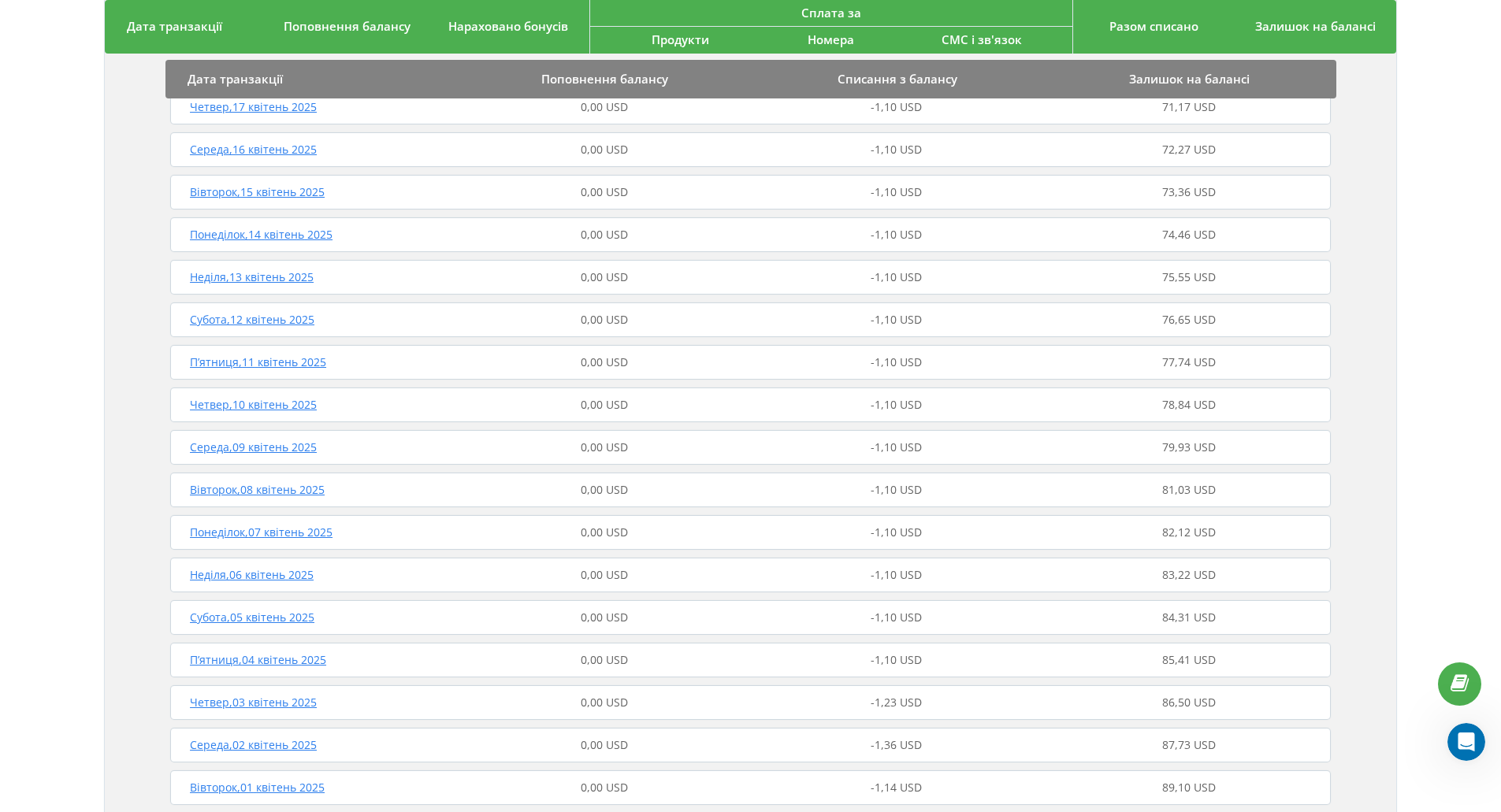
scroll to position [5053, 0]
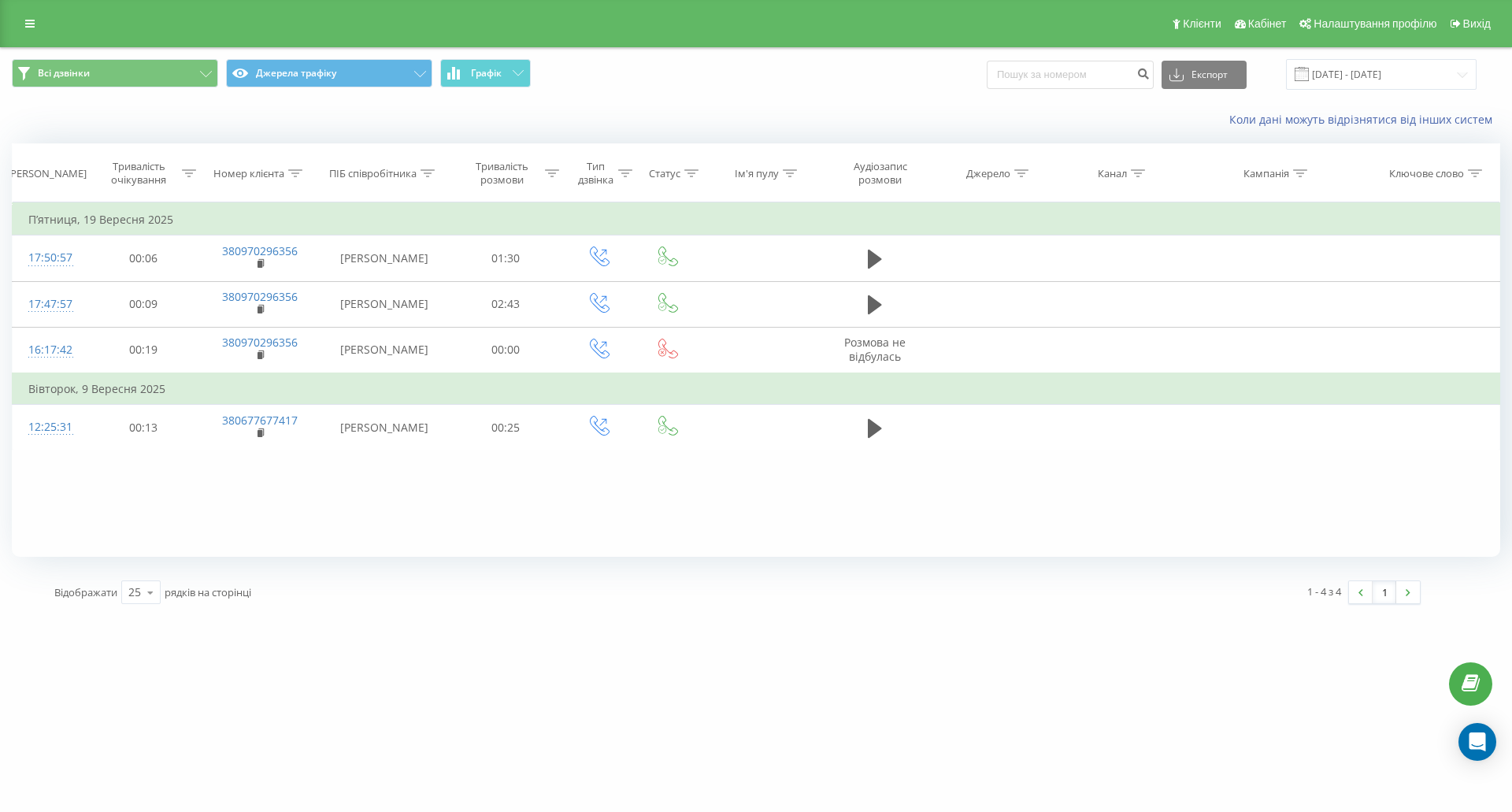
click at [1024, 599] on div "1 - 4 з 4 1" at bounding box center [1085, 592] width 695 height 46
click at [854, 621] on div "[DOMAIN_NAME] Проекти [DOMAIN_NAME] Дашборд Центр звернень Журнал дзвінків Журн…" at bounding box center [756, 406] width 1512 height 812
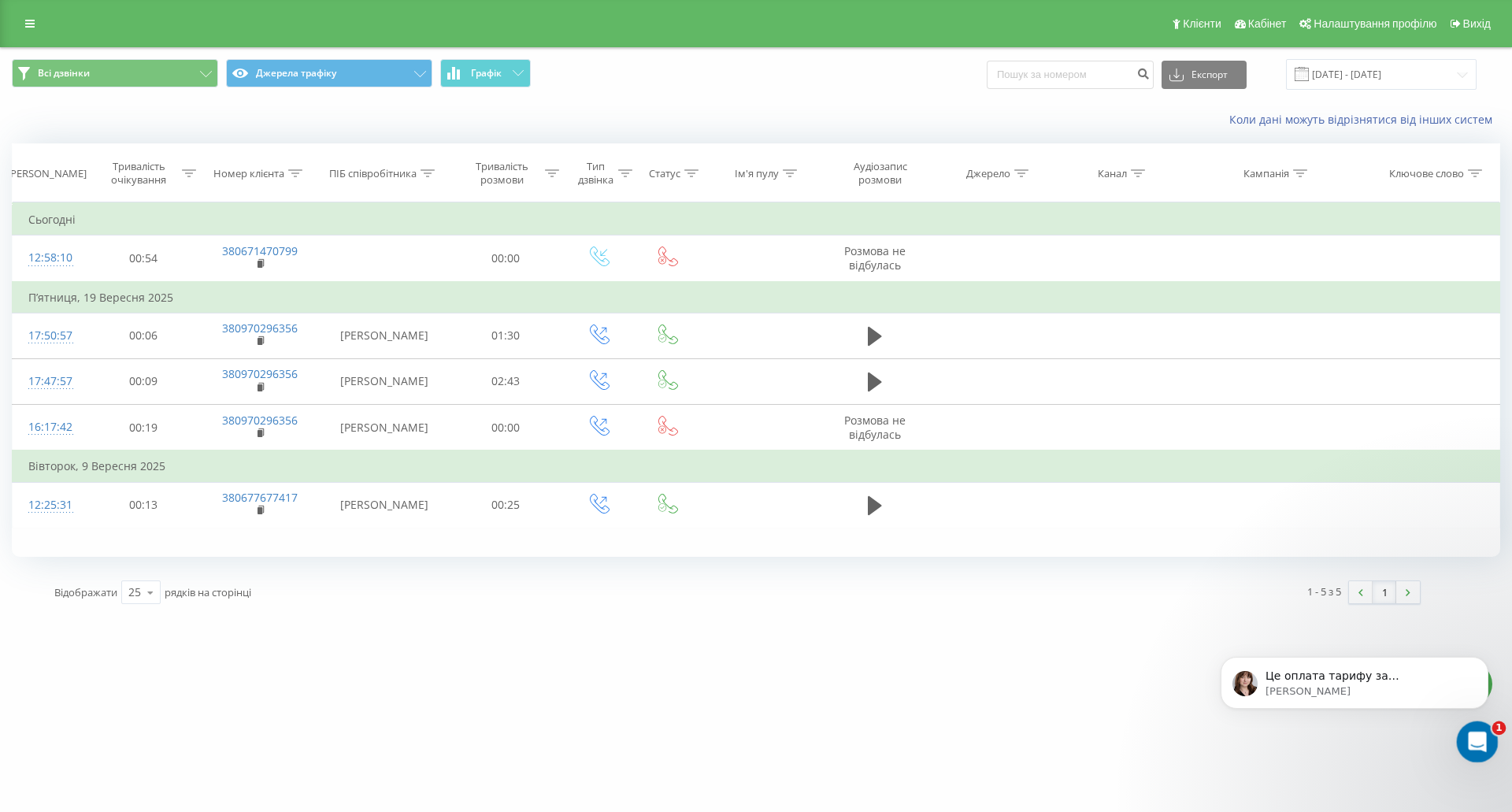
click at [1472, 727] on icon "Відкрити програму для спілкування Intercom" at bounding box center [1475, 740] width 26 height 26
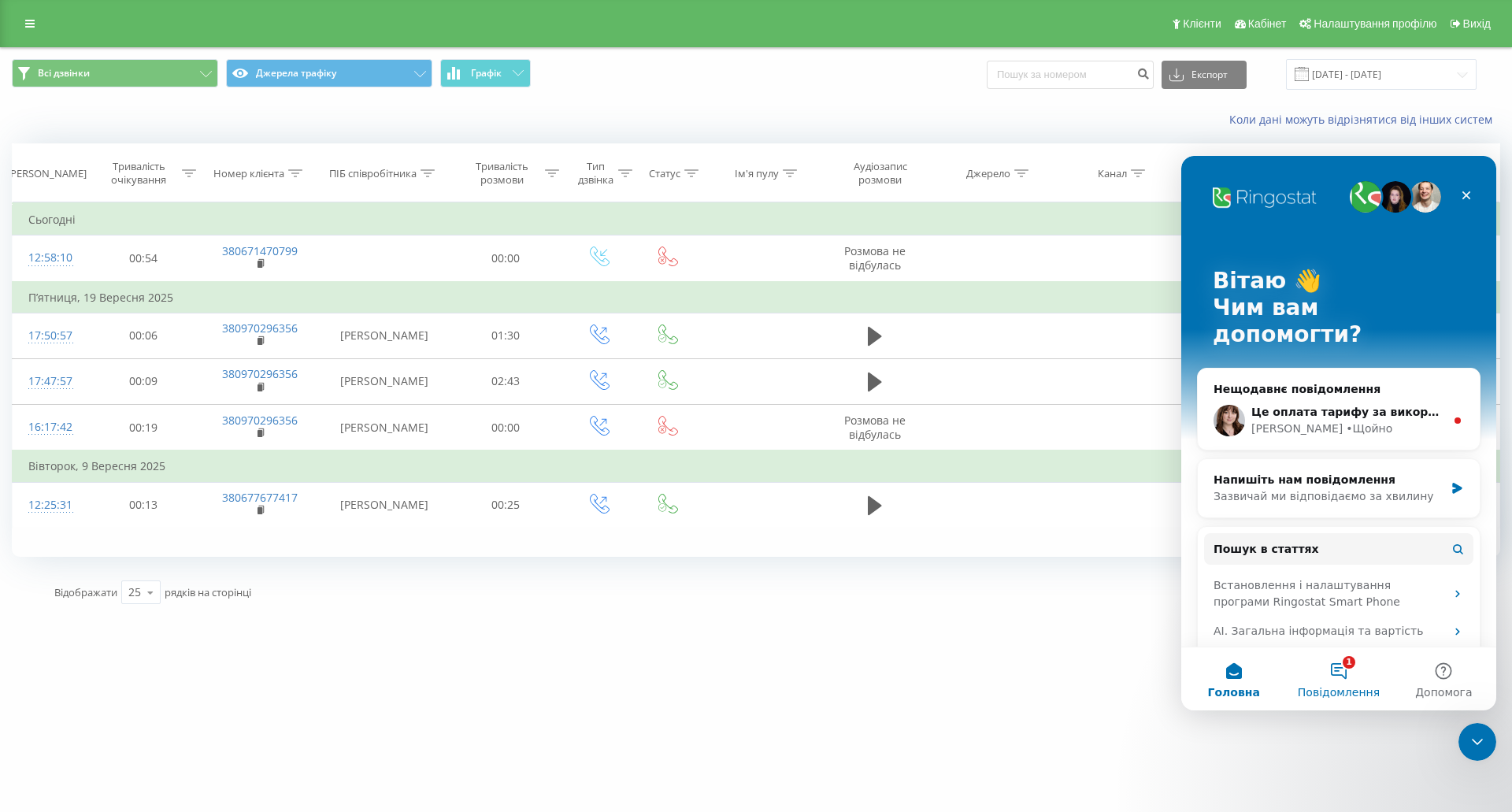
click at [1328, 674] on button "1 Повідомлення" at bounding box center [1338, 679] width 105 height 63
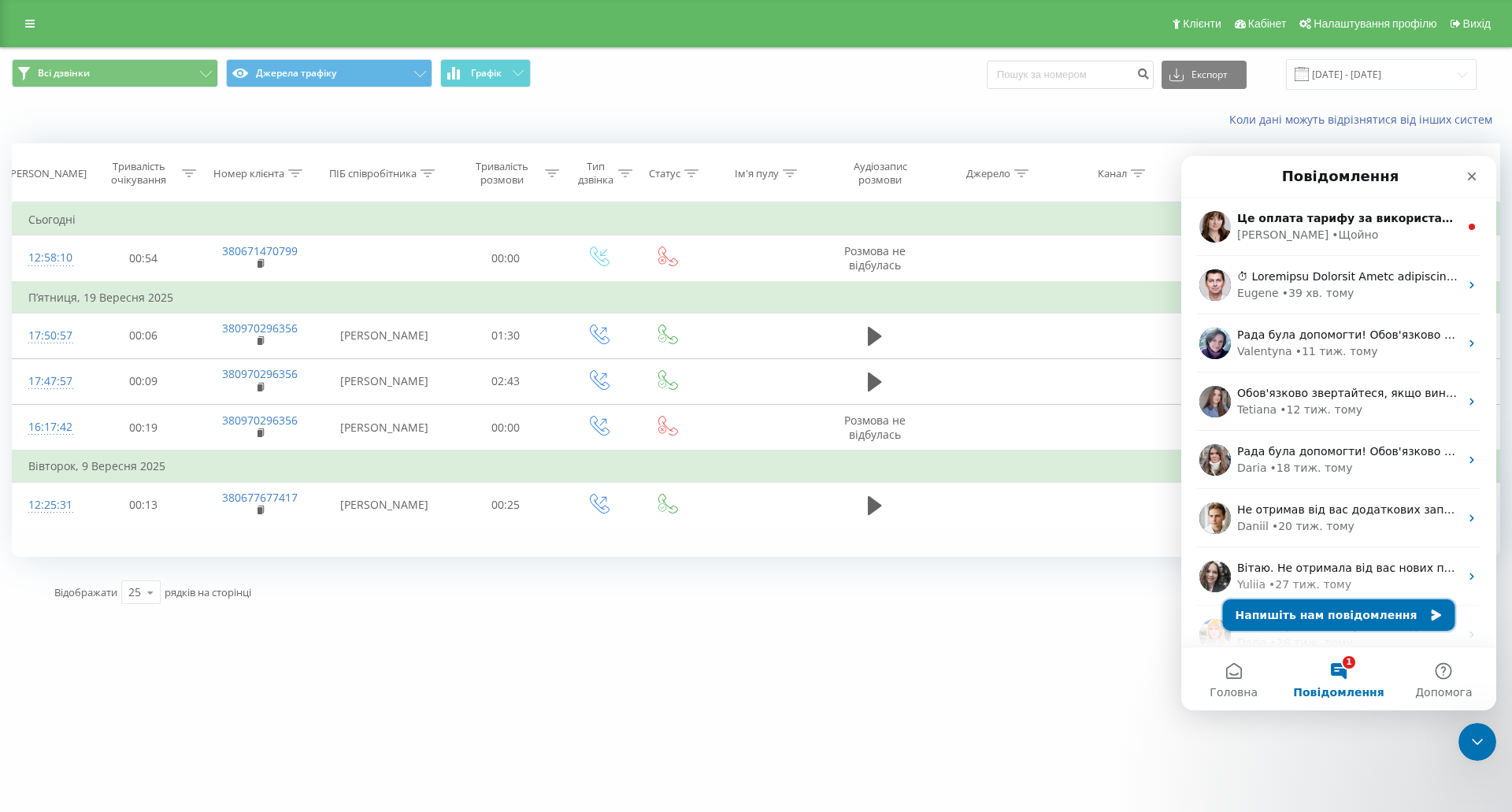
click at [1340, 615] on button "Напишіть нам повідомлення" at bounding box center [1339, 615] width 232 height 32
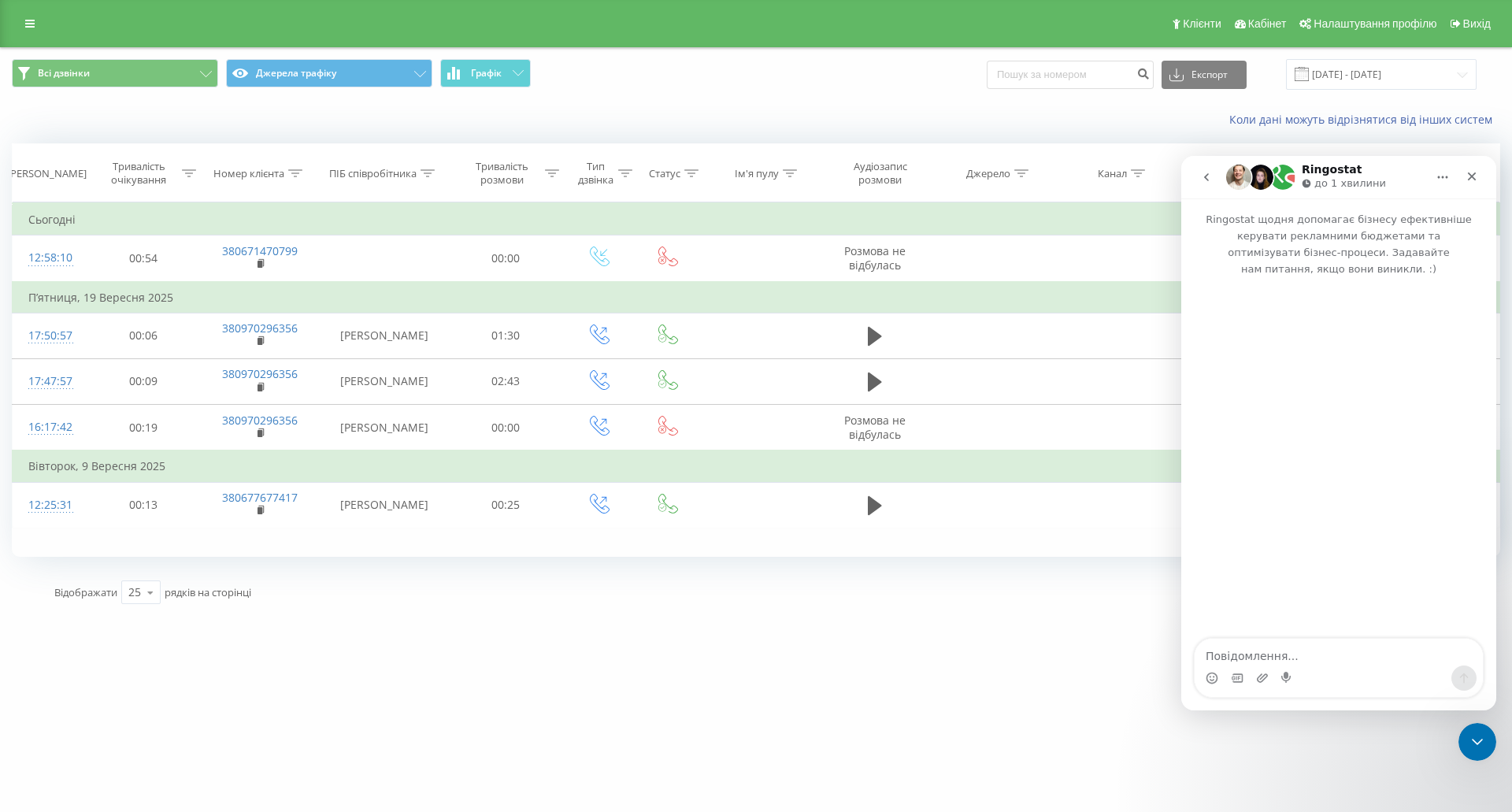
click at [1217, 178] on button "go back" at bounding box center [1206, 178] width 30 height 30
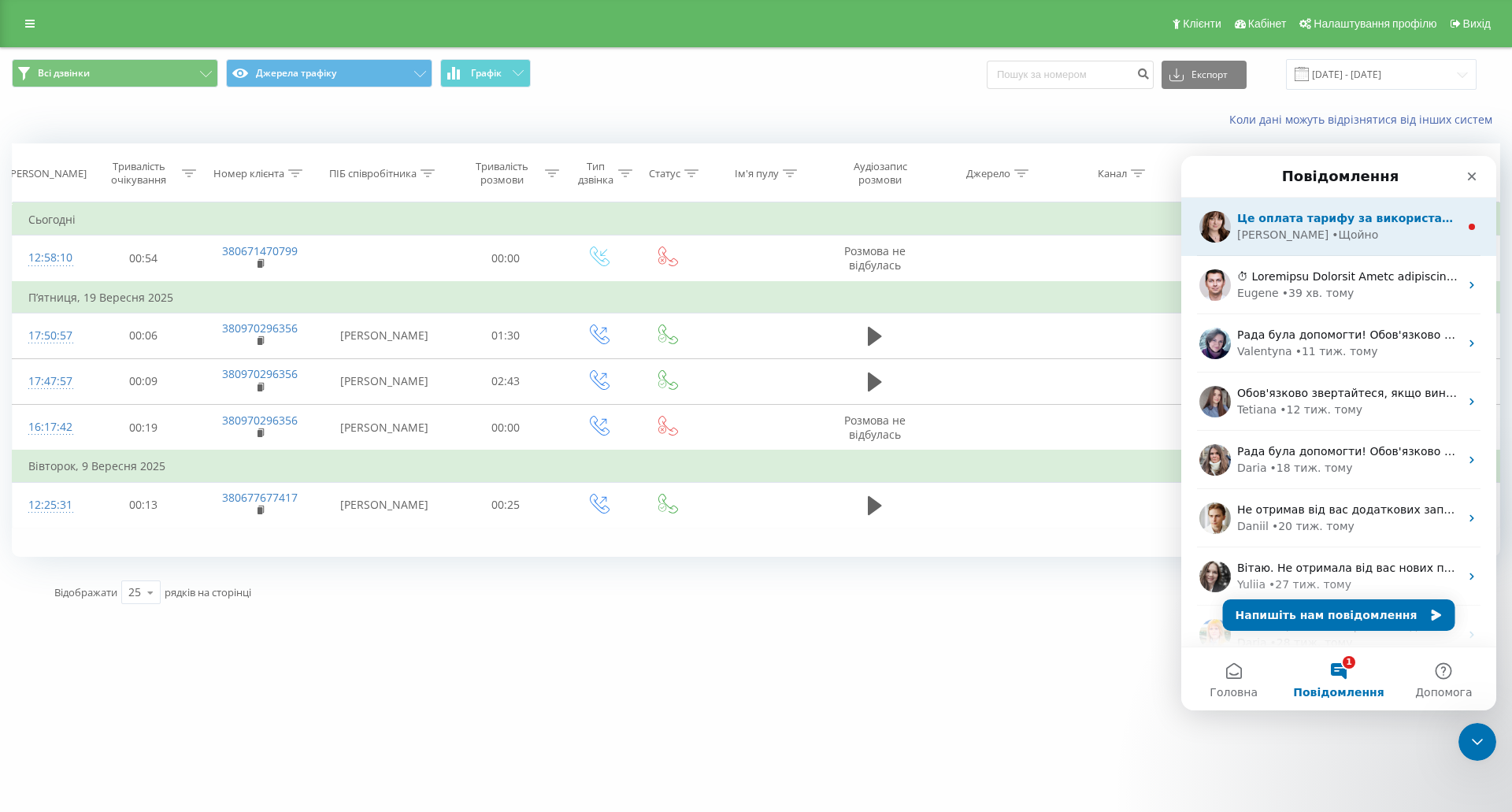
click at [1256, 243] on div "[PERSON_NAME]" at bounding box center [1283, 235] width 91 height 17
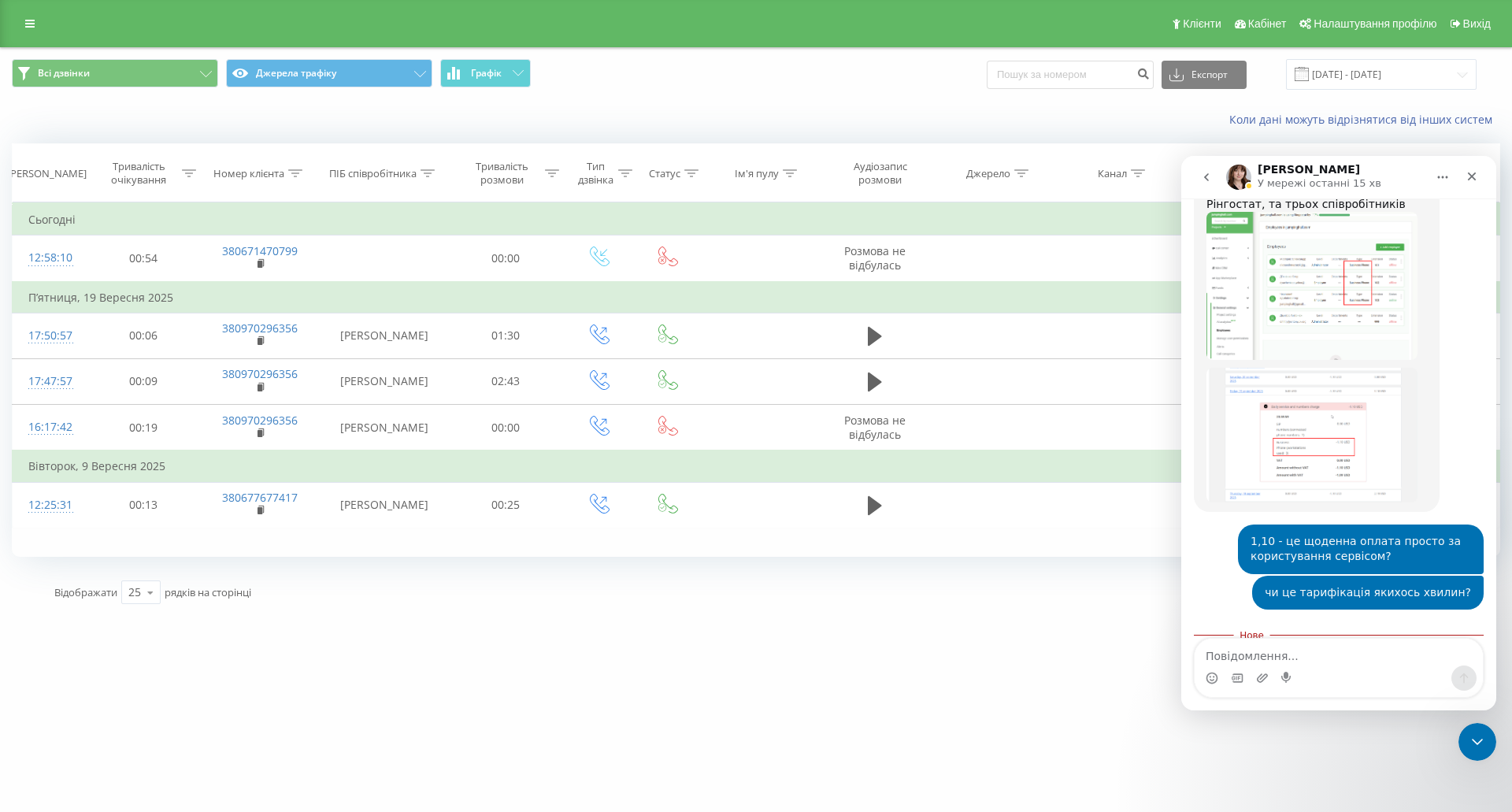
scroll to position [2573, 0]
